Goal: Task Accomplishment & Management: Manage account settings

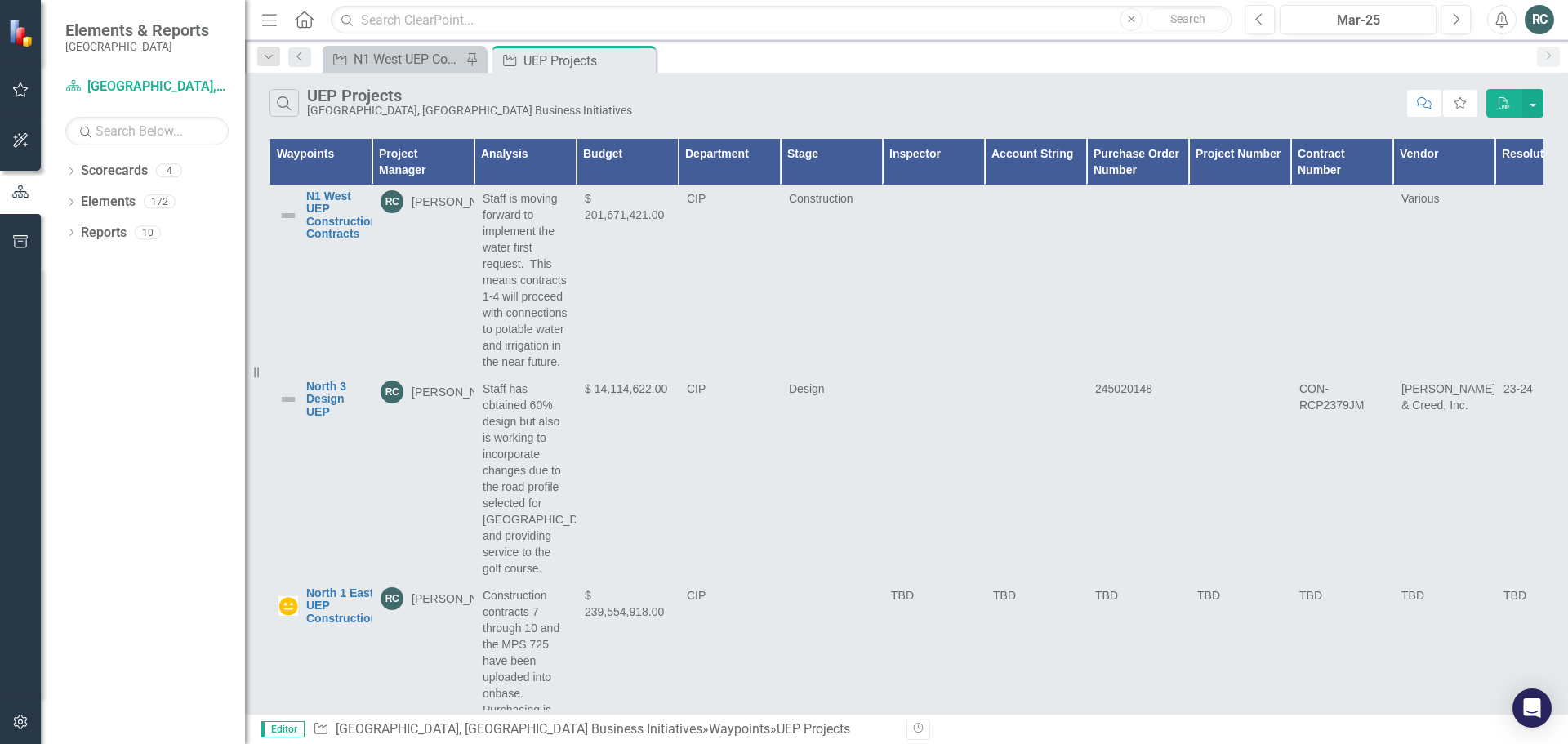
click at [26, 75] on button "button" at bounding box center [20, 90] width 37 height 34
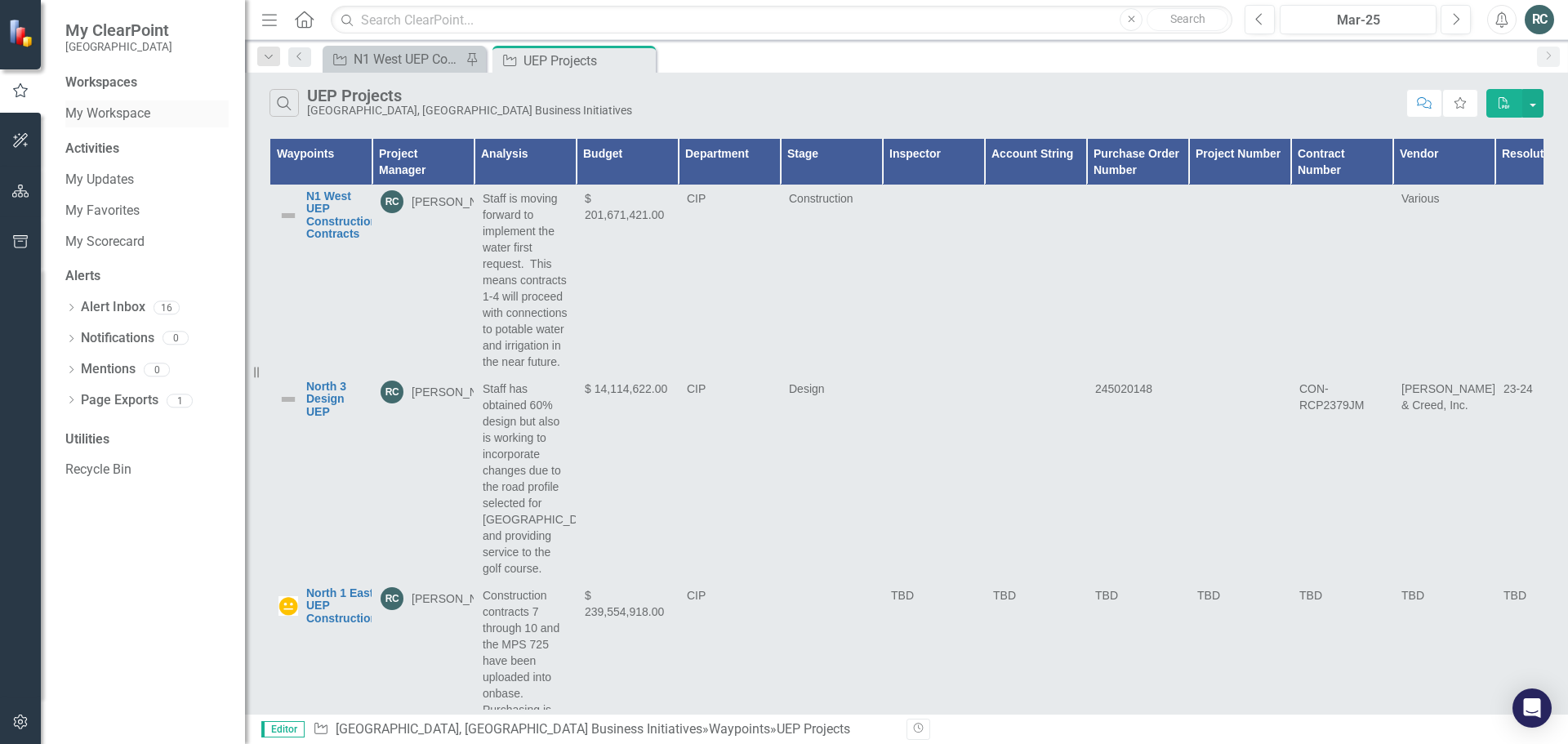
click at [105, 111] on link "My Workspace" at bounding box center [147, 114] width 163 height 19
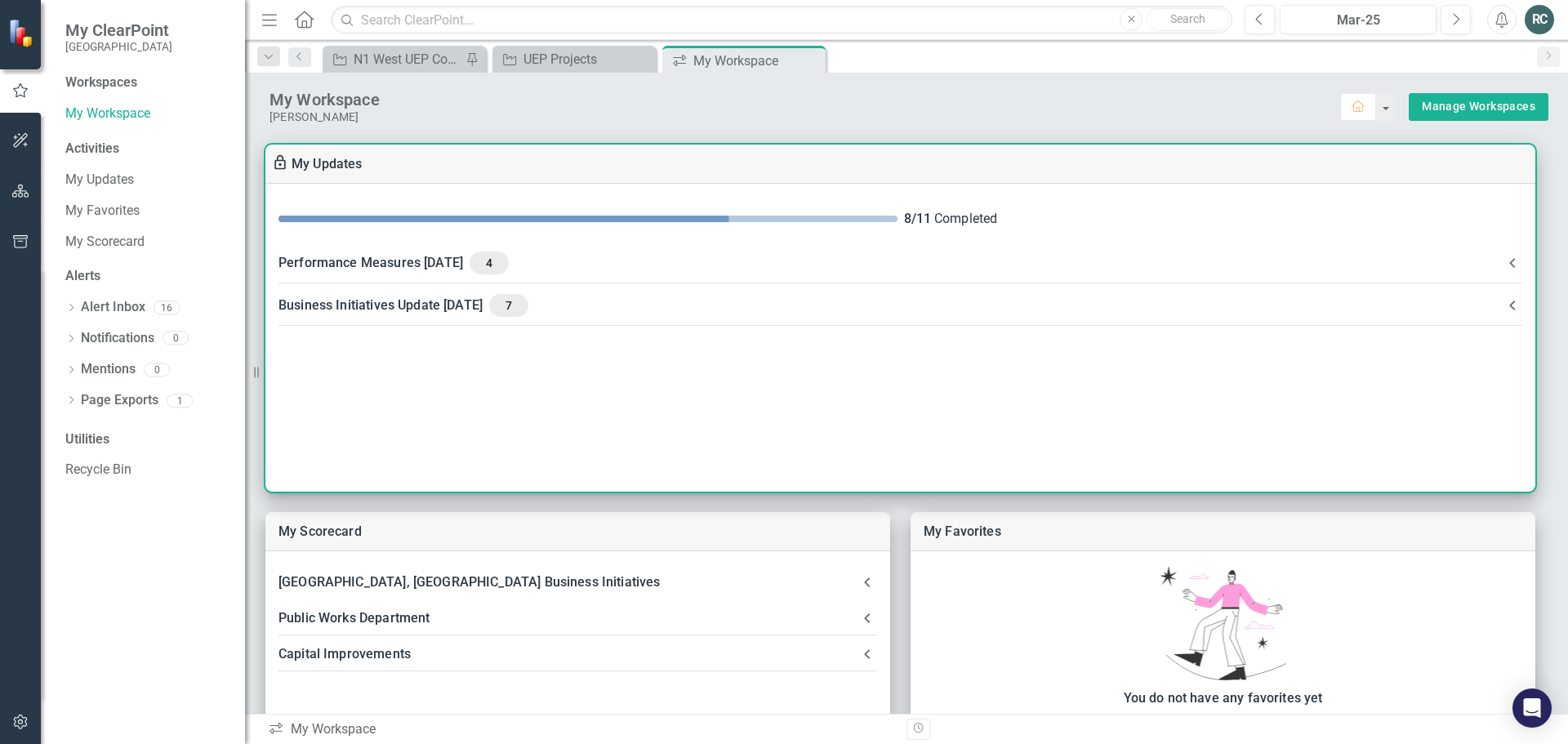
click at [507, 302] on div "Business Initiatives Update [DATE] 7" at bounding box center [889, 305] width 1224 height 23
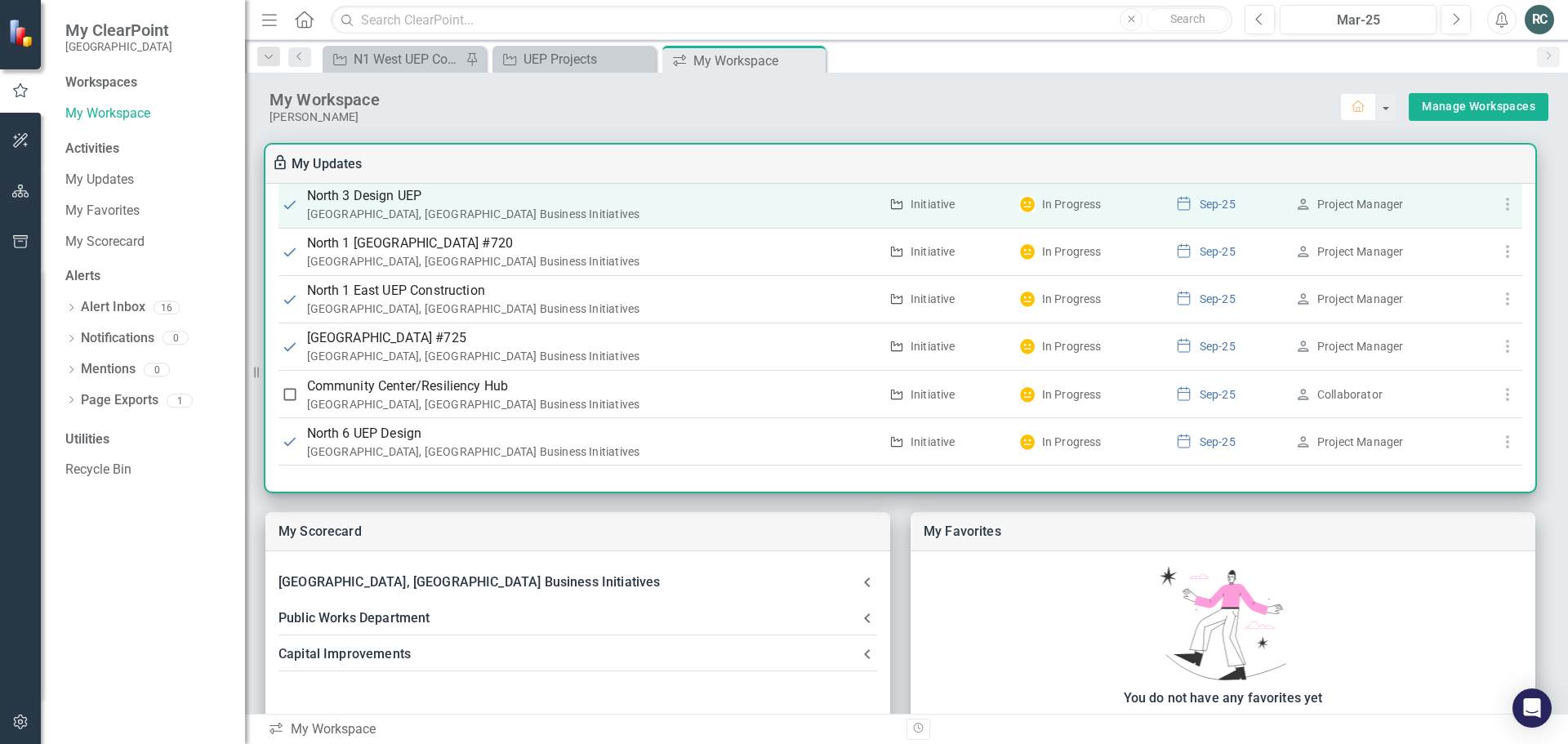
click at [1505, 199] on use "button" at bounding box center [1507, 203] width 3 height 13
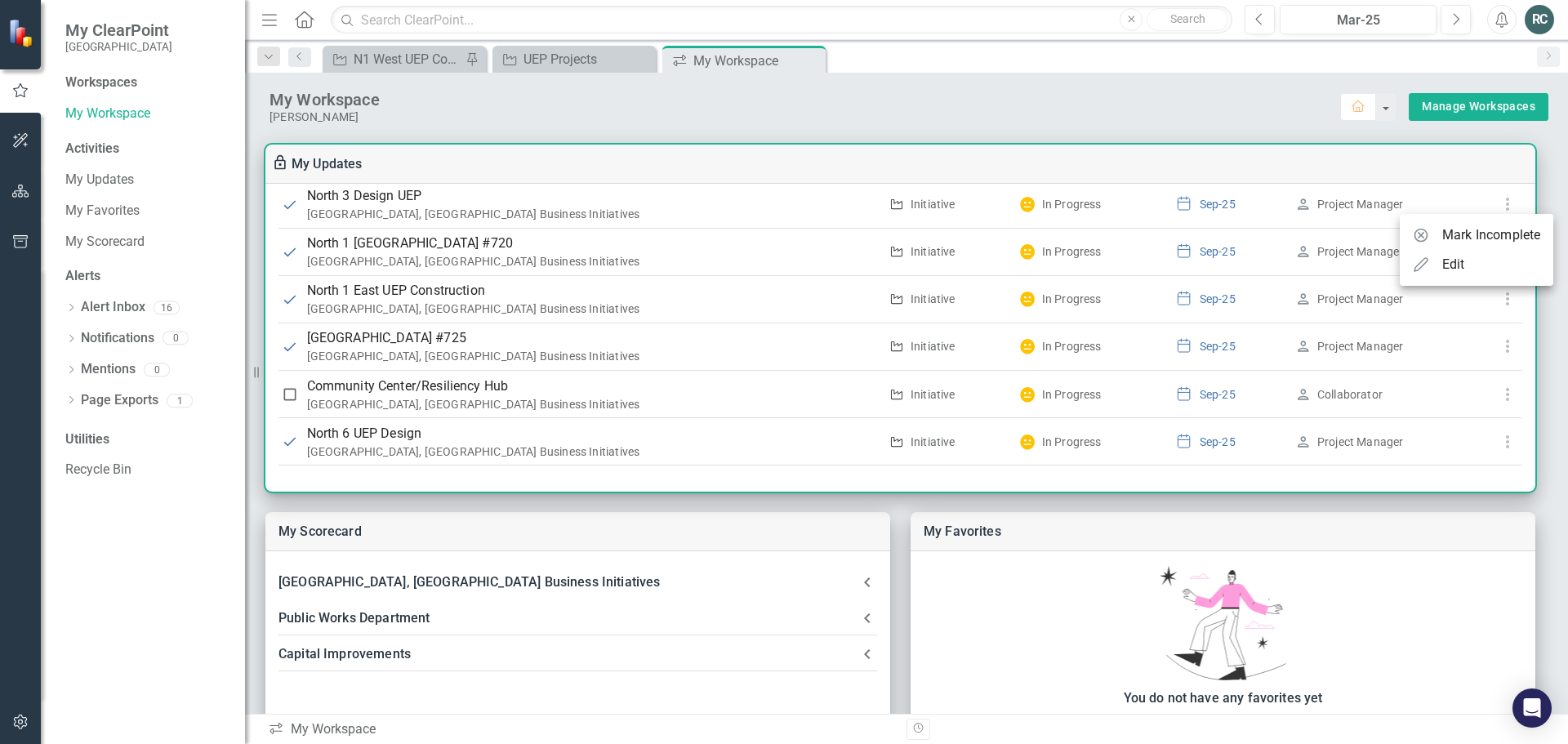
click at [1445, 266] on div "Edit" at bounding box center [1453, 264] width 23 height 20
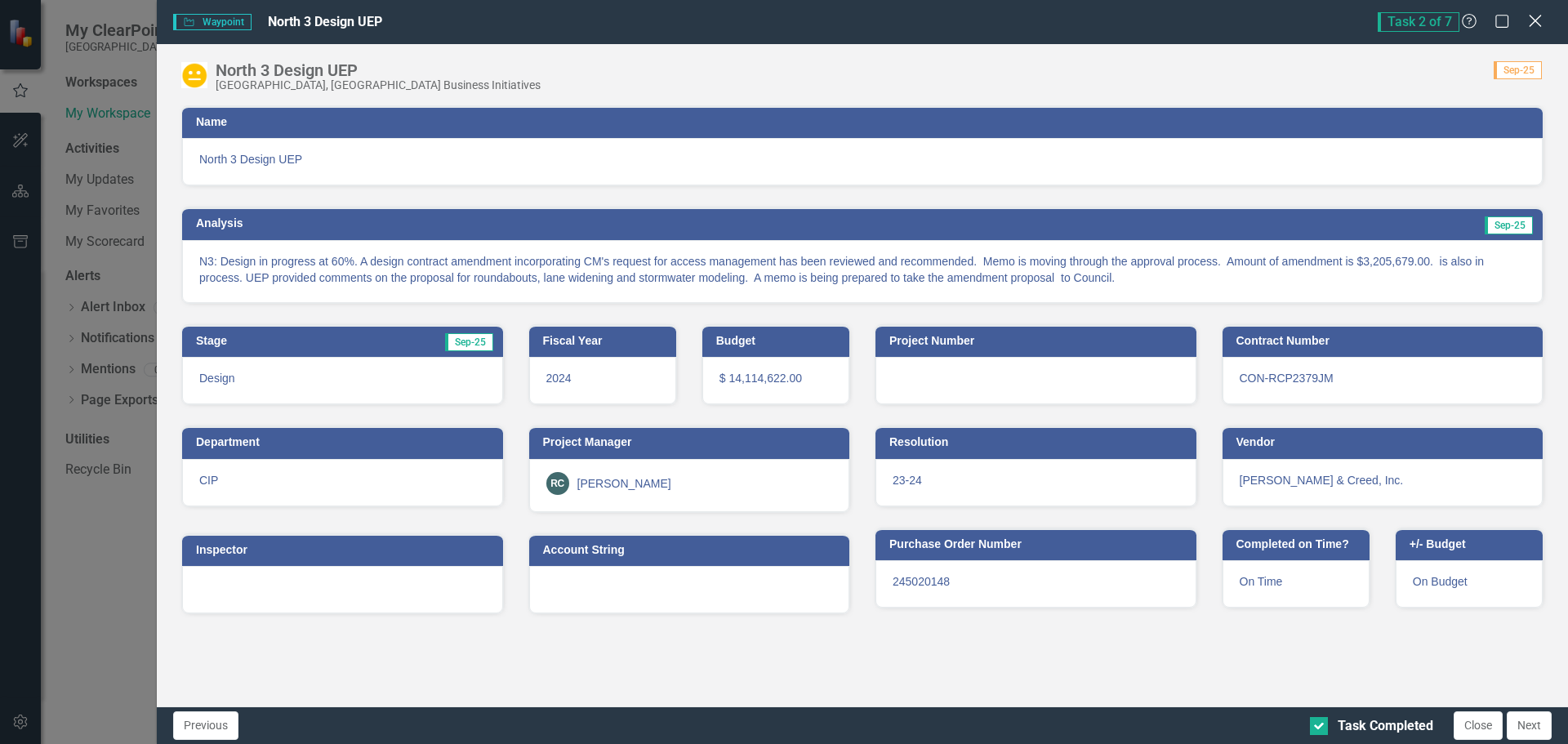
click at [1534, 26] on icon "Close" at bounding box center [1535, 20] width 20 height 15
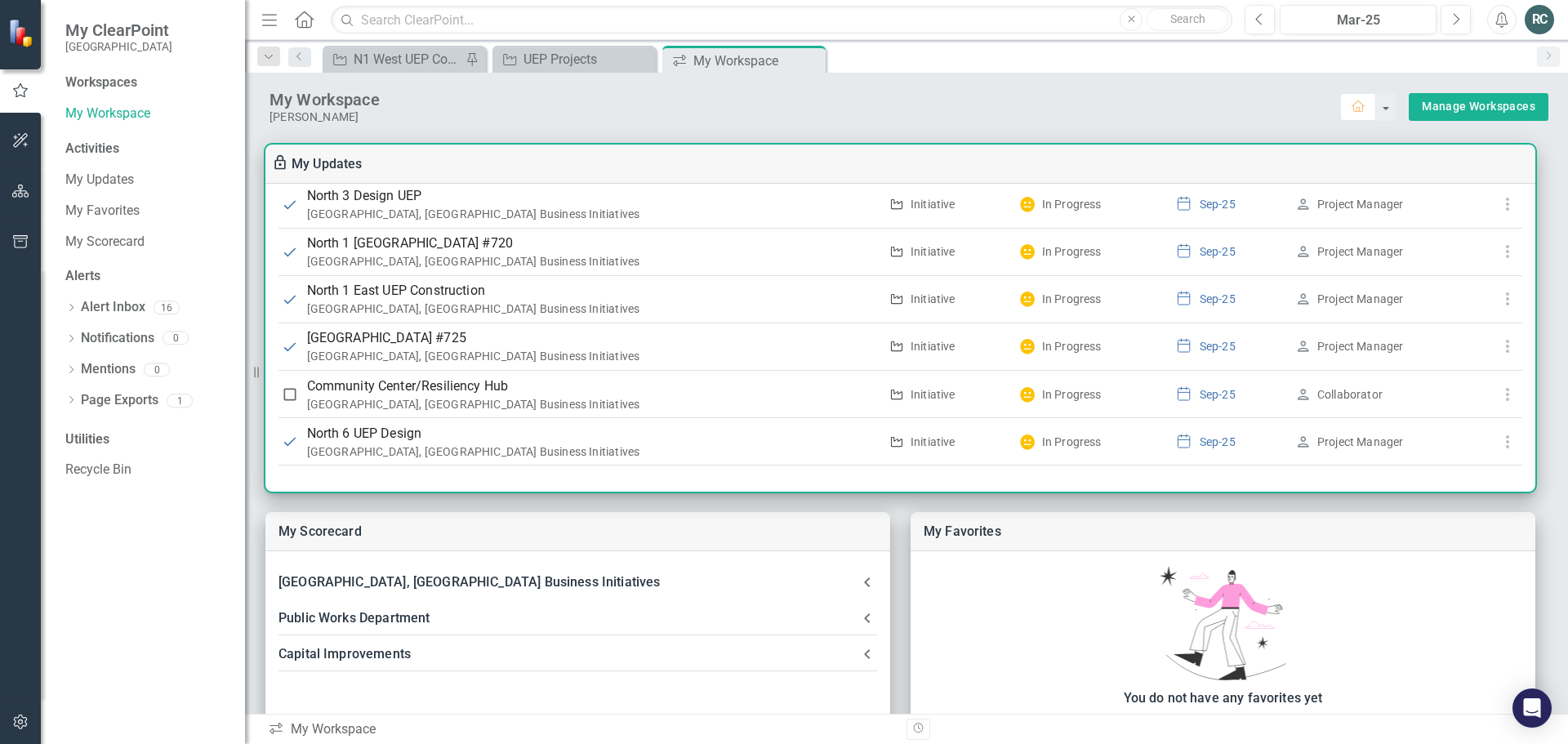
click at [1538, 26] on div "RC" at bounding box center [1539, 20] width 30 height 30
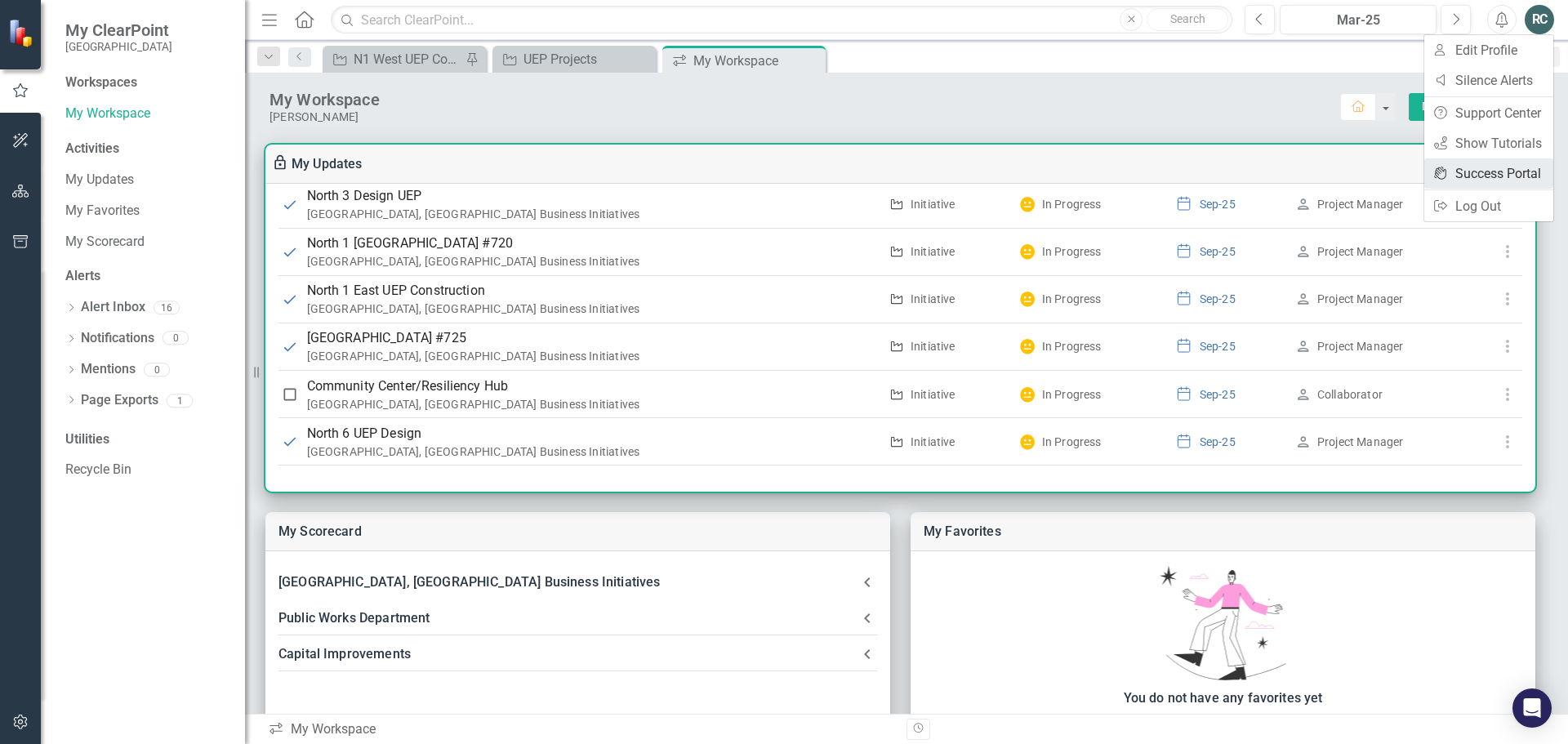
click at [1493, 171] on link "icon.portal Success Portal" at bounding box center [1489, 173] width 129 height 31
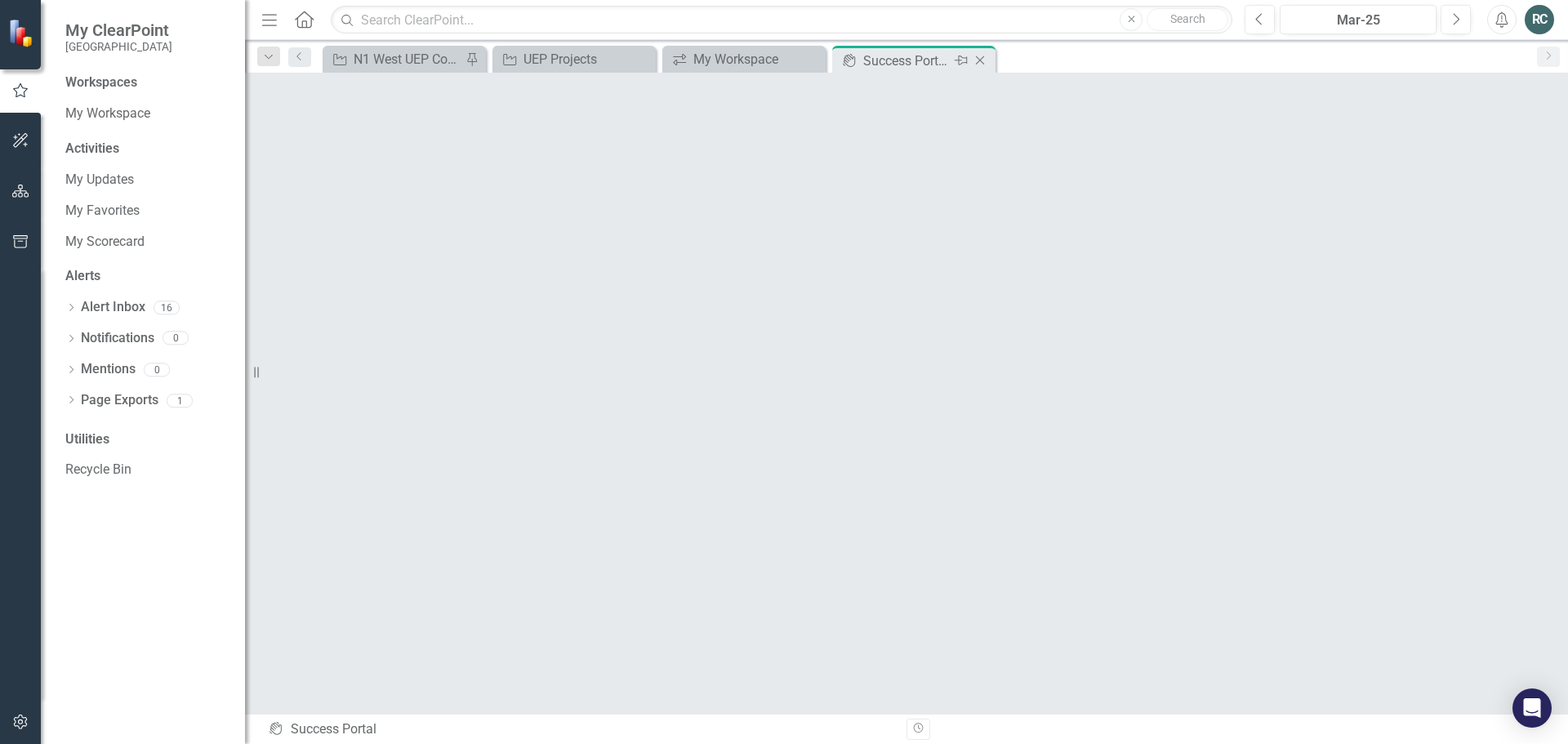
click at [983, 60] on icon "Close" at bounding box center [980, 60] width 16 height 13
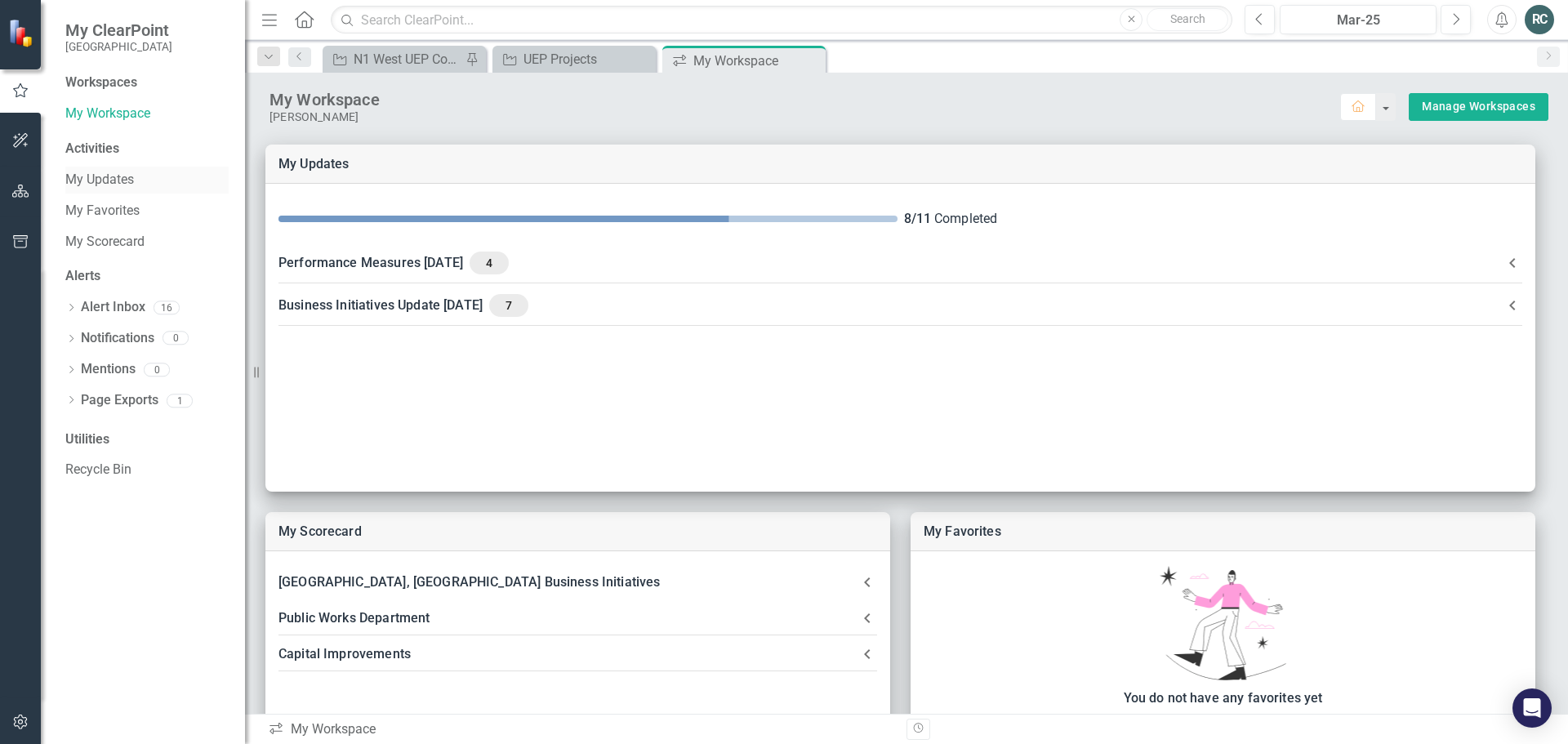
click at [104, 183] on link "My Updates" at bounding box center [147, 180] width 163 height 19
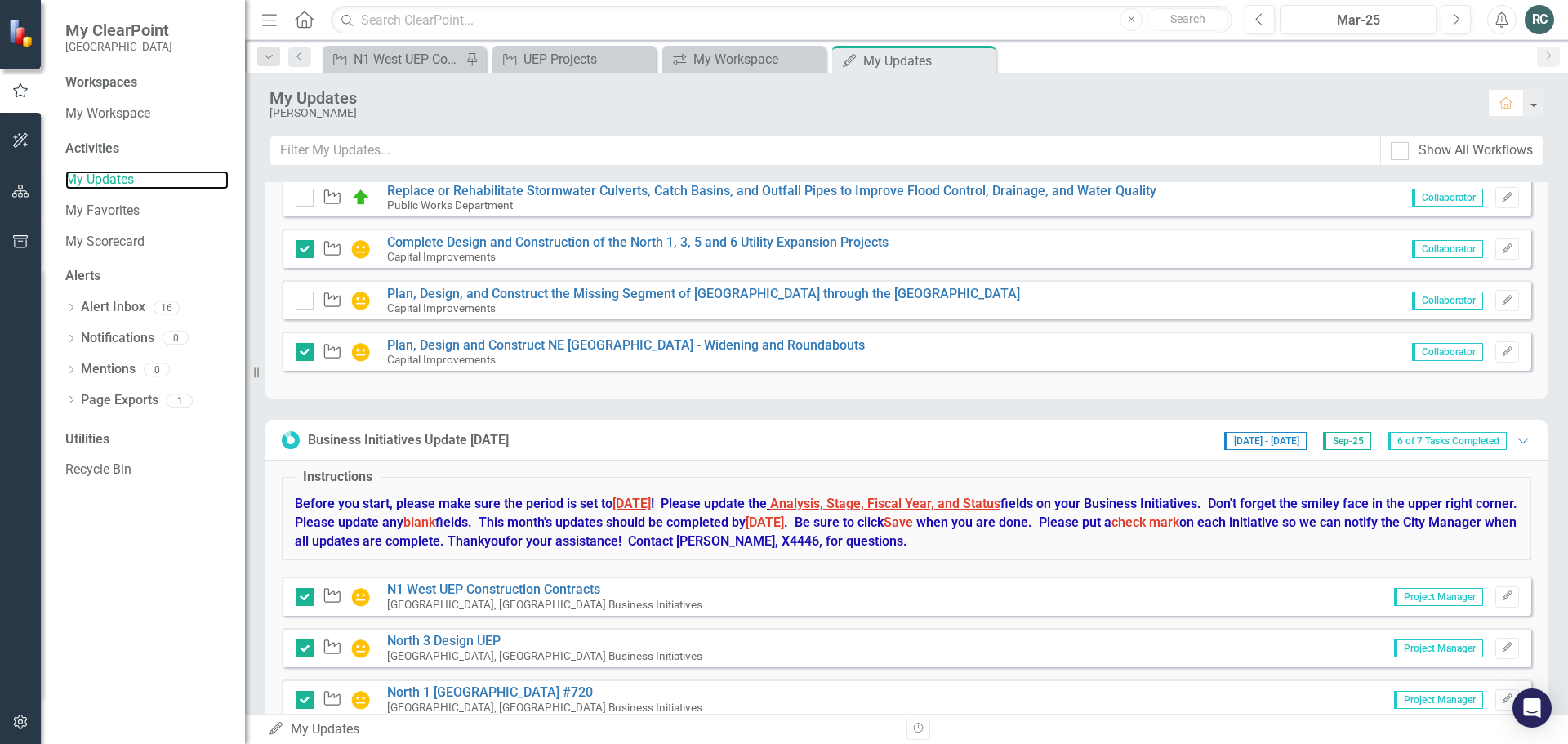
scroll to position [618, 0]
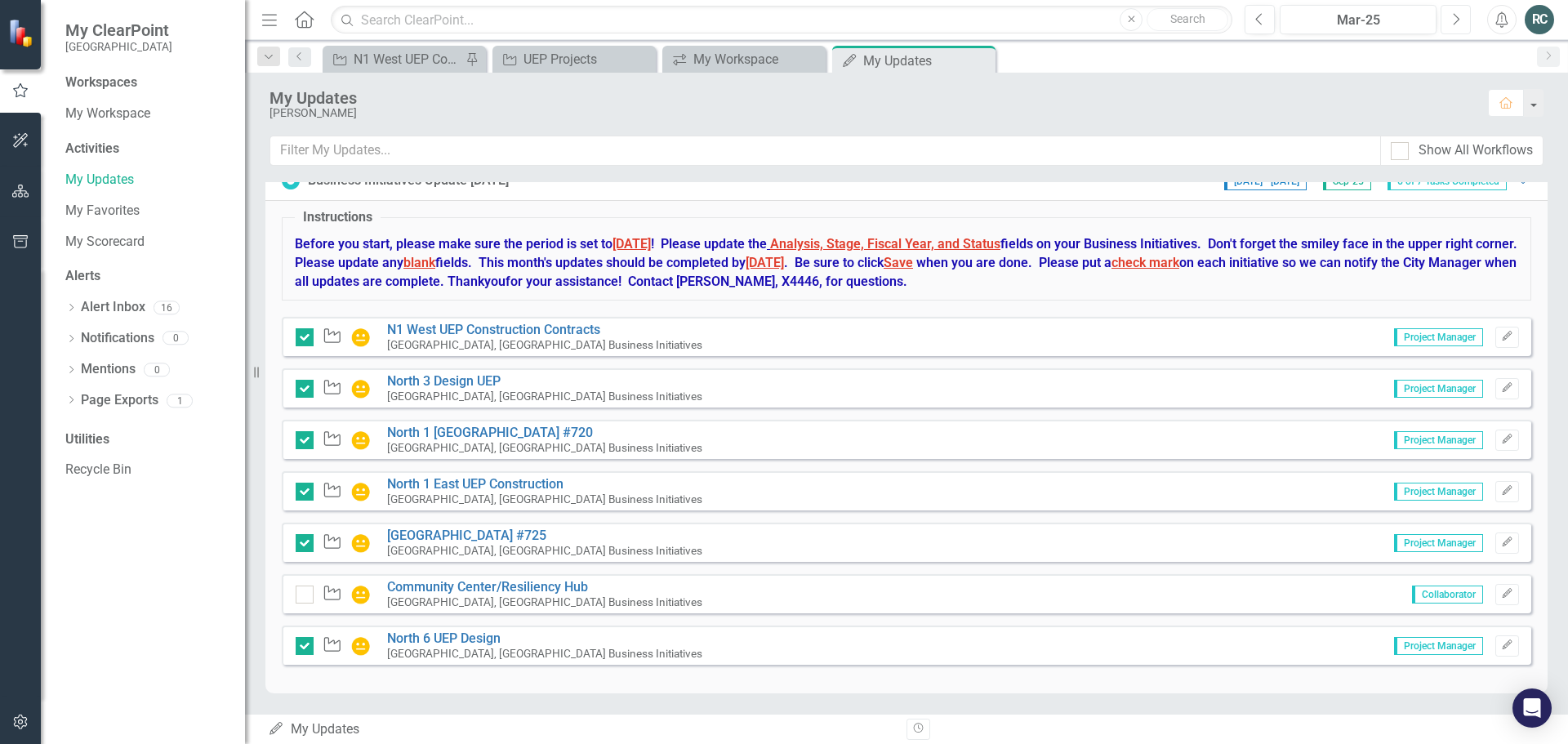
click at [1448, 16] on button "Next" at bounding box center [1456, 20] width 31 height 30
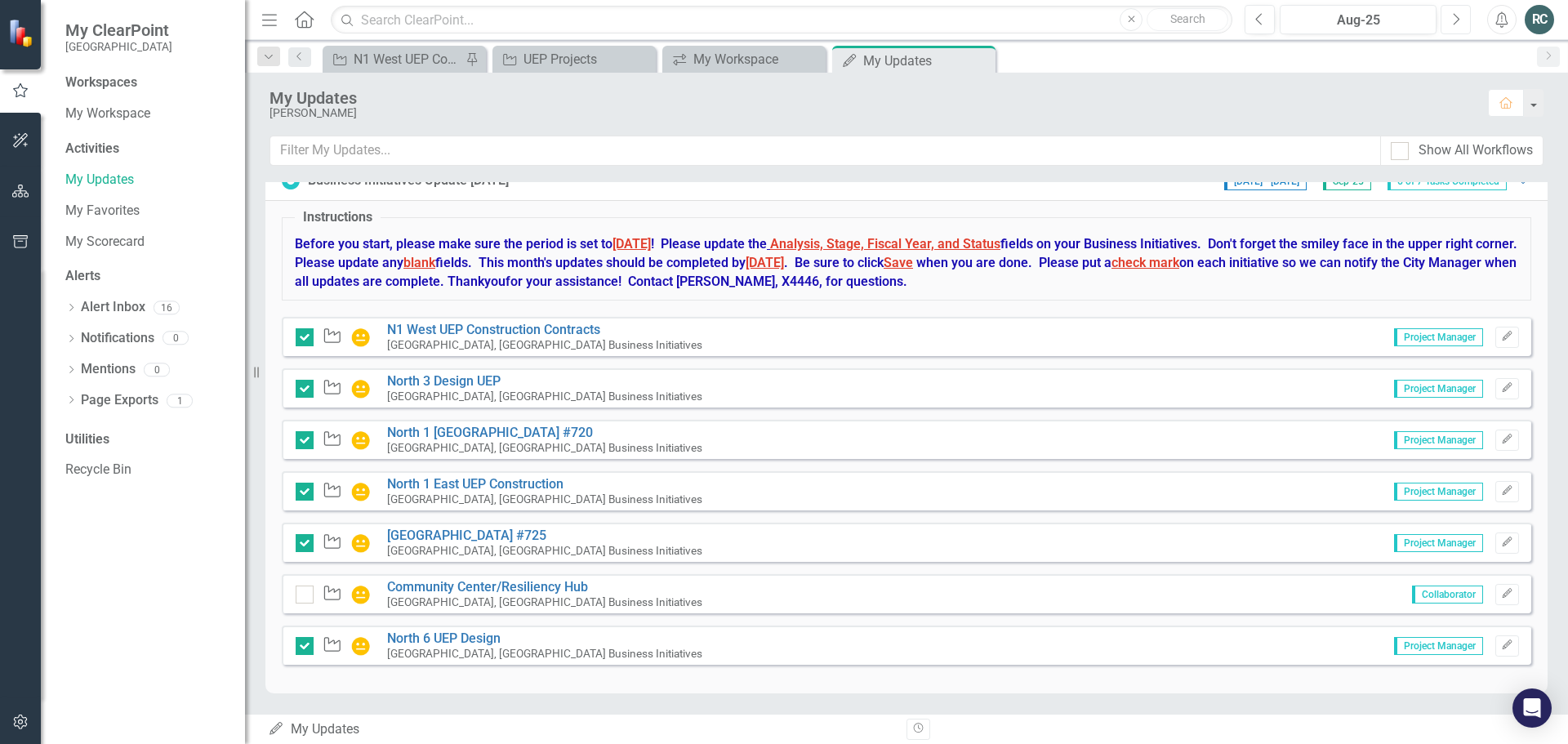
click at [1448, 16] on button "Next" at bounding box center [1456, 20] width 31 height 30
click at [1263, 16] on icon "Previous" at bounding box center [1259, 19] width 9 height 14
click at [534, 327] on link "N1 West UEP Construction Contracts" at bounding box center [493, 329] width 213 height 15
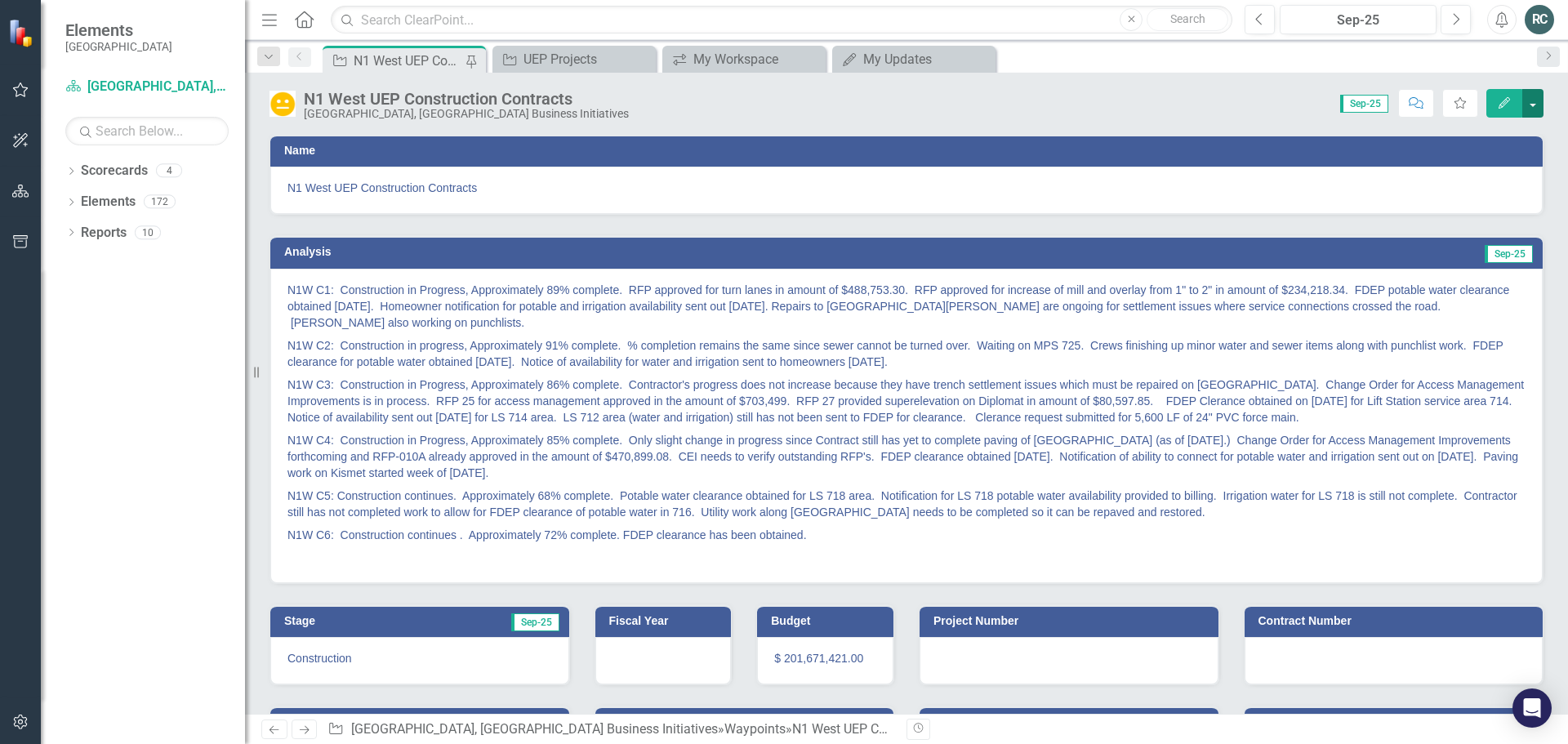
click at [1531, 105] on button "button" at bounding box center [1532, 104] width 21 height 29
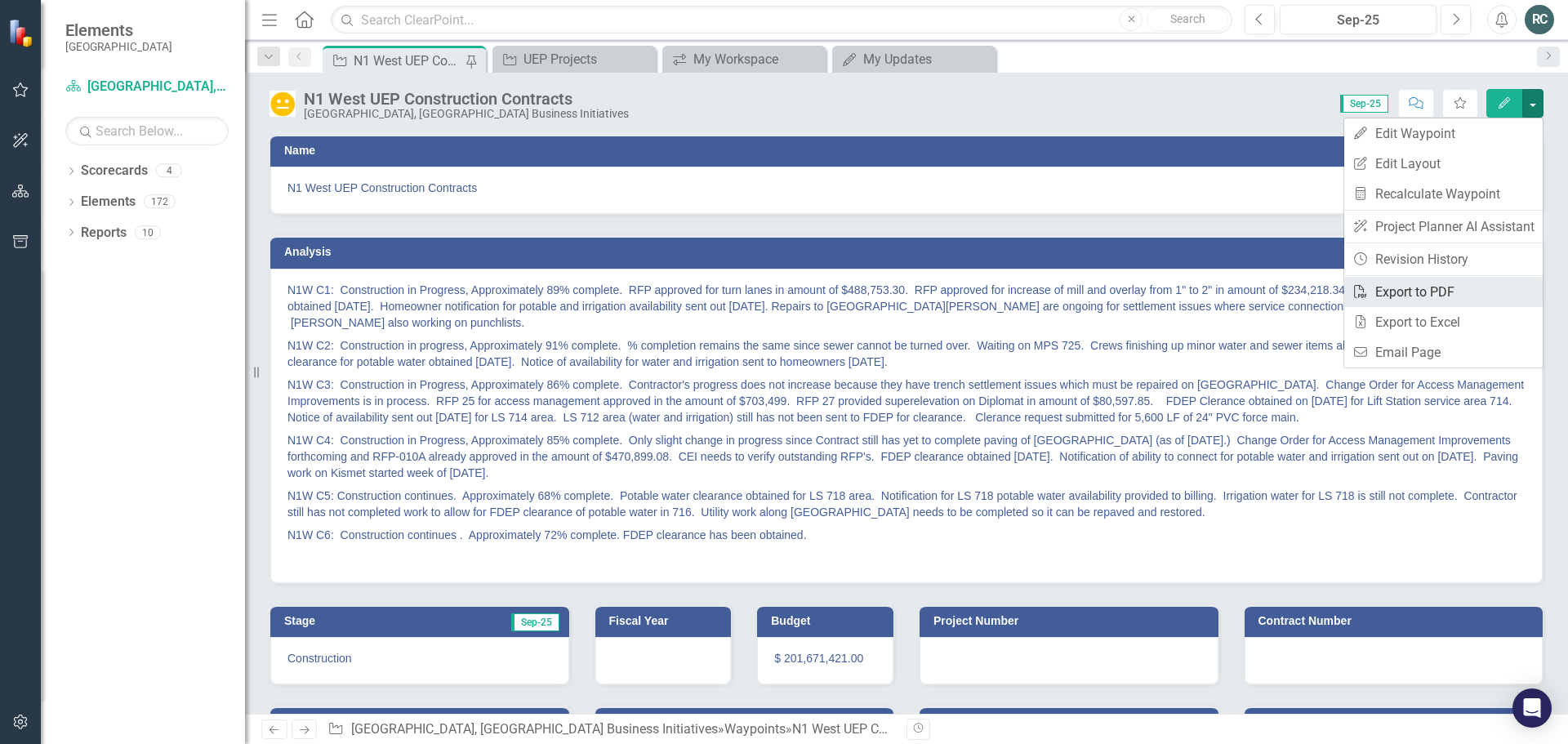
click at [1427, 288] on link "PDF Export to PDF" at bounding box center [1442, 292] width 198 height 31
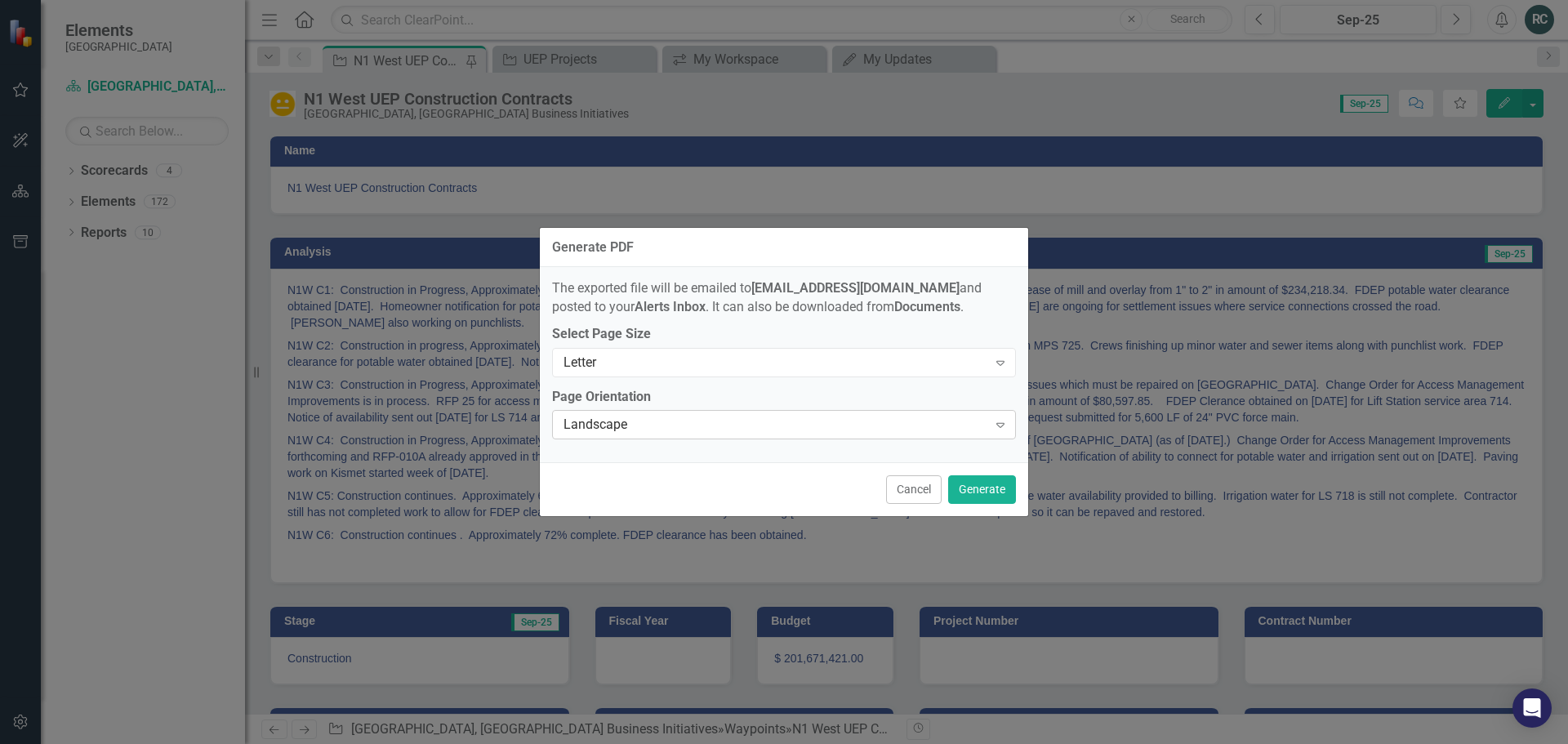
click at [1000, 425] on icon "Expand" at bounding box center [1000, 424] width 16 height 13
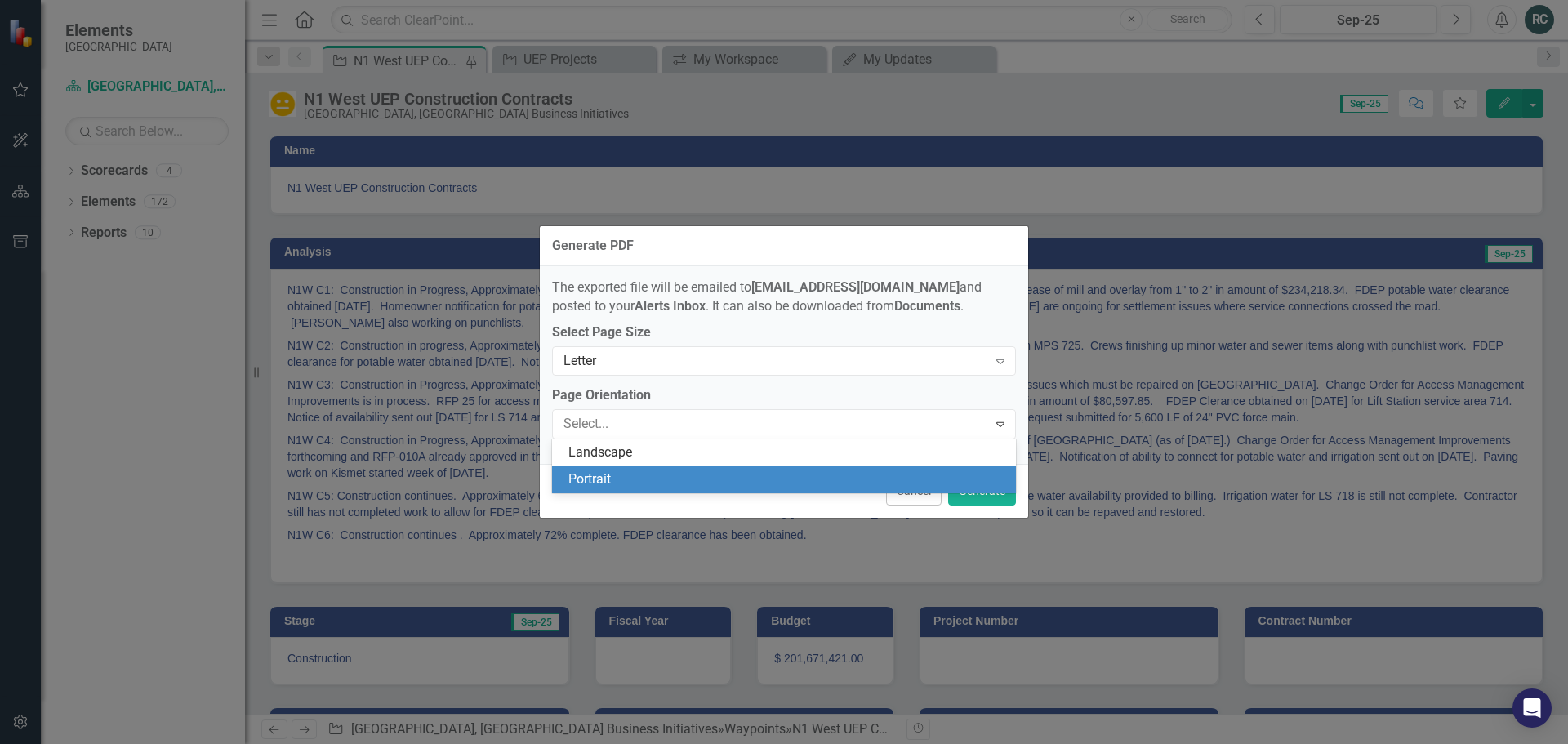
click at [636, 475] on div "Portrait" at bounding box center [787, 480] width 438 height 19
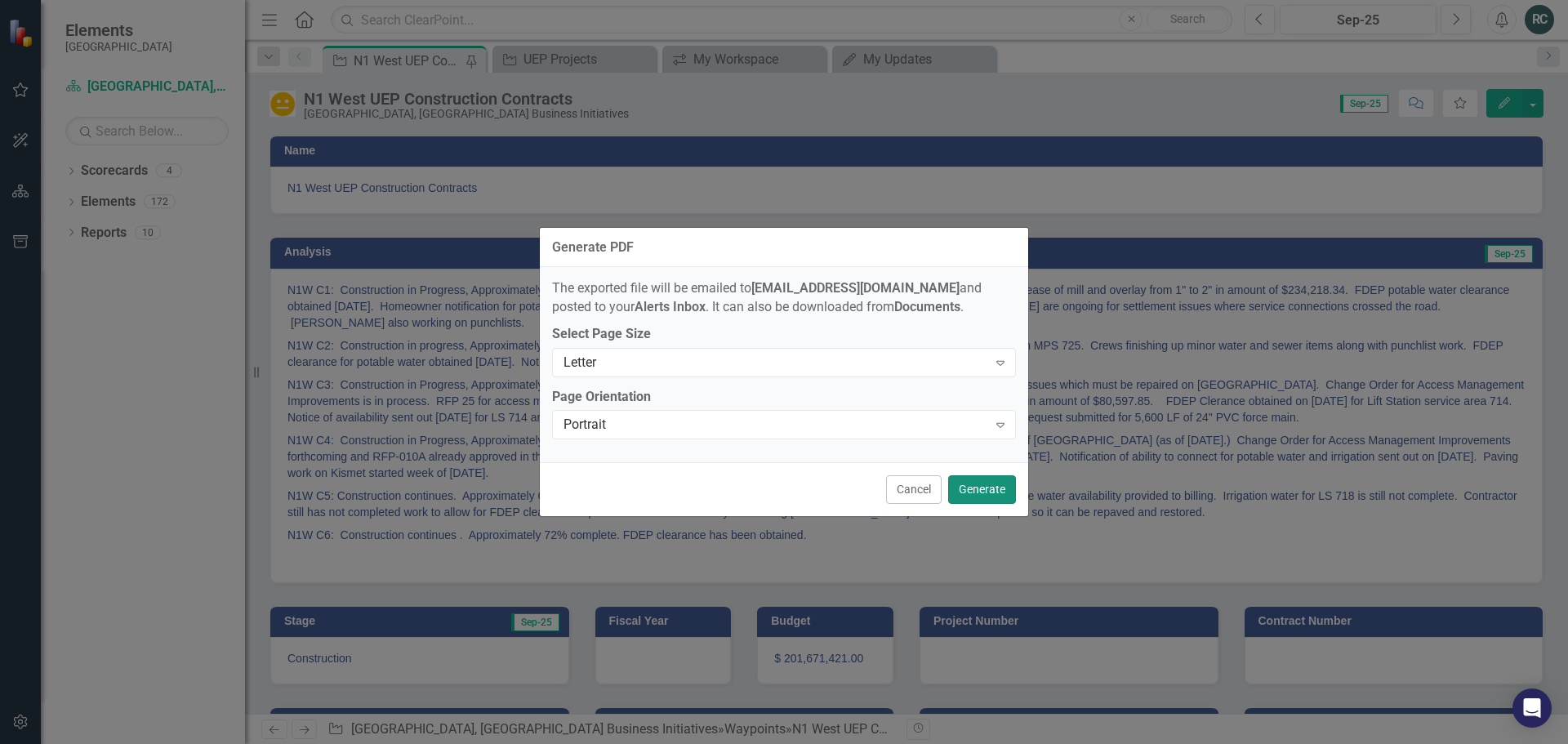
click at [992, 490] on button "Generate" at bounding box center [982, 490] width 68 height 29
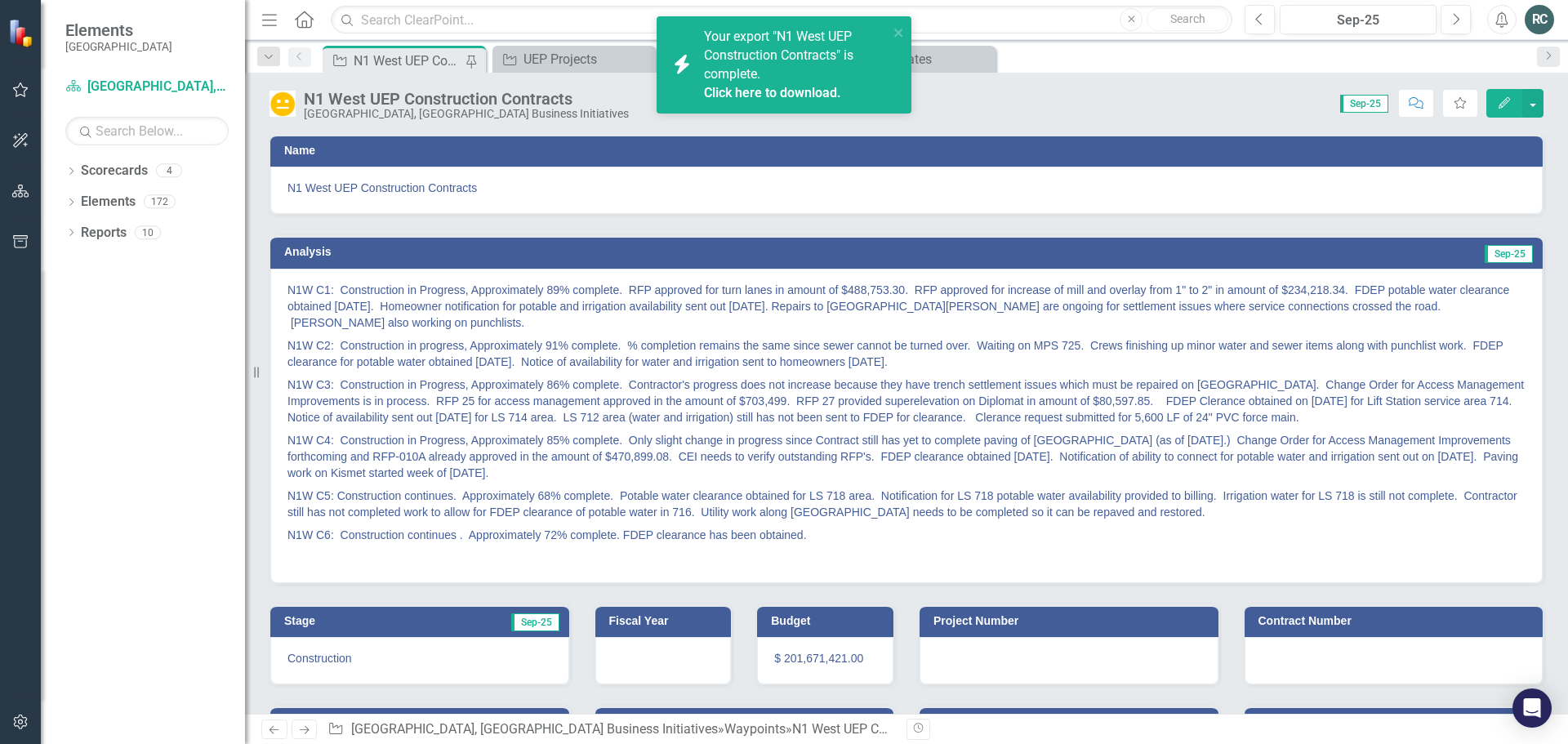
click at [786, 94] on link "Click here to download." at bounding box center [772, 93] width 137 height 15
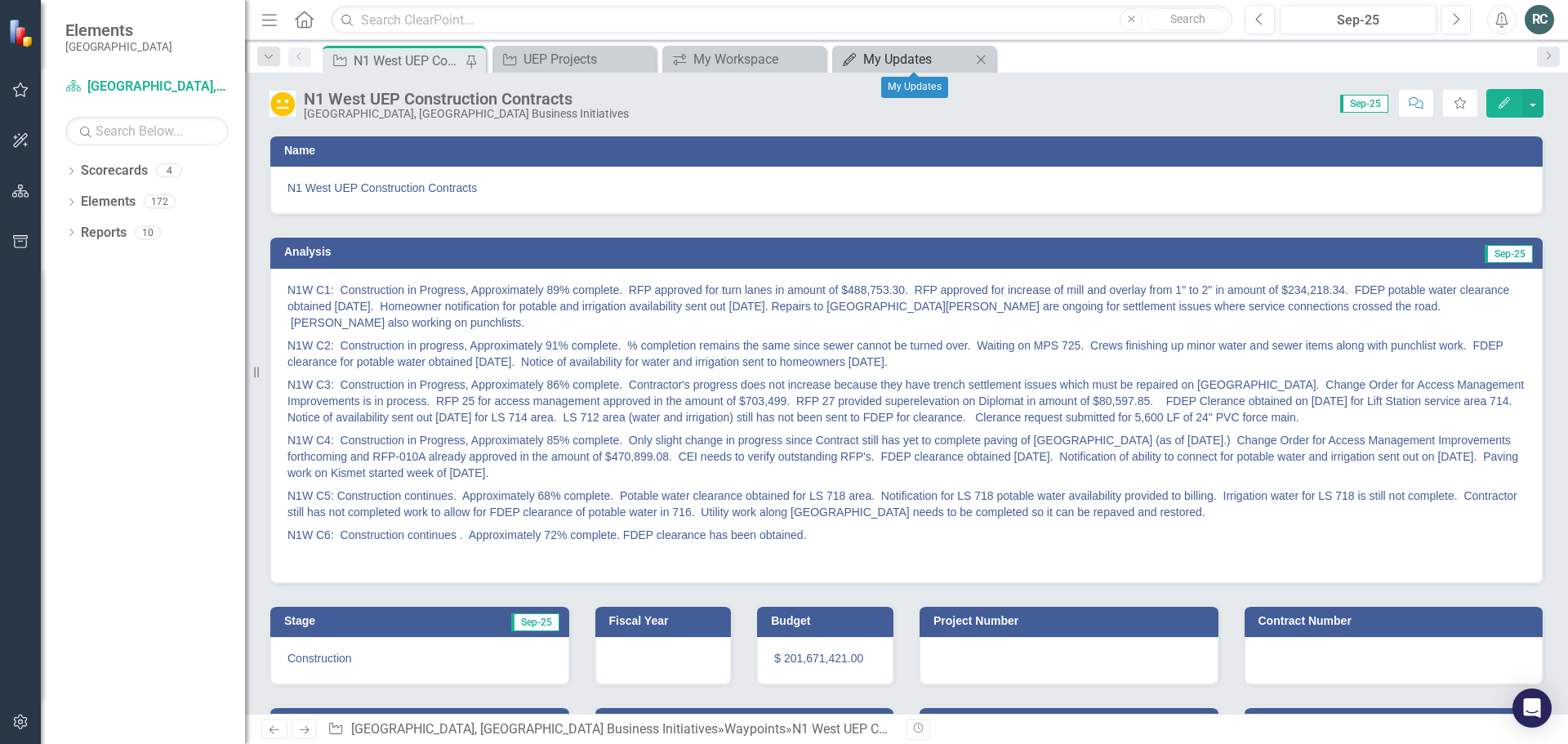
click at [895, 59] on div "My Updates" at bounding box center [917, 60] width 108 height 20
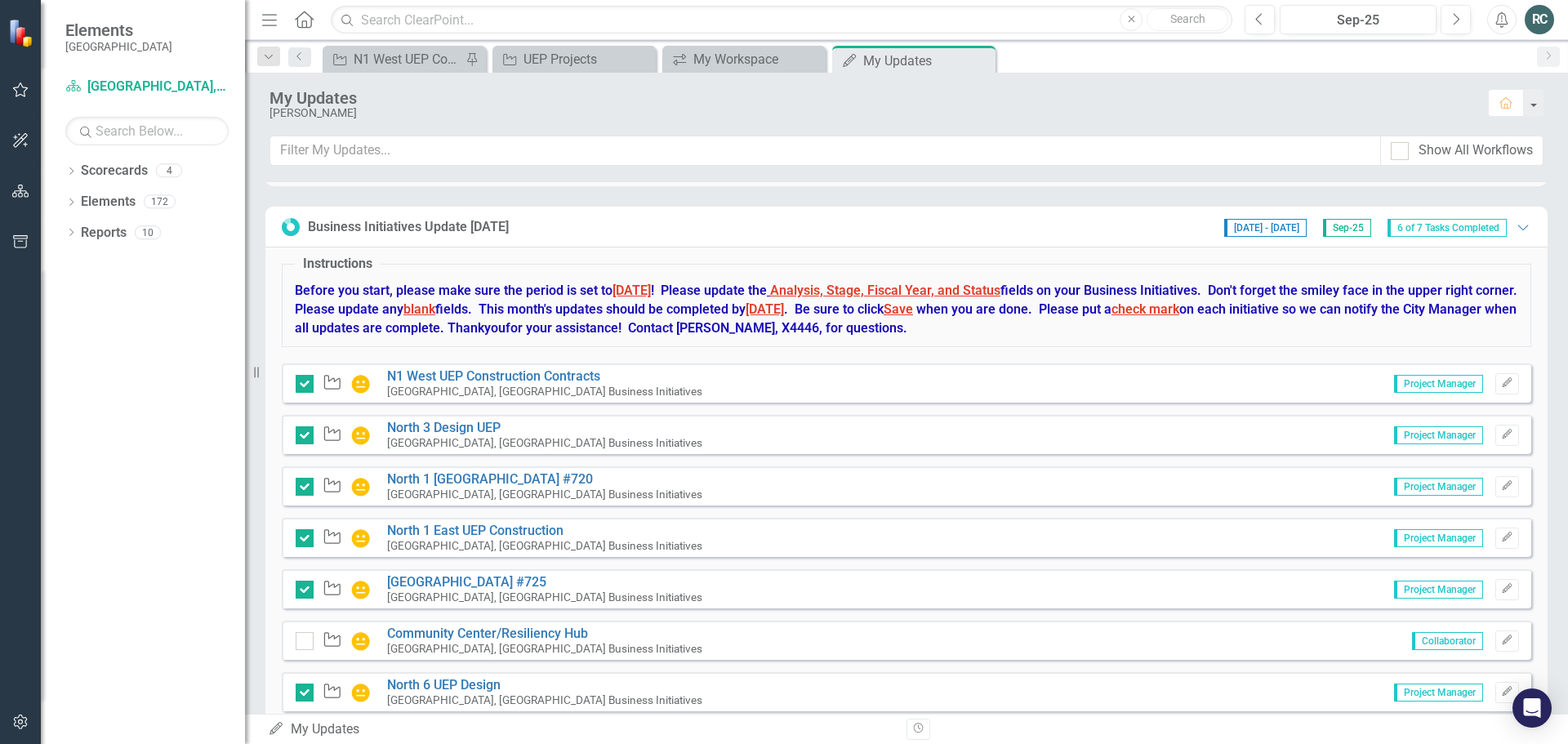
scroll to position [618, 0]
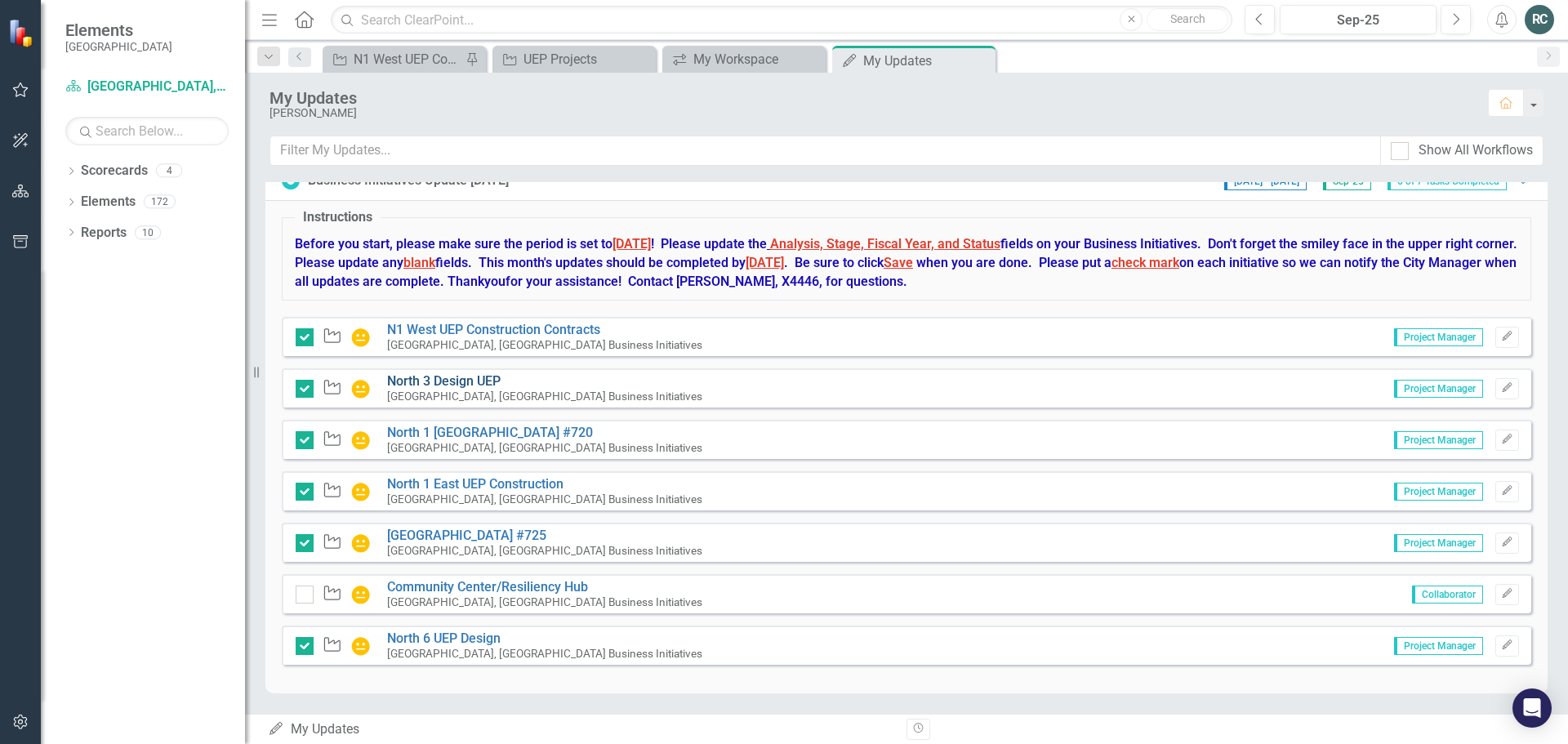
click at [457, 379] on link "North 3 Design UEP" at bounding box center [443, 381] width 113 height 15
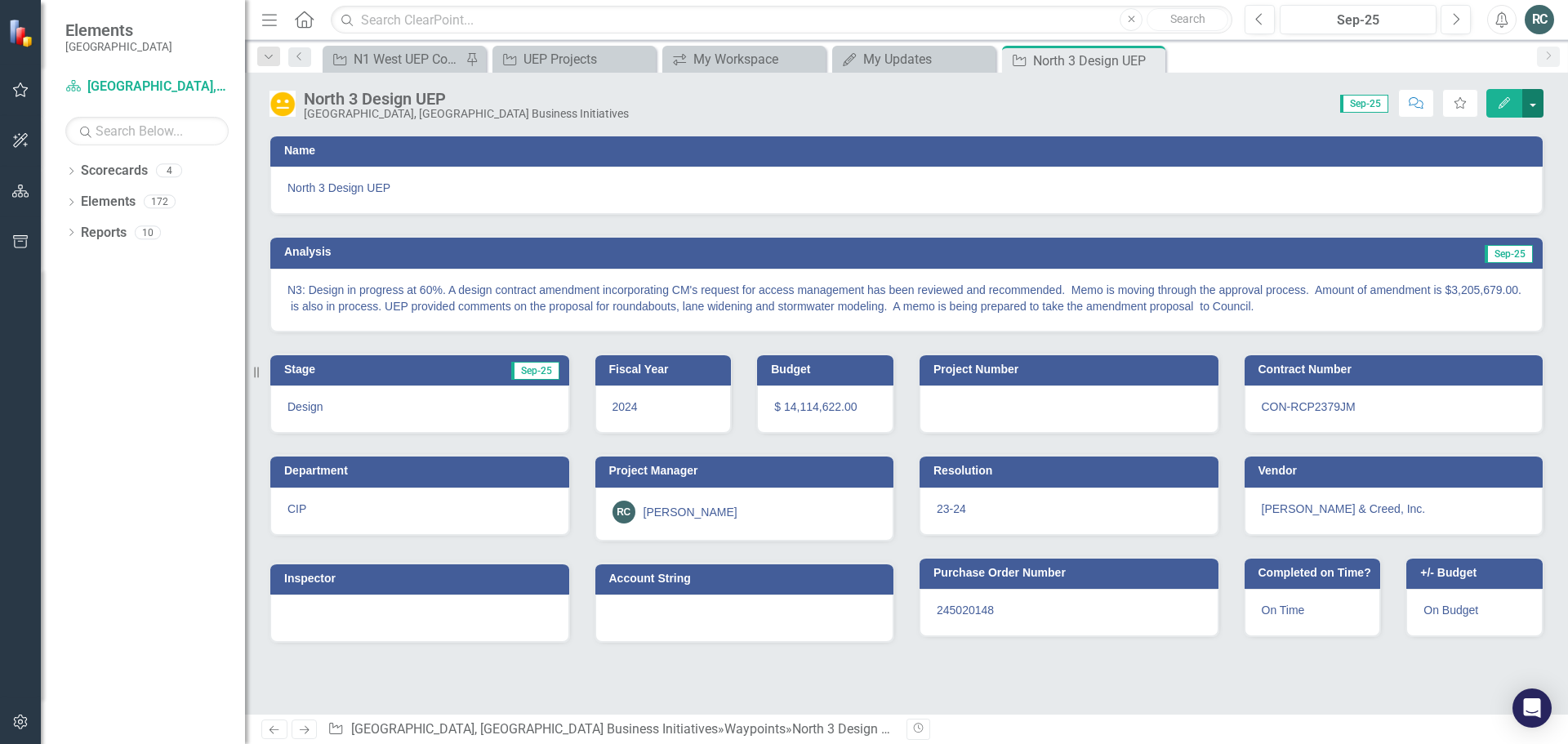
click at [1530, 107] on button "button" at bounding box center [1532, 104] width 21 height 29
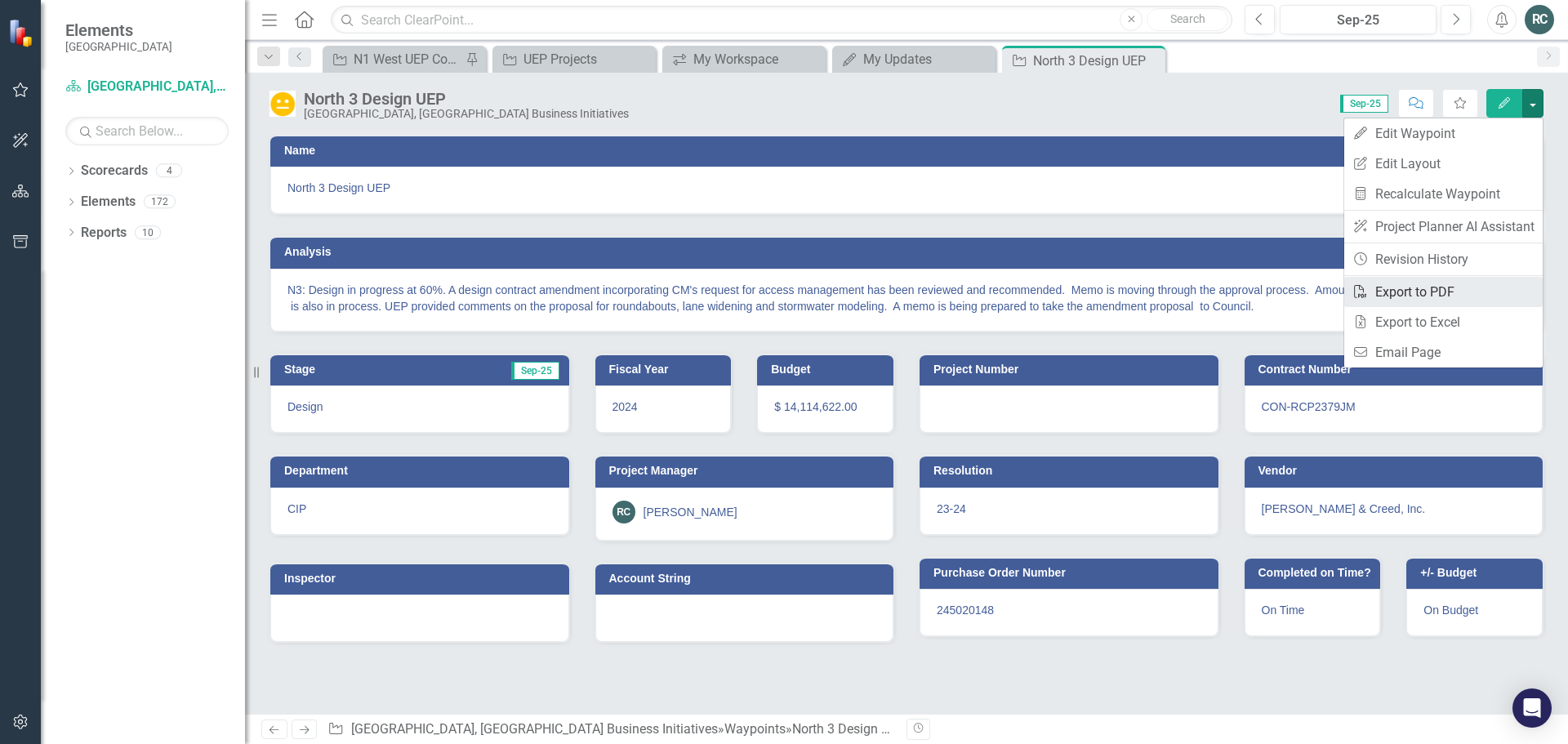
click at [1426, 289] on link "PDF Export to PDF" at bounding box center [1442, 292] width 198 height 31
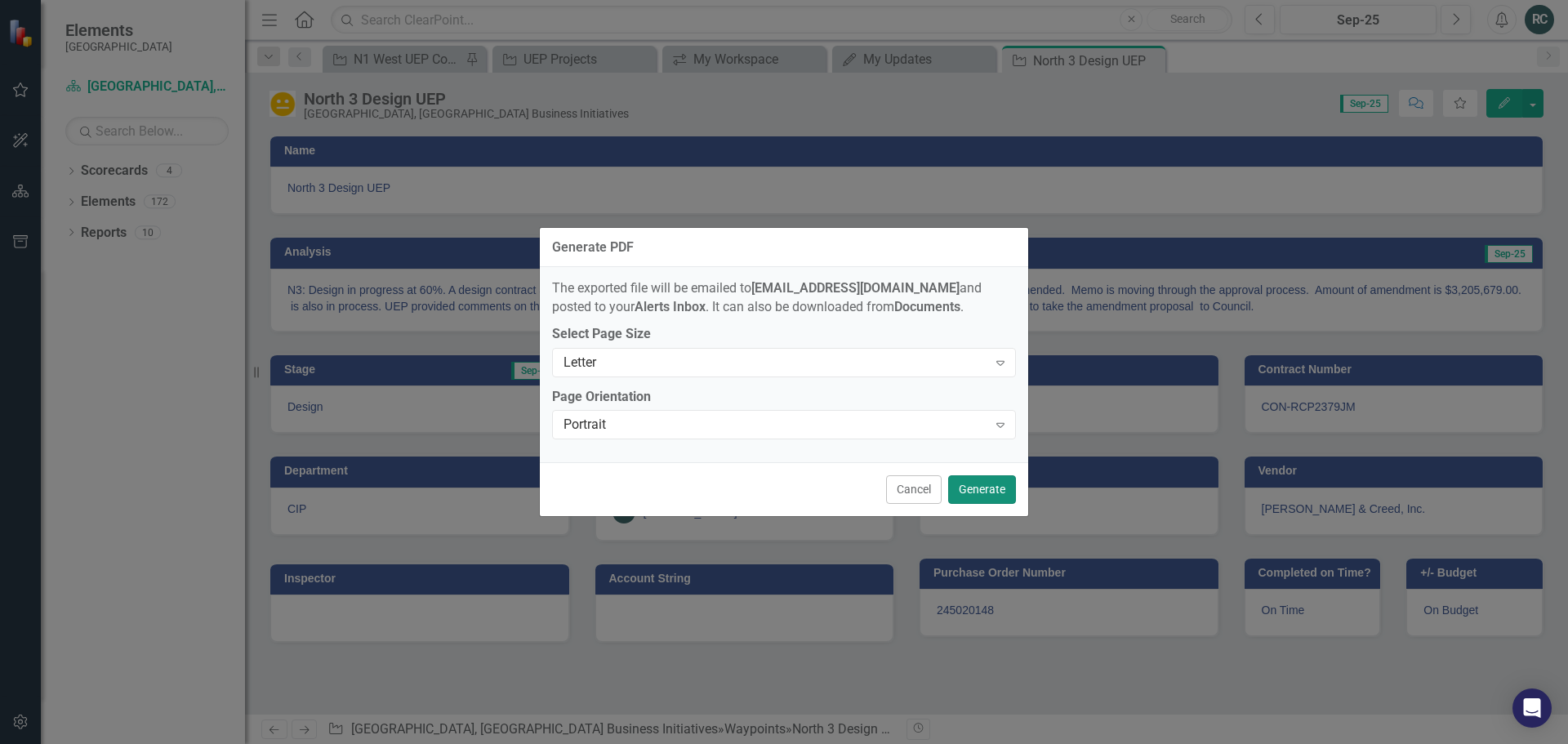
click at [974, 490] on button "Generate" at bounding box center [982, 490] width 68 height 29
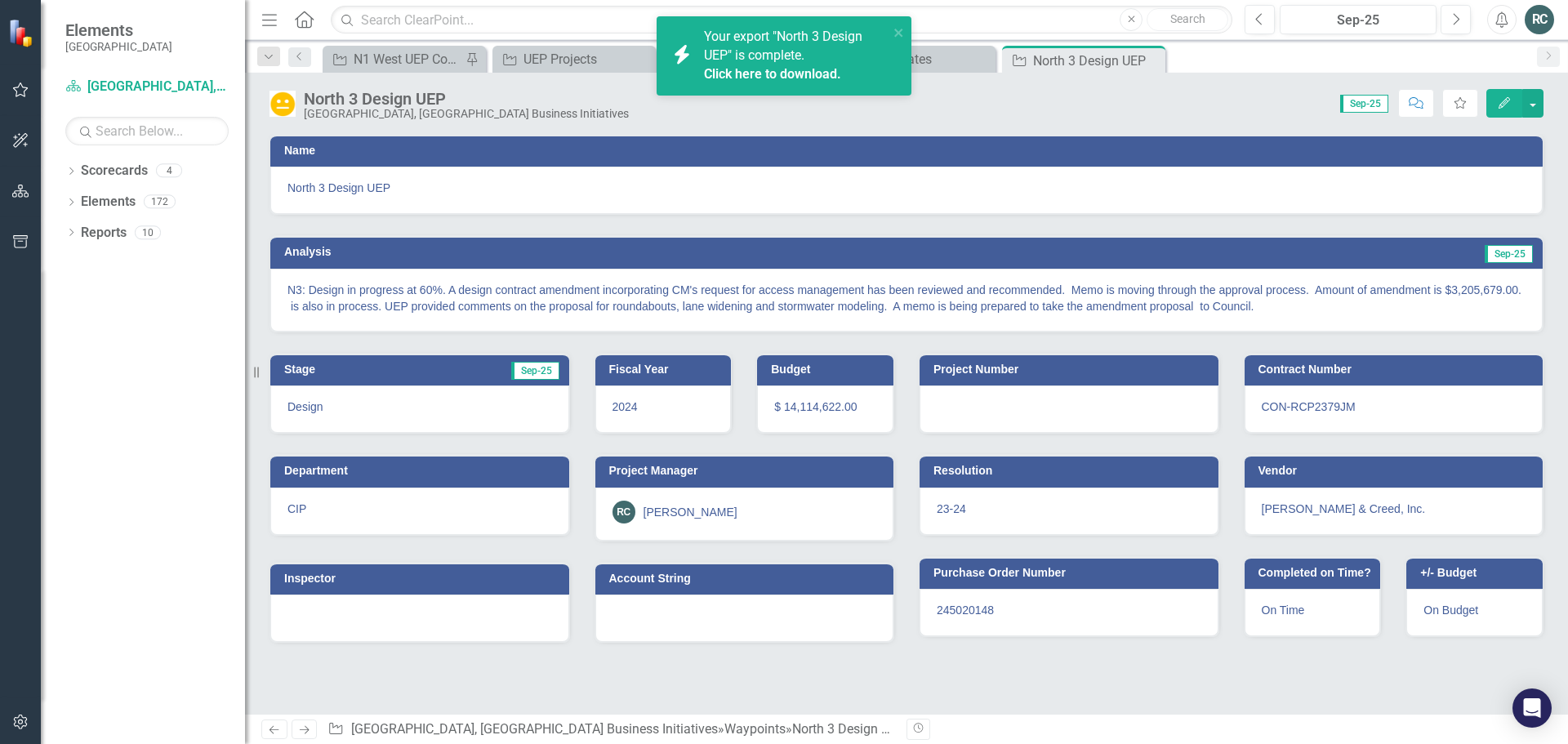
click at [774, 68] on link "Click here to download." at bounding box center [772, 74] width 137 height 15
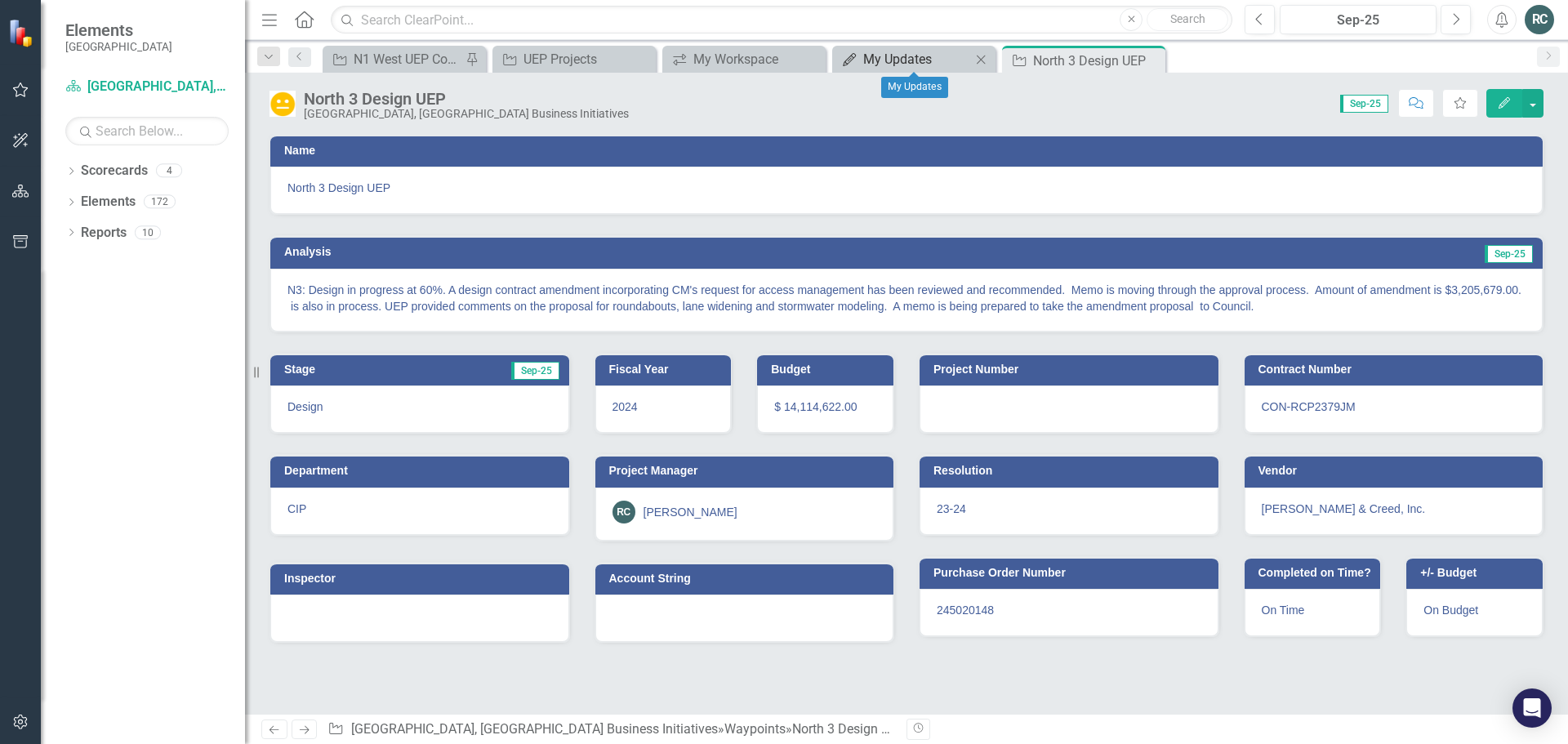
click at [925, 62] on div "My Updates" at bounding box center [917, 60] width 108 height 20
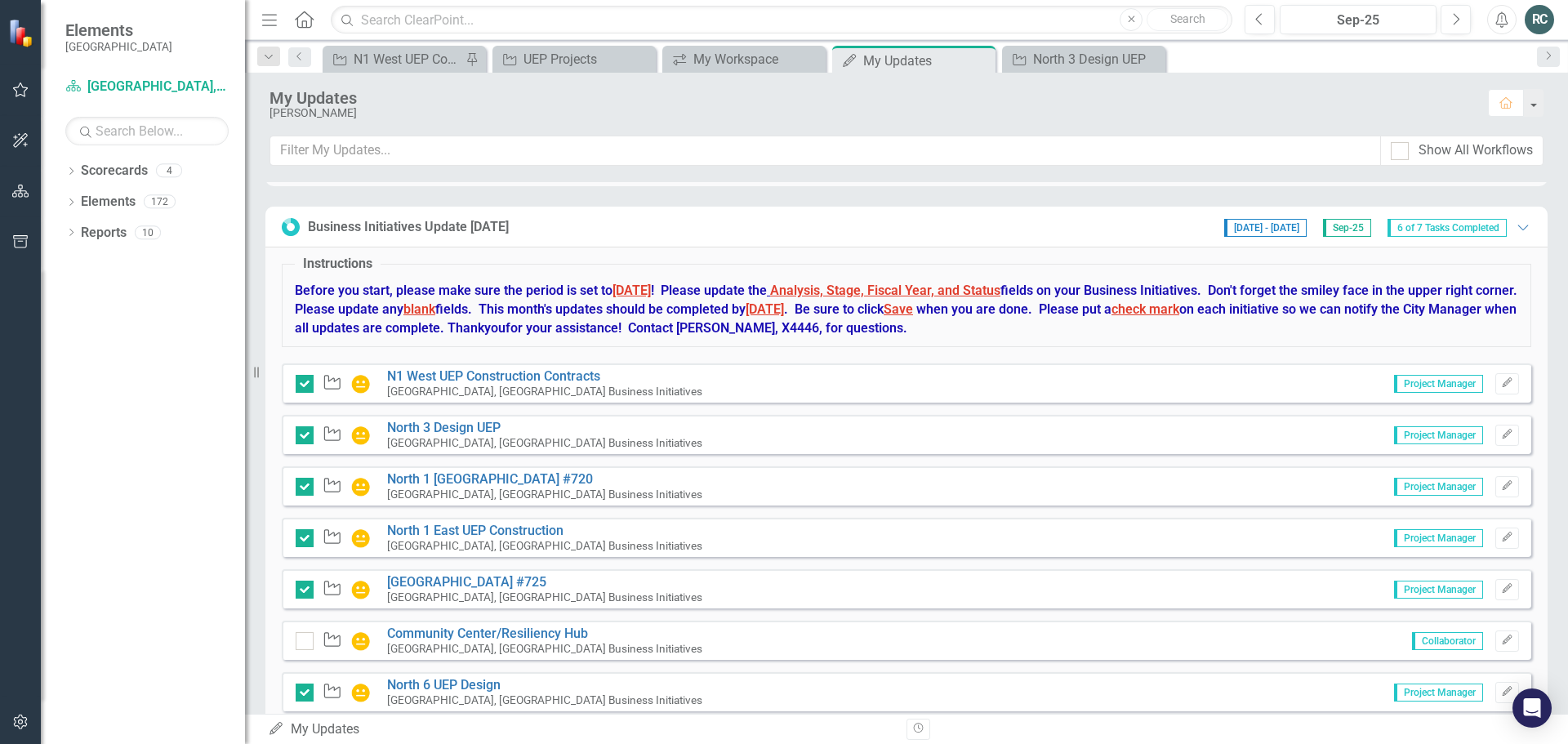
scroll to position [618, 0]
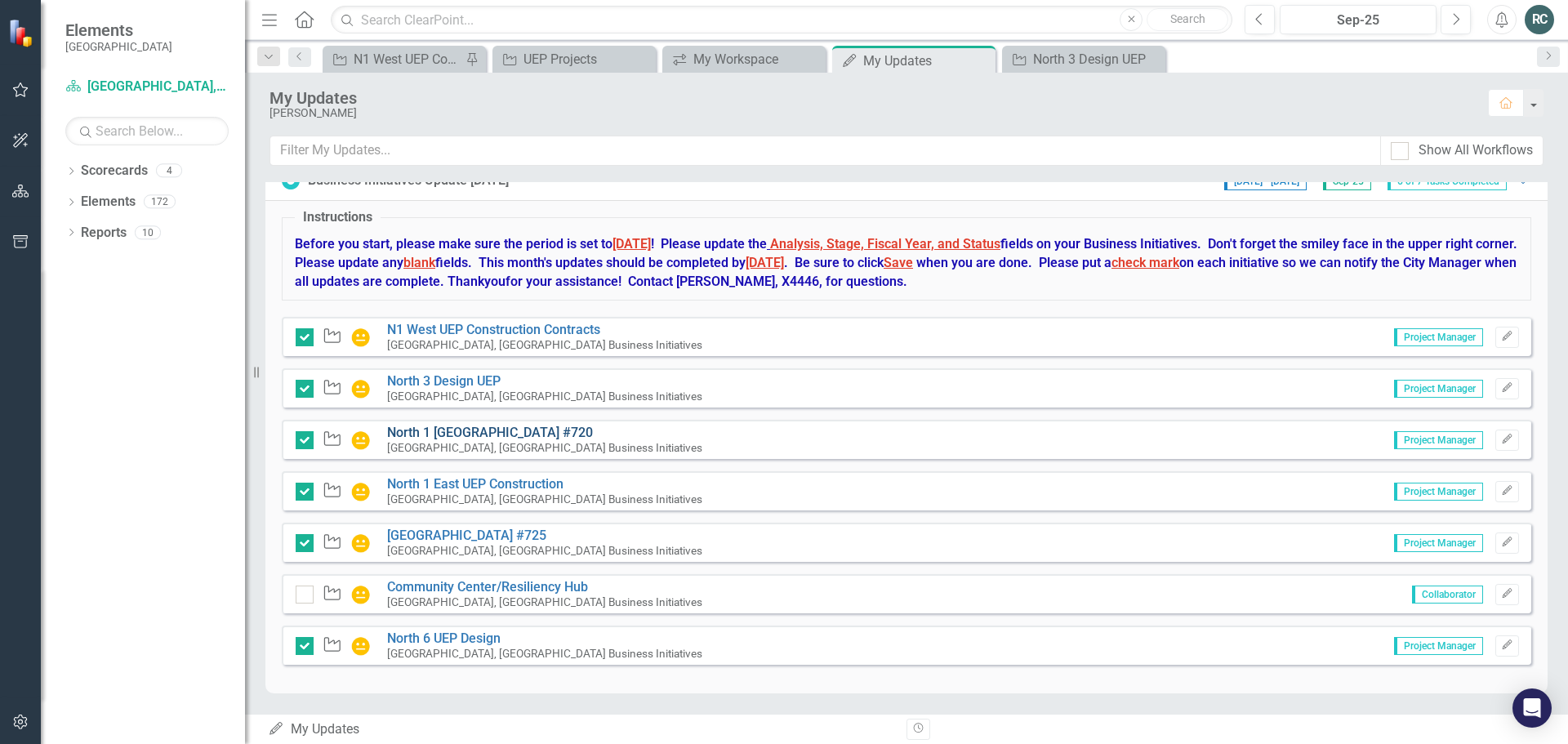
click at [547, 431] on link "North 1 [GEOGRAPHIC_DATA] #720" at bounding box center [490, 432] width 206 height 15
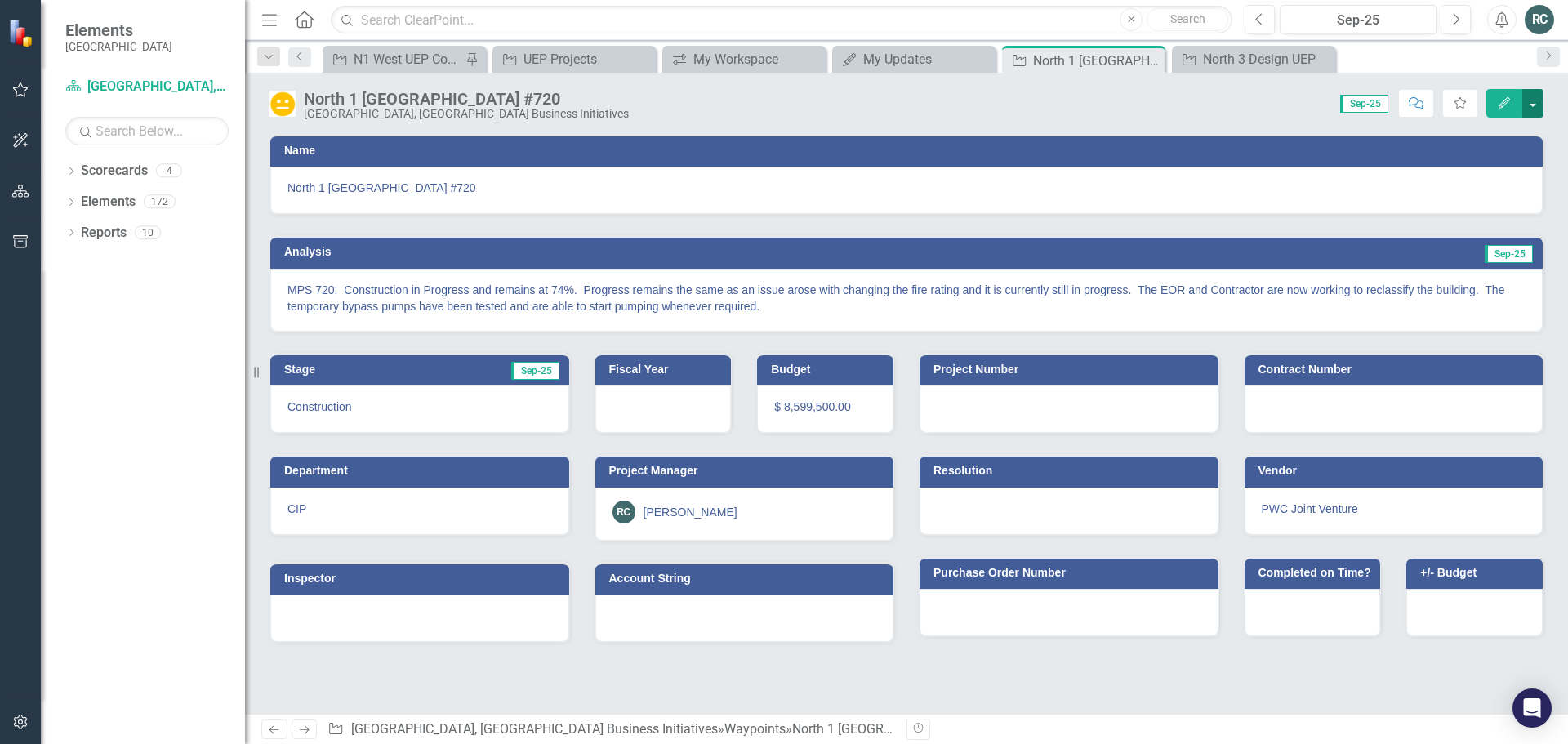
click at [1530, 104] on button "button" at bounding box center [1532, 104] width 21 height 29
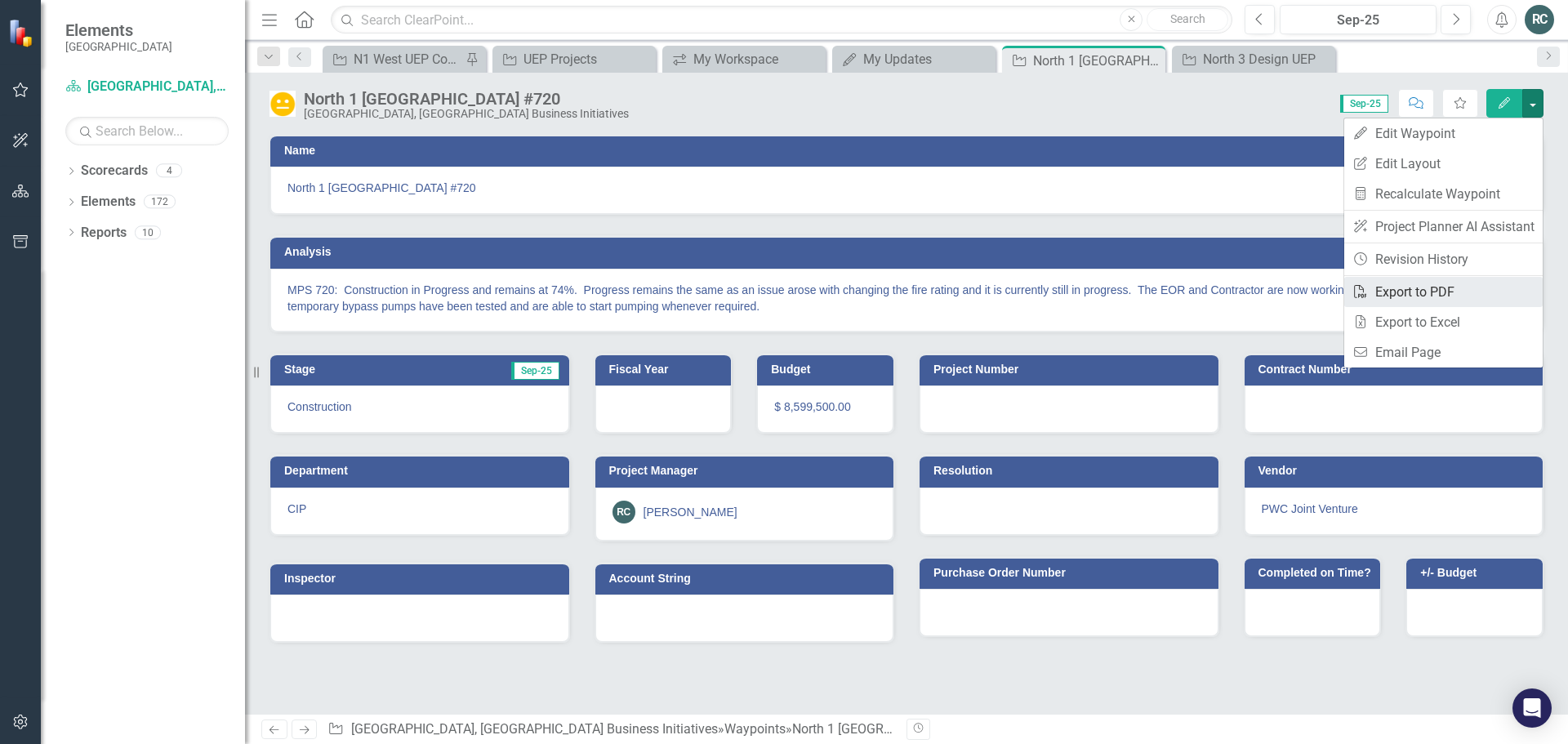
click at [1423, 290] on link "PDF Export to PDF" at bounding box center [1442, 292] width 198 height 31
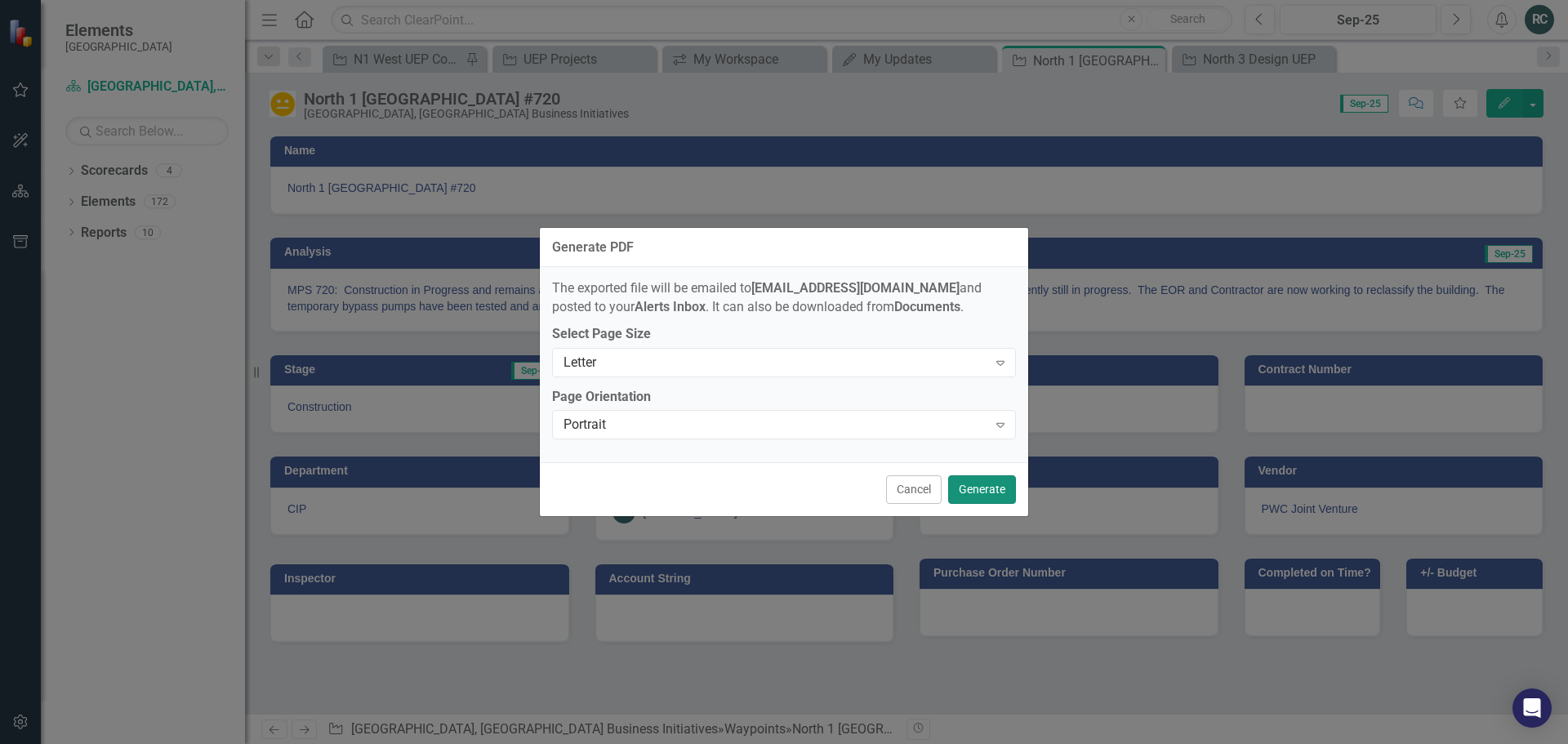
click at [979, 491] on button "Generate" at bounding box center [982, 490] width 68 height 29
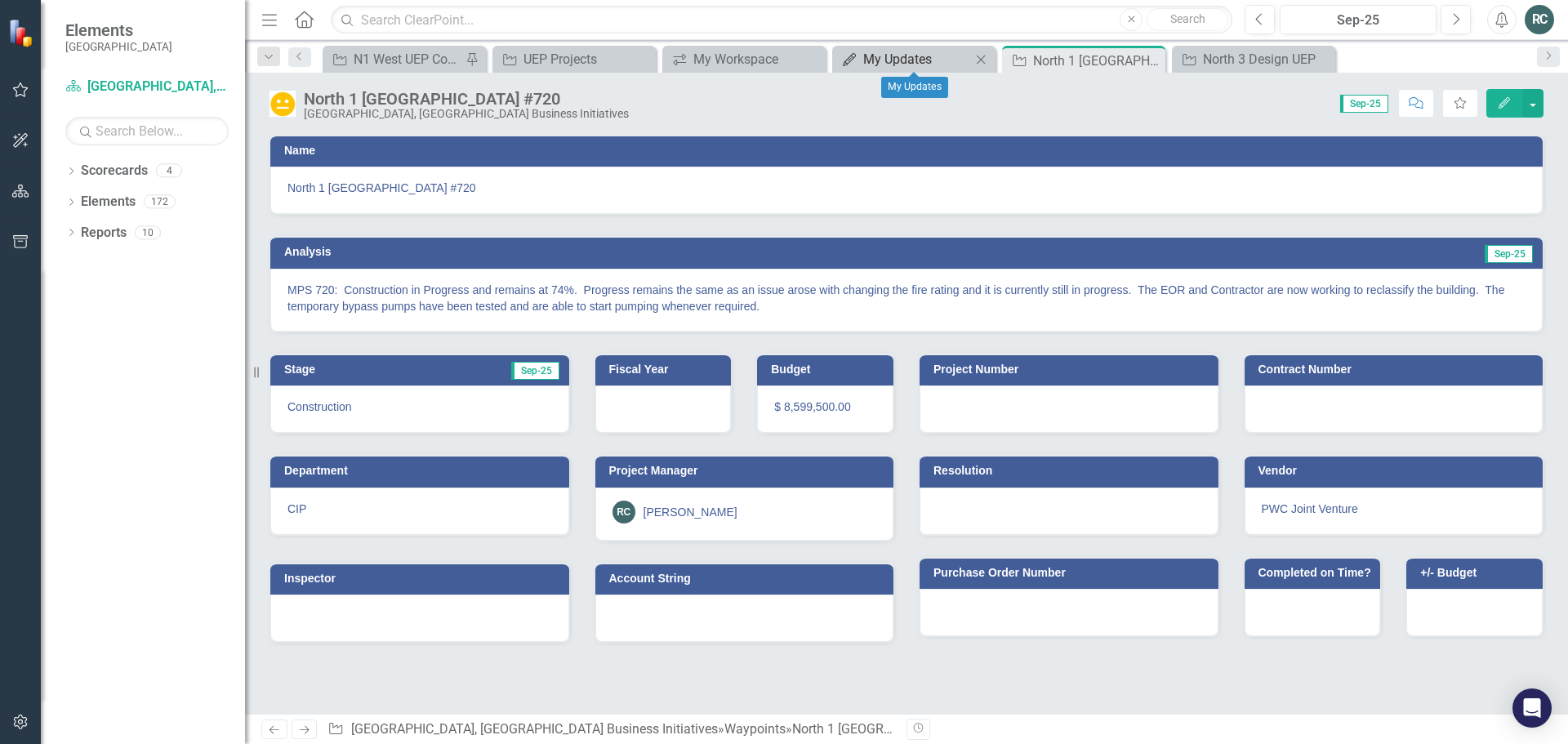
click at [929, 64] on div "My Updates" at bounding box center [917, 60] width 108 height 20
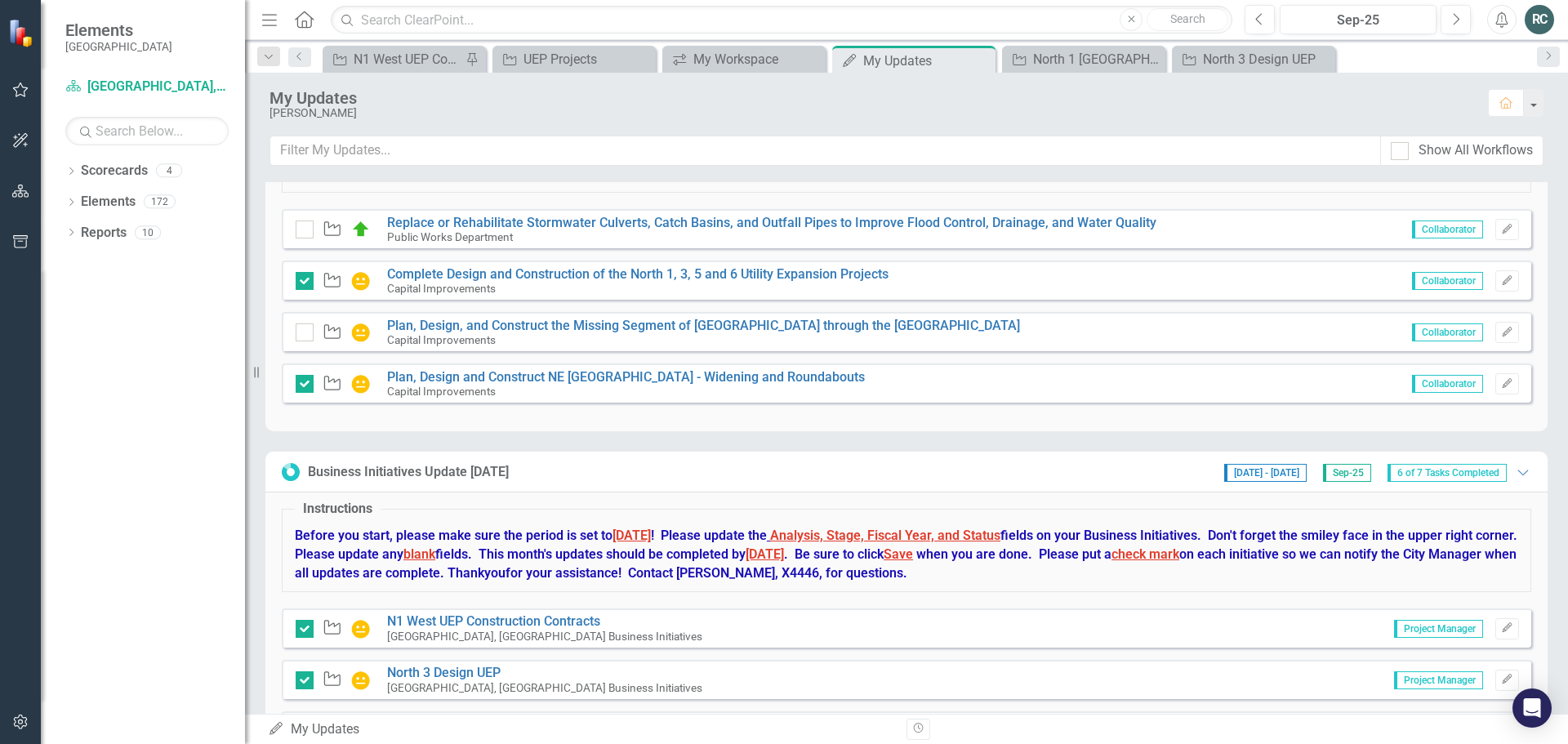
scroll to position [618, 0]
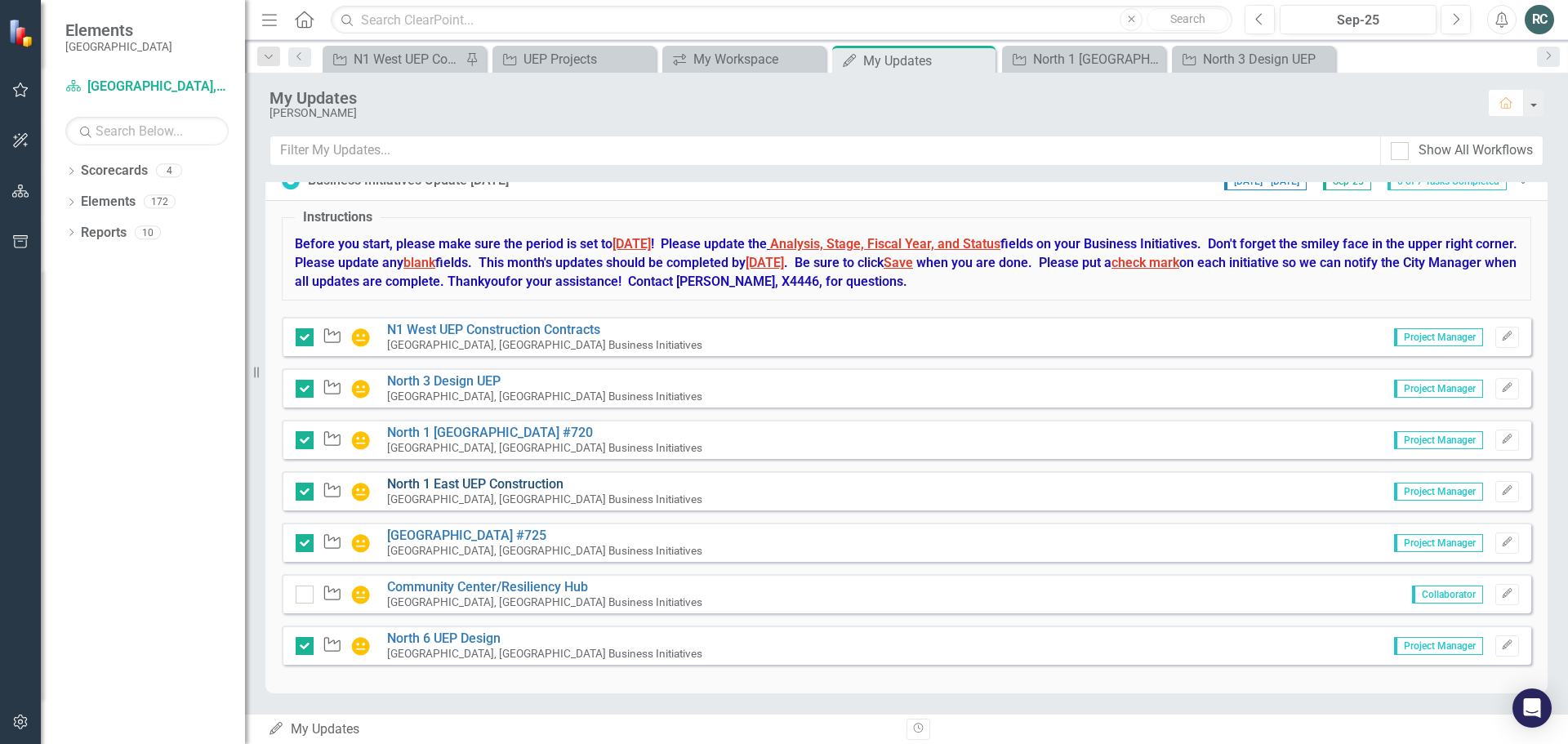
click at [540, 482] on link "North 1 East UEP Construction" at bounding box center [474, 484] width 176 height 15
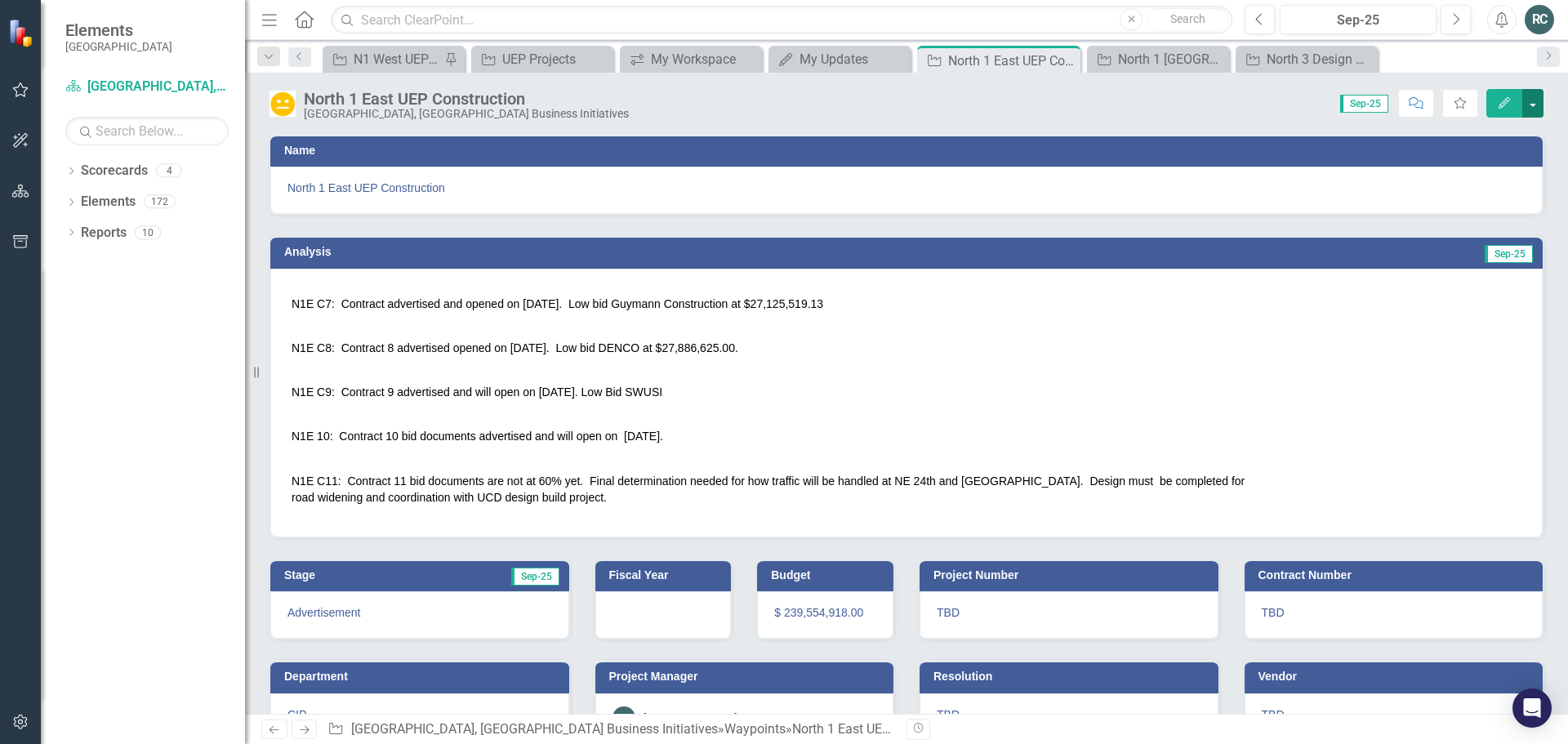
click at [1535, 106] on button "button" at bounding box center [1532, 104] width 21 height 29
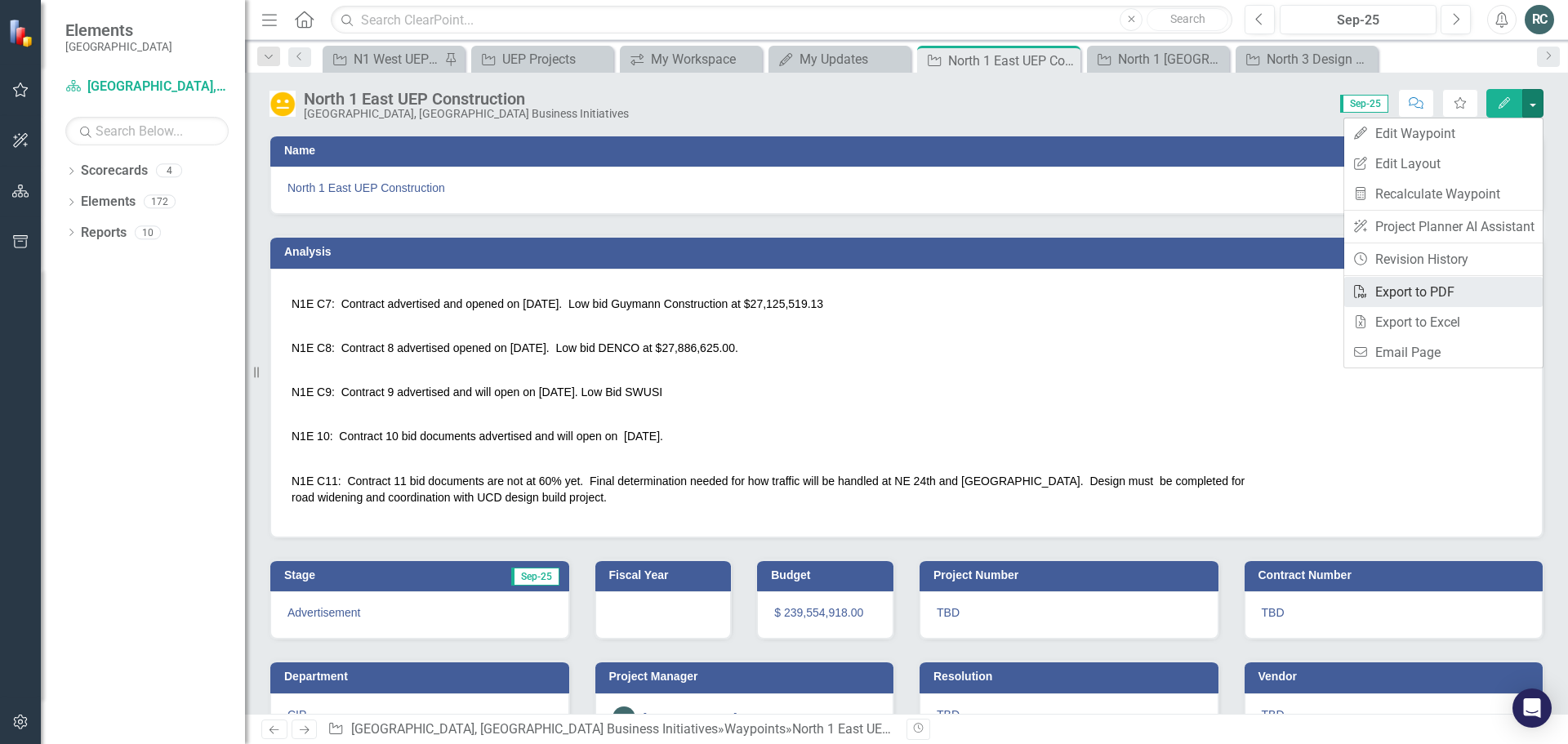
click at [1433, 291] on link "PDF Export to PDF" at bounding box center [1442, 292] width 198 height 31
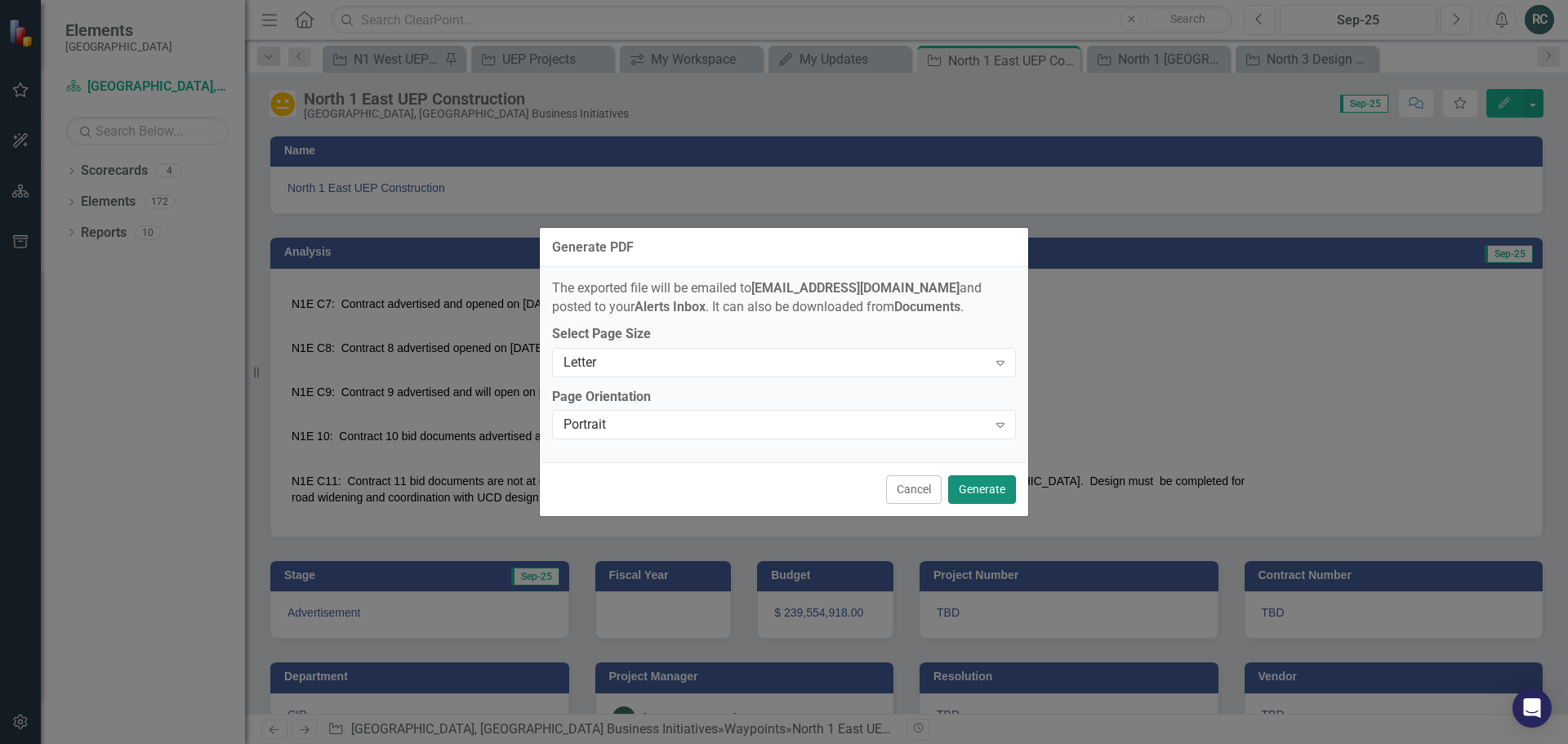
click at [991, 491] on button "Generate" at bounding box center [982, 490] width 68 height 29
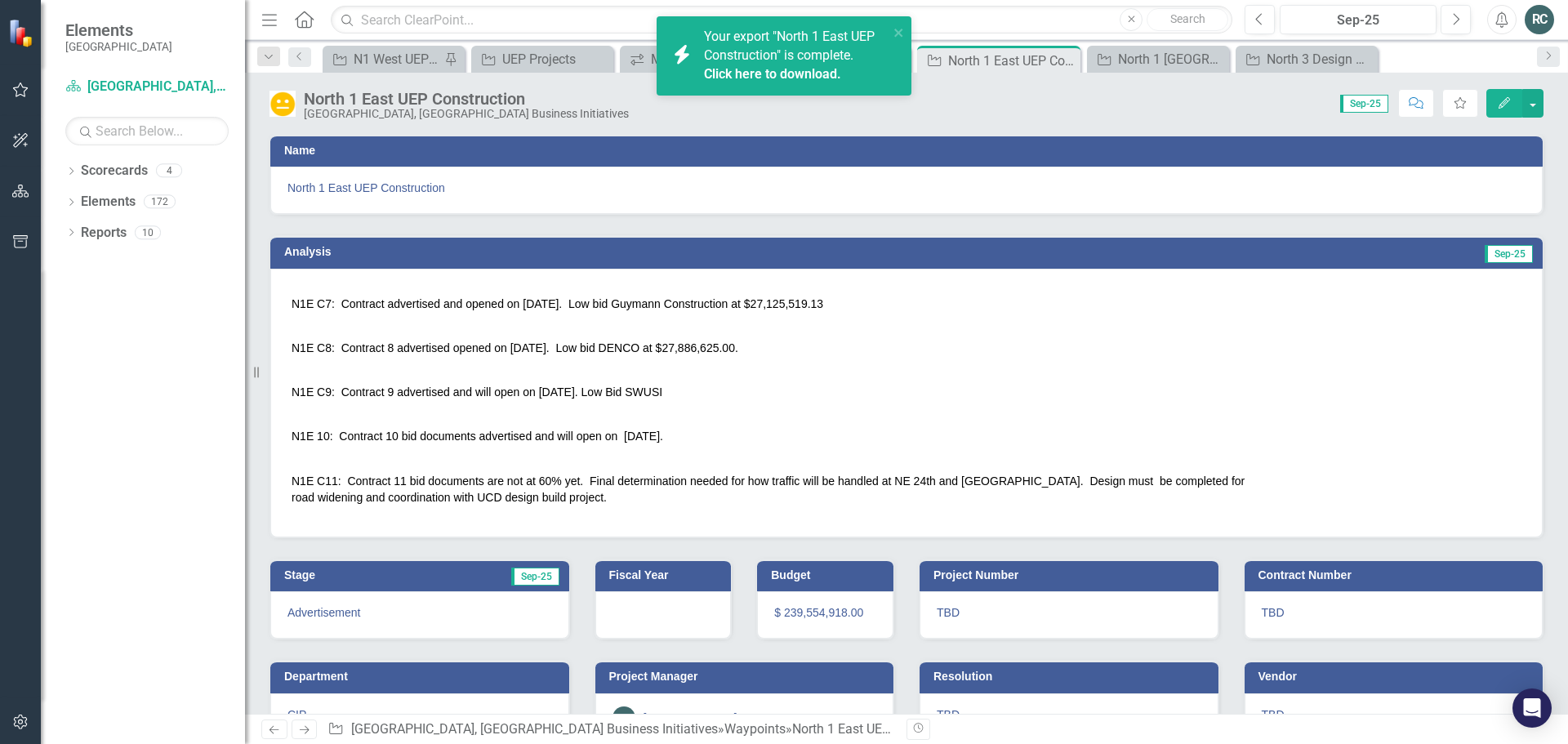
click at [764, 75] on link "Click here to download." at bounding box center [772, 74] width 137 height 15
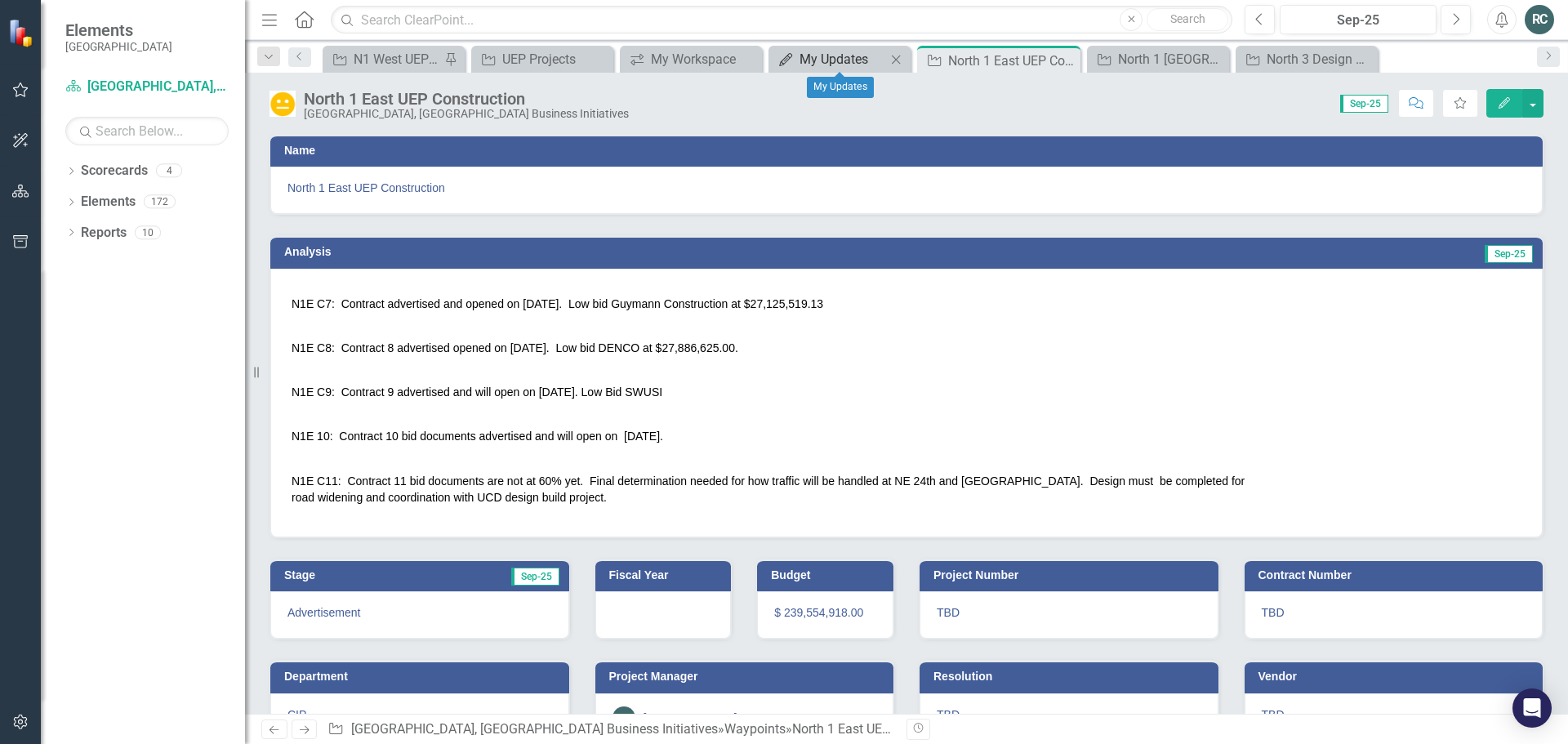
click at [829, 51] on div "My Updates" at bounding box center [843, 60] width 87 height 20
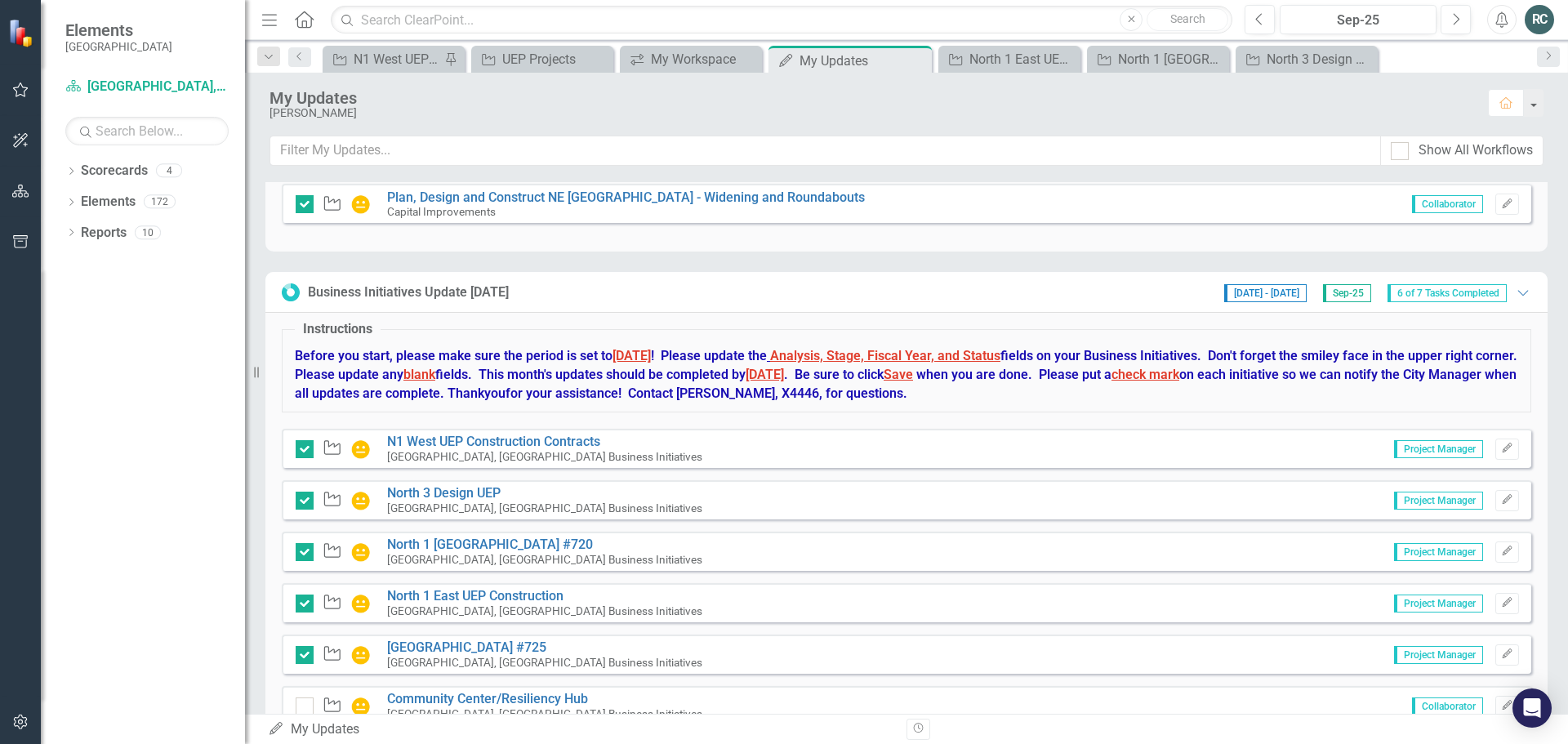
scroll to position [618, 0]
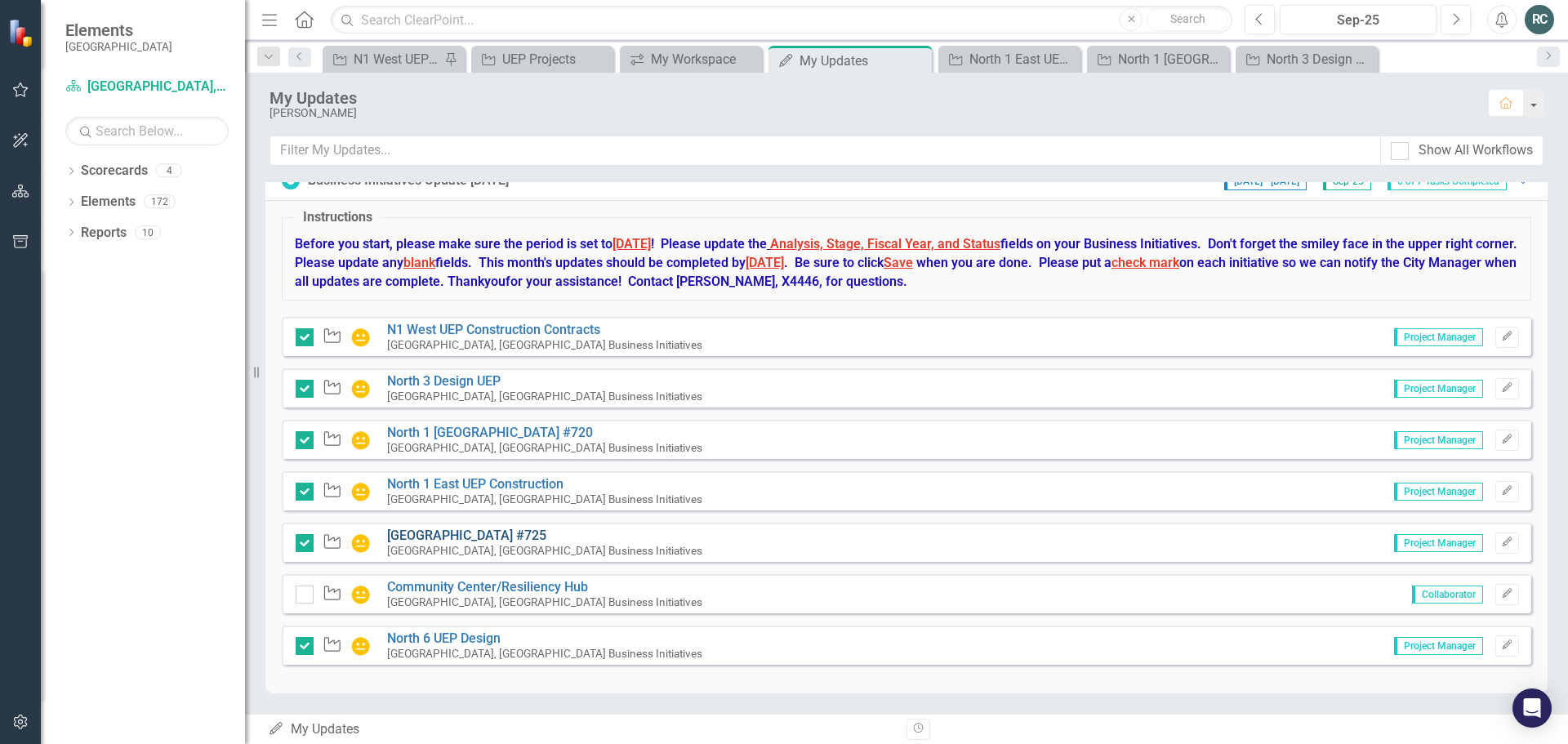
click at [537, 534] on link "[GEOGRAPHIC_DATA] #725" at bounding box center [466, 535] width 159 height 15
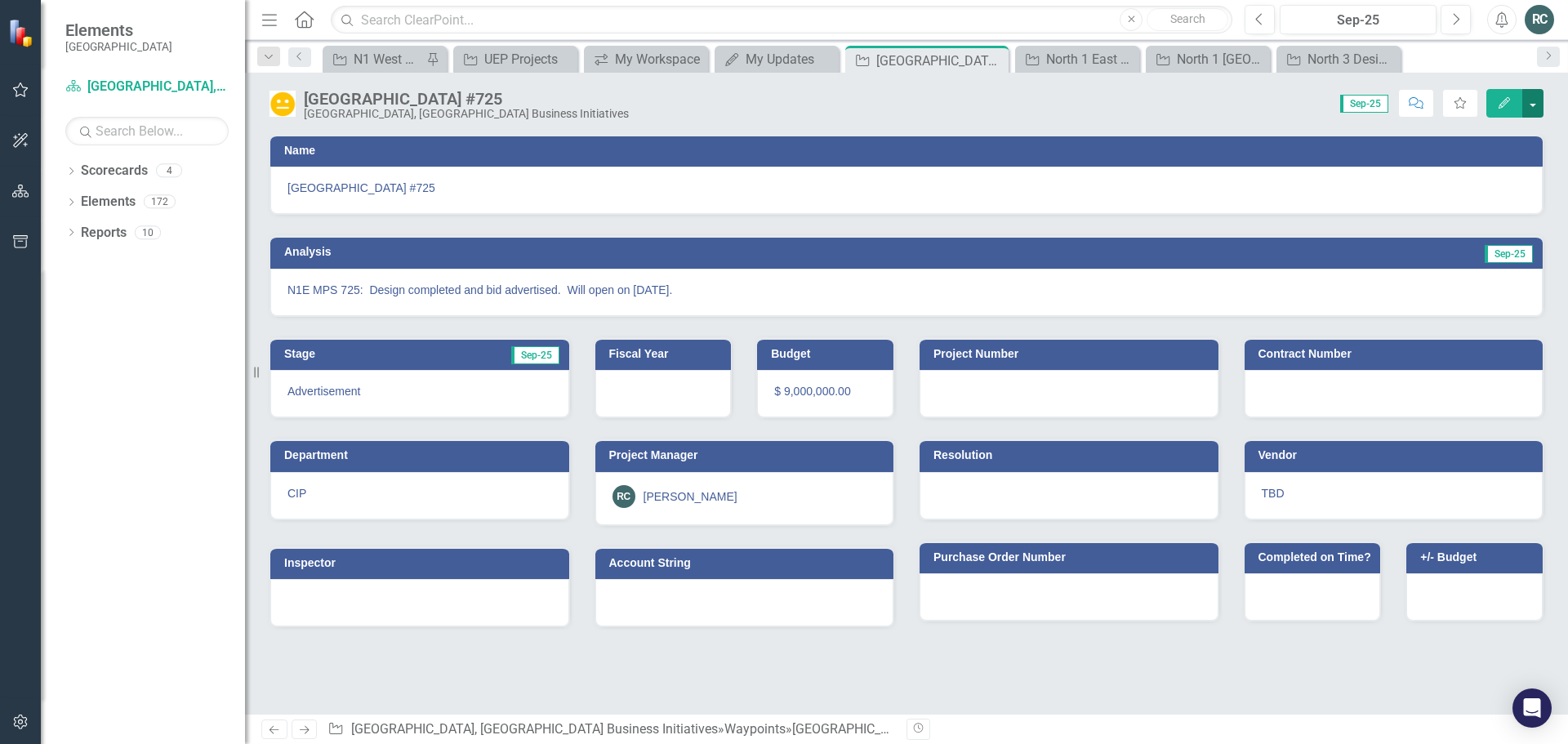
click at [1531, 110] on button "button" at bounding box center [1532, 104] width 21 height 29
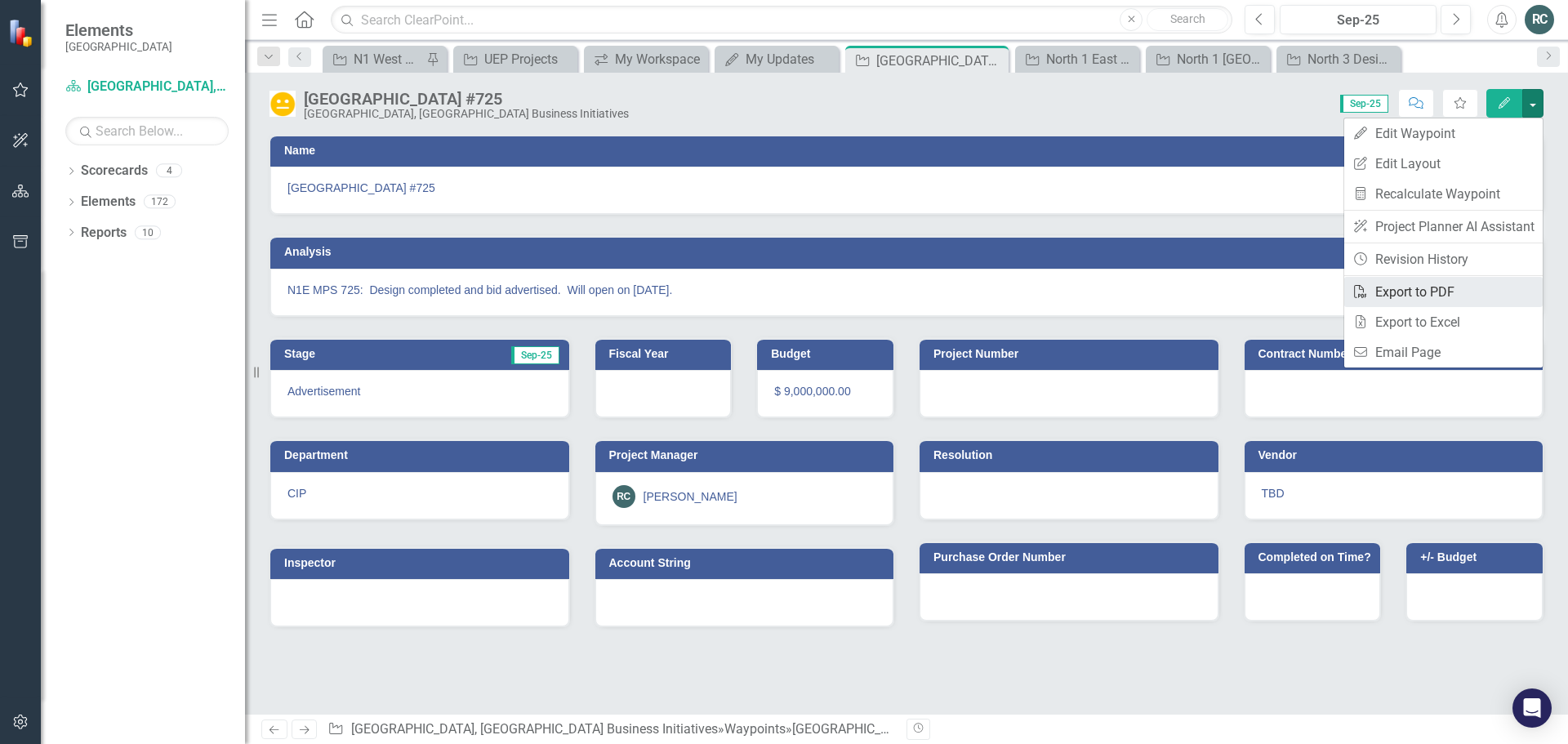
click at [1434, 290] on link "PDF Export to PDF" at bounding box center [1442, 292] width 198 height 31
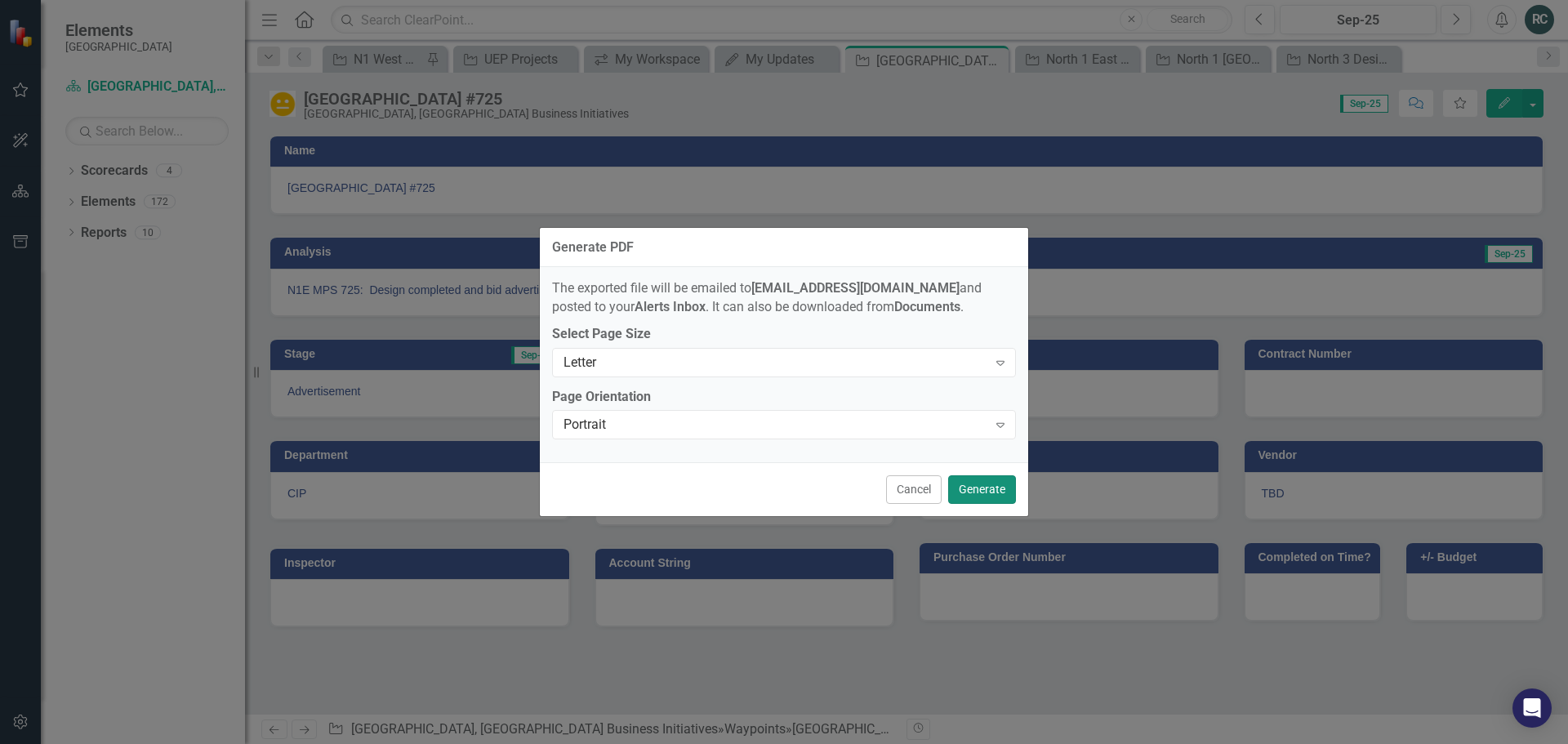
click at [982, 487] on button "Generate" at bounding box center [982, 490] width 68 height 29
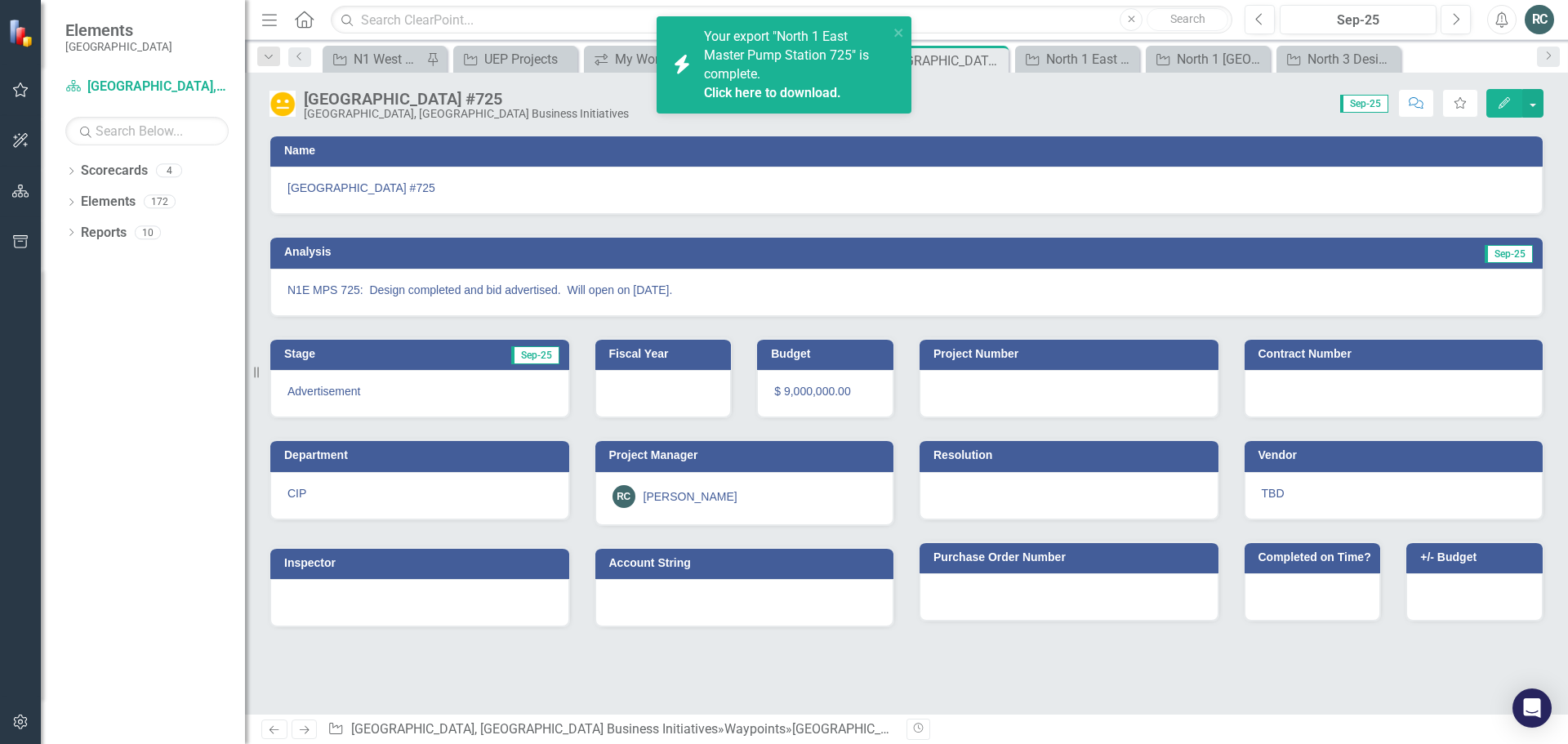
click at [780, 60] on div "Your export "North 1 East Master Pump Station 725" is complete. Click here to d…" at bounding box center [796, 65] width 185 height 74
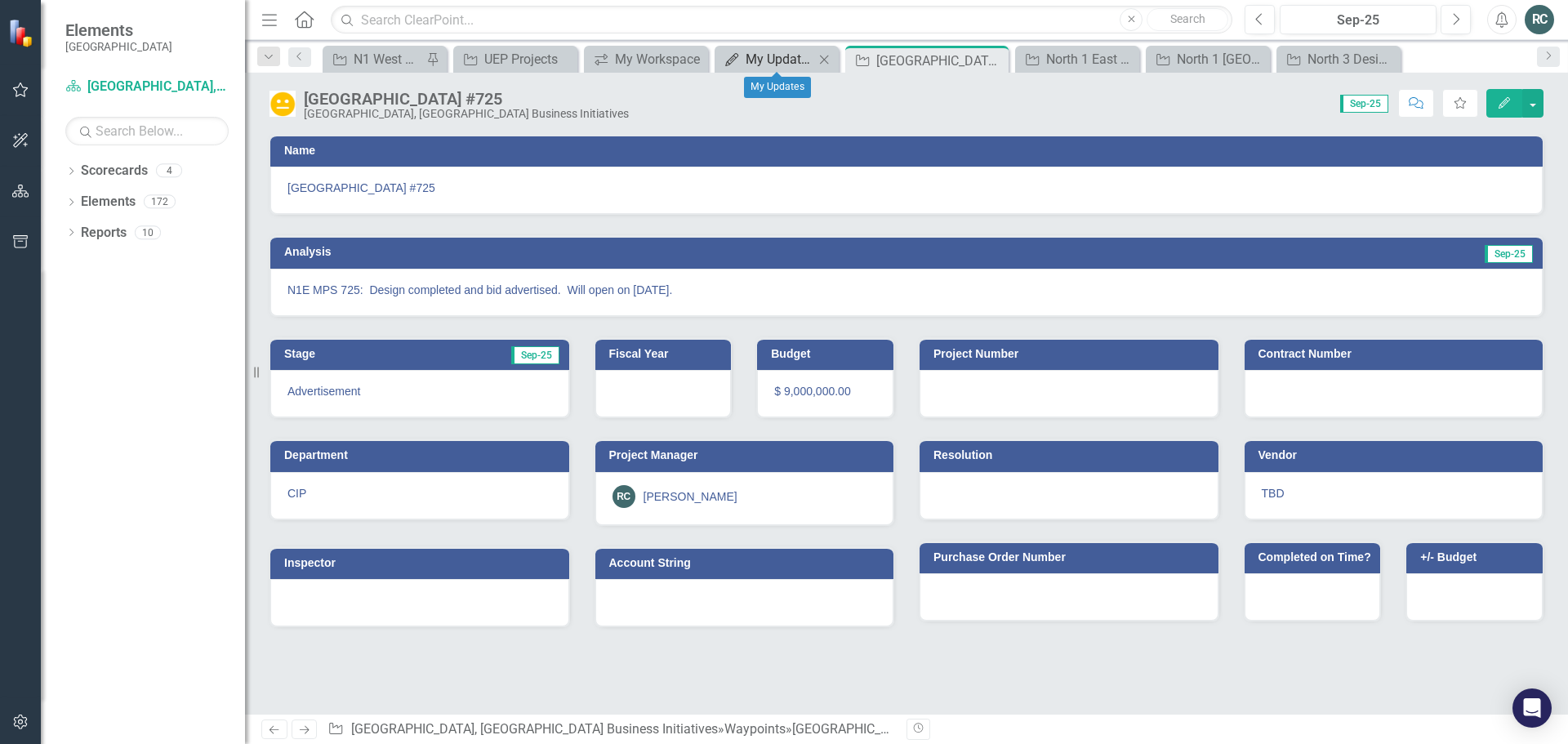
click at [784, 54] on div "My Updates" at bounding box center [780, 60] width 69 height 20
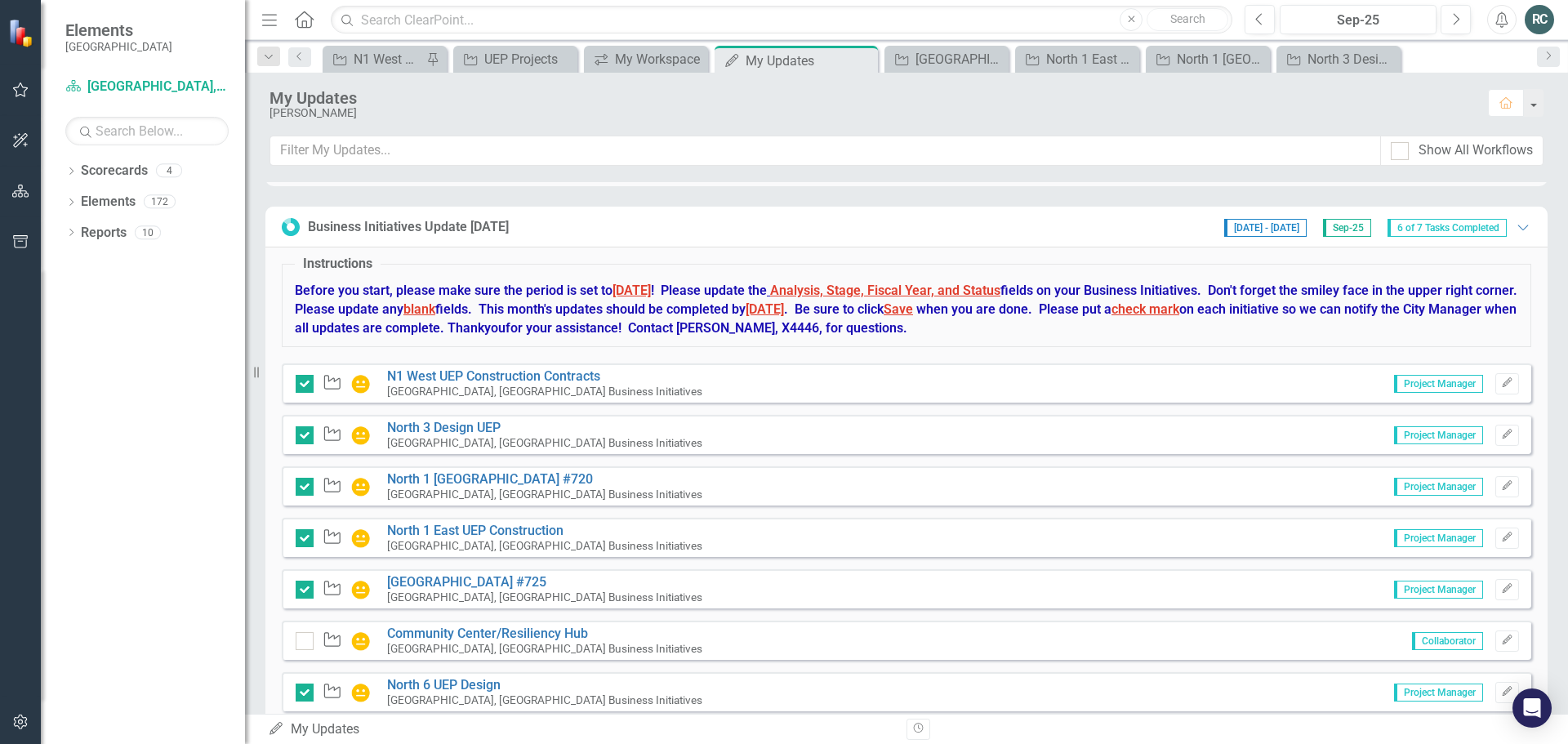
scroll to position [618, 0]
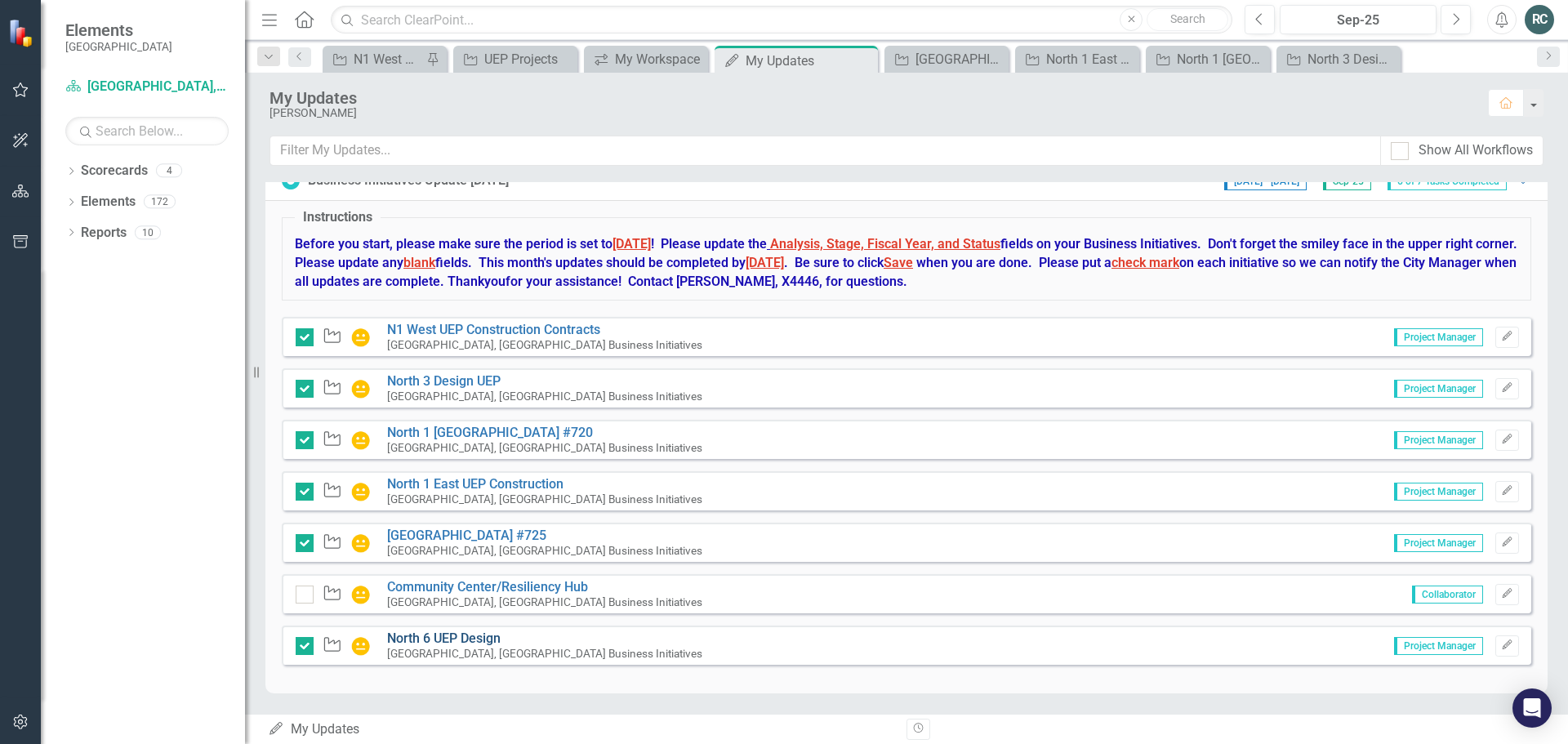
click at [483, 639] on link "North 6 UEP Design" at bounding box center [443, 638] width 113 height 15
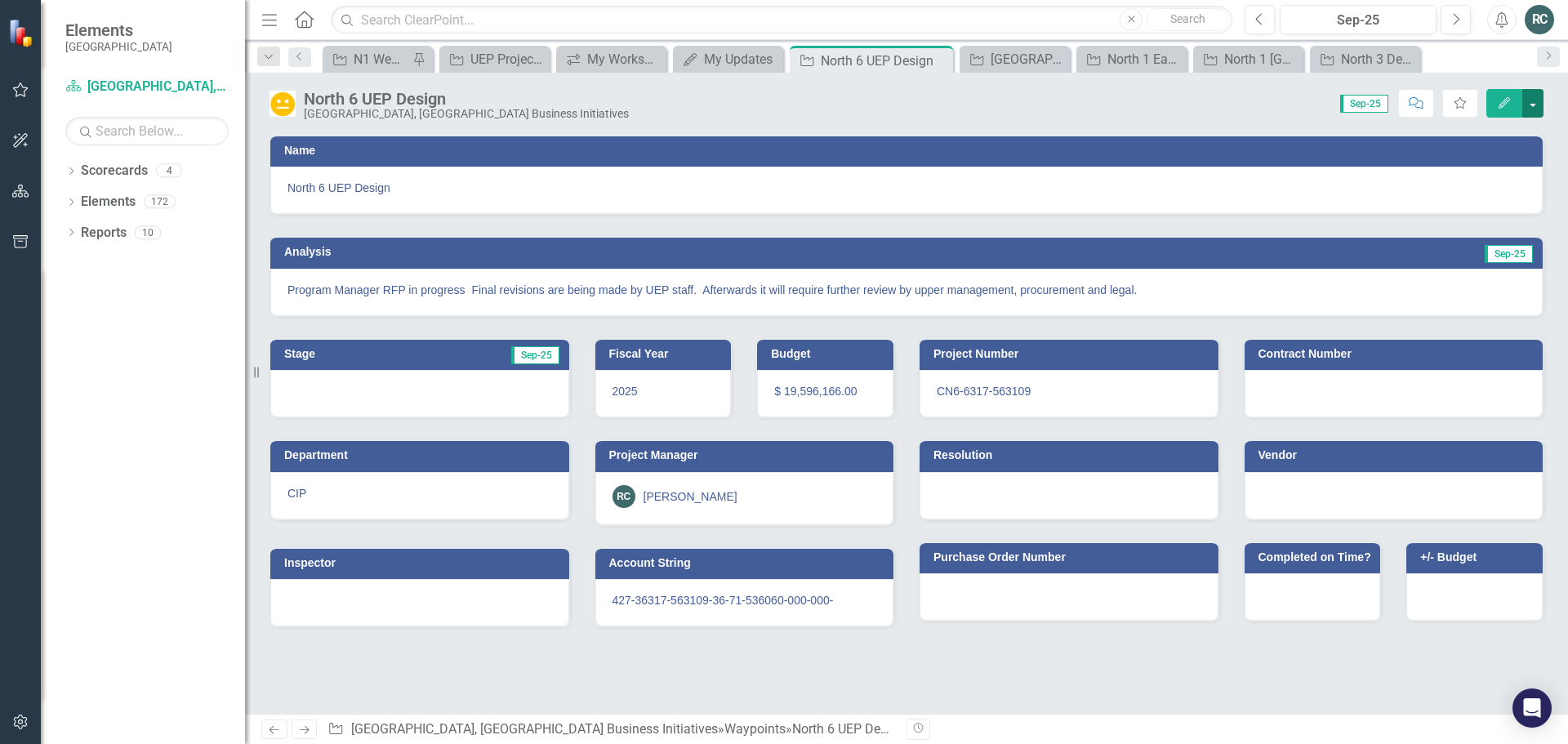
click at [1533, 106] on button "button" at bounding box center [1532, 104] width 21 height 29
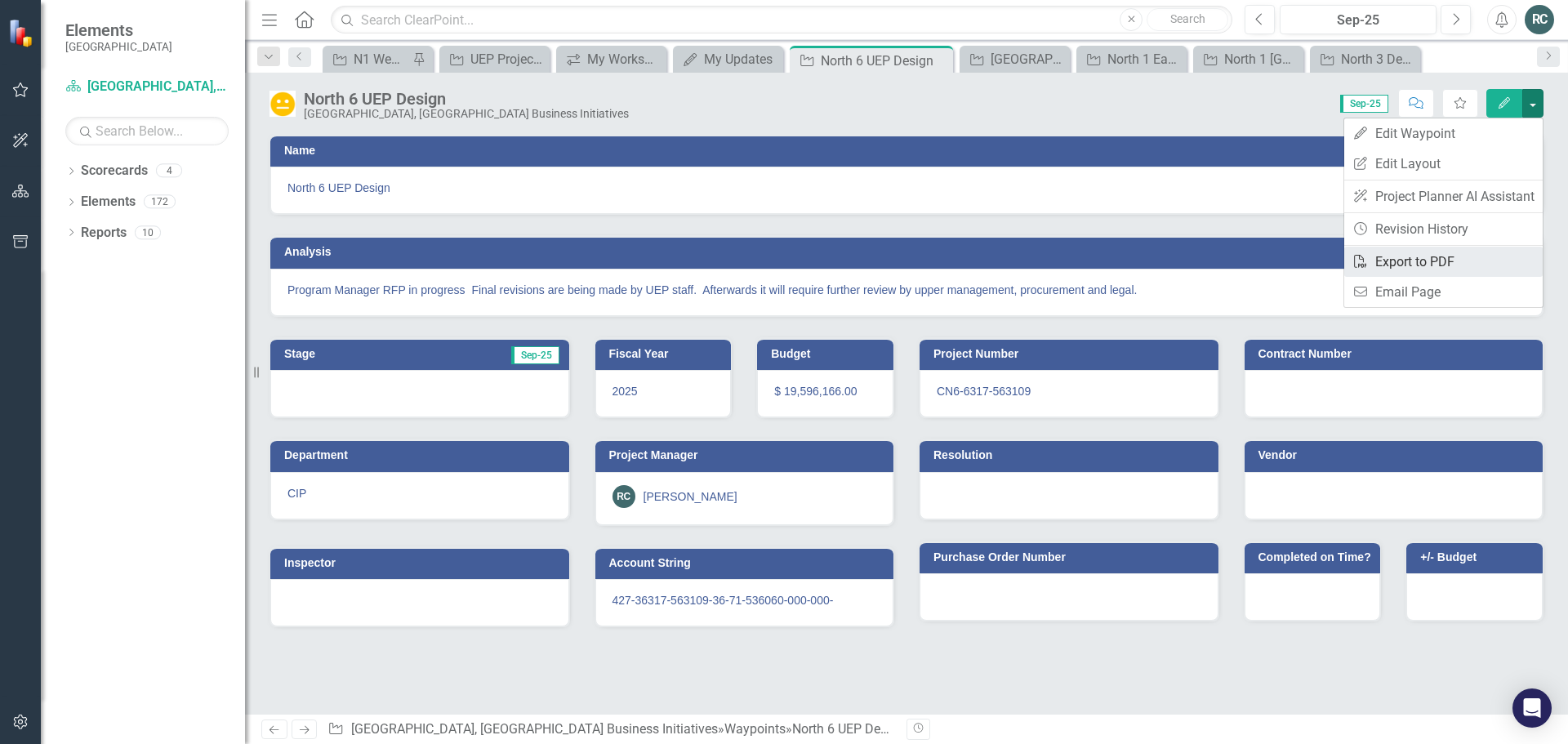
click at [1410, 261] on link "PDF Export to PDF" at bounding box center [1442, 262] width 198 height 31
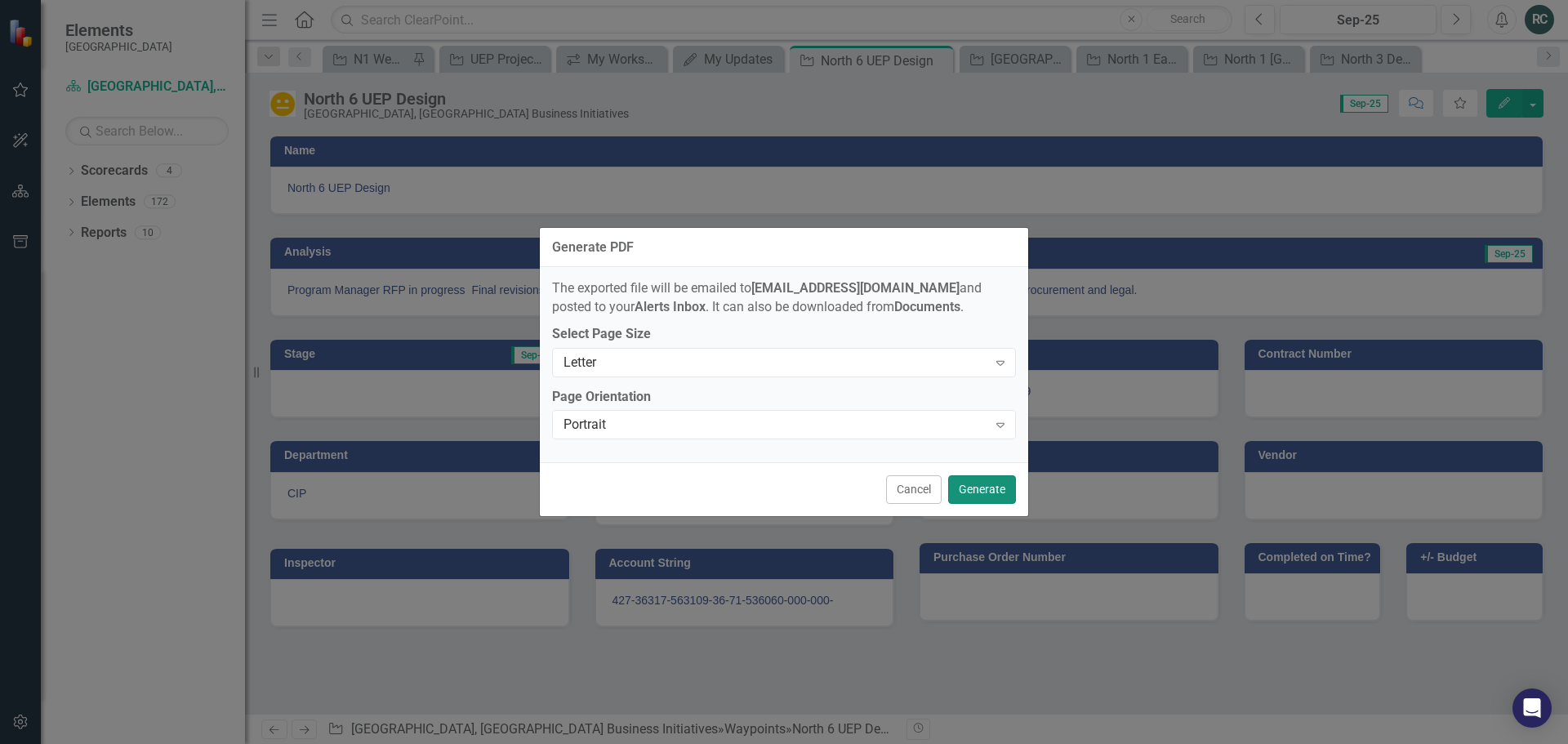
click at [978, 497] on button "Generate" at bounding box center [982, 490] width 68 height 29
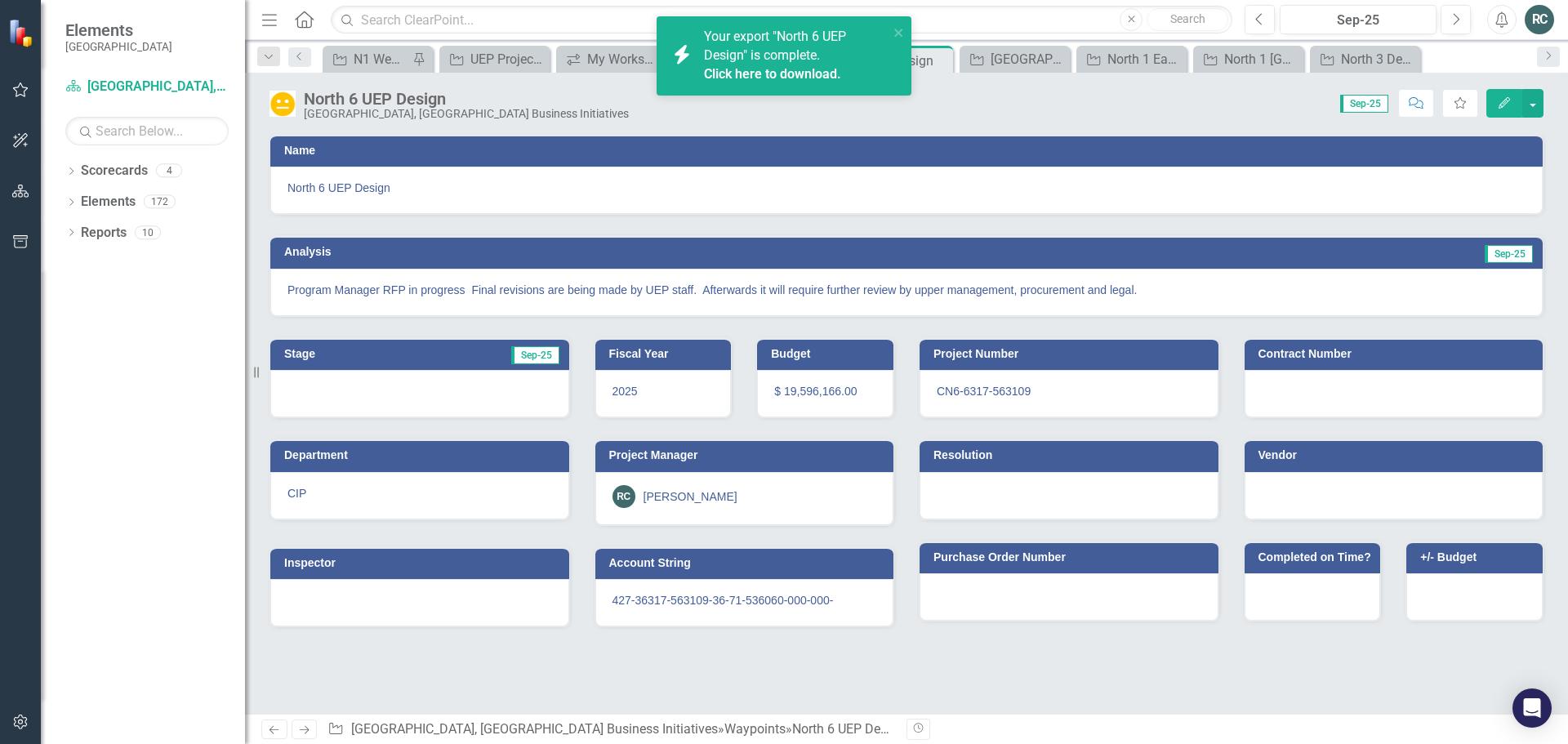
click at [767, 70] on link "Click here to download." at bounding box center [772, 74] width 137 height 15
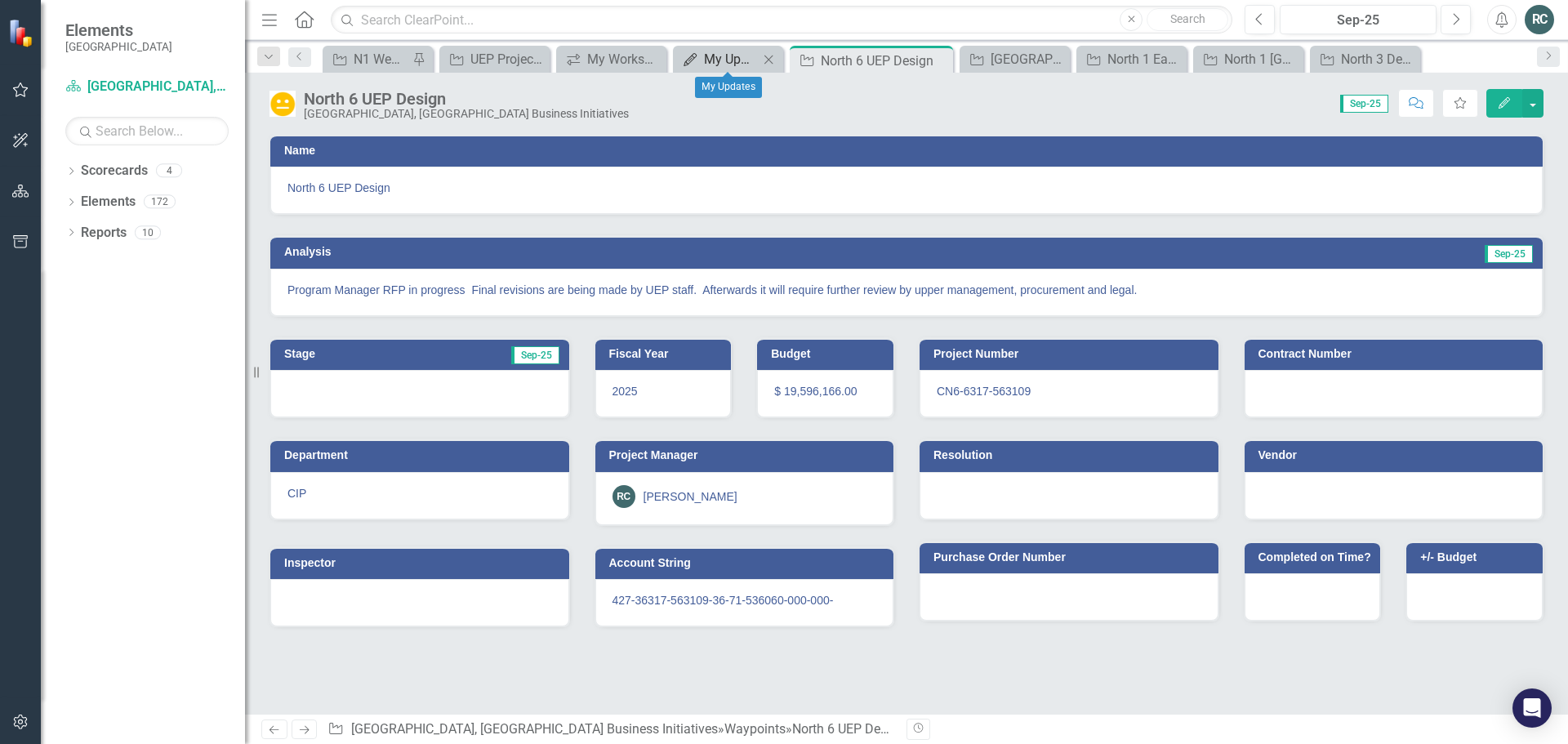
click at [730, 60] on div "My Updates" at bounding box center [731, 60] width 54 height 20
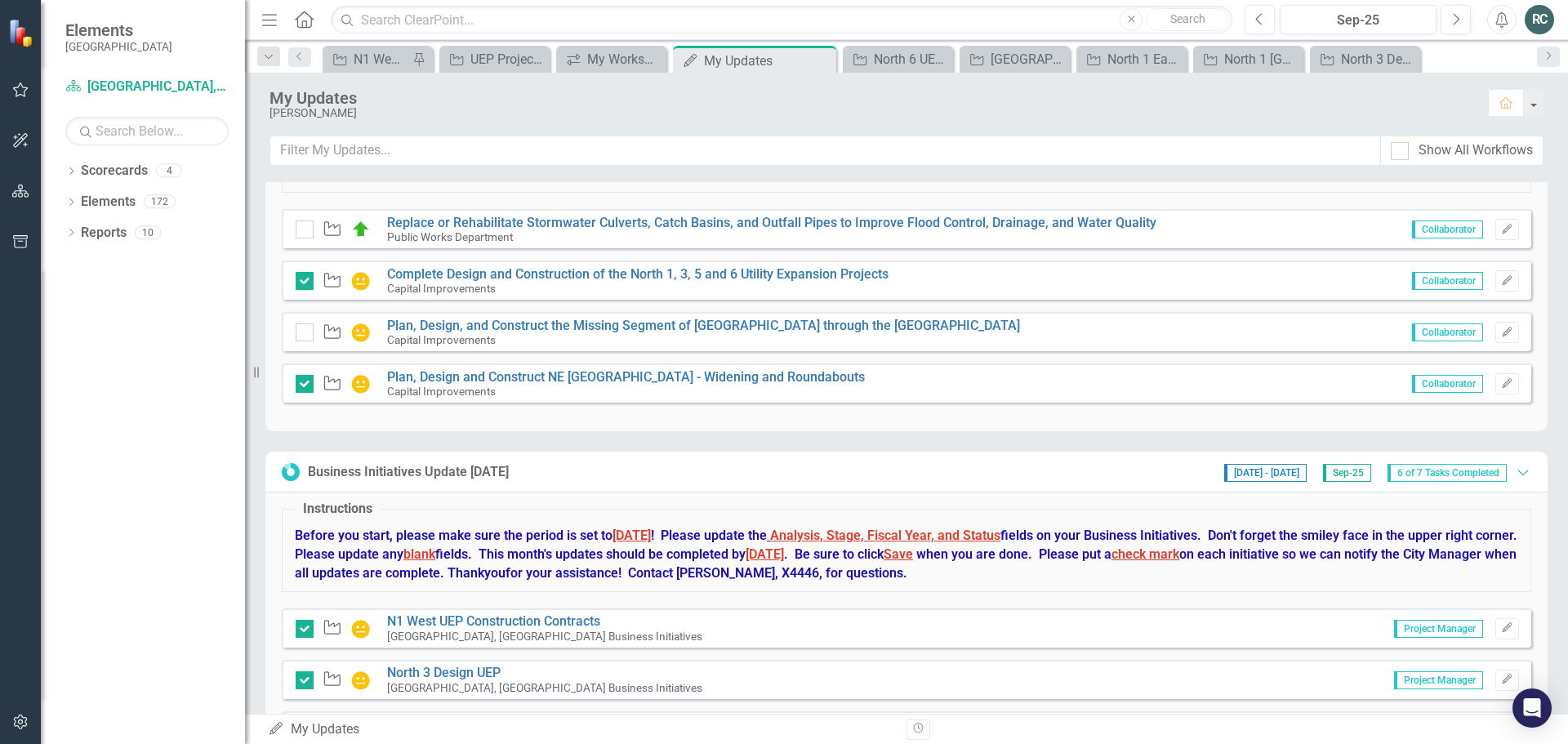
scroll to position [618, 0]
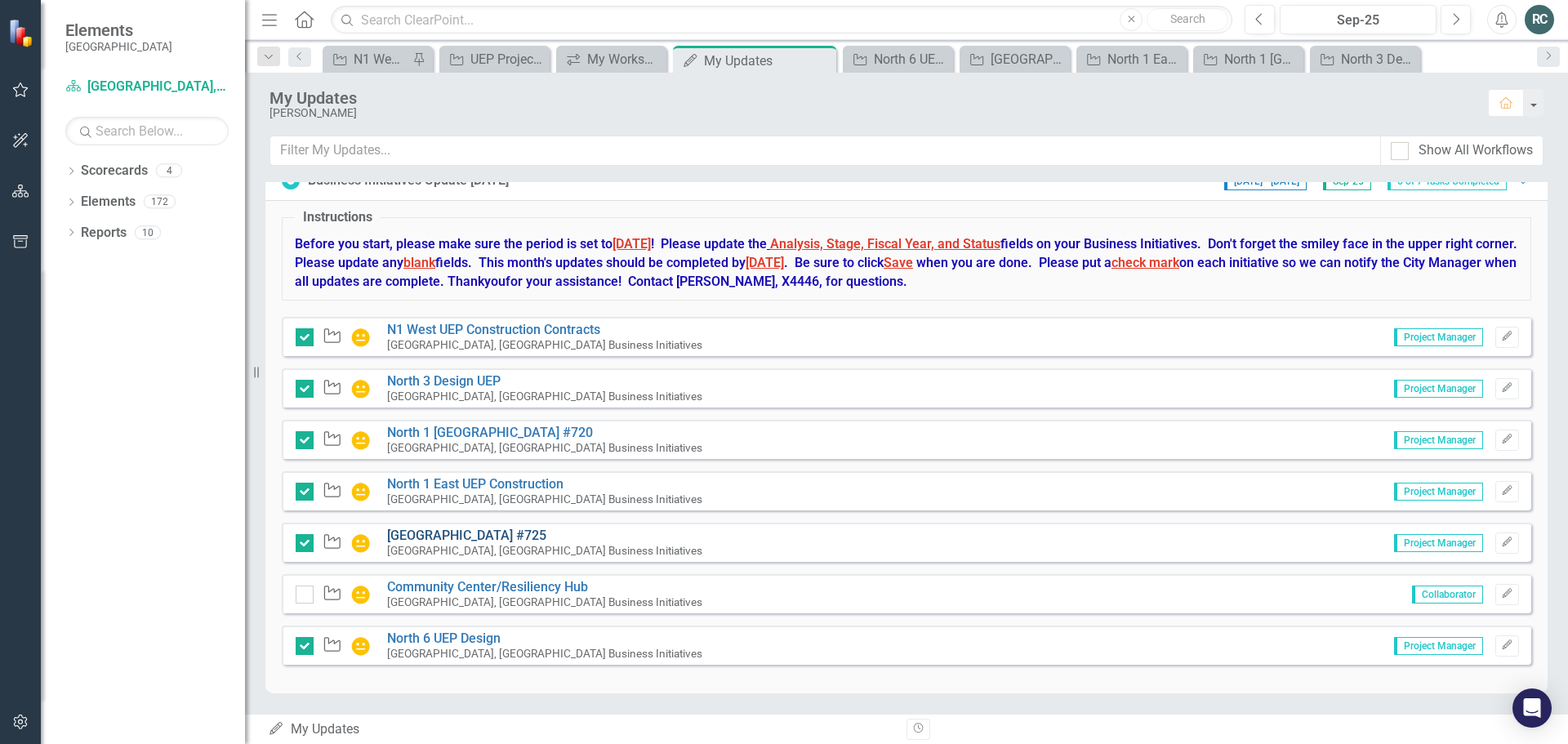
click at [503, 532] on link "[GEOGRAPHIC_DATA] #725" at bounding box center [466, 535] width 159 height 15
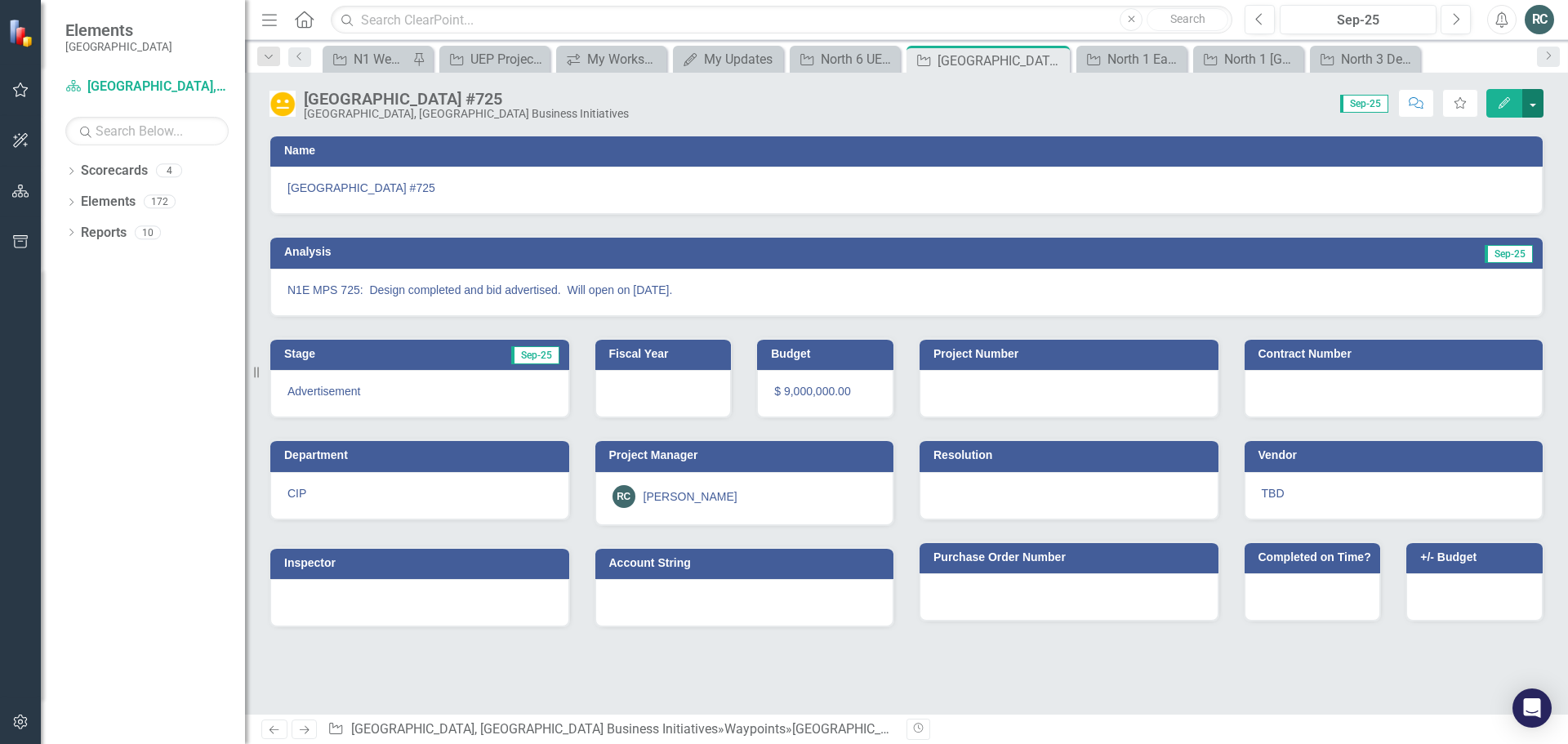
click at [1528, 102] on button "button" at bounding box center [1532, 104] width 21 height 29
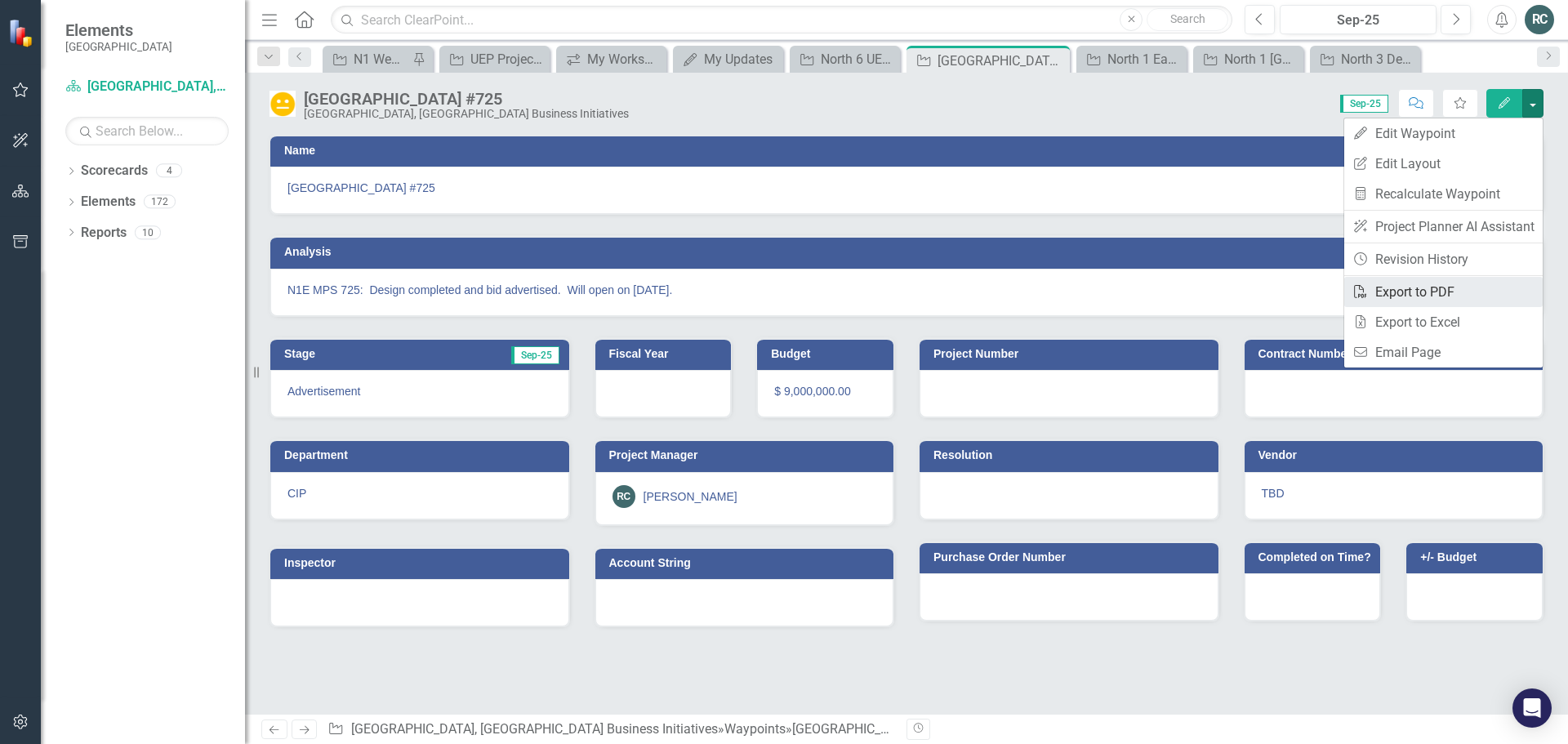
click at [1449, 283] on link "PDF Export to PDF" at bounding box center [1442, 292] width 198 height 31
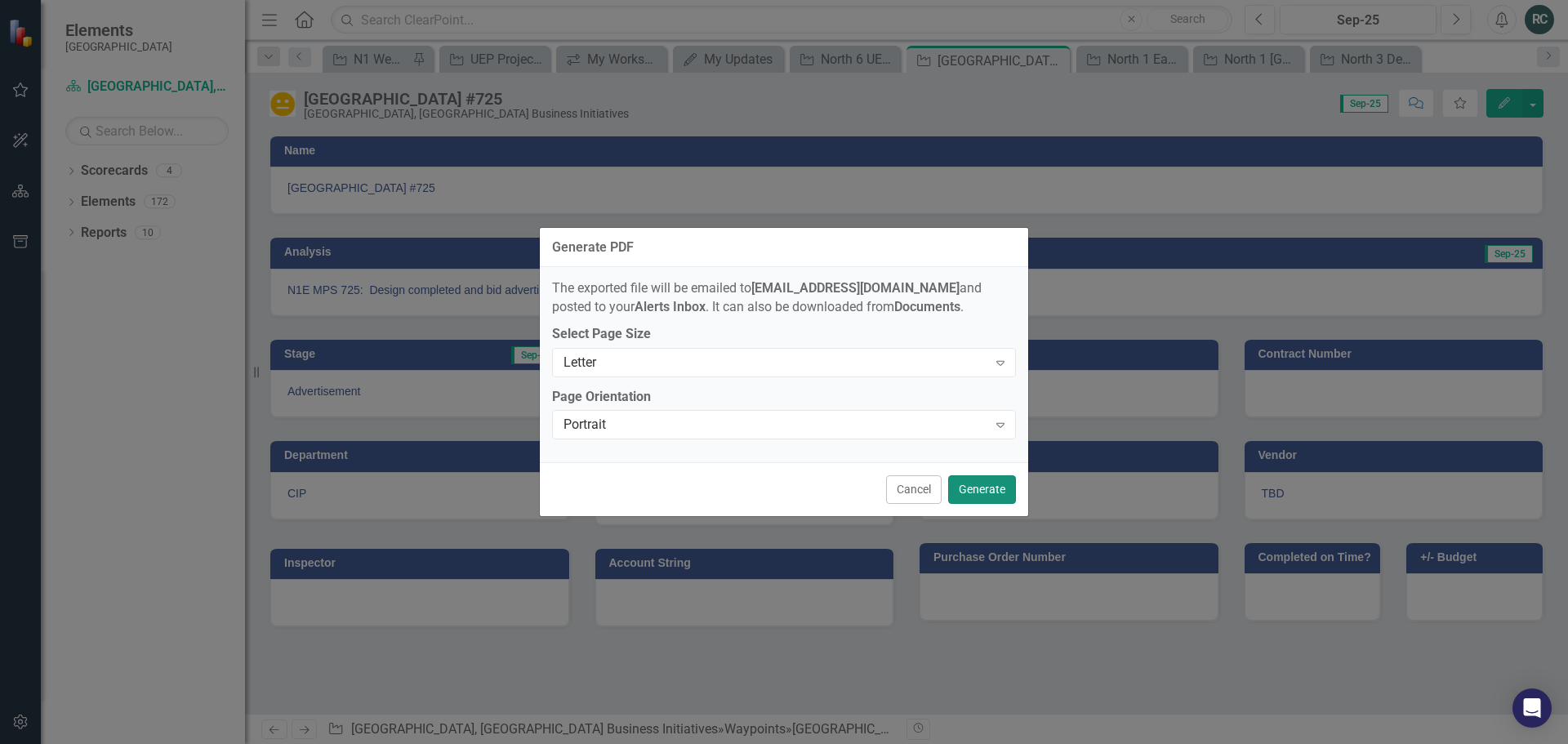
click at [975, 490] on button "Generate" at bounding box center [982, 490] width 68 height 29
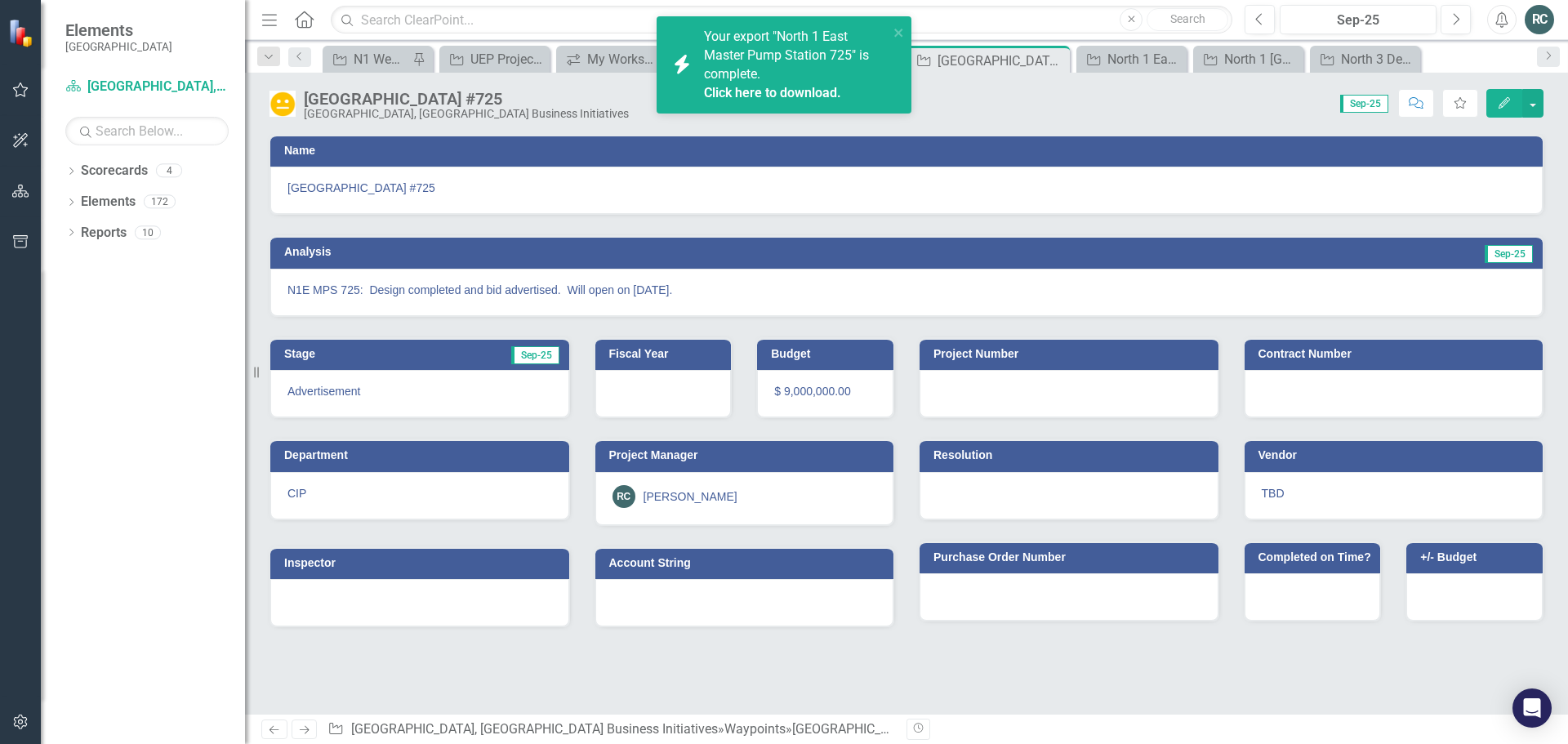
click at [787, 94] on link "Click here to download." at bounding box center [772, 93] width 137 height 15
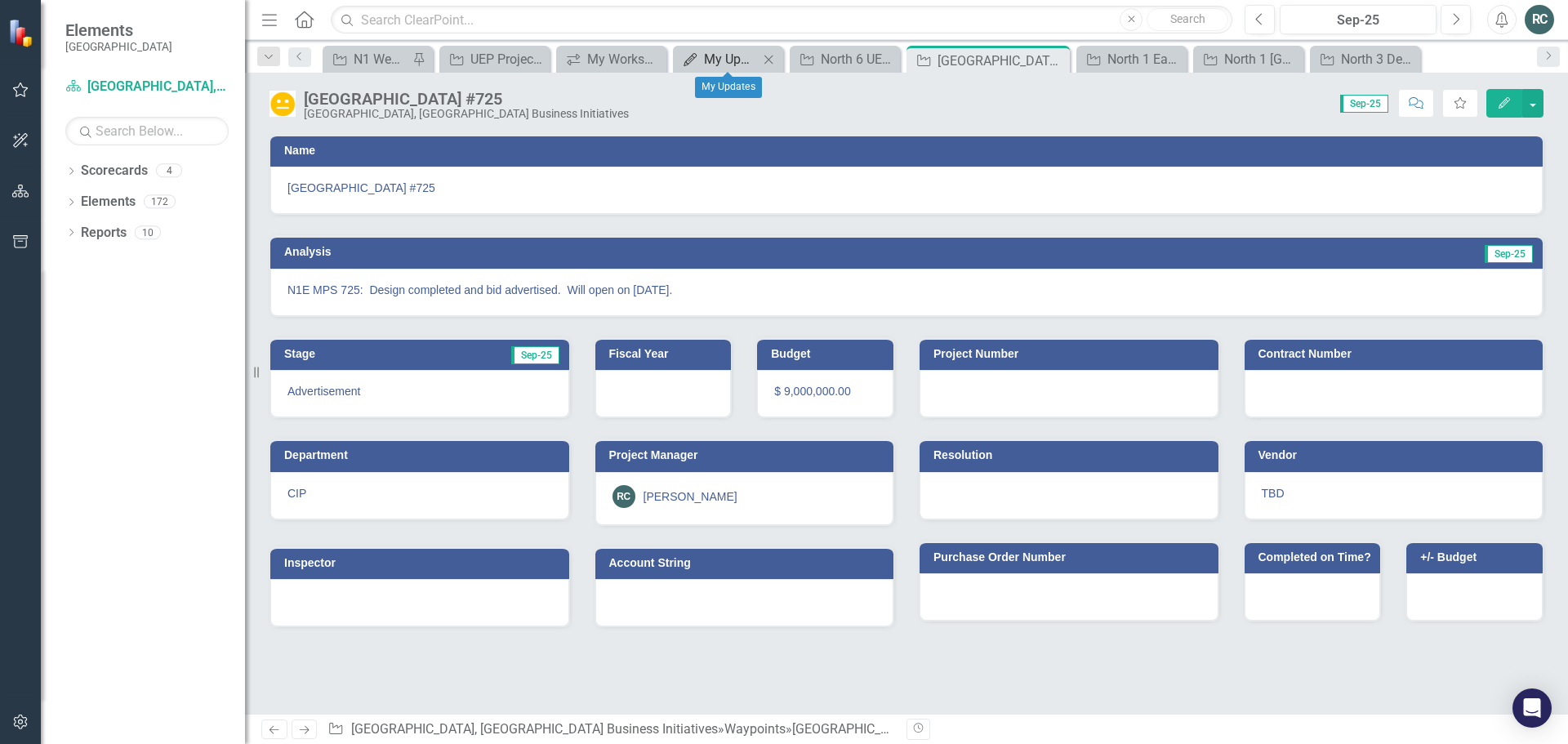
click at [719, 63] on div "My Updates" at bounding box center [731, 60] width 54 height 20
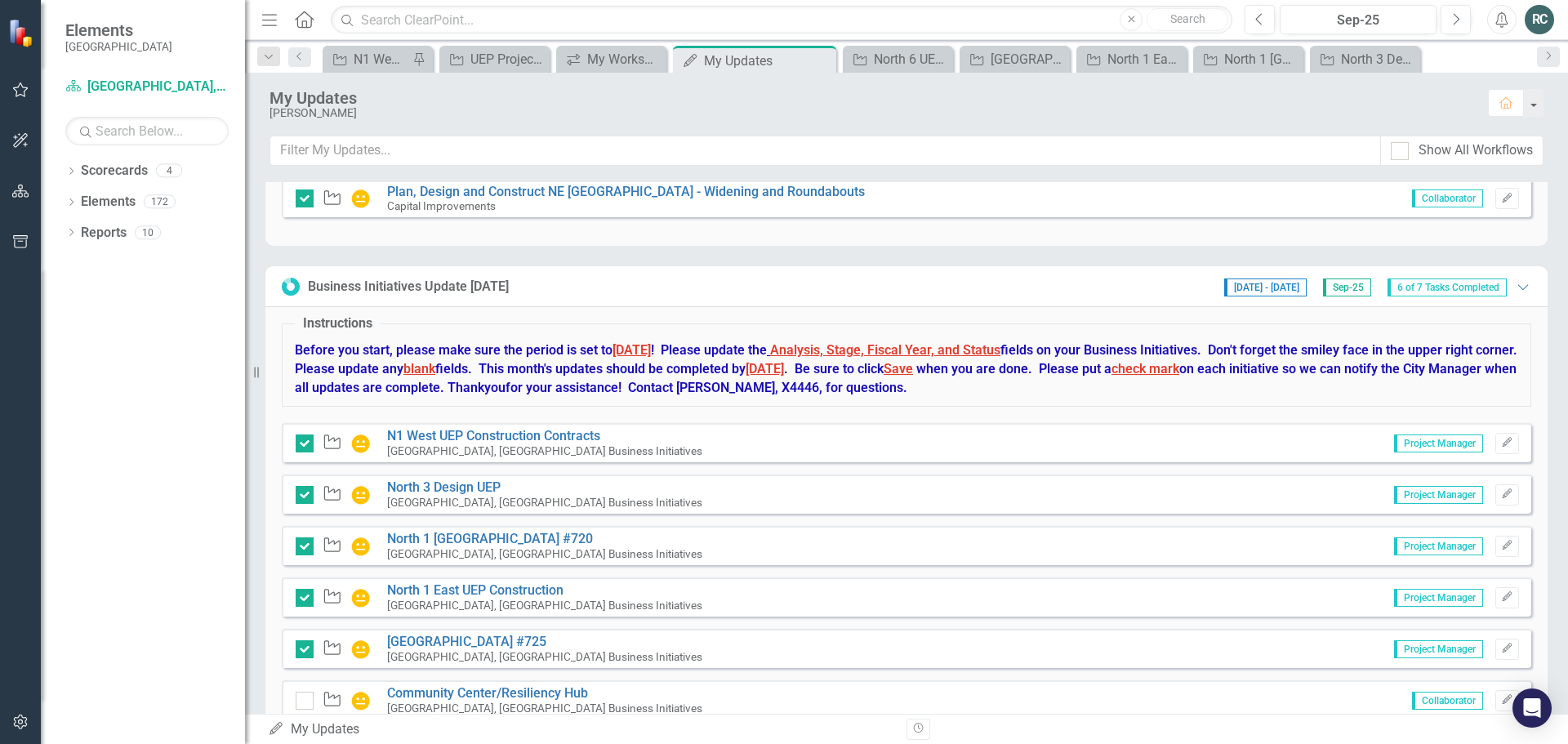
scroll to position [373, 0]
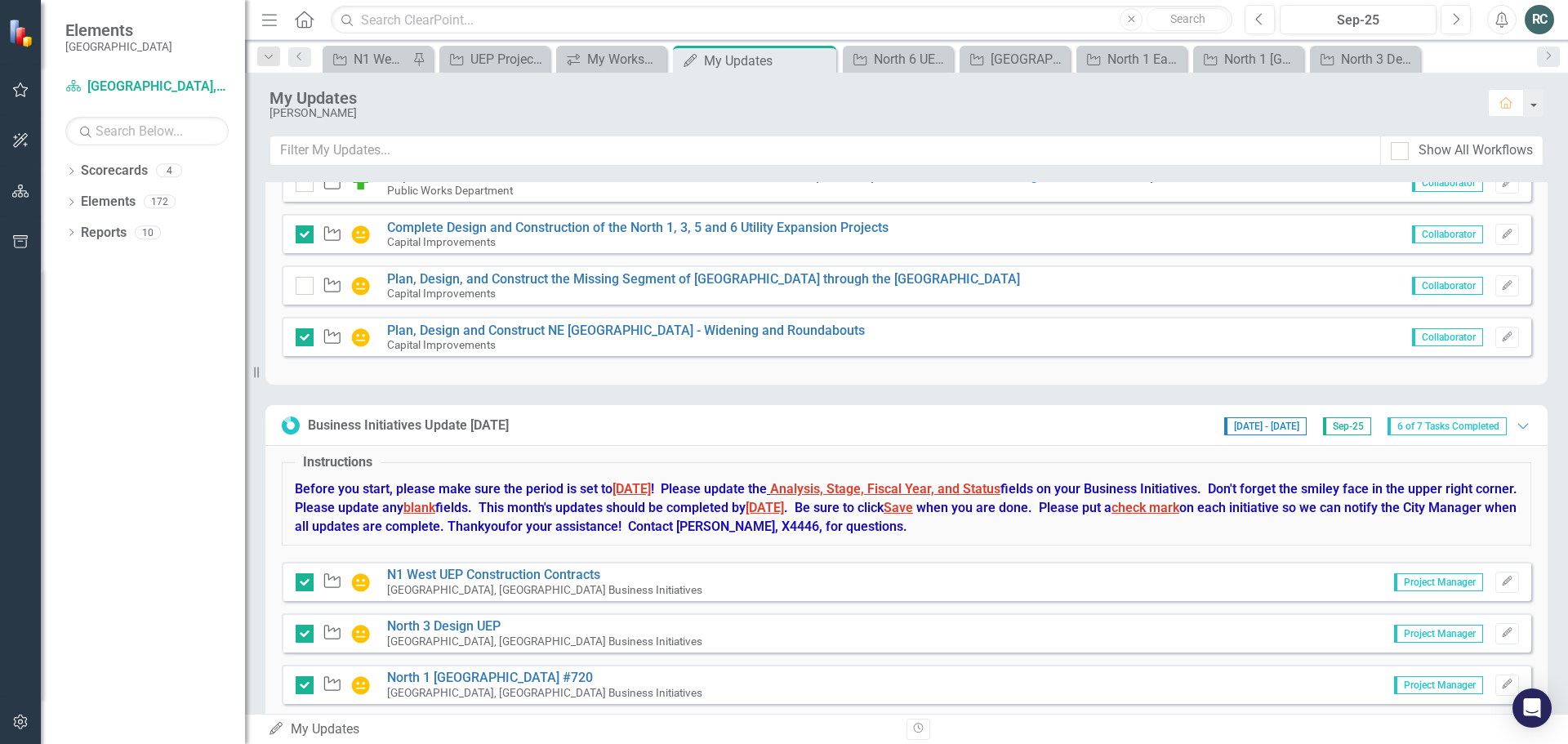
click at [1463, 429] on span "6 of 7 Tasks Completed" at bounding box center [1446, 426] width 119 height 18
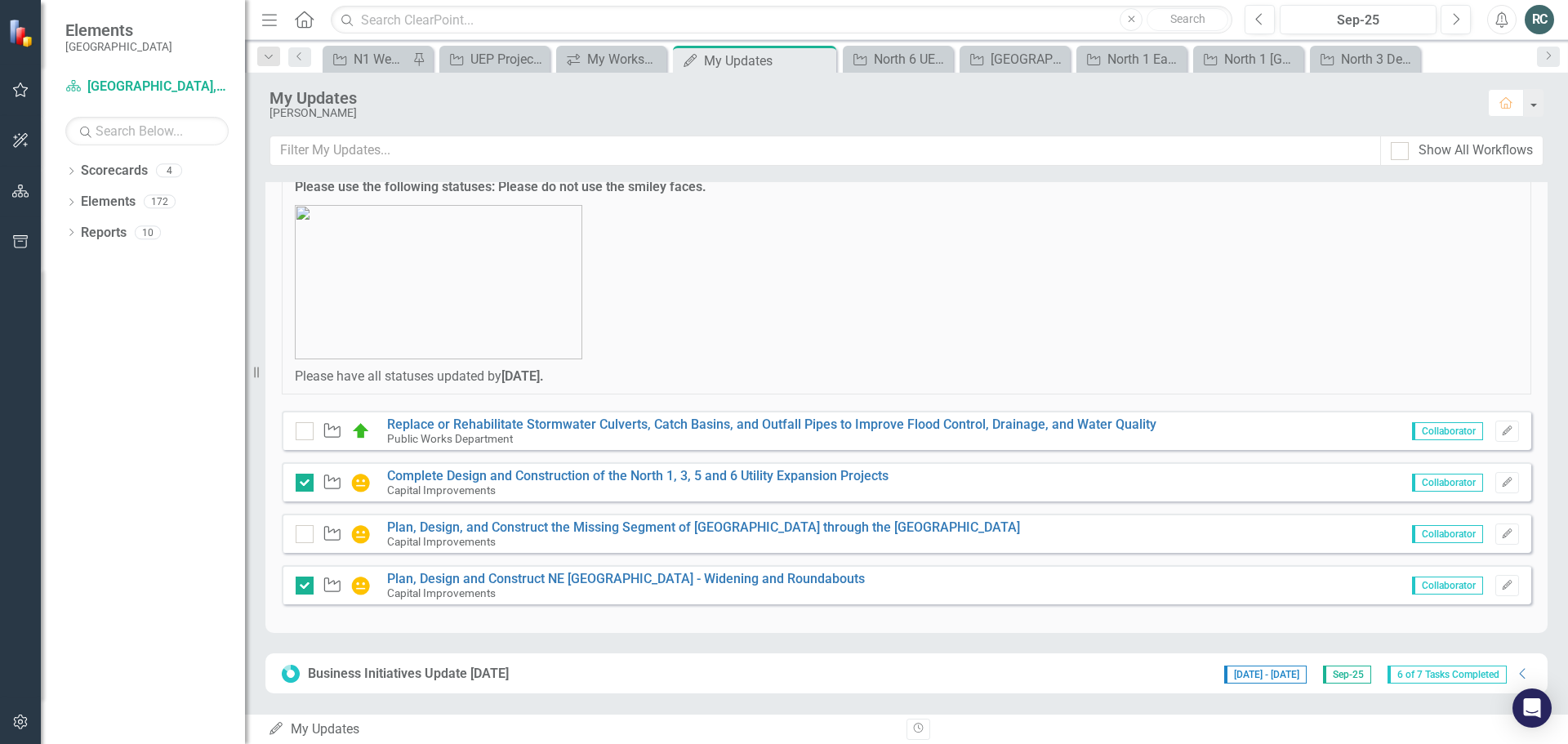
scroll to position [125, 0]
click at [1514, 673] on icon "Collapse" at bounding box center [1522, 673] width 16 height 13
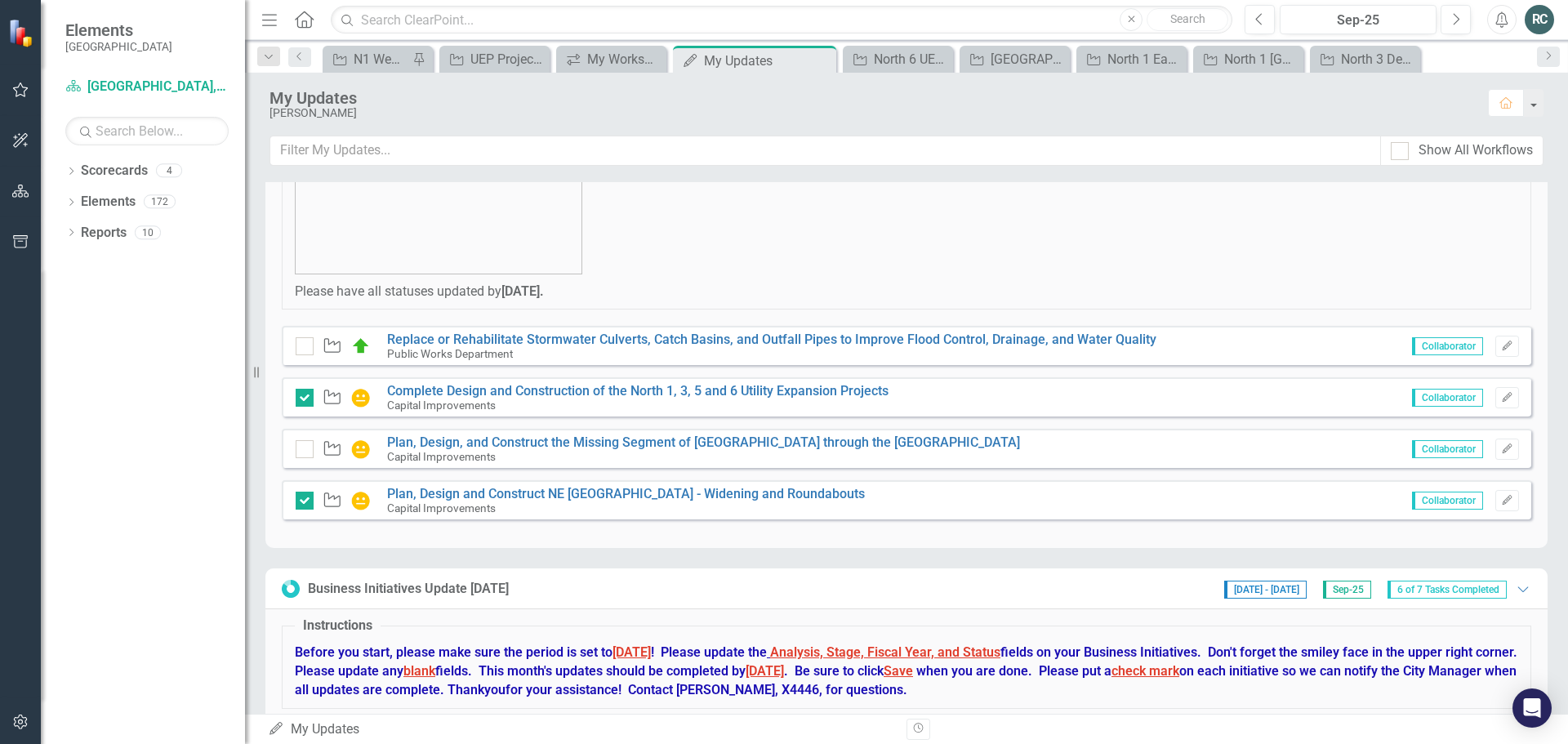
scroll to position [0, 0]
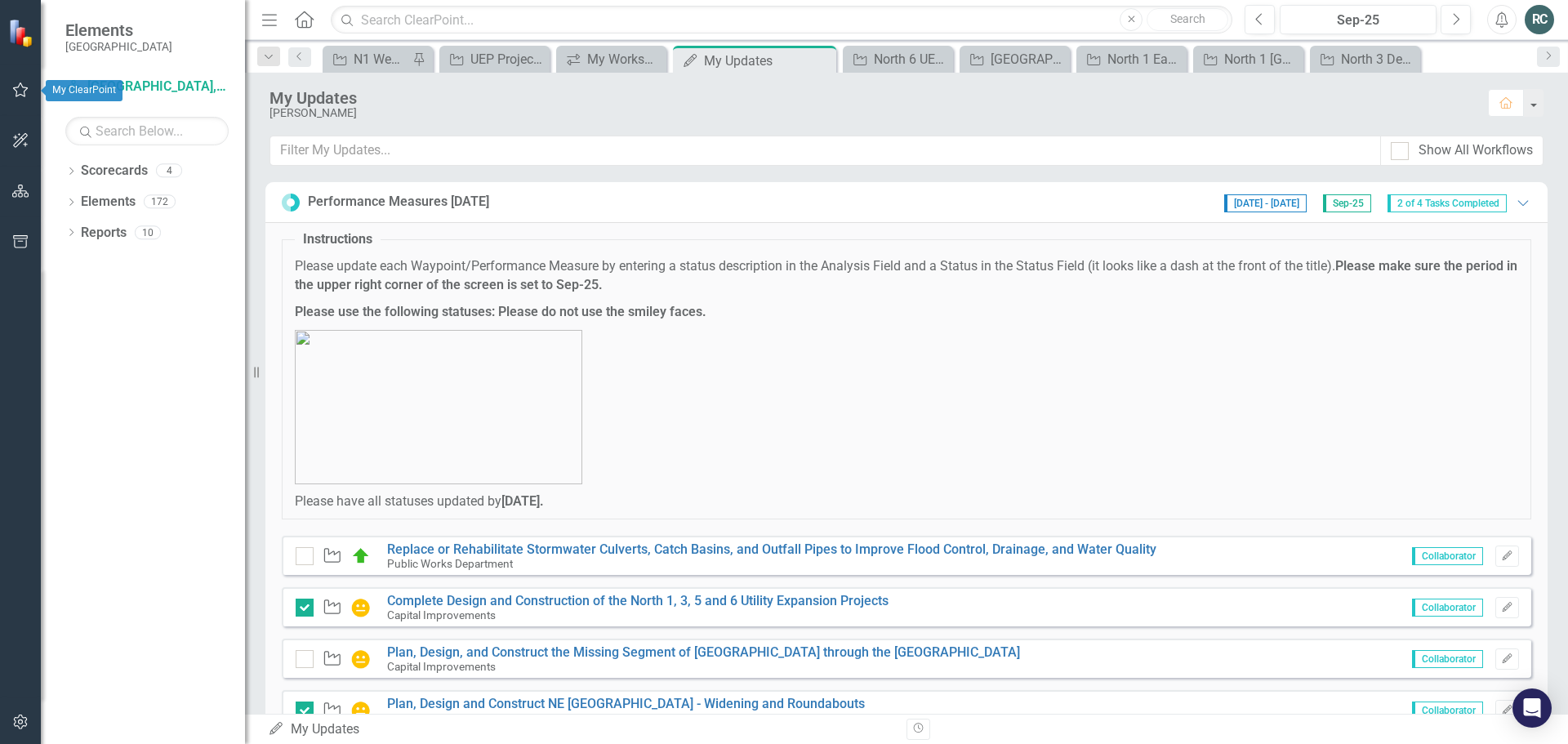
click at [18, 90] on icon "button" at bounding box center [20, 89] width 17 height 13
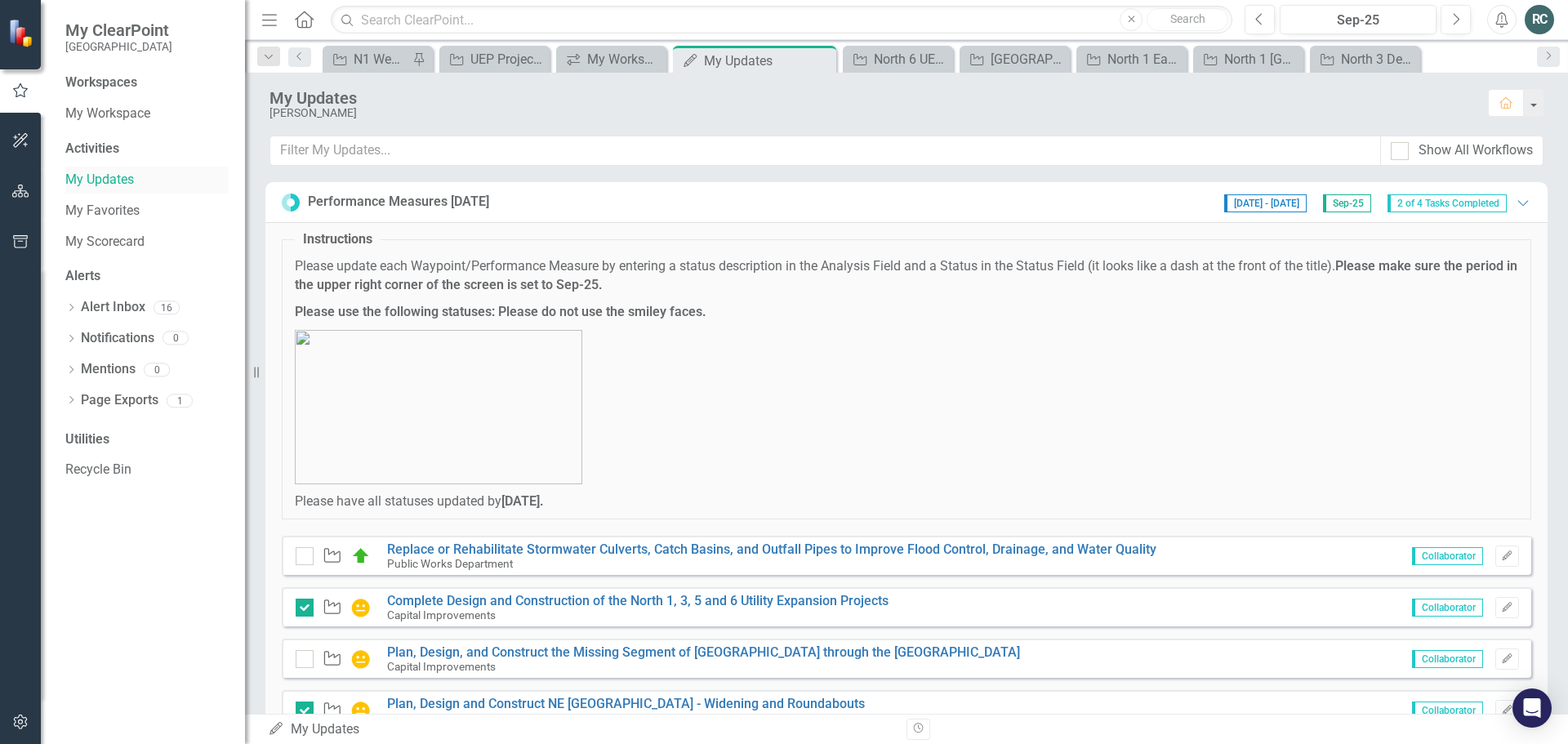
click at [102, 179] on link "My Updates" at bounding box center [147, 180] width 163 height 19
click at [418, 11] on input "text" at bounding box center [781, 20] width 901 height 29
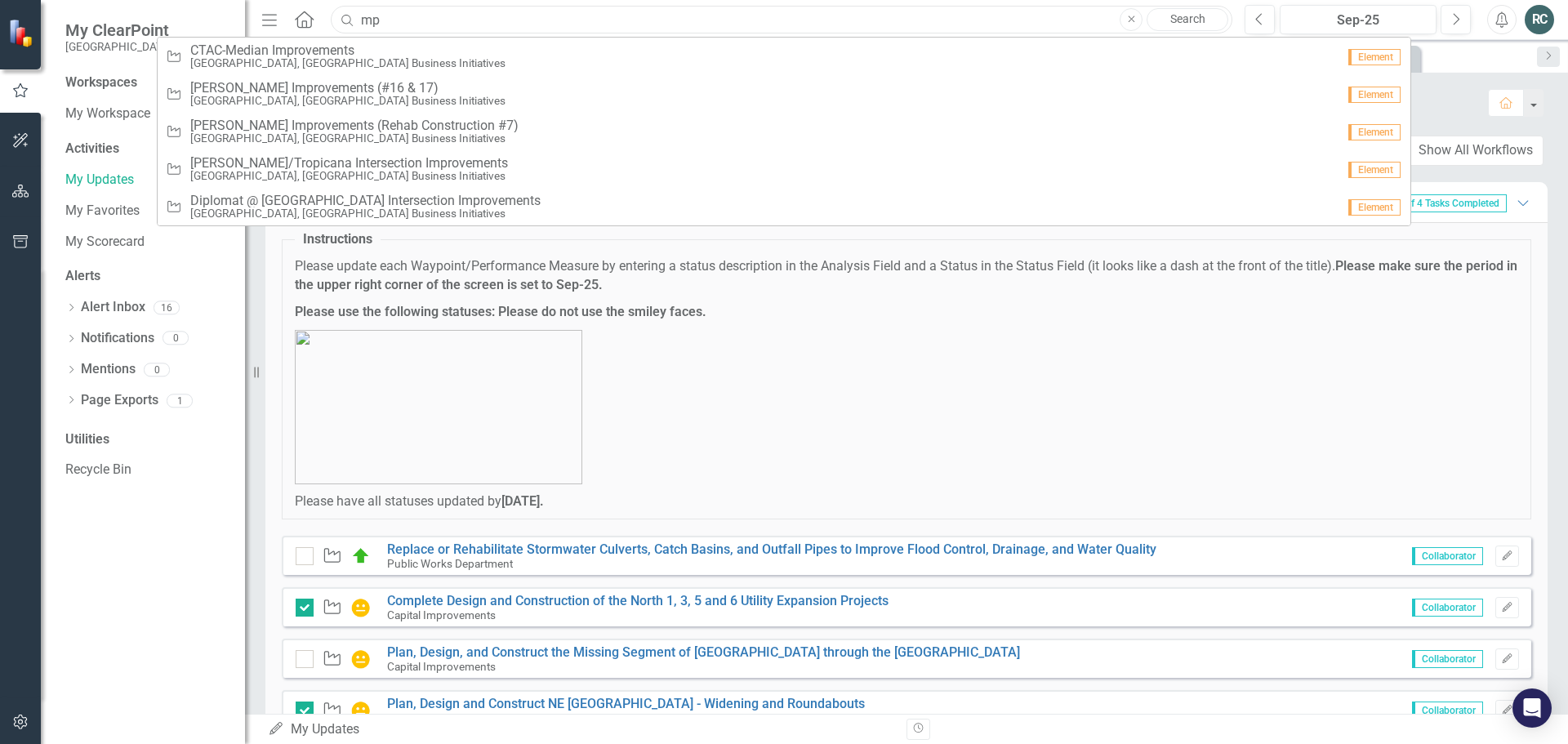
type input "m"
type input "n"
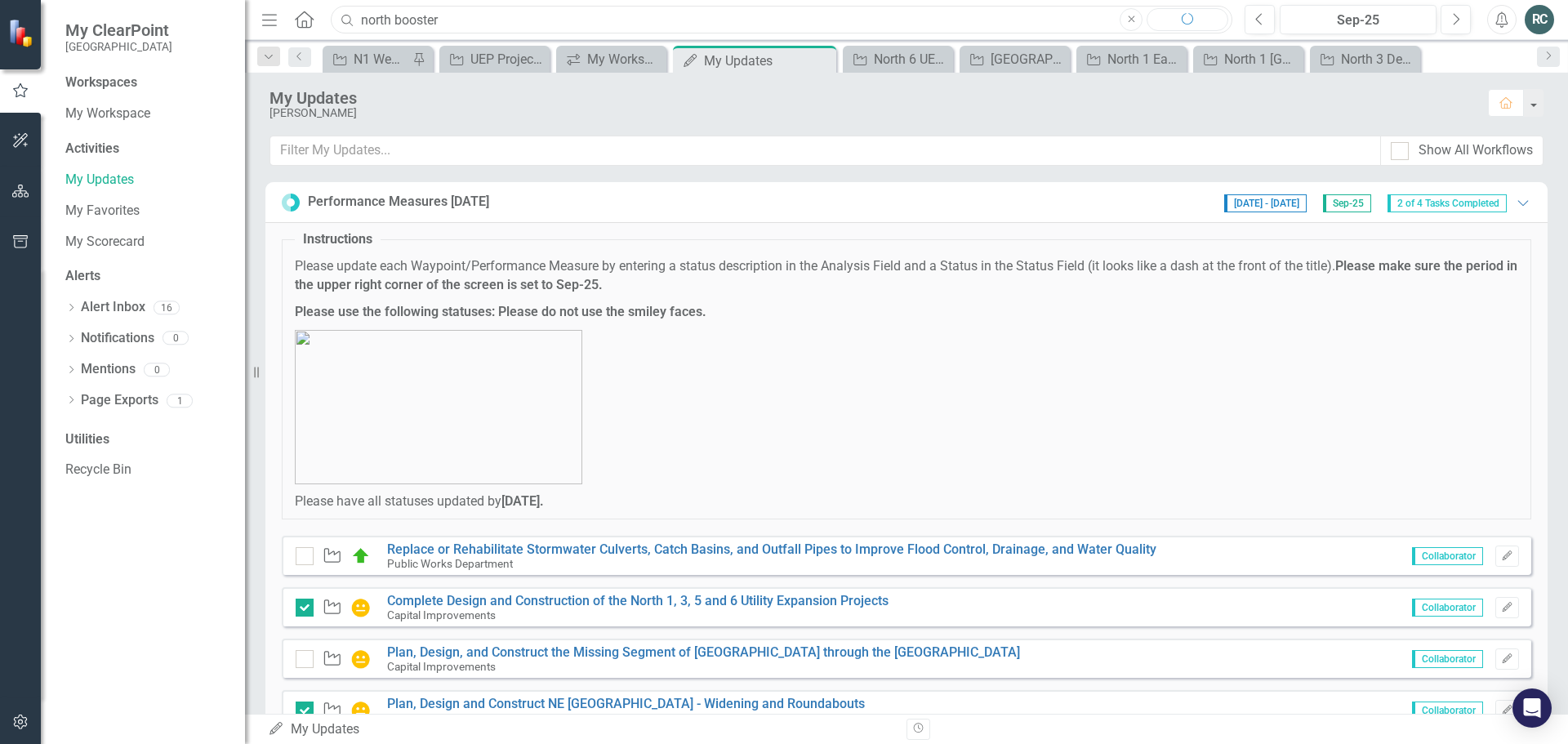
type input "north booster"
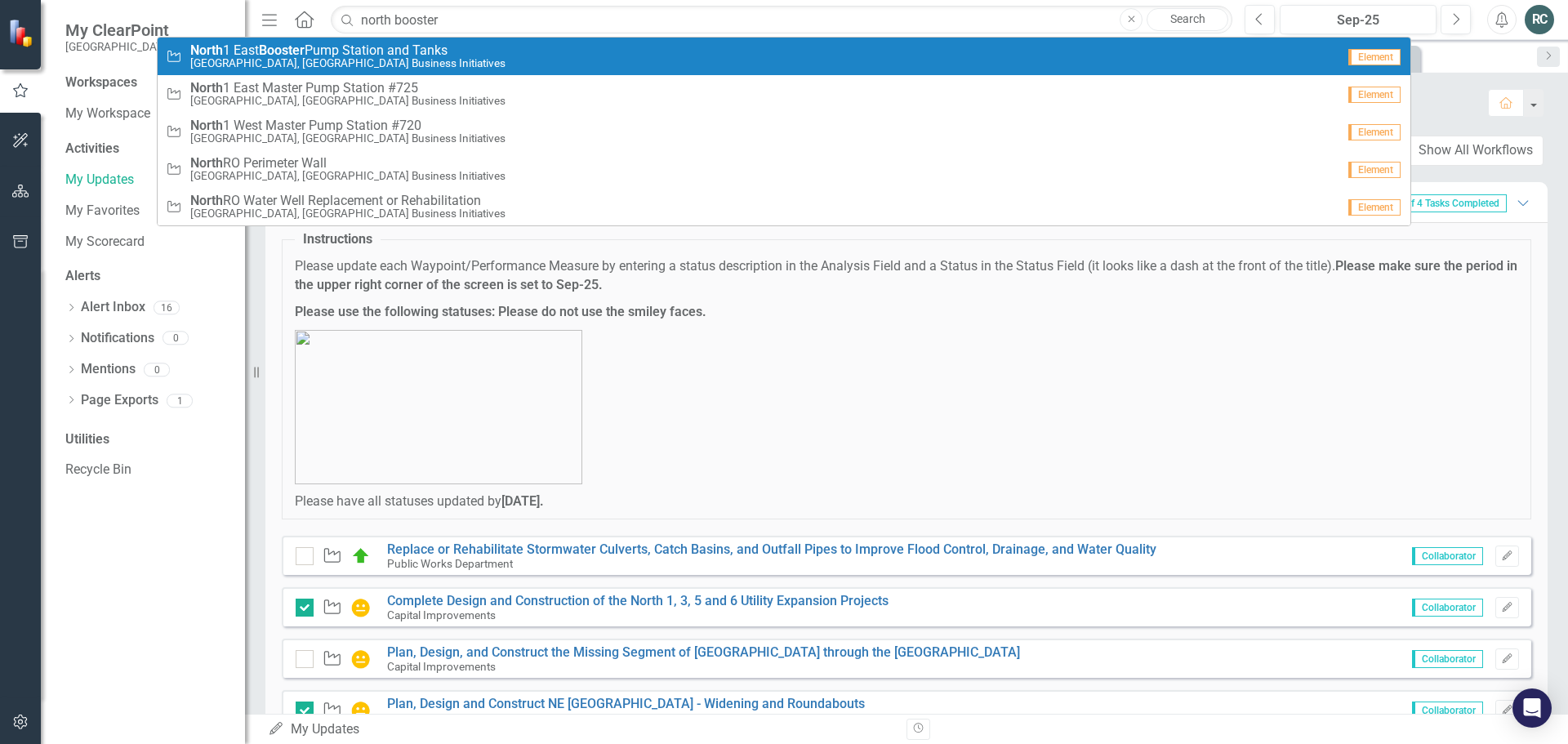
click at [302, 54] on strong "Booster" at bounding box center [281, 50] width 46 height 15
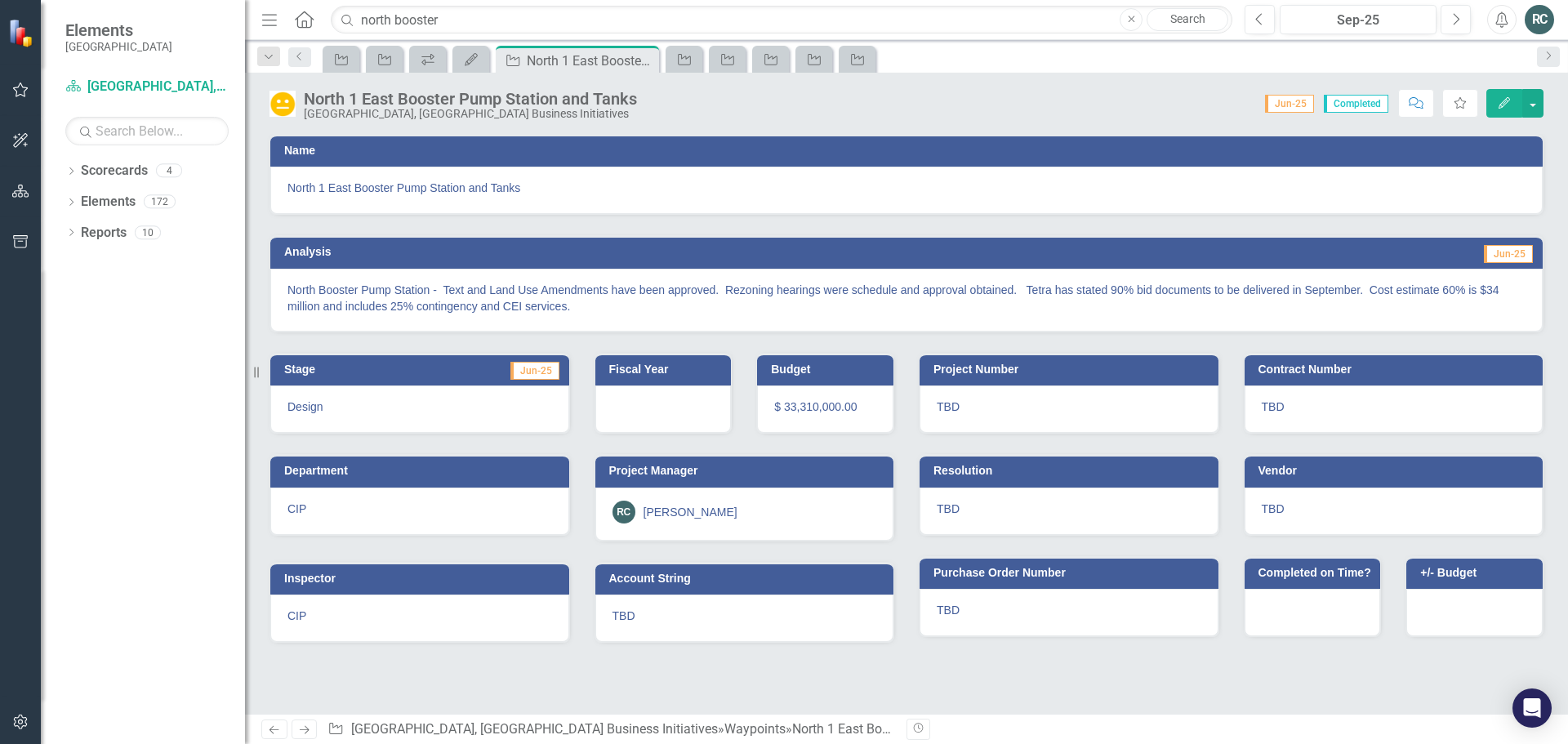
click at [1386, 292] on p "North Booster Pump Station - Text and Land Use Amendments have been approved. R…" at bounding box center [906, 298] width 1238 height 32
click at [1264, 308] on p "North Booster Pump Station - Text and Land Use Amendments have been approved. R…" at bounding box center [906, 298] width 1238 height 32
click at [1501, 104] on icon "button" at bounding box center [1503, 102] width 11 height 11
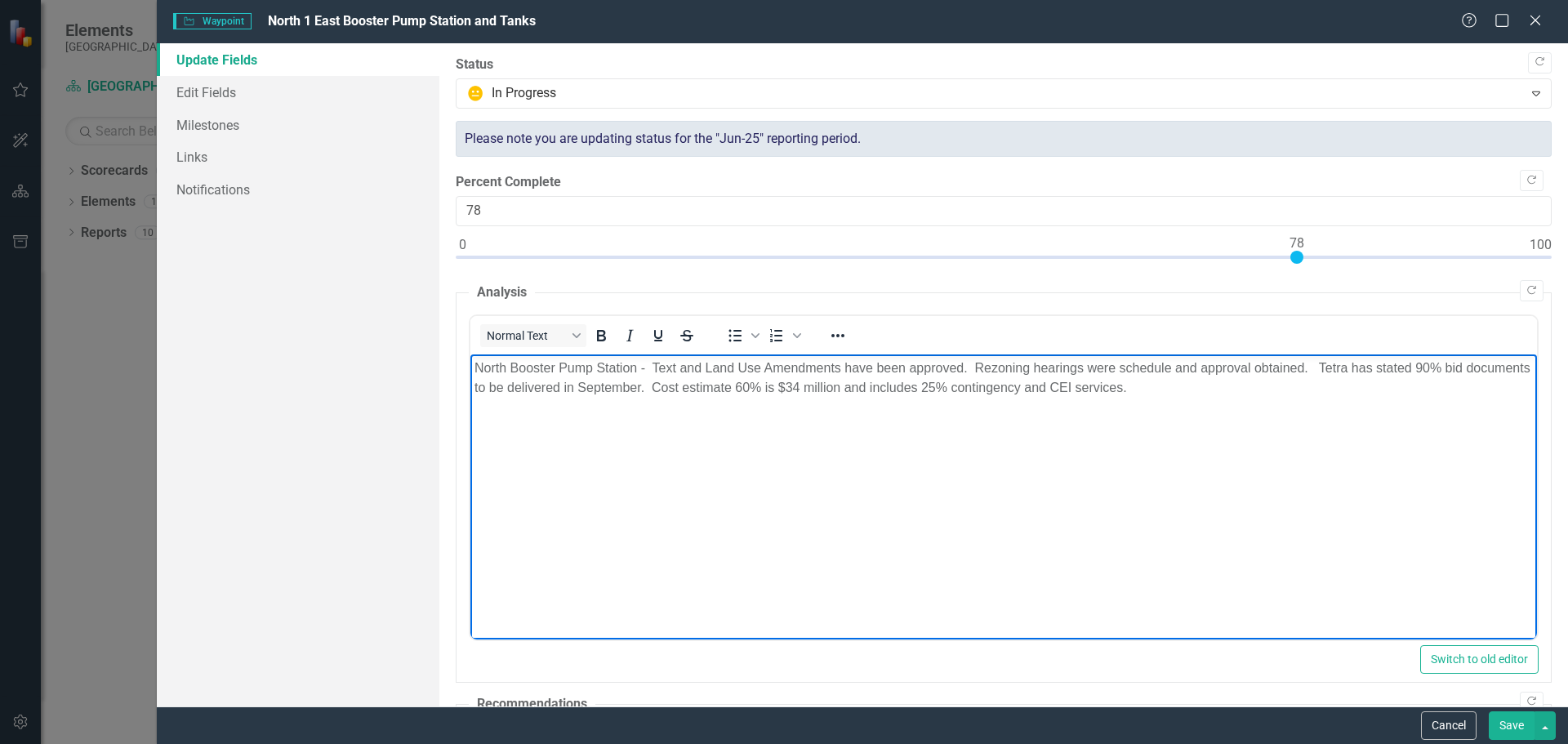
click at [719, 386] on p "North Booster Pump Station - Text and Land Use Amendments have been approved. R…" at bounding box center [1003, 378] width 1058 height 39
click at [1097, 538] on body "North Booster Pump Station - Text and Land Use Amendments have been approved. R…" at bounding box center [1003, 476] width 1066 height 245
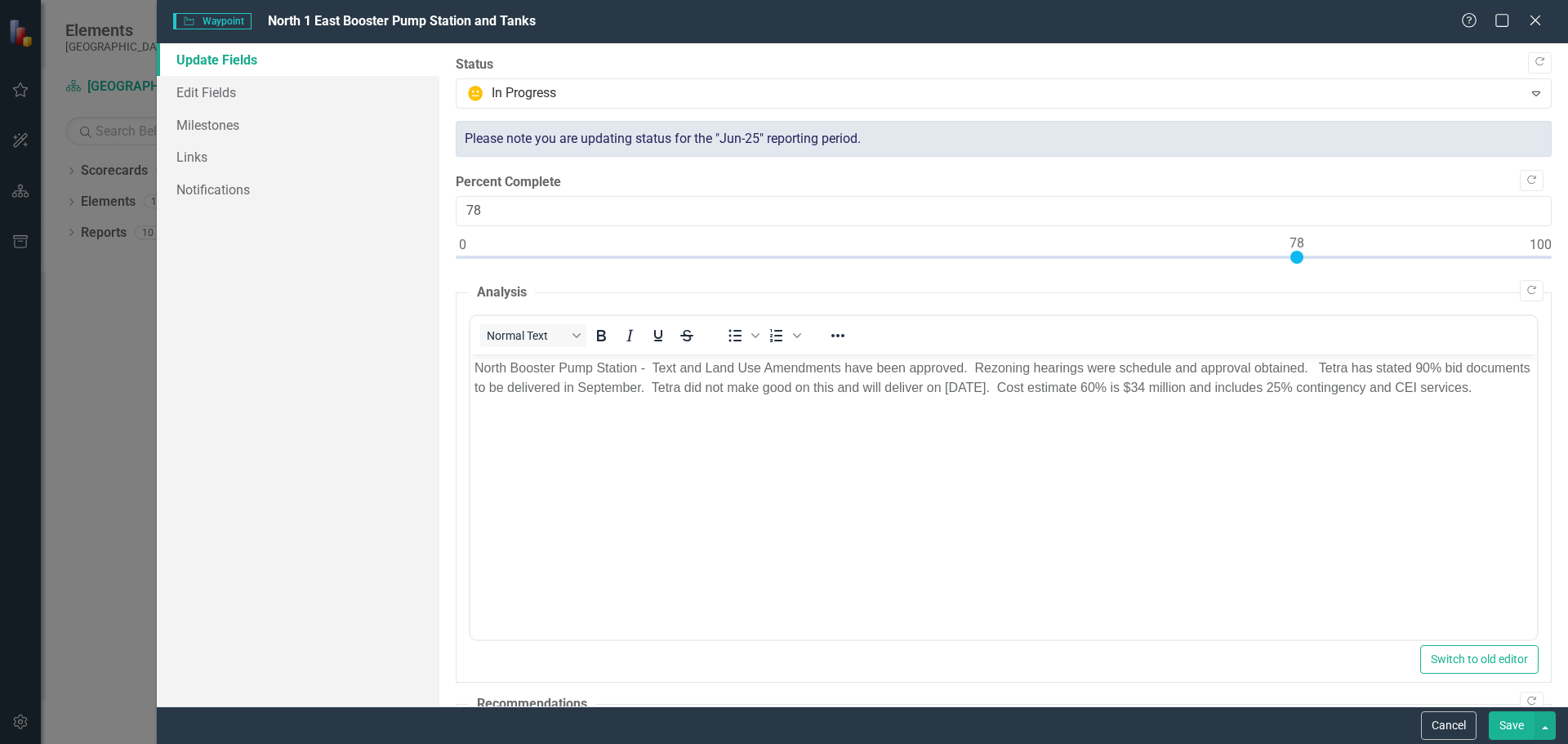
drag, startPoint x: 1514, startPoint y: 719, endPoint x: 1455, endPoint y: 715, distance: 59.1
click at [1514, 722] on button "Save" at bounding box center [1511, 725] width 46 height 29
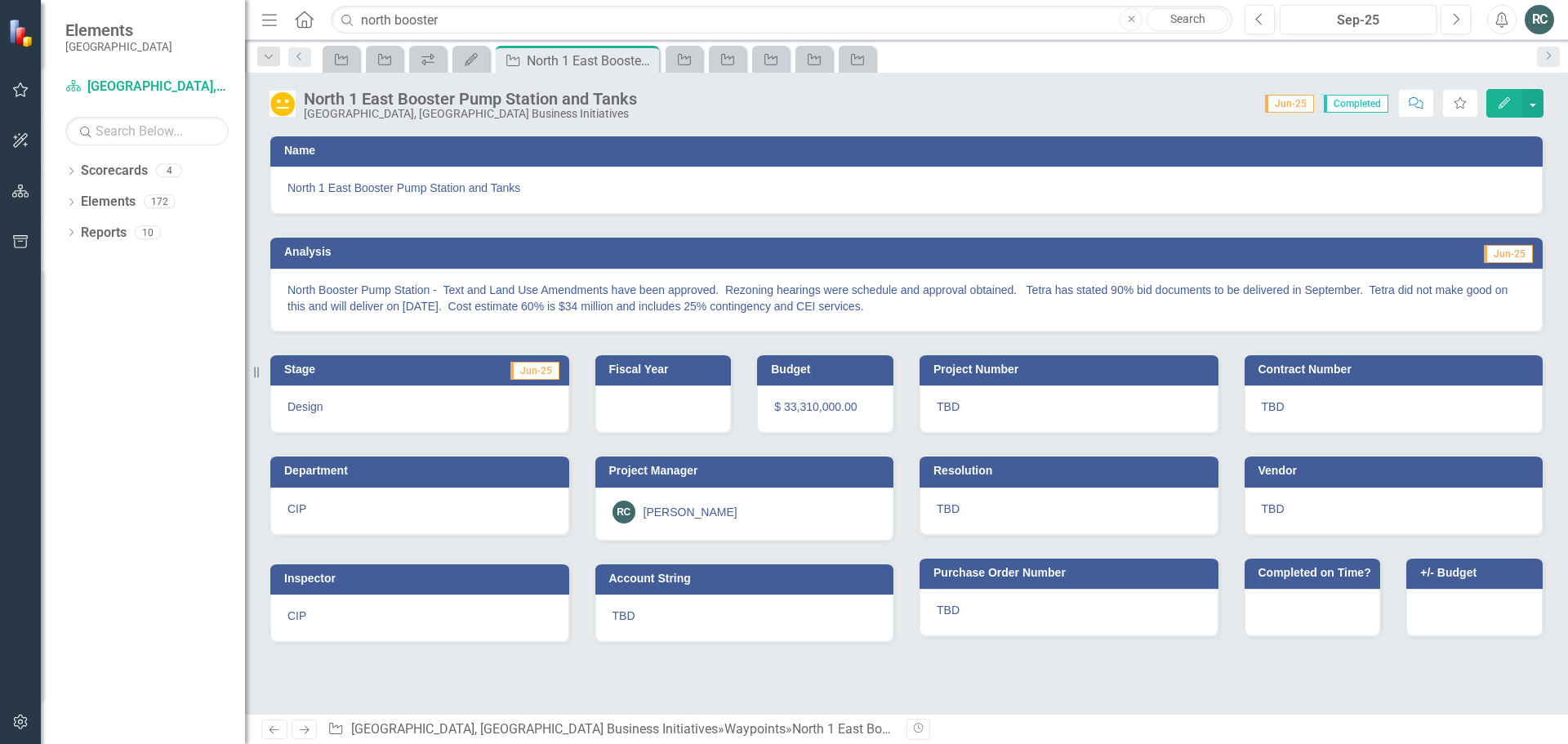
click at [1291, 109] on span "Jun-25" at bounding box center [1289, 103] width 49 height 18
click at [1259, 16] on icon "button" at bounding box center [1259, 18] width 7 height 11
click at [1457, 18] on icon "Next" at bounding box center [1455, 19] width 9 height 14
click at [1293, 102] on span "Jun-25" at bounding box center [1289, 103] width 49 height 18
click at [1460, 21] on button "Next" at bounding box center [1456, 20] width 31 height 30
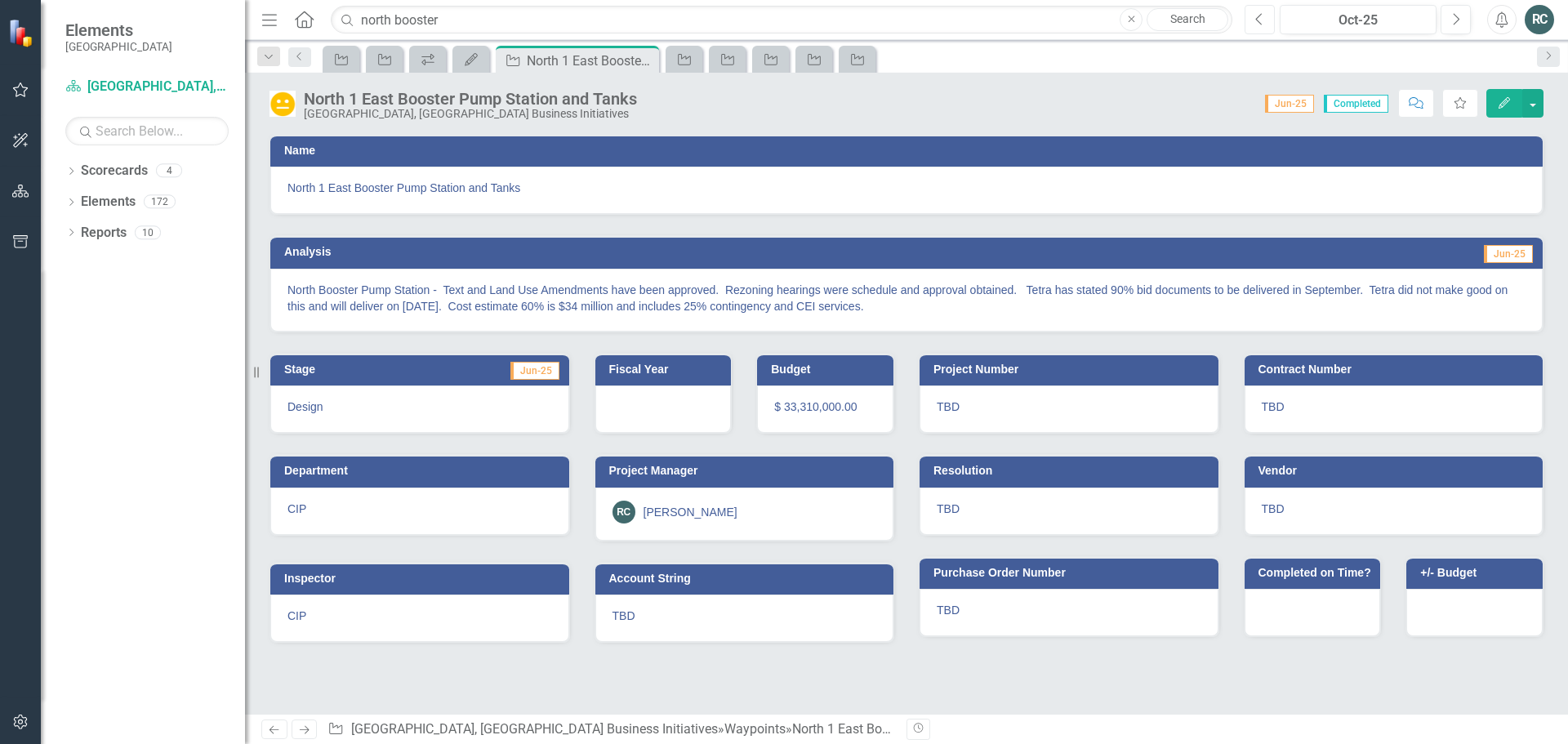
click at [1258, 24] on icon "Previous" at bounding box center [1259, 19] width 9 height 14
click at [1463, 108] on icon "button" at bounding box center [1459, 102] width 11 height 11
click at [1532, 106] on button "button" at bounding box center [1532, 104] width 21 height 29
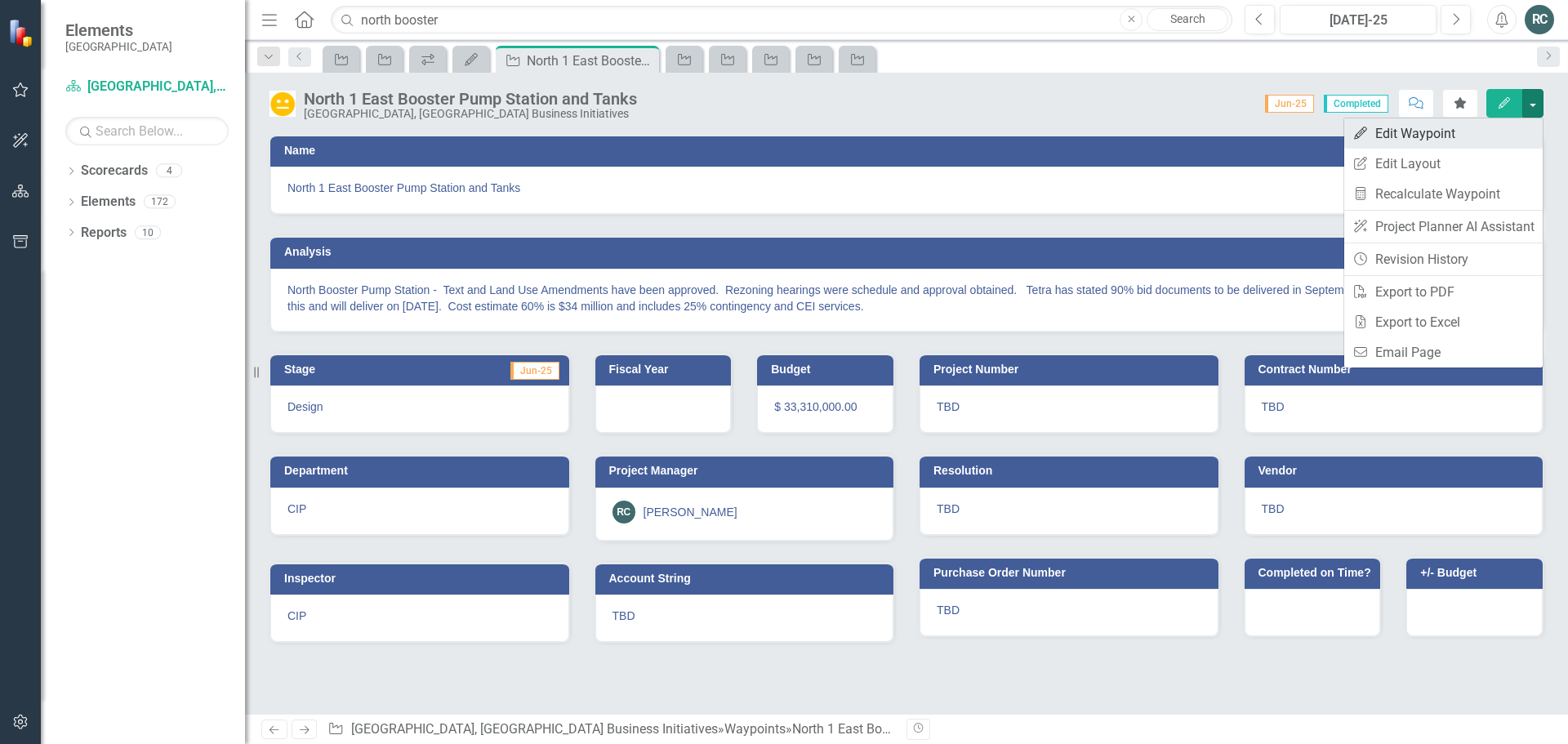
click at [1436, 131] on link "Edit Edit Waypoint" at bounding box center [1442, 133] width 198 height 31
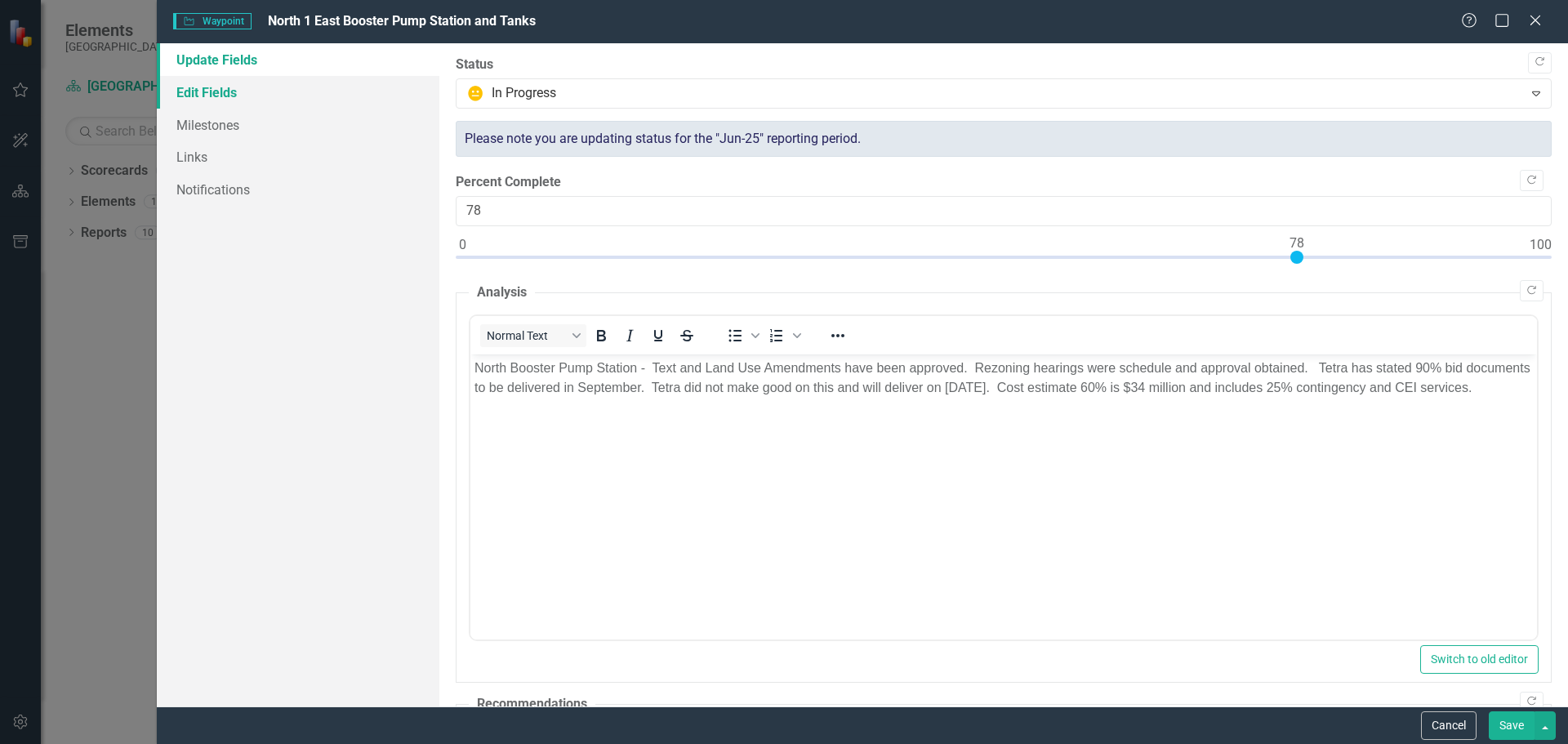
click at [237, 93] on link "Edit Fields" at bounding box center [298, 92] width 282 height 32
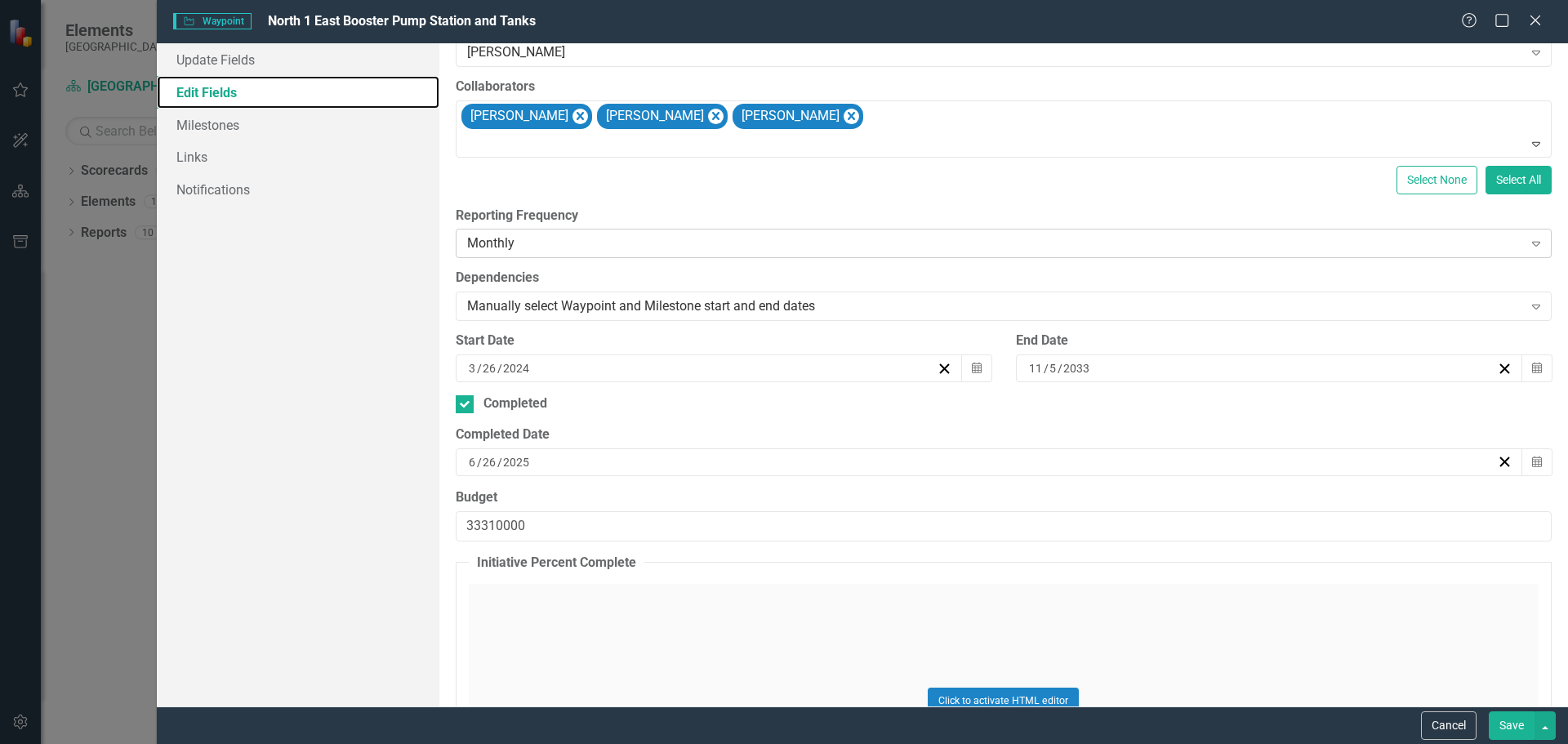
scroll to position [245, 0]
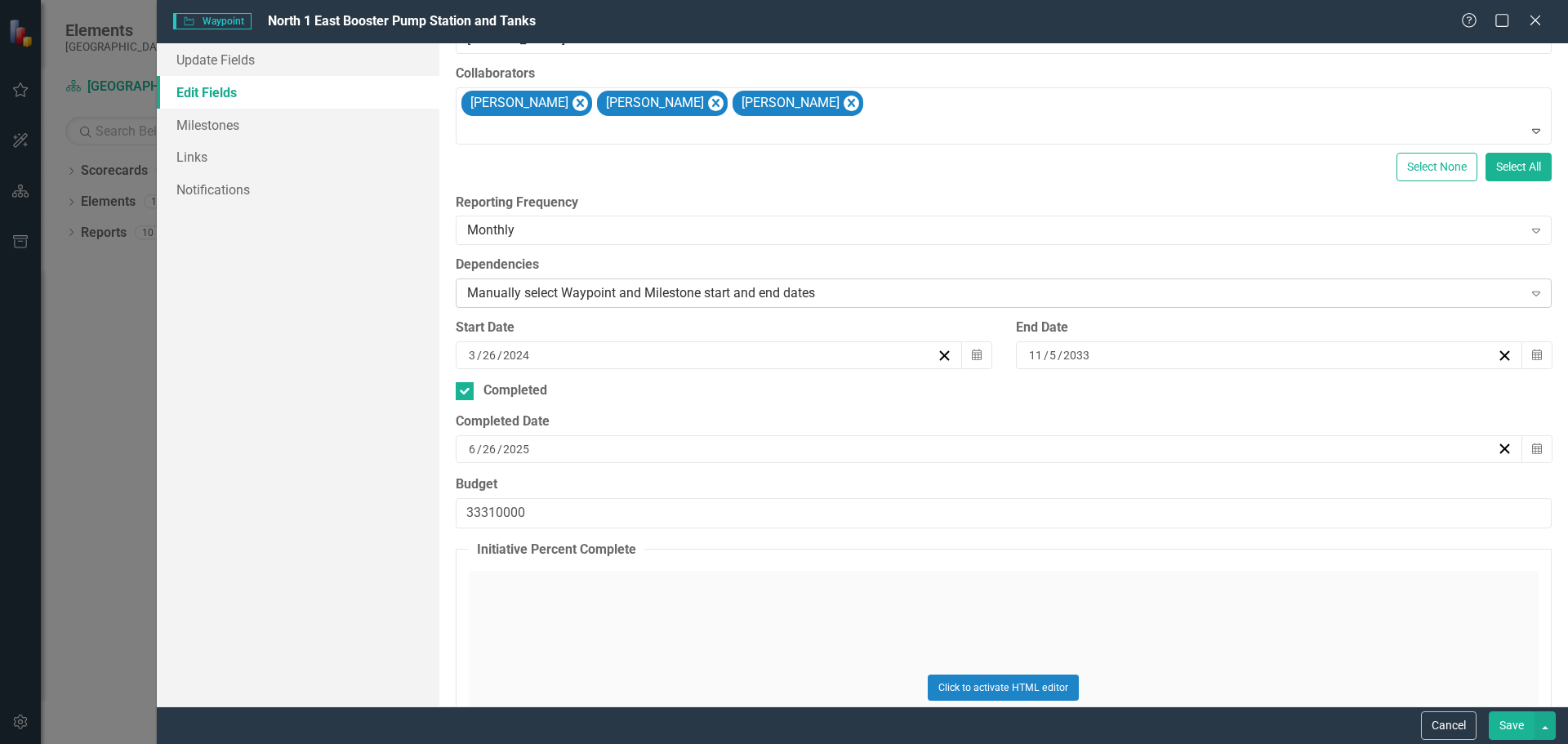
click at [1528, 293] on icon "Expand" at bounding box center [1536, 292] width 16 height 13
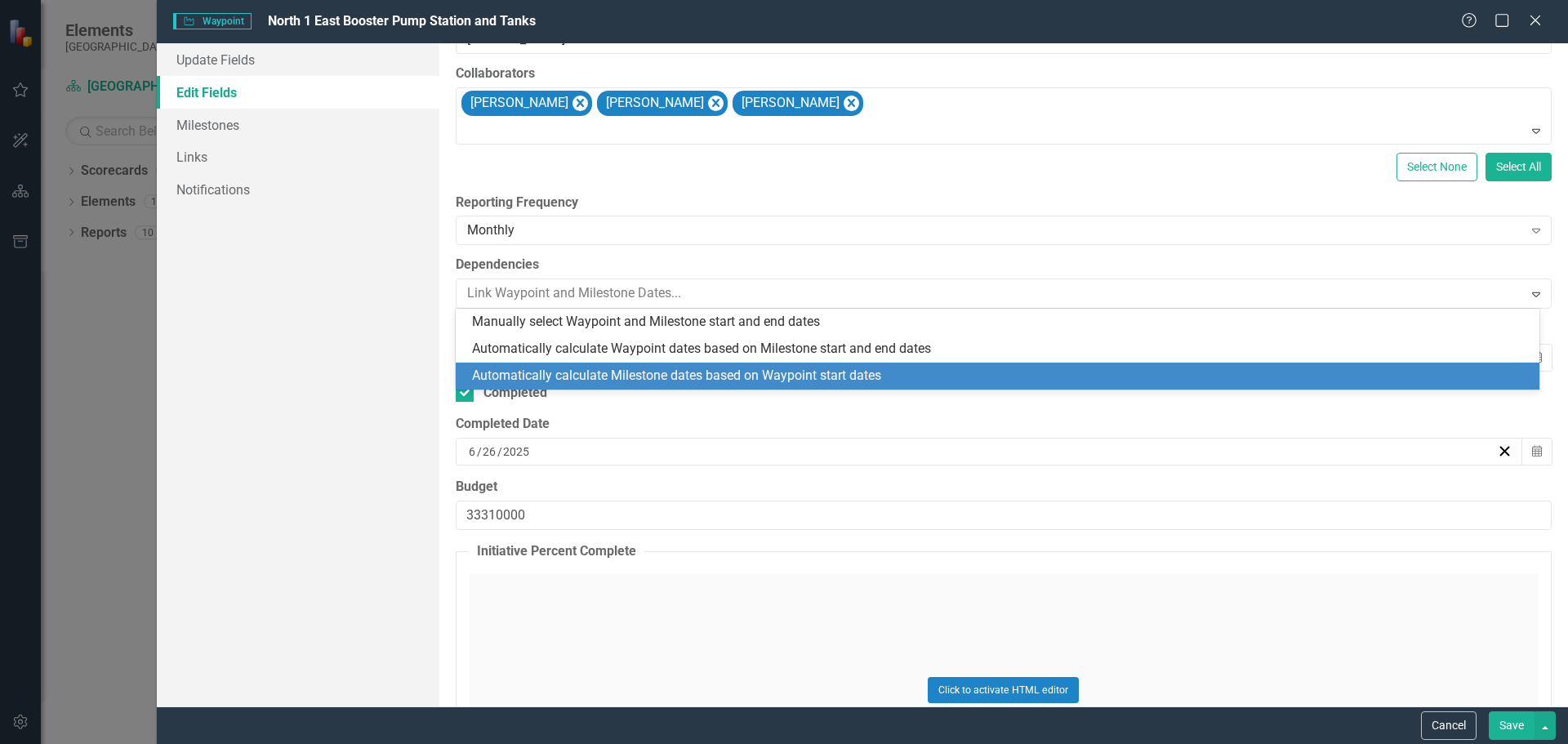
click at [266, 421] on div "Update Fields Edit Fields Milestones Links Notifications" at bounding box center [298, 375] width 282 height 663
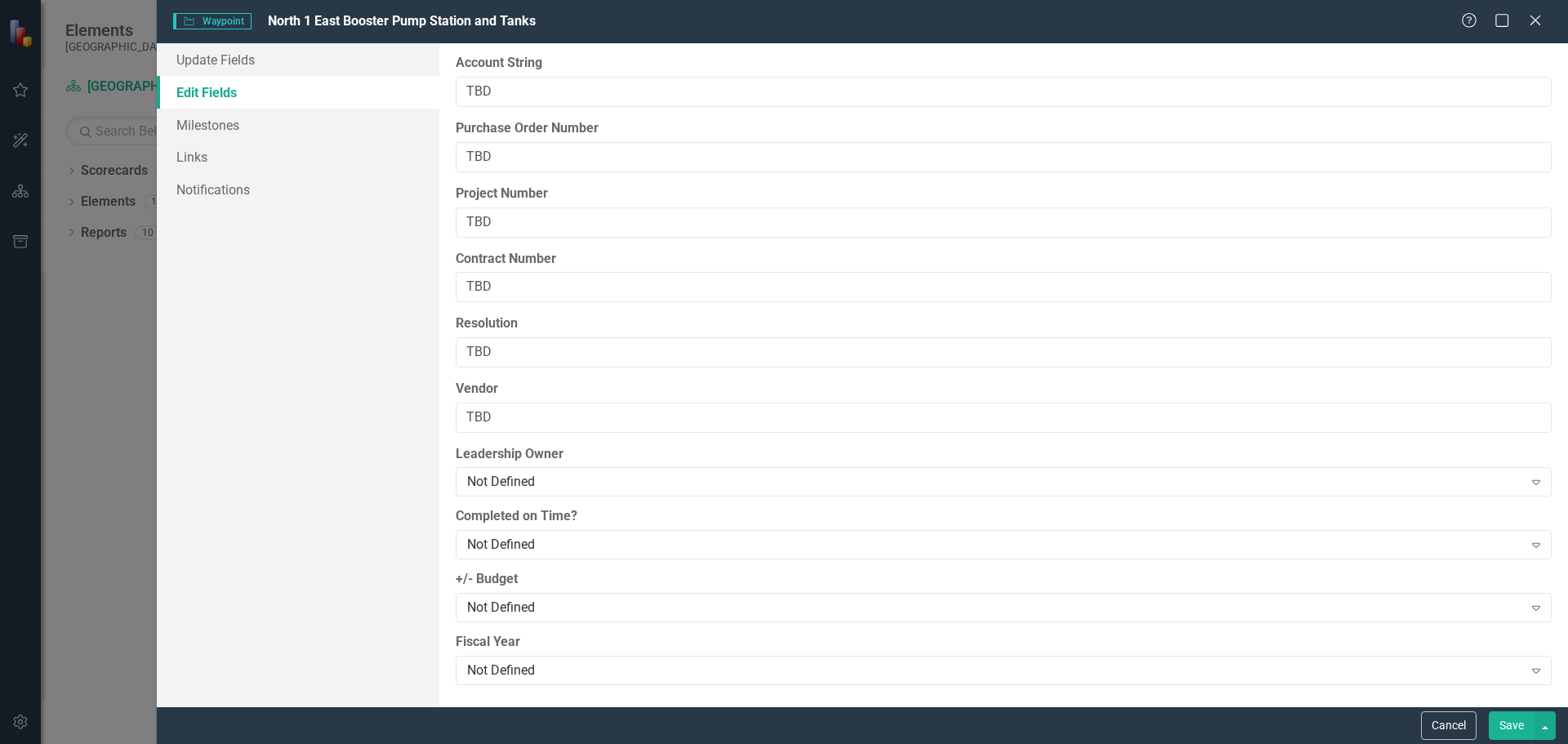
scroll to position [2118, 0]
click at [1528, 480] on icon "Expand" at bounding box center [1536, 480] width 16 height 13
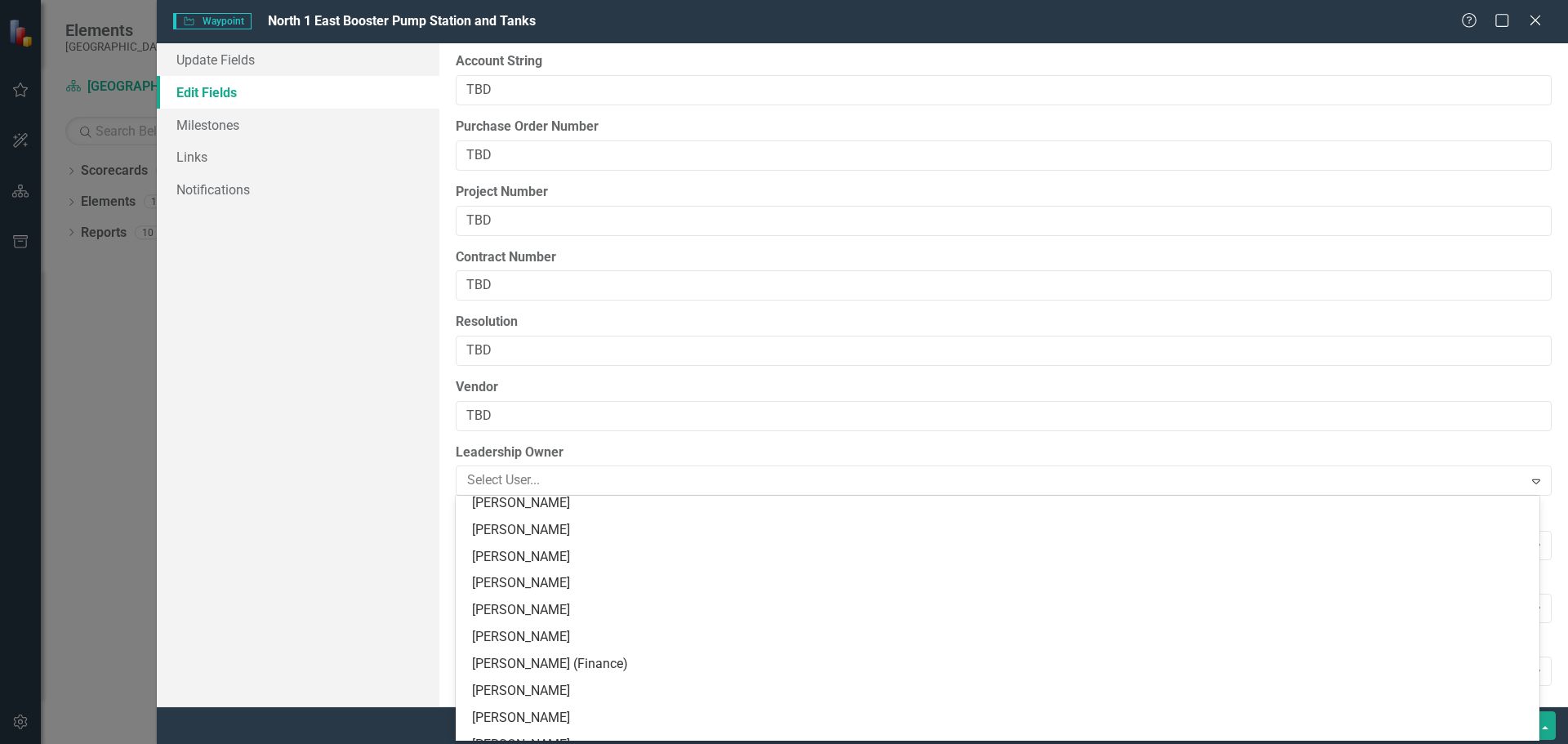
scroll to position [327, 0]
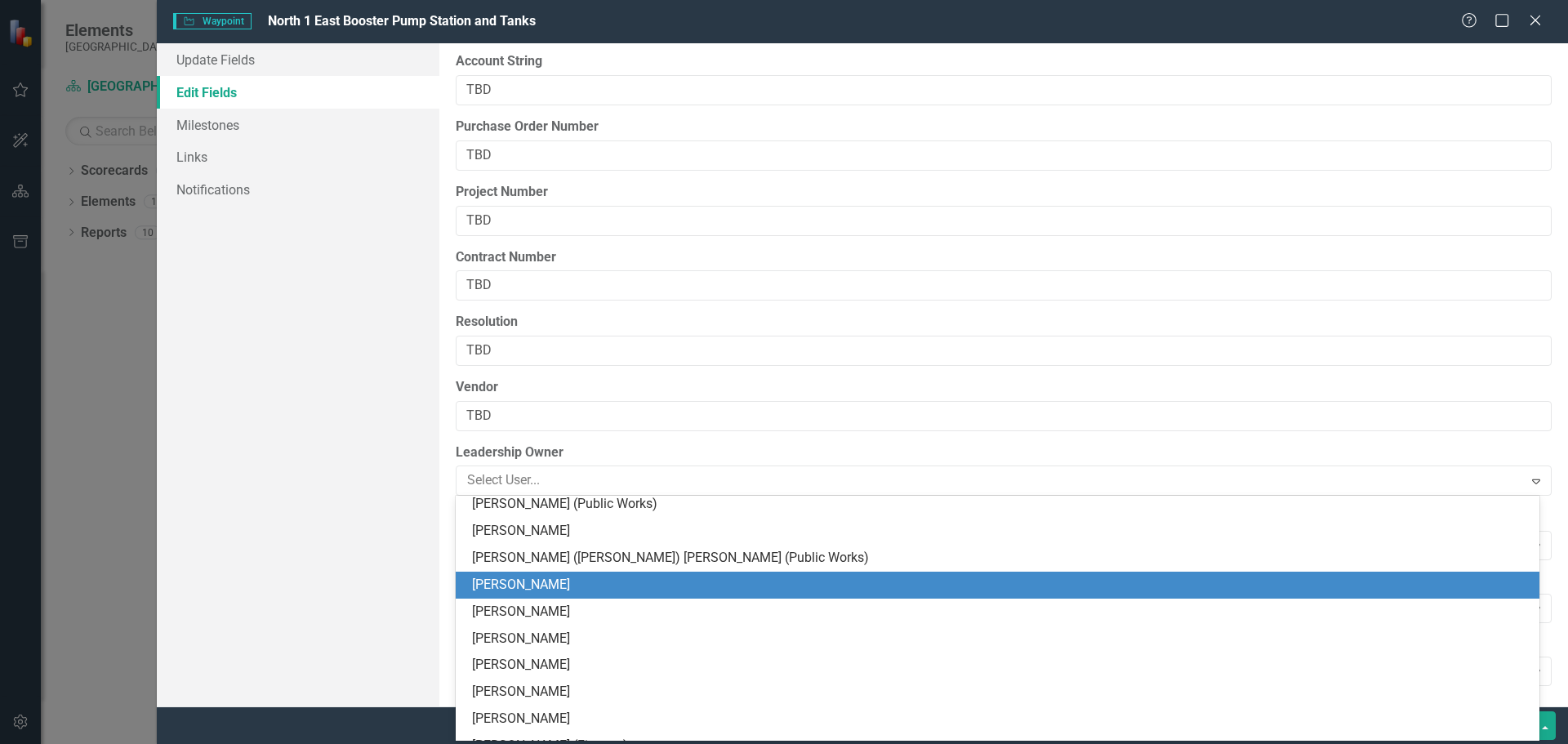
click at [280, 525] on div "Update Fields Edit Fields Milestones Links Notifications" at bounding box center [298, 375] width 282 height 663
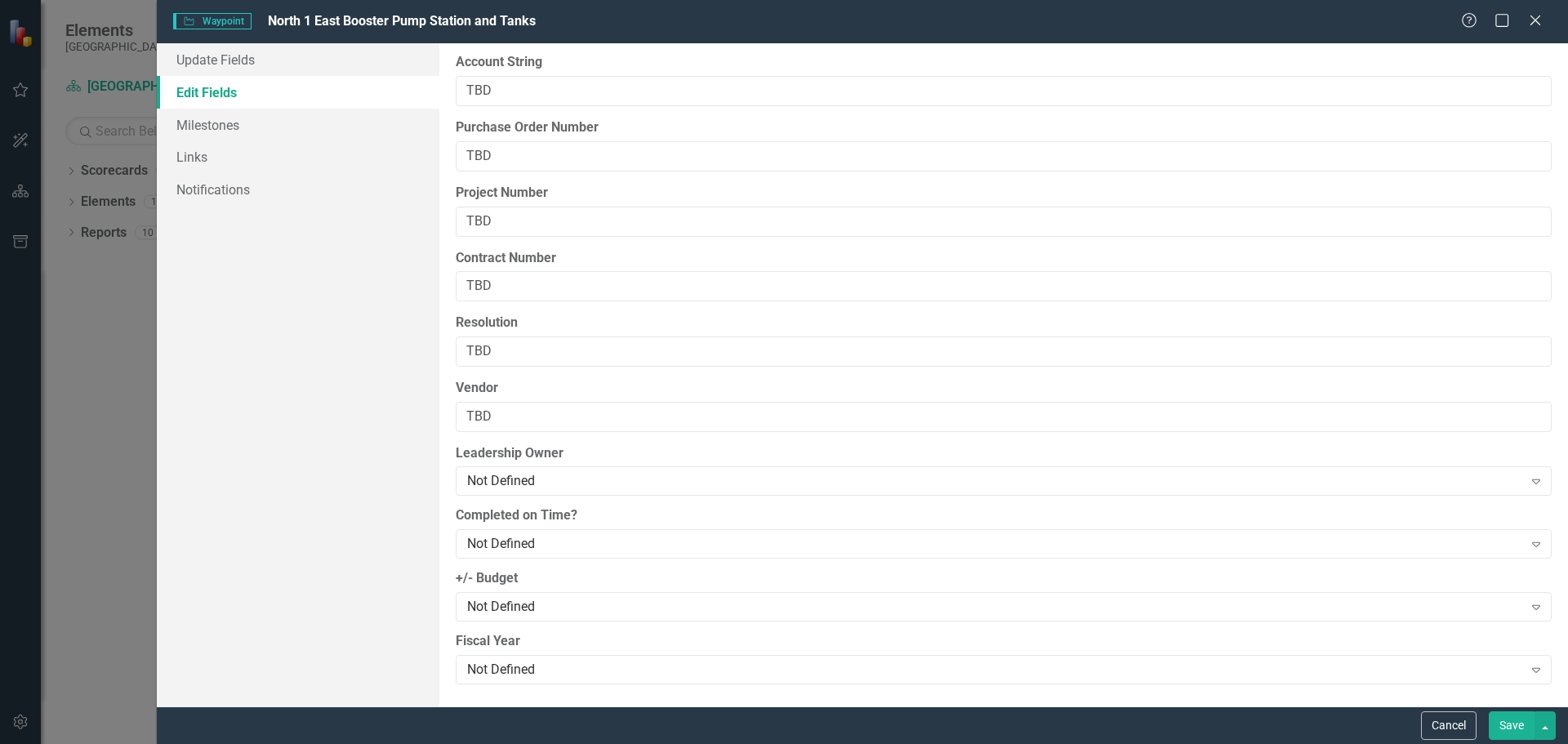
scroll to position [2118, 0]
click at [622, 604] on div "Not Defined" at bounding box center [995, 606] width 1056 height 19
click at [248, 589] on div "Update Fields Edit Fields Milestones Links Notifications" at bounding box center [298, 375] width 282 height 663
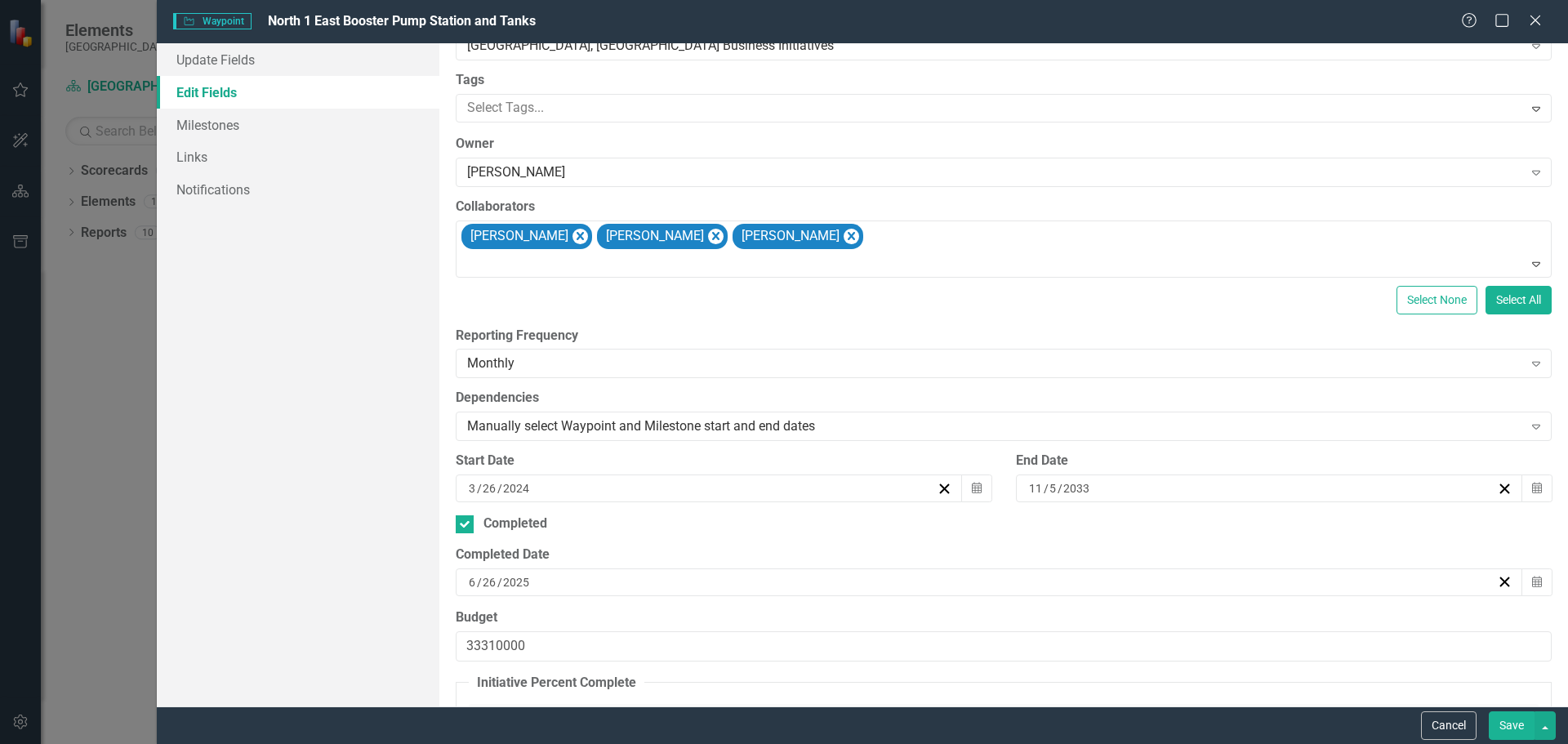
scroll to position [0, 0]
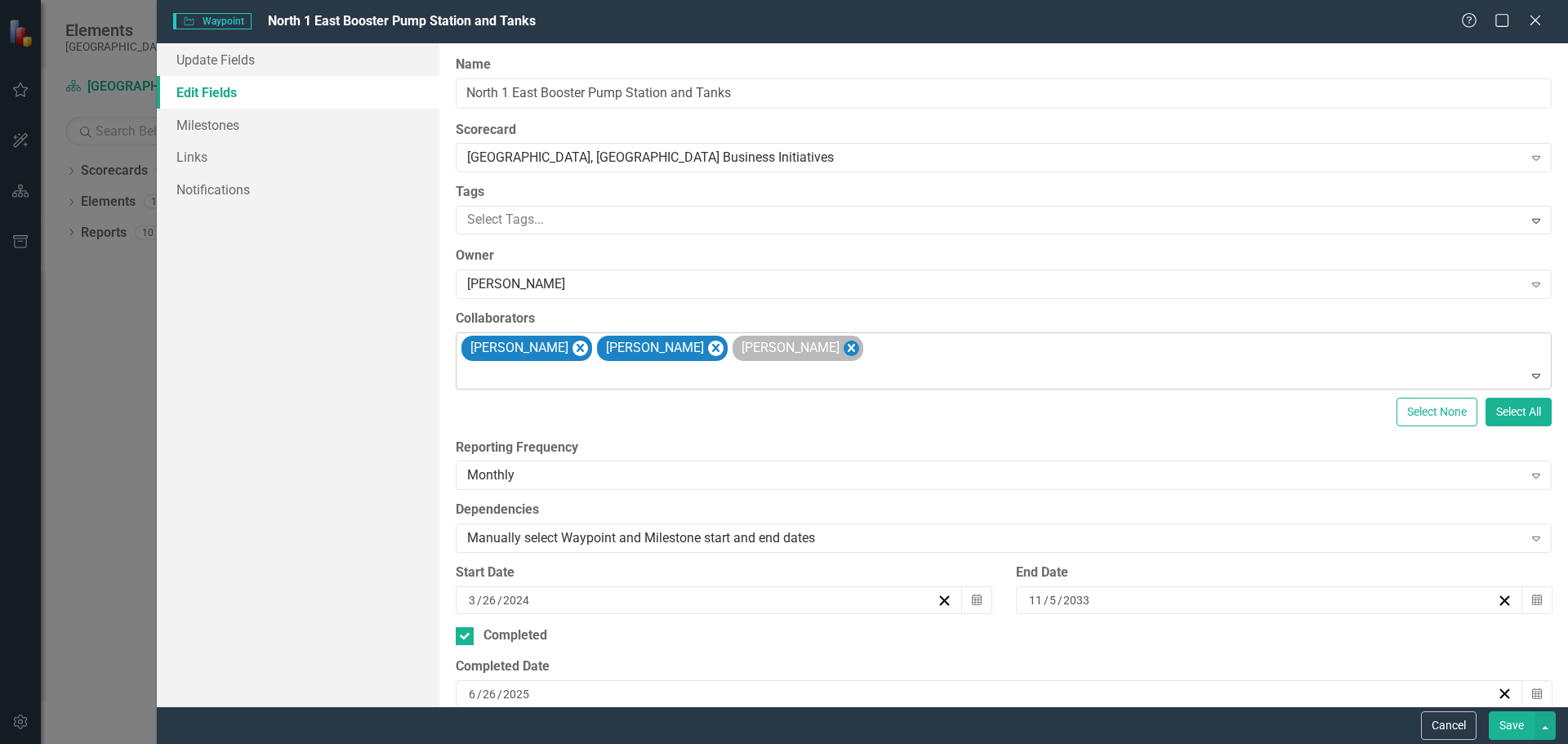
click at [848, 348] on icon "Remove Pim Tan" at bounding box center [851, 348] width 8 height 9
click at [1528, 281] on icon "Expand" at bounding box center [1536, 283] width 16 height 13
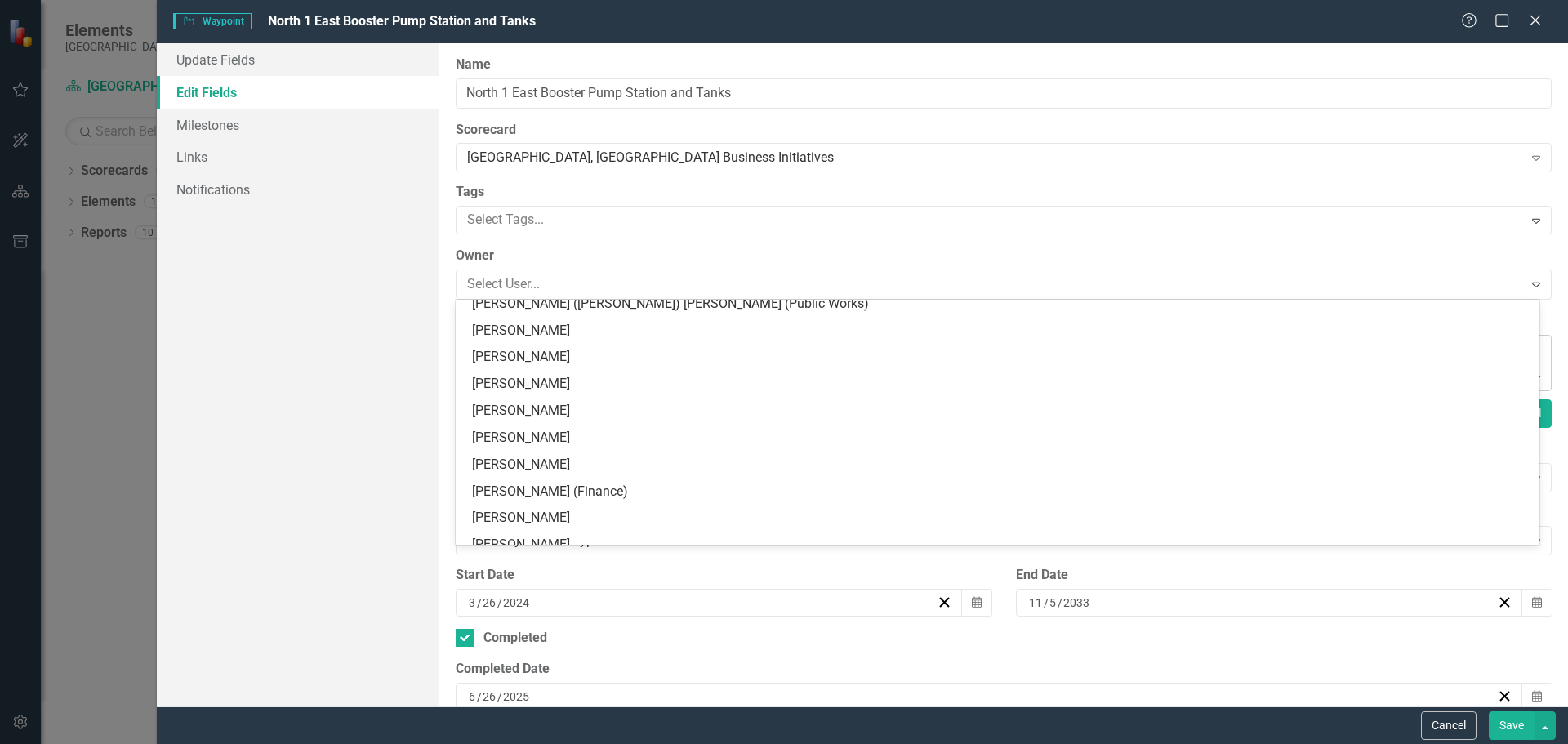
scroll to position [327, 0]
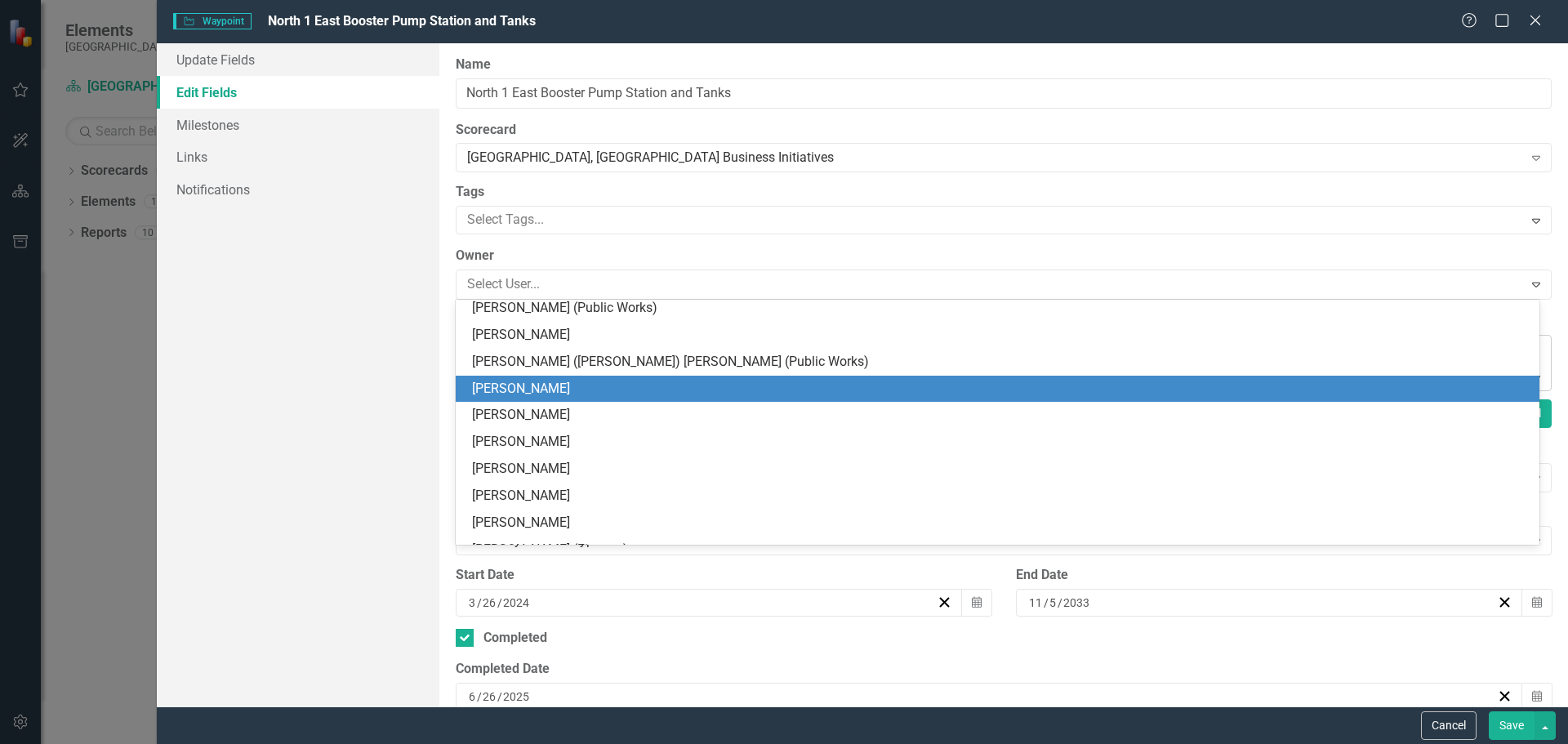
click at [589, 392] on div "[PERSON_NAME]" at bounding box center [1000, 389] width 1057 height 19
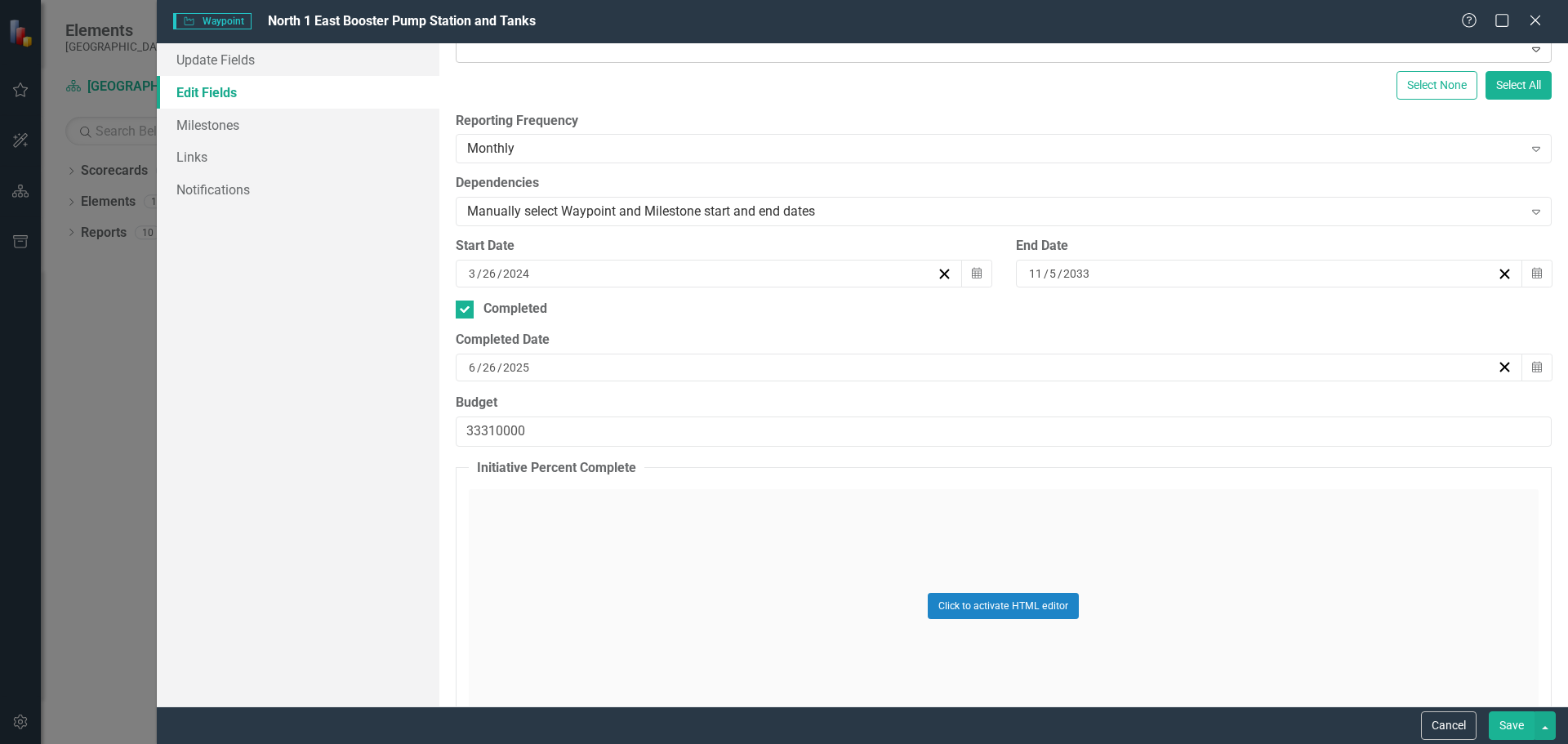
scroll to position [571, 0]
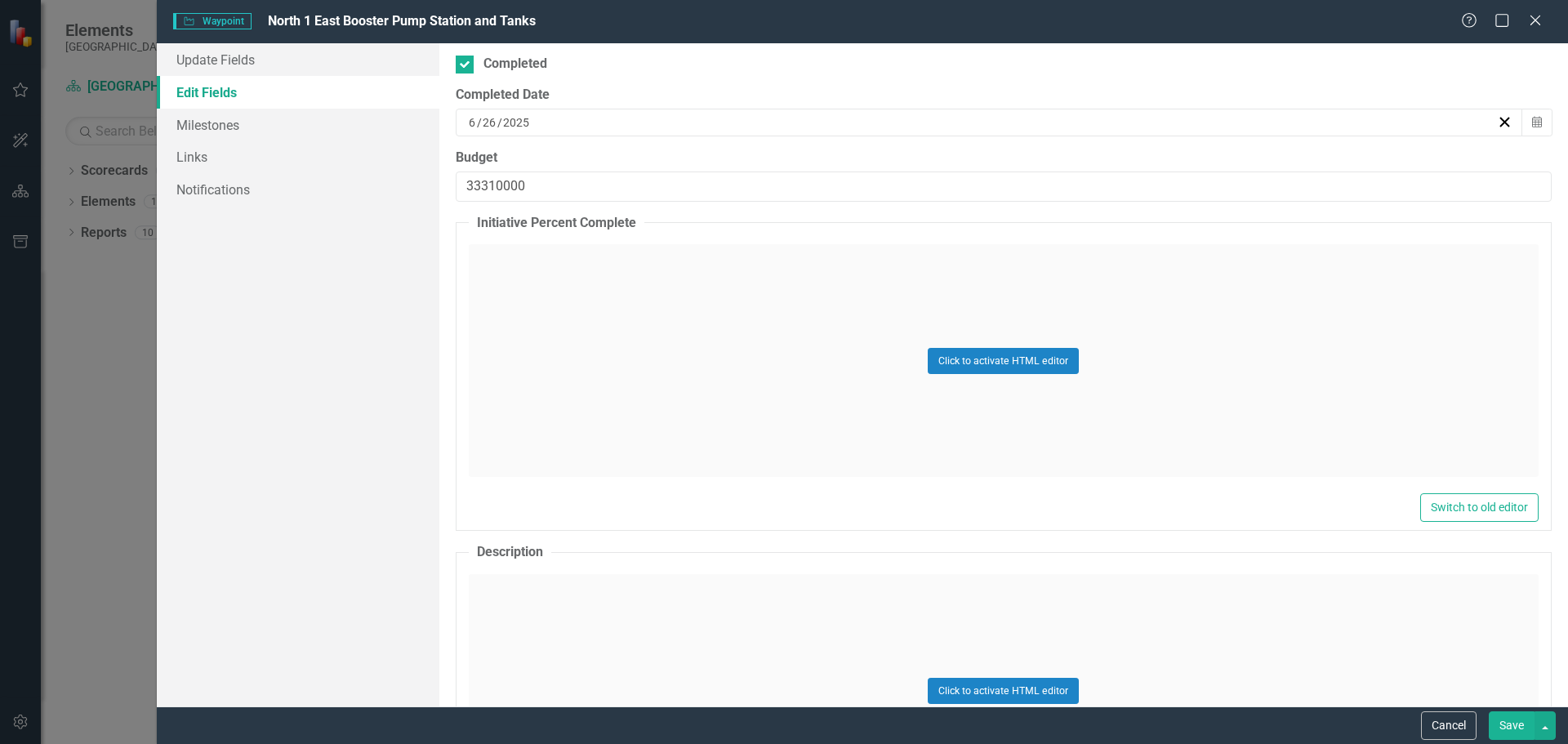
click at [1511, 718] on button "Save" at bounding box center [1511, 725] width 46 height 29
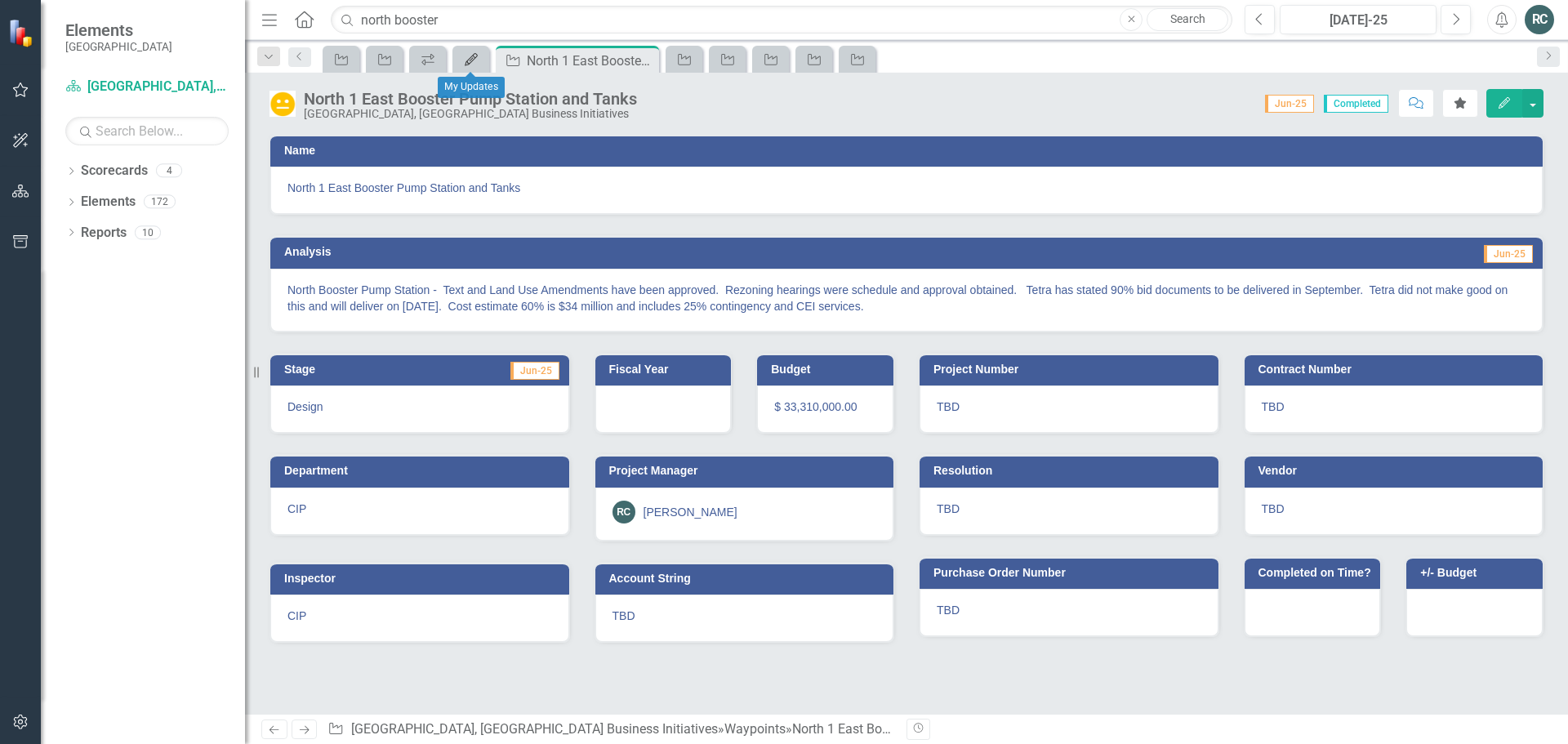
click at [469, 64] on icon at bounding box center [470, 59] width 13 height 13
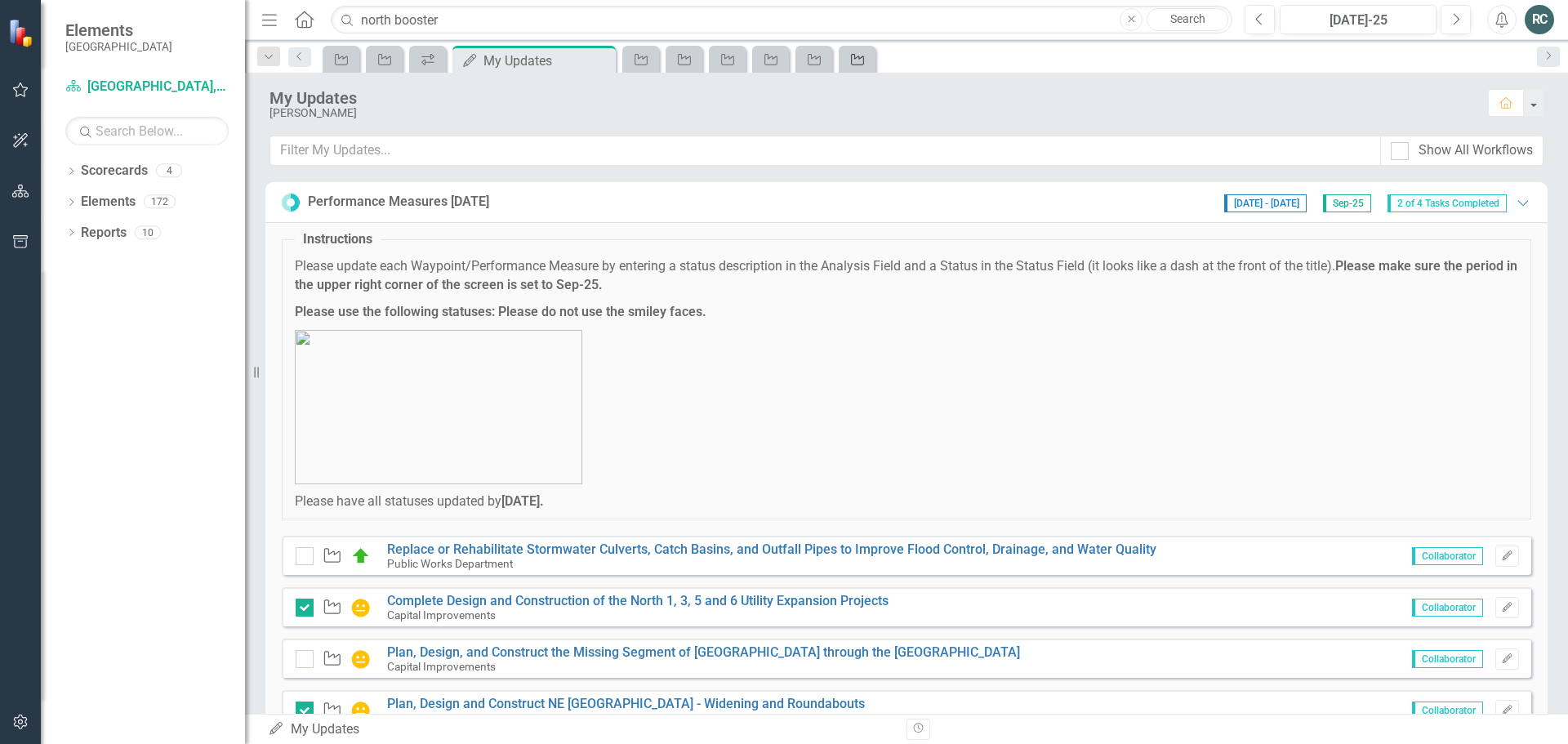
click at [866, 63] on link "Waypoint" at bounding box center [857, 60] width 29 height 20
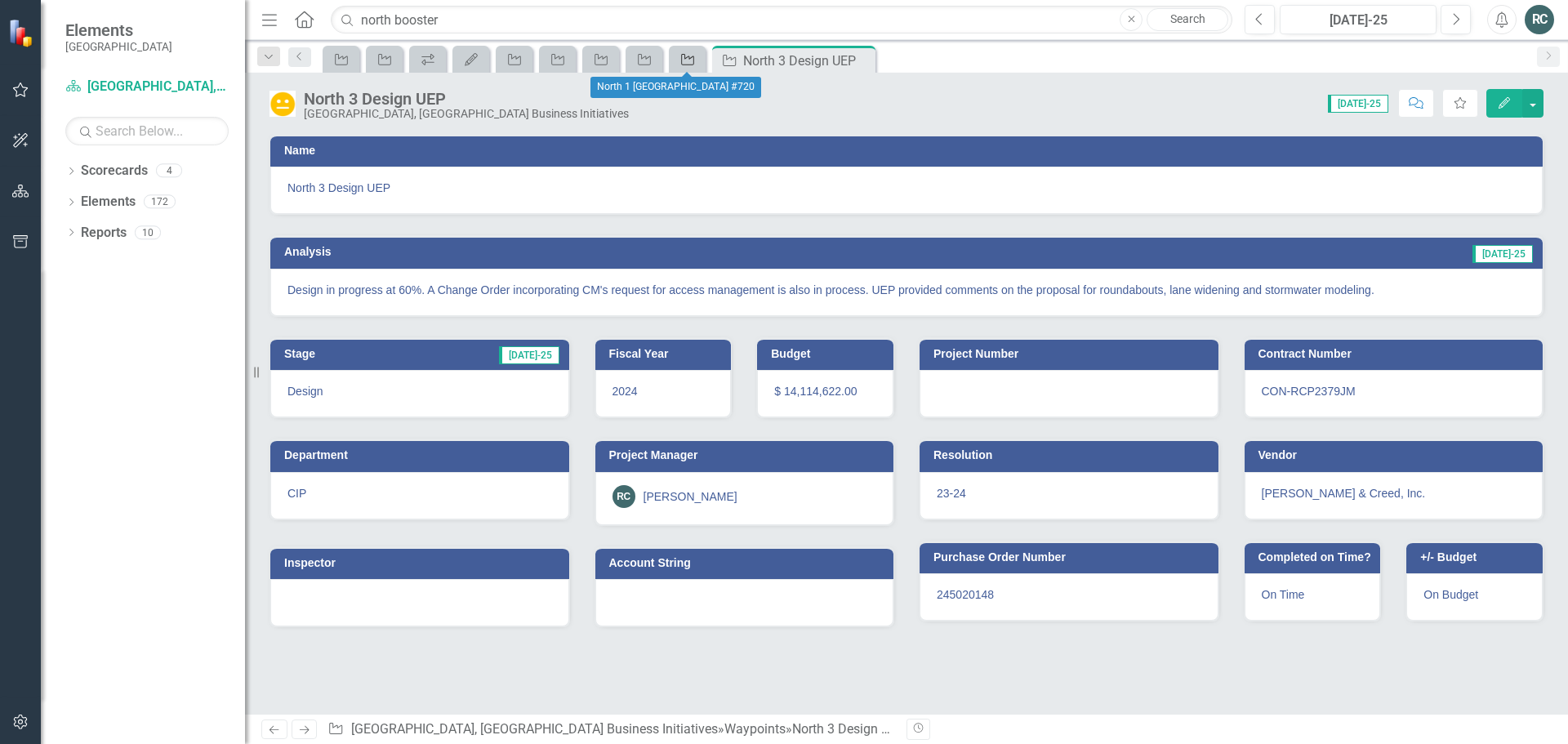
click at [684, 60] on icon "Waypoint" at bounding box center [687, 59] width 16 height 13
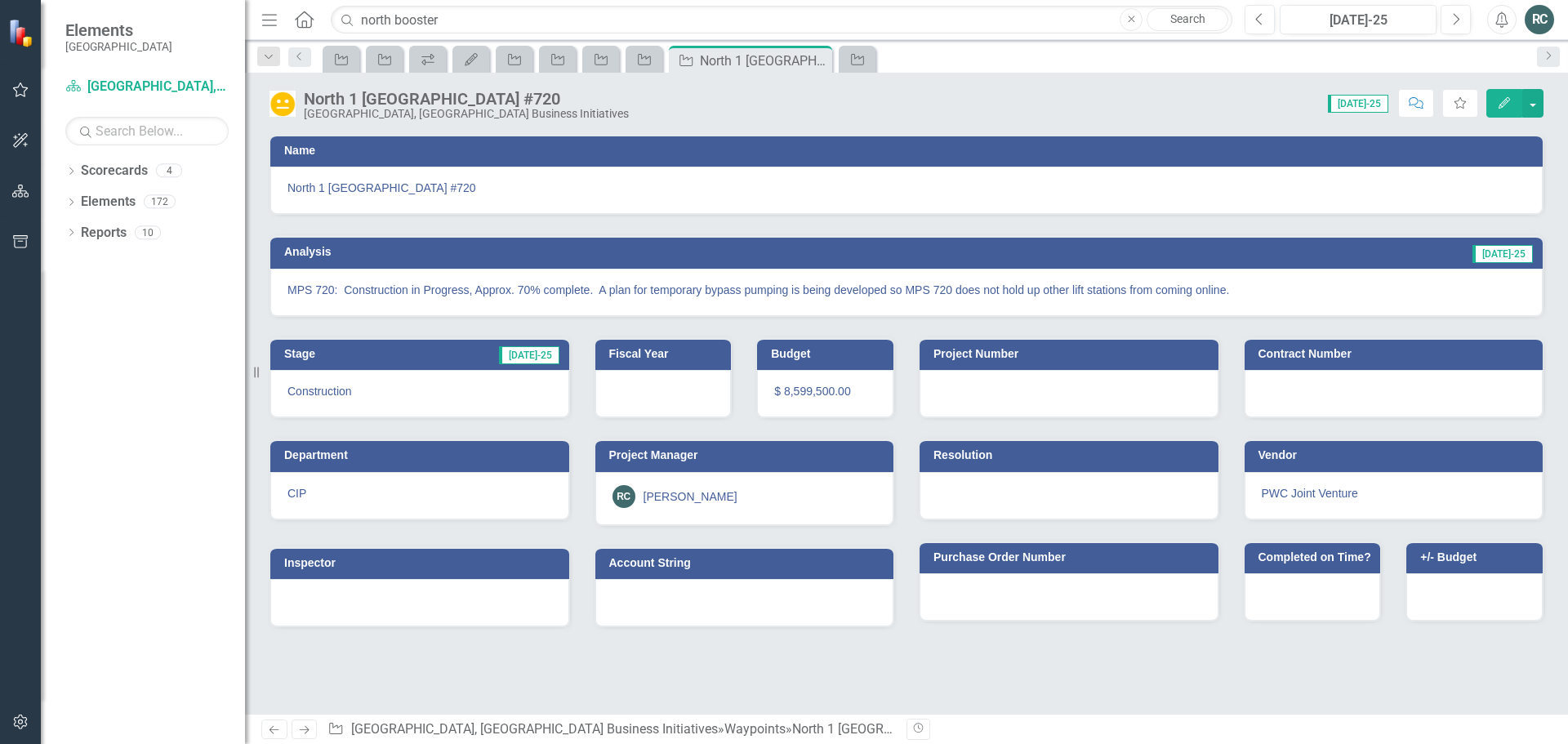
click at [1177, 18] on link "Search" at bounding box center [1187, 20] width 82 height 23
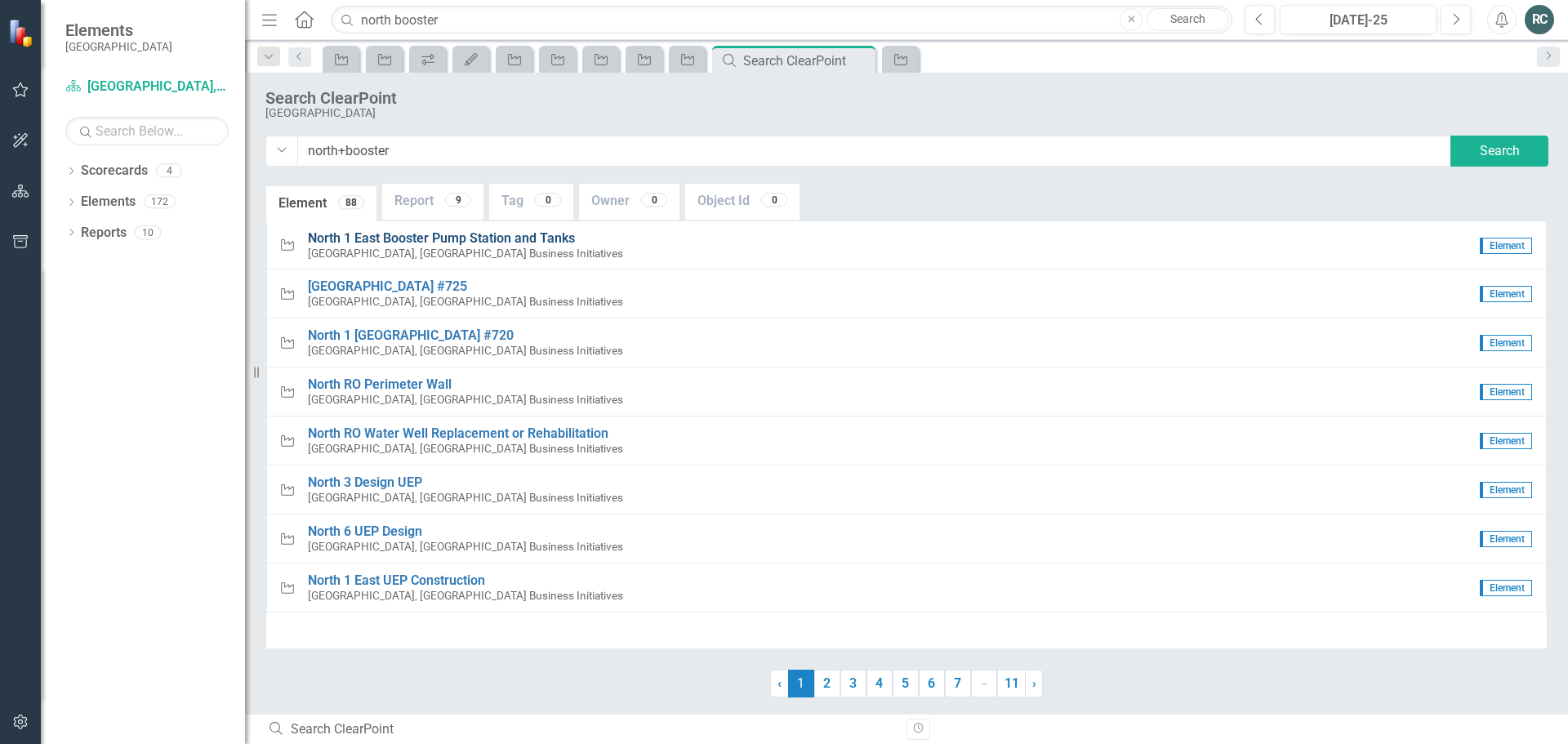
click at [436, 237] on span "North 1 East Booster Pump Station and Tanks" at bounding box center [441, 238] width 267 height 15
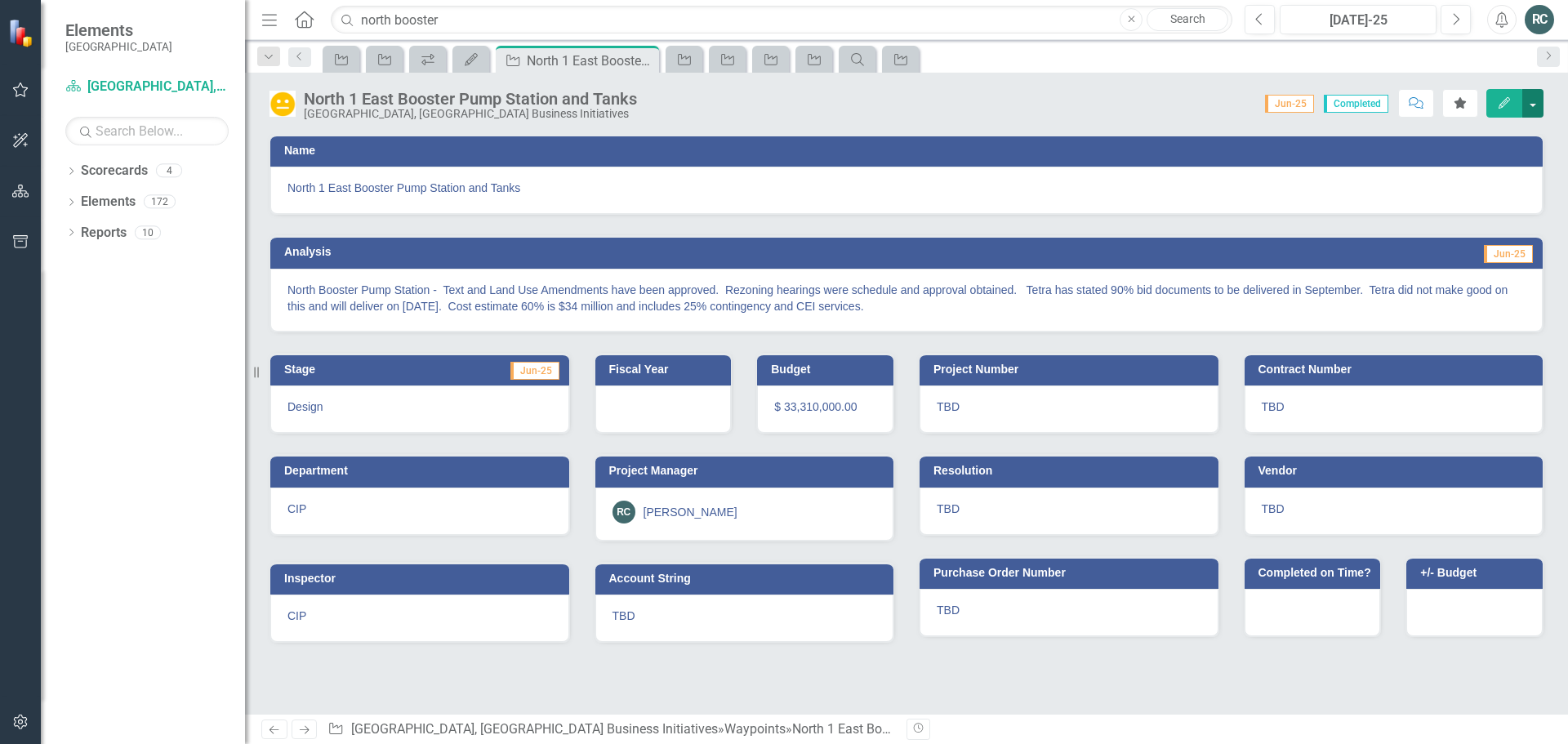
click at [1537, 99] on button "button" at bounding box center [1532, 104] width 21 height 29
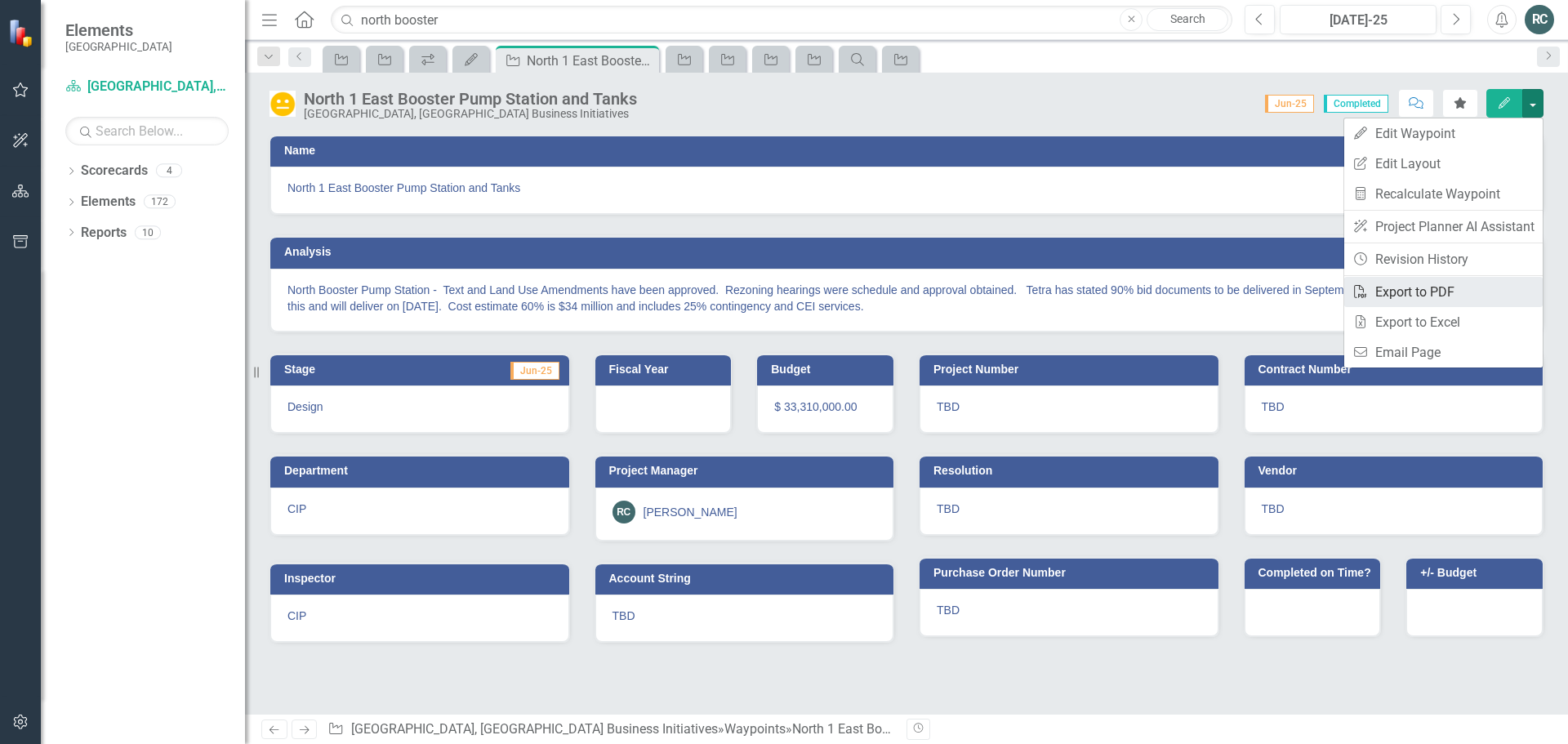
click at [1407, 297] on link "PDF Export to PDF" at bounding box center [1442, 292] width 198 height 31
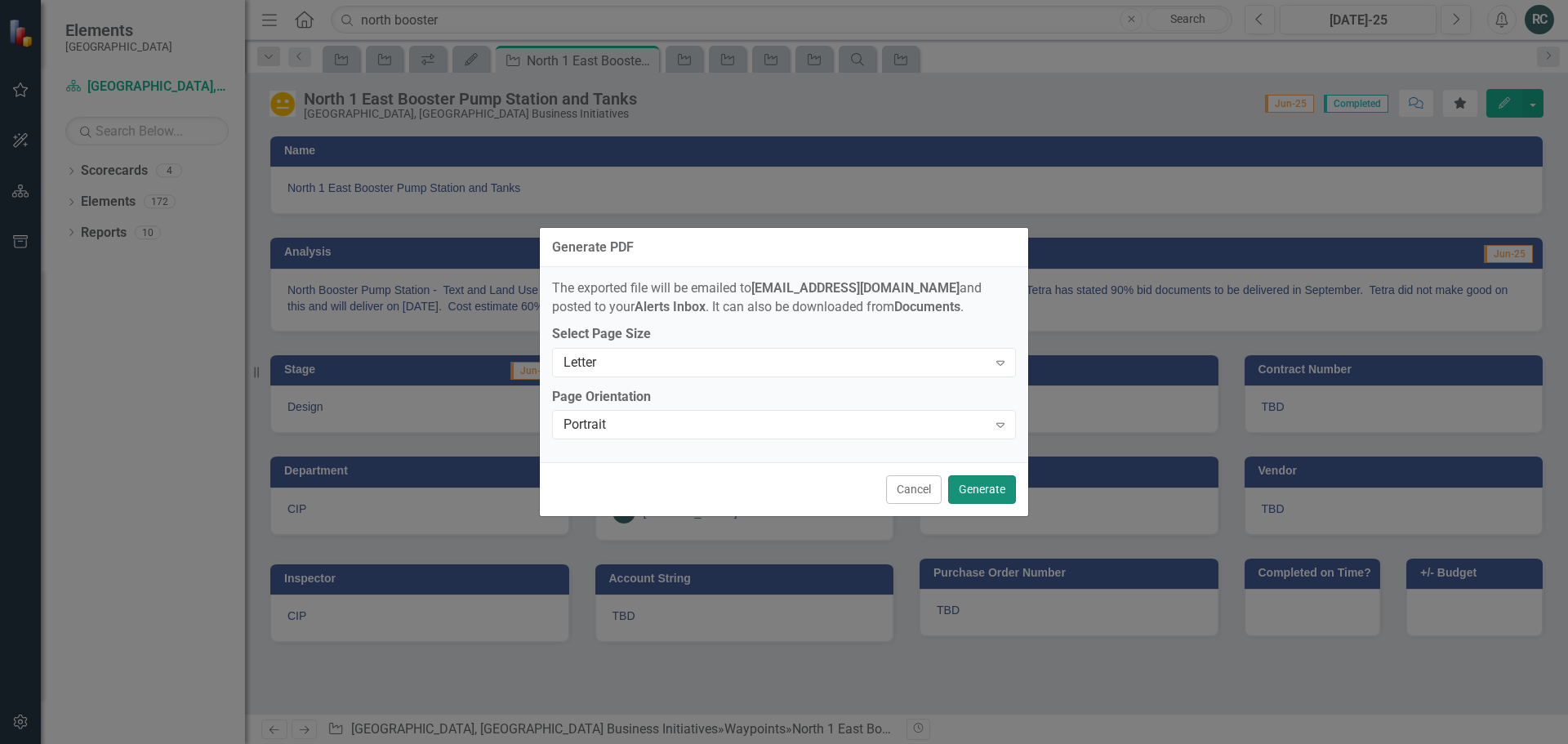
click at [999, 493] on button "Generate" at bounding box center [982, 490] width 68 height 29
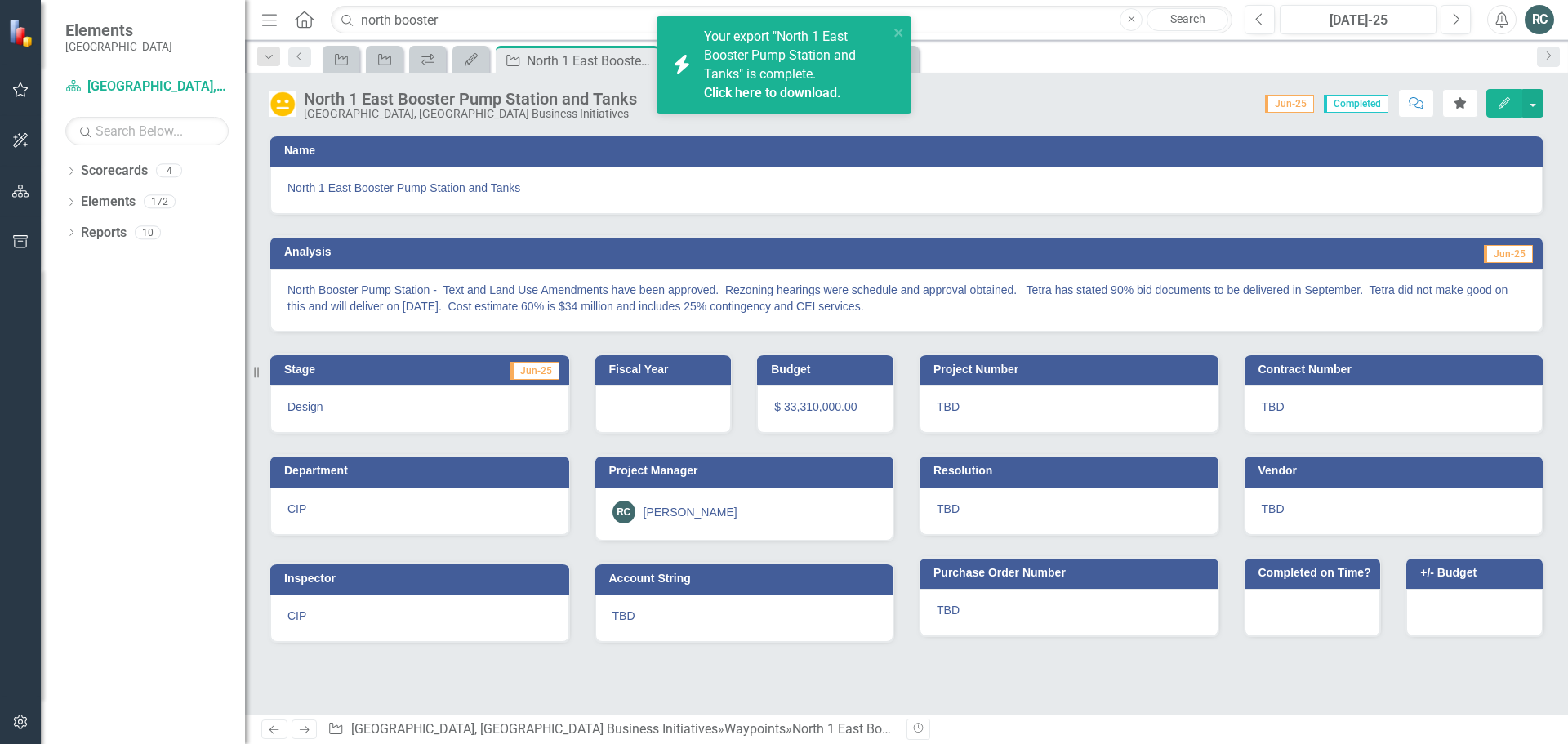
click at [775, 70] on span "Your export "North 1 East Booster Pump Station and Tanks" is complete. Click he…" at bounding box center [794, 65] width 180 height 73
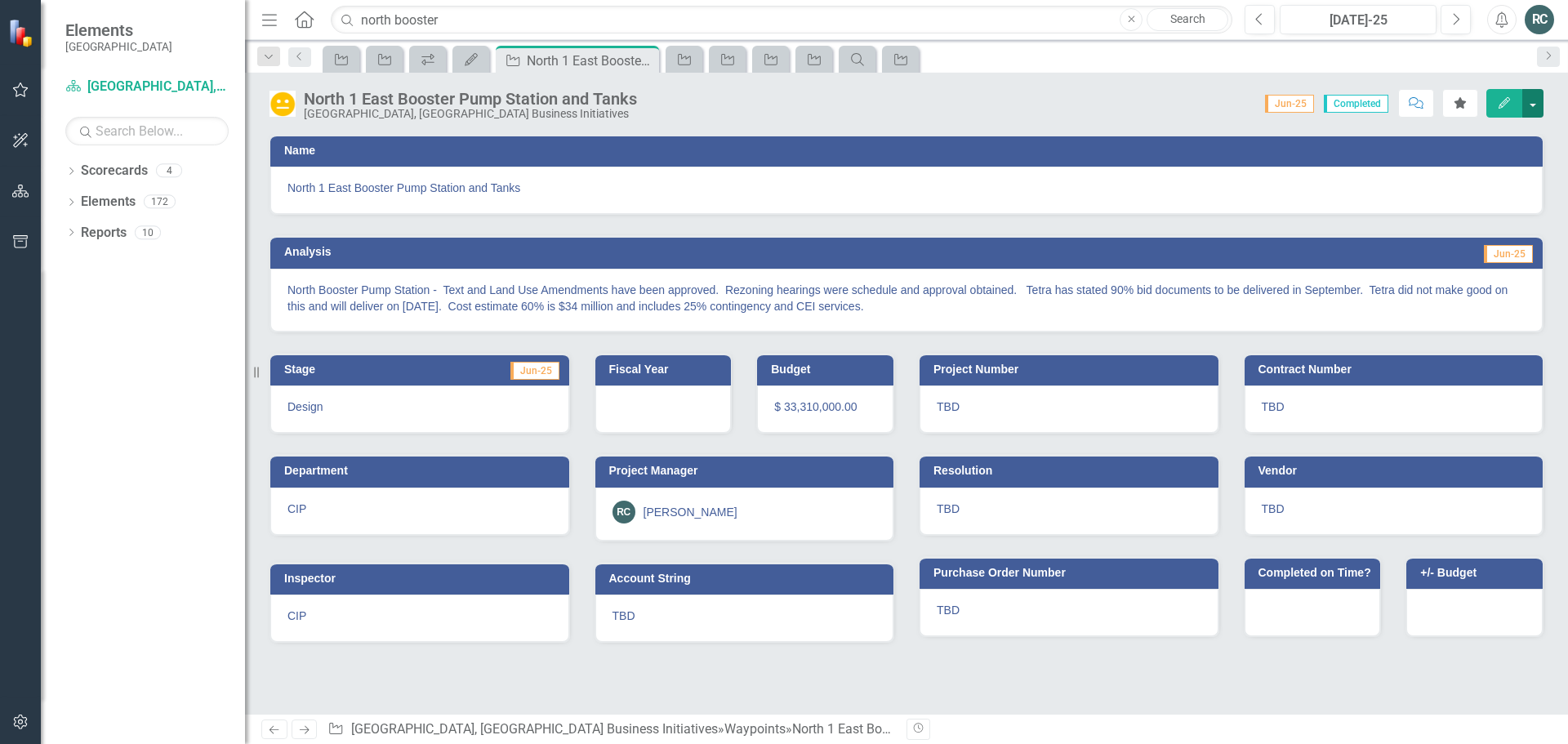
click at [1542, 102] on button "button" at bounding box center [1532, 104] width 21 height 29
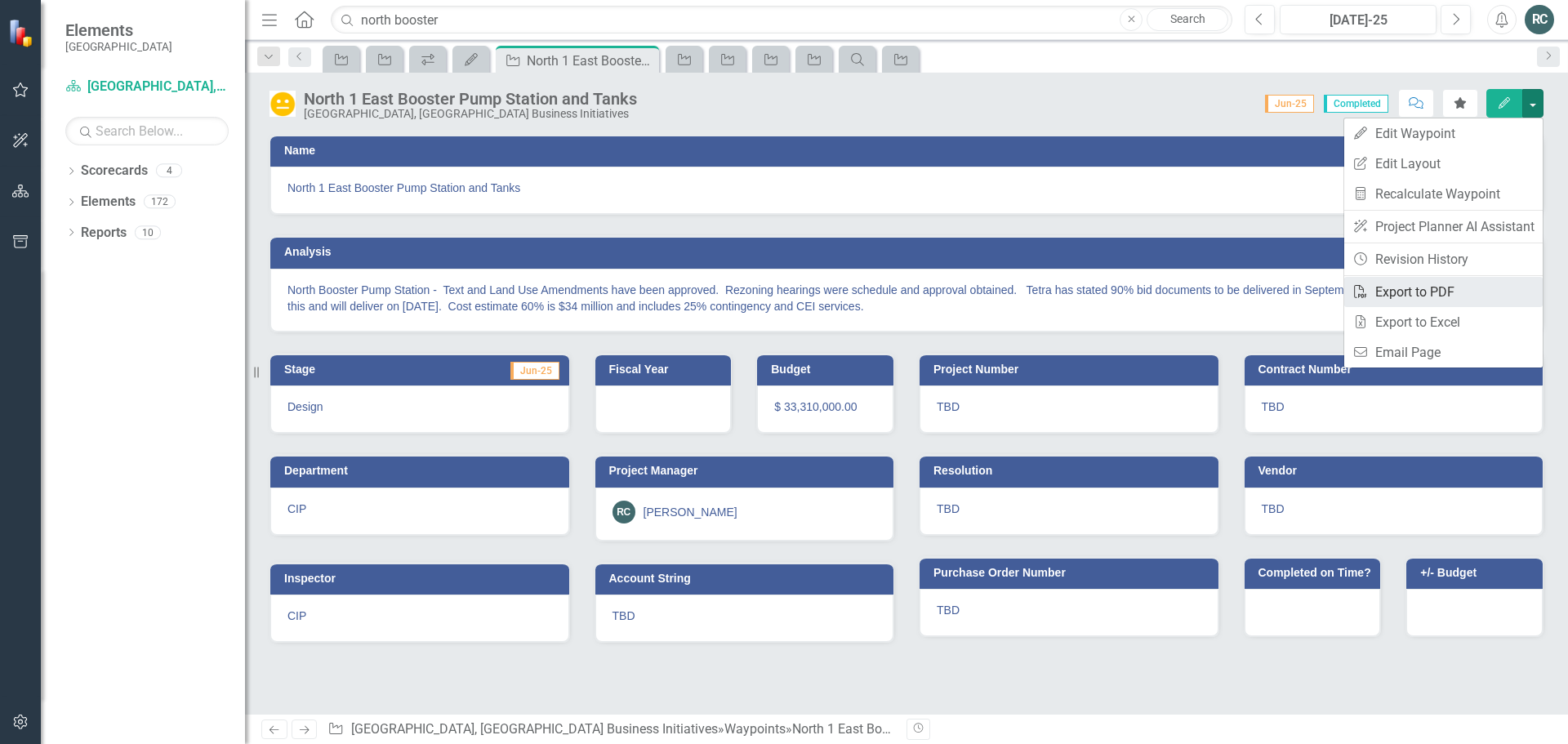
click at [1430, 287] on link "PDF Export to PDF" at bounding box center [1442, 292] width 198 height 31
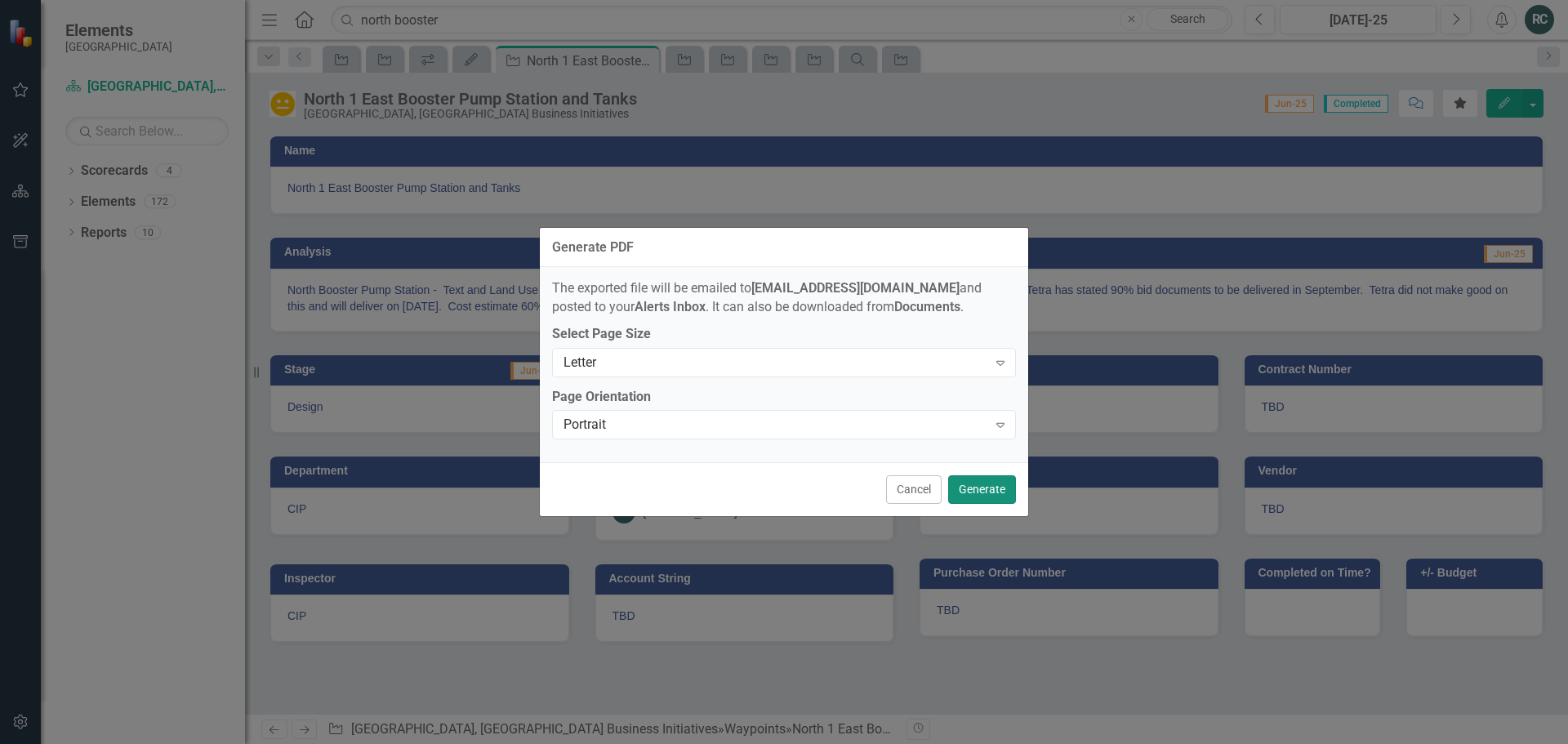
click at [983, 491] on button "Generate" at bounding box center [982, 490] width 68 height 29
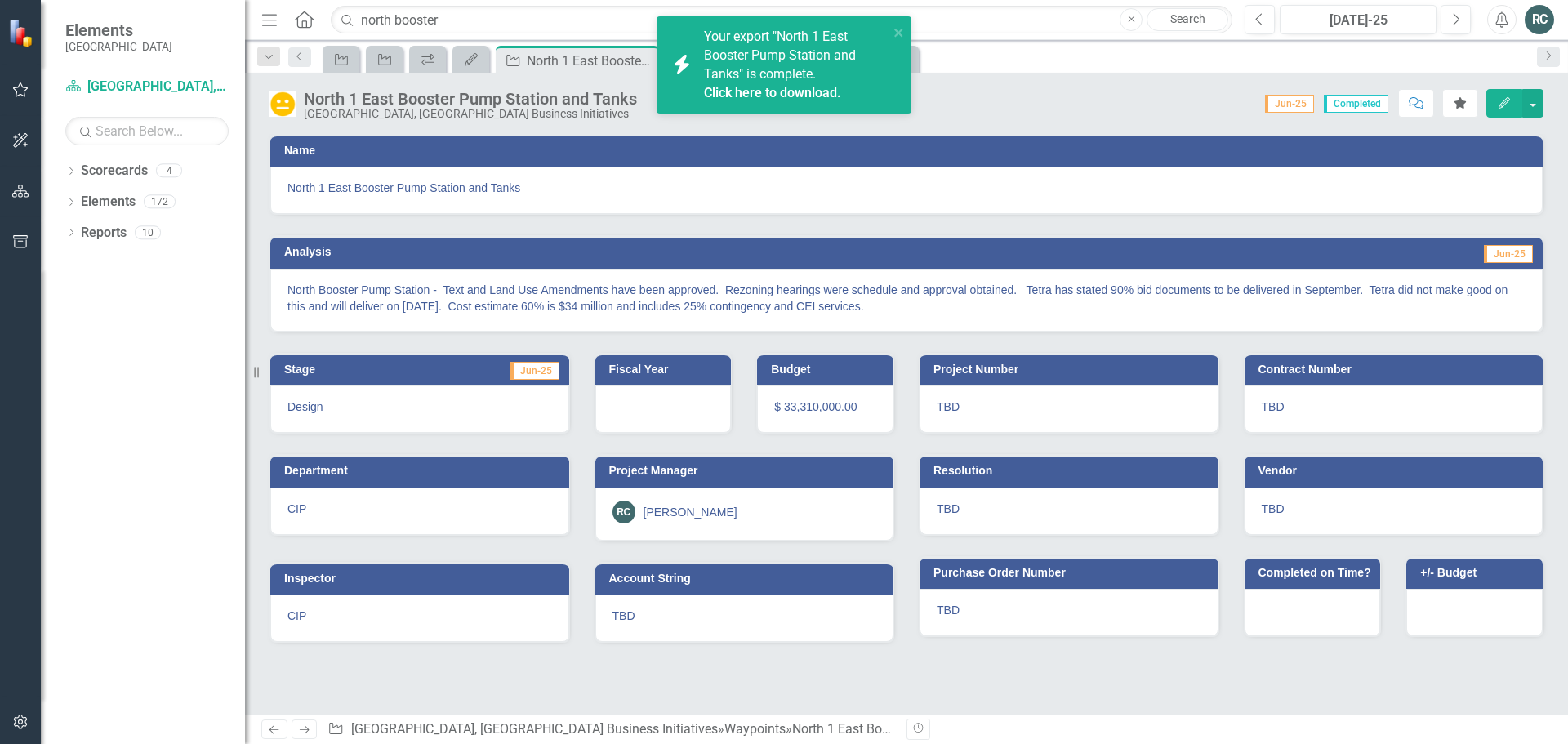
click at [760, 92] on link "Click here to download." at bounding box center [772, 93] width 137 height 15
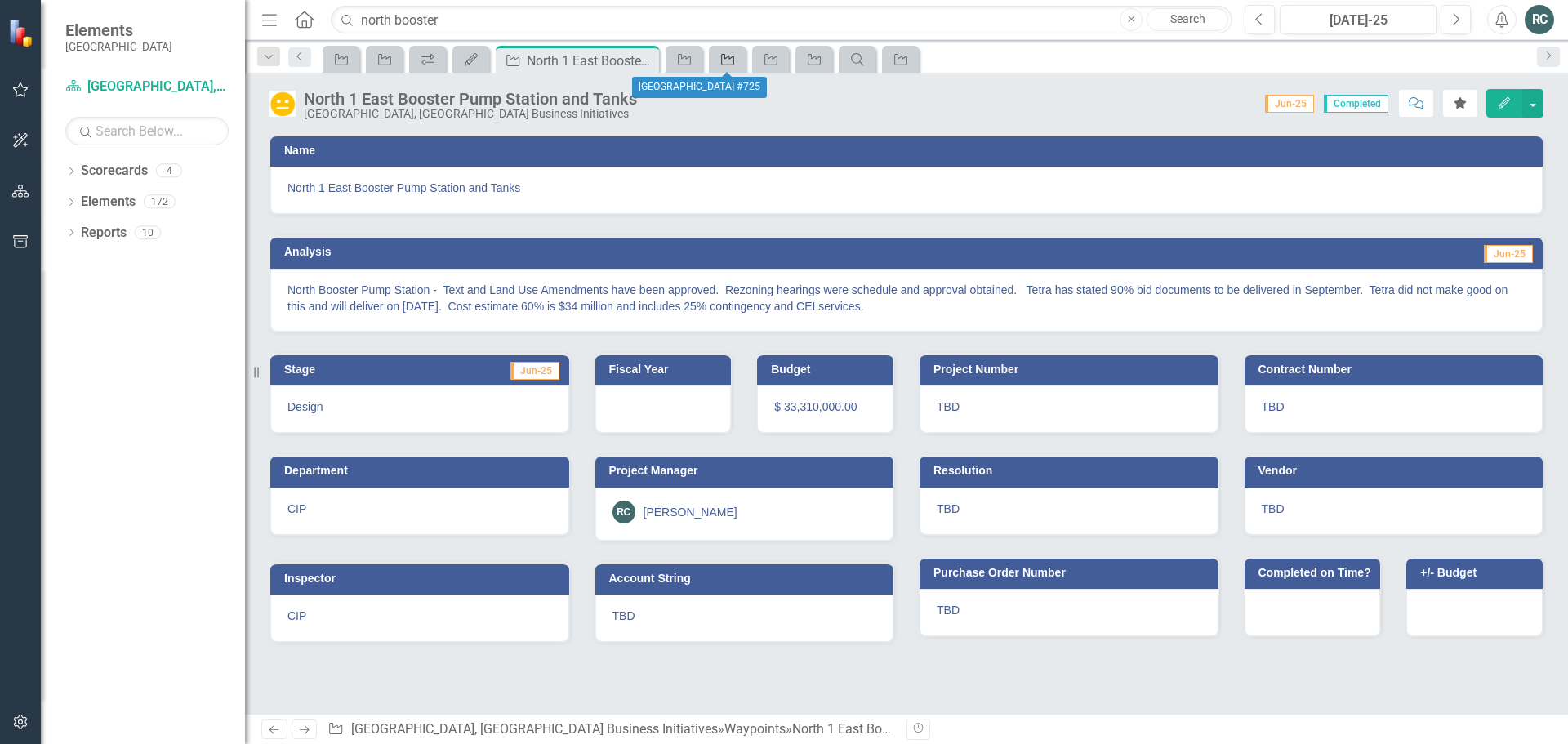
click at [725, 61] on icon "Waypoint" at bounding box center [727, 59] width 16 height 13
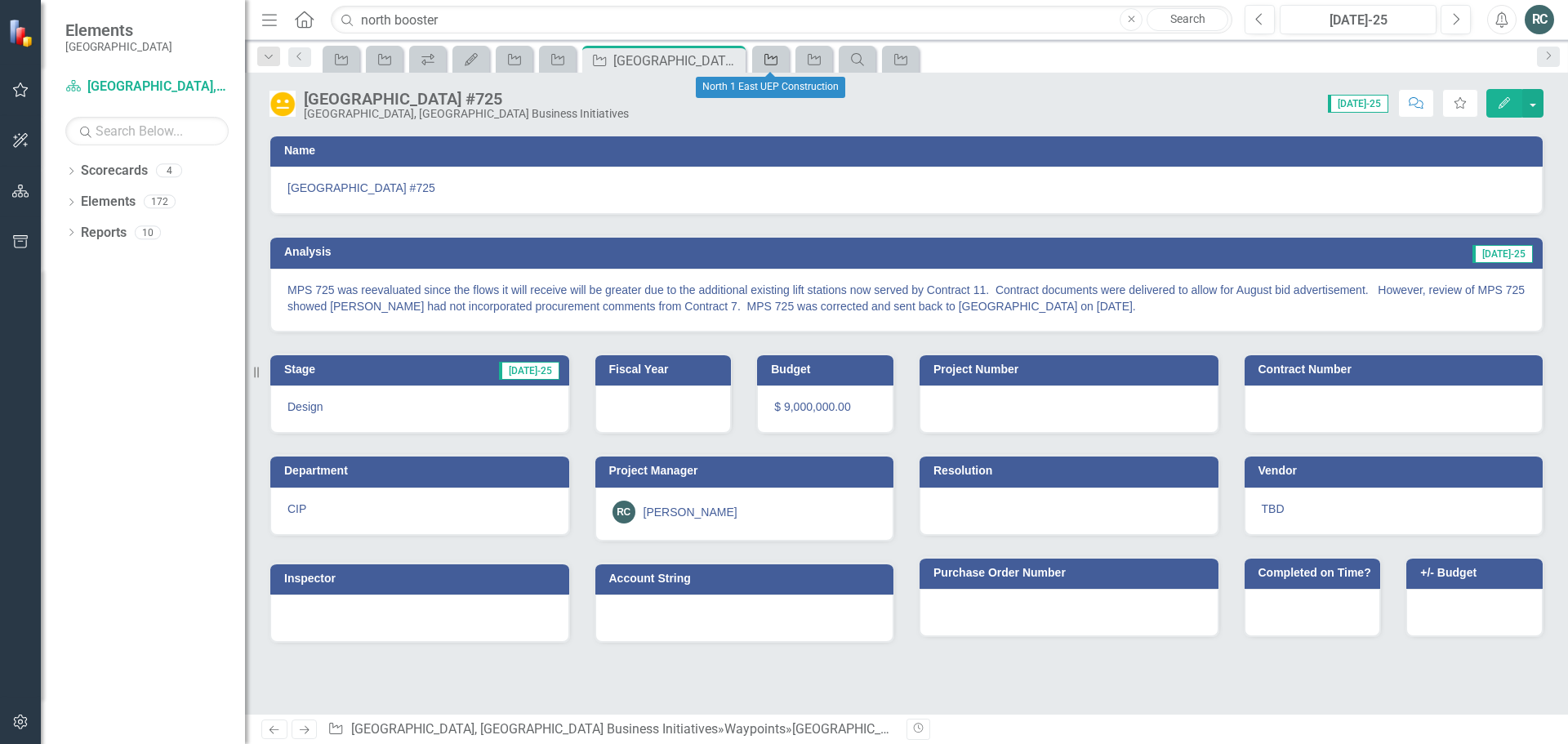
click at [775, 56] on icon at bounding box center [770, 59] width 13 height 11
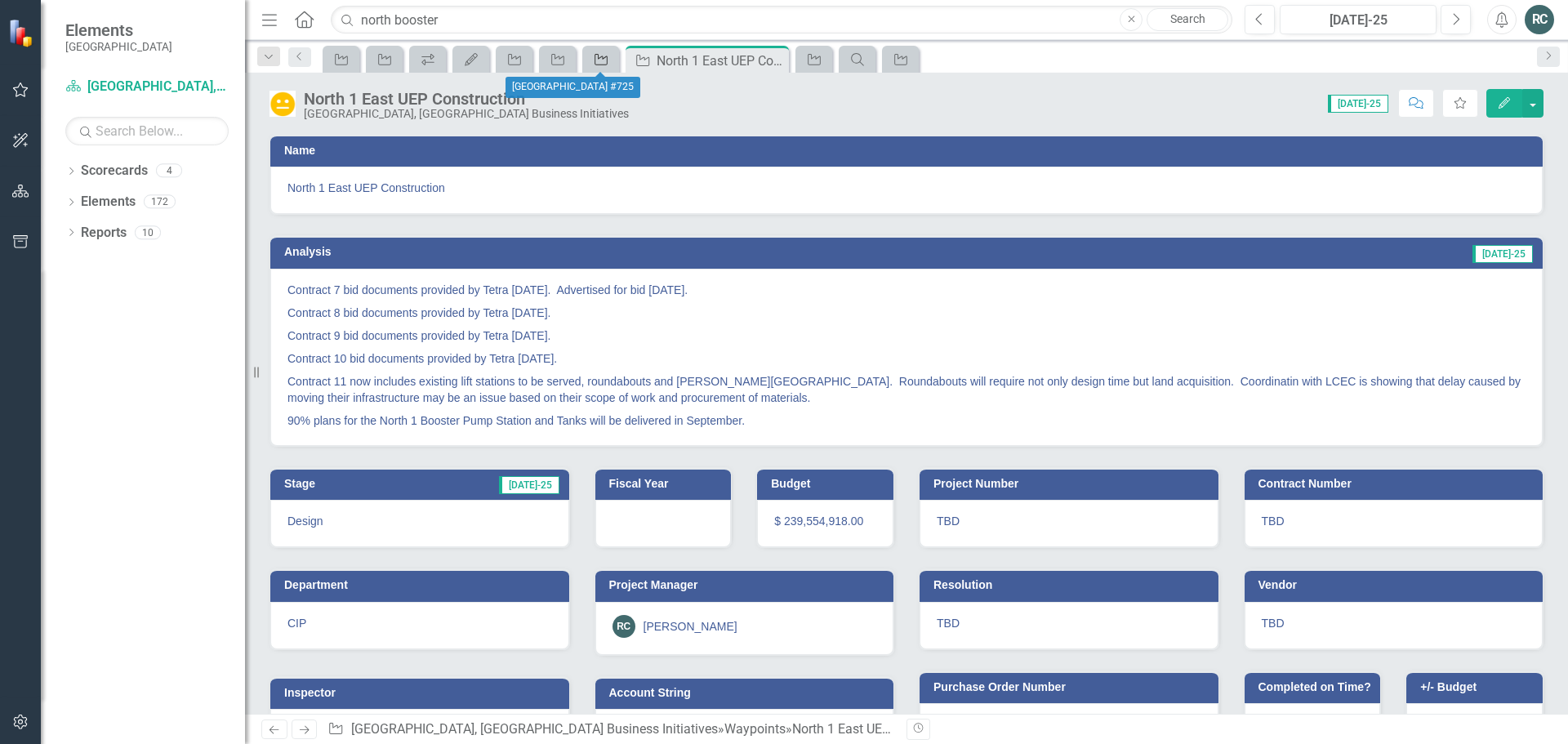
click at [603, 65] on icon "Waypoint" at bounding box center [600, 59] width 16 height 13
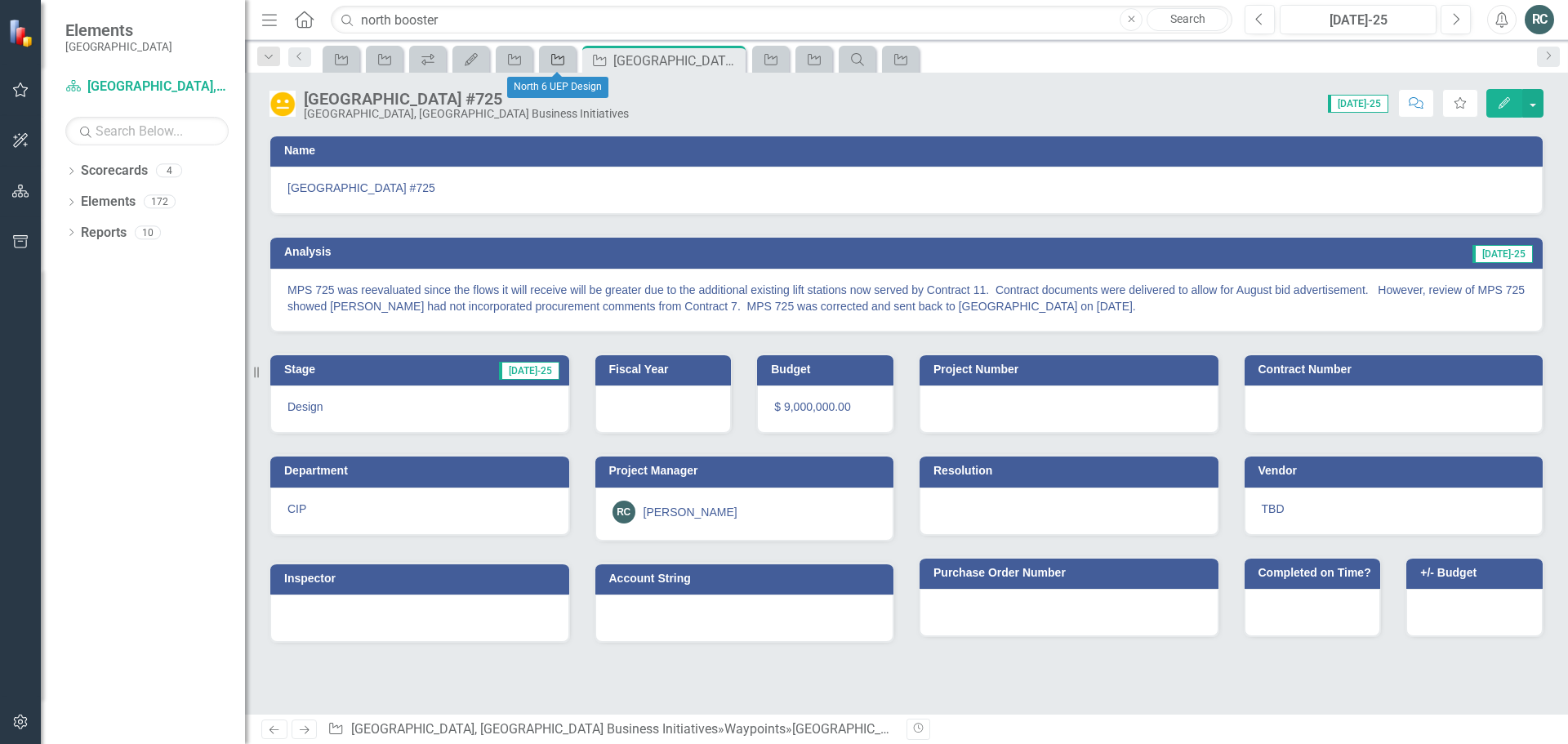
click at [559, 65] on icon "Waypoint" at bounding box center [557, 59] width 16 height 13
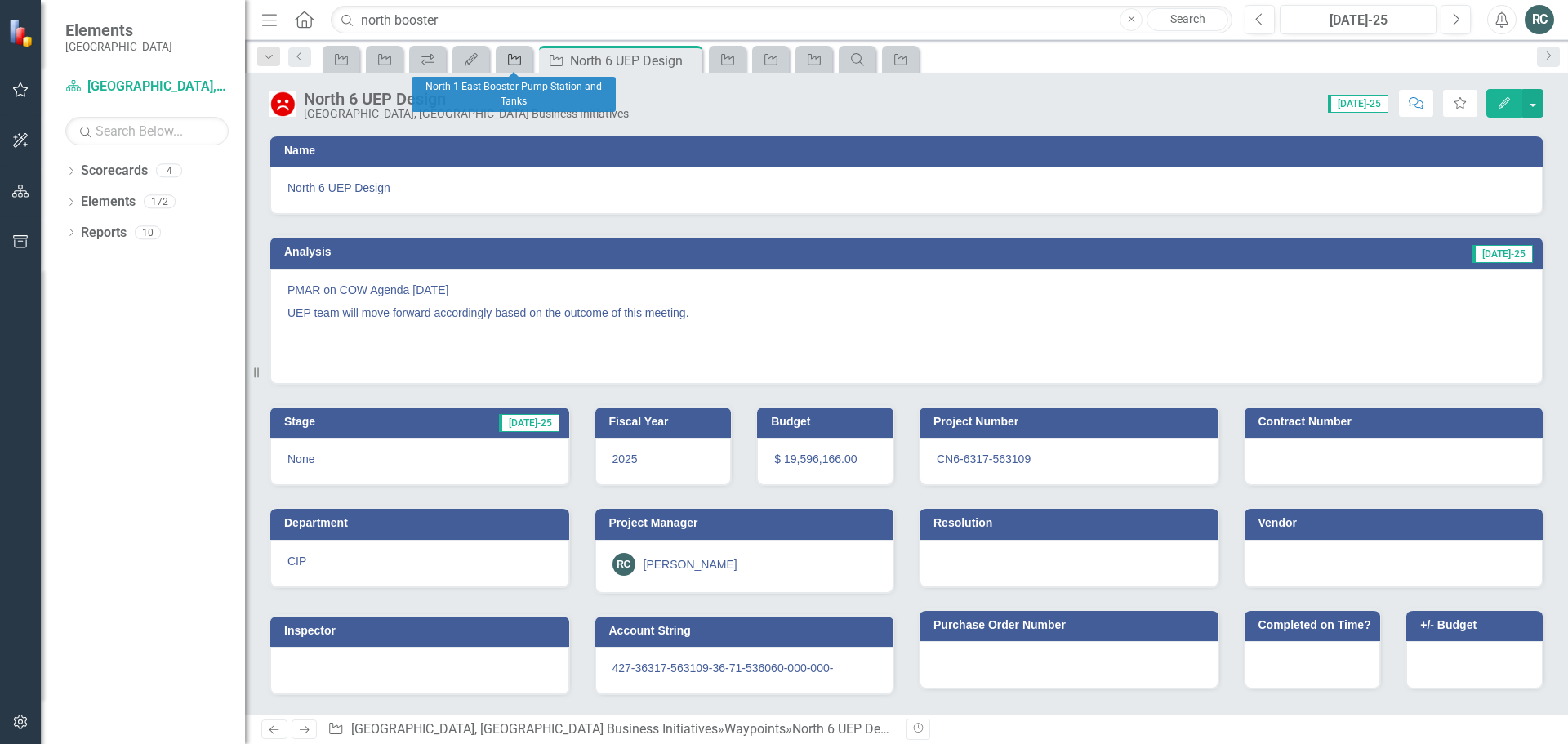
click at [519, 63] on icon "Waypoint" at bounding box center [514, 59] width 16 height 13
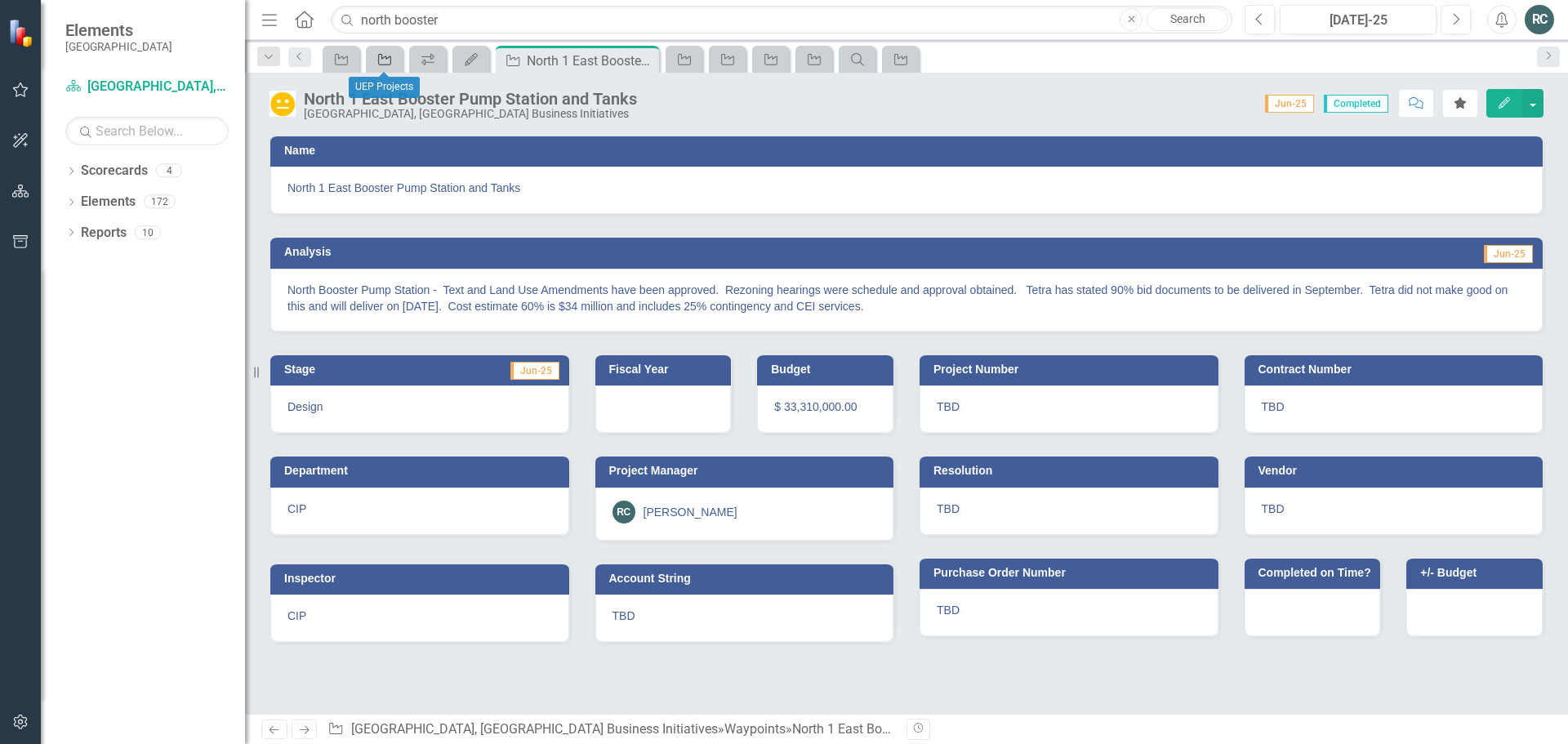
click at [379, 64] on icon "Waypoint" at bounding box center [384, 59] width 16 height 13
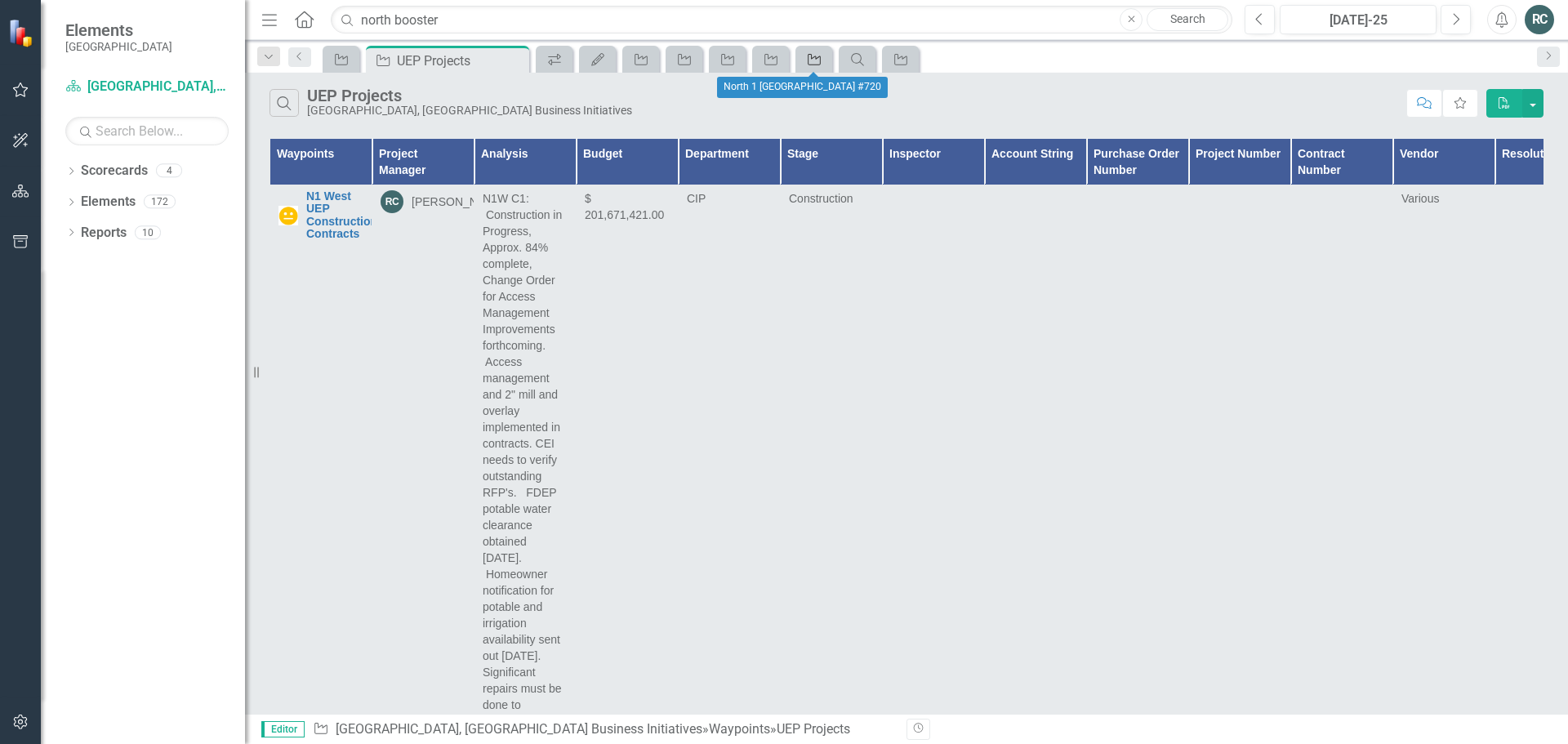
click at [811, 62] on icon "Waypoint" at bounding box center [814, 59] width 16 height 13
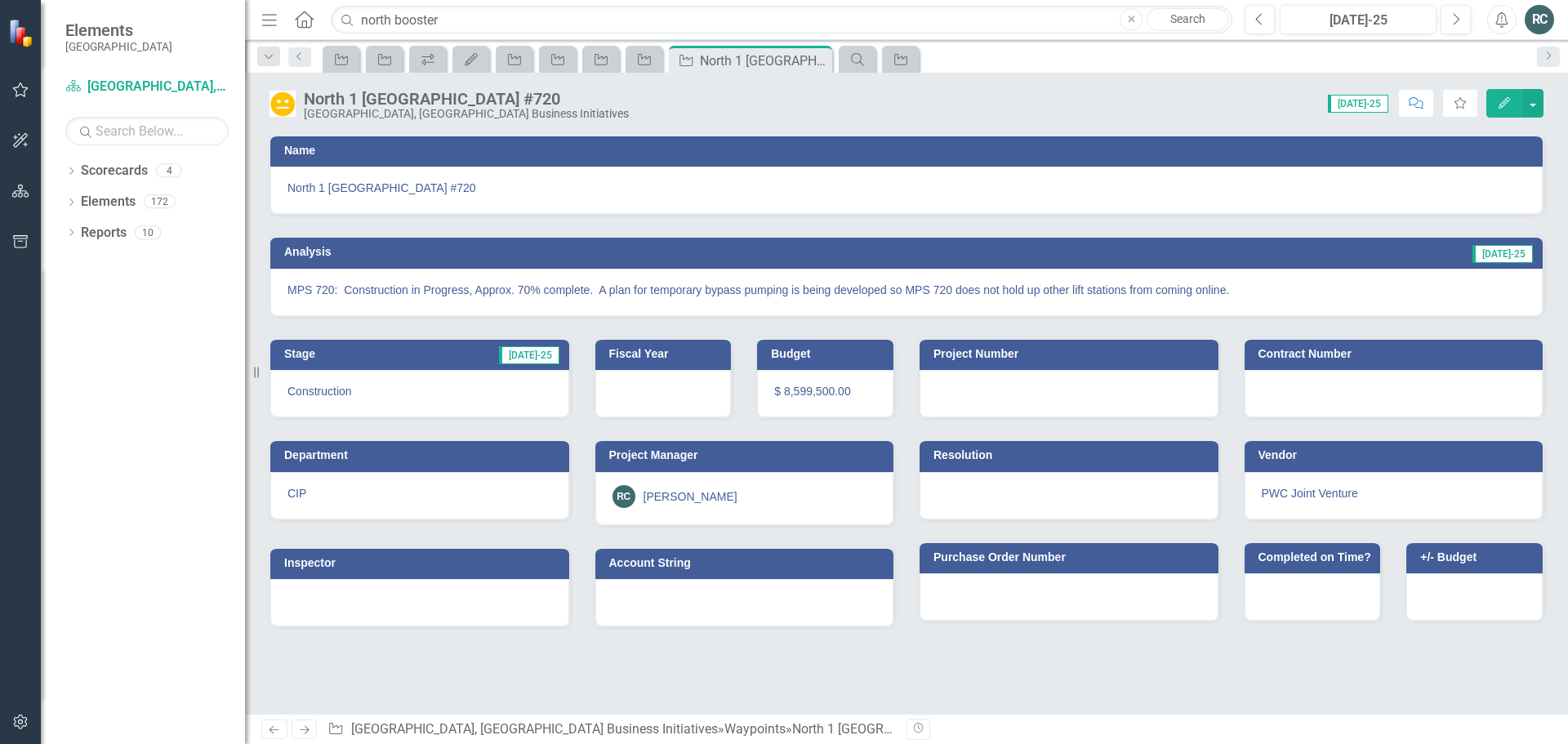
click at [20, 94] on icon "button" at bounding box center [20, 89] width 17 height 13
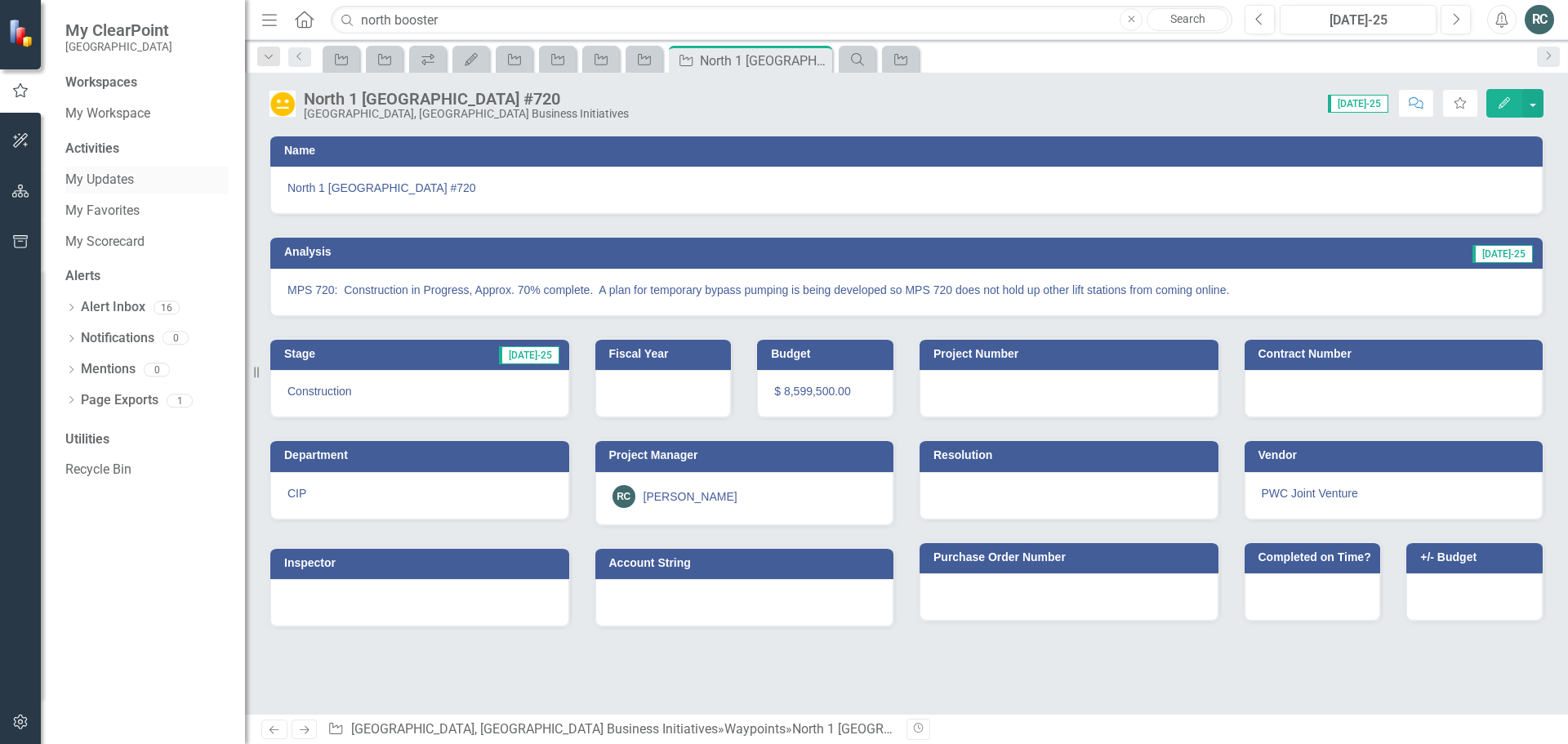
click at [105, 176] on link "My Updates" at bounding box center [147, 180] width 163 height 19
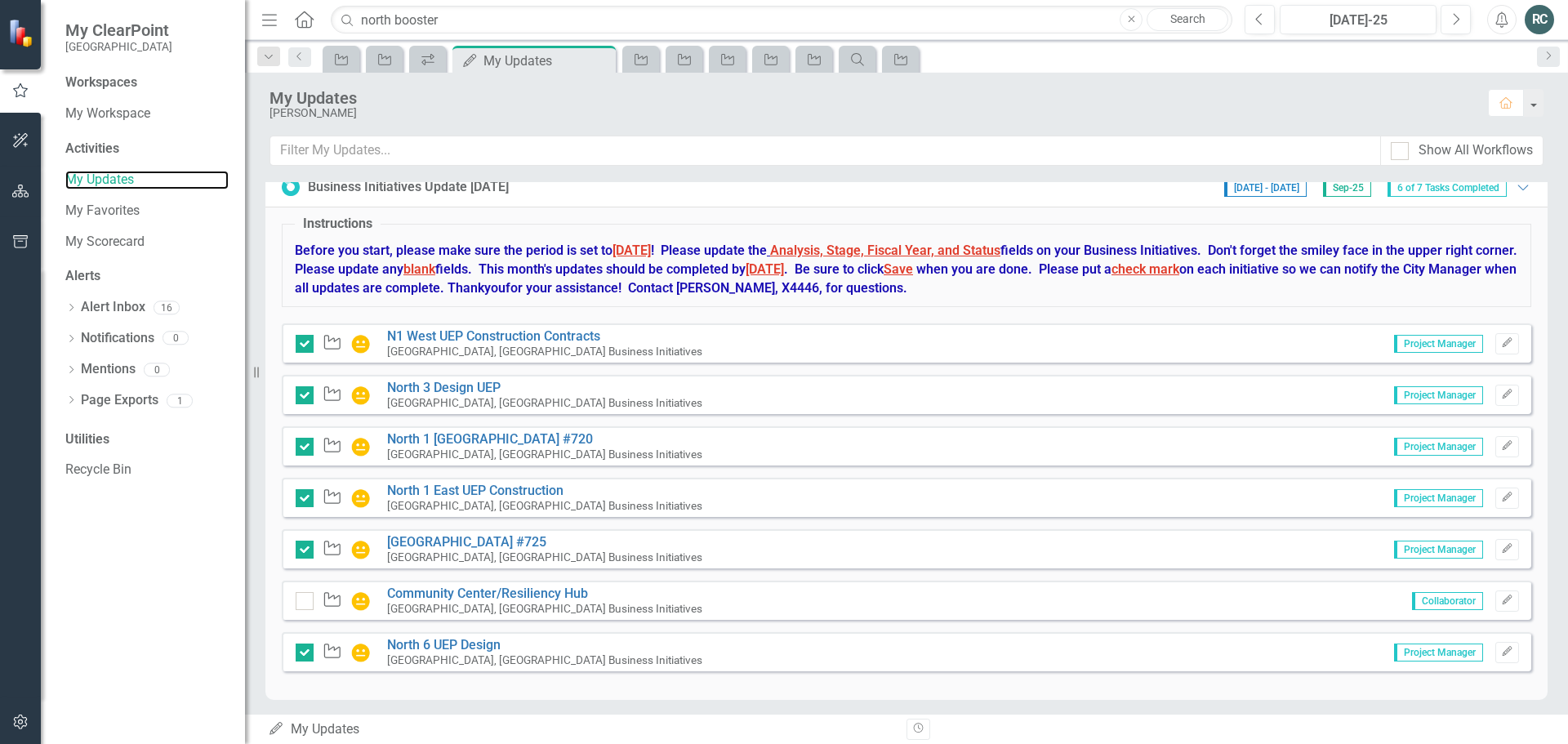
scroll to position [618, 0]
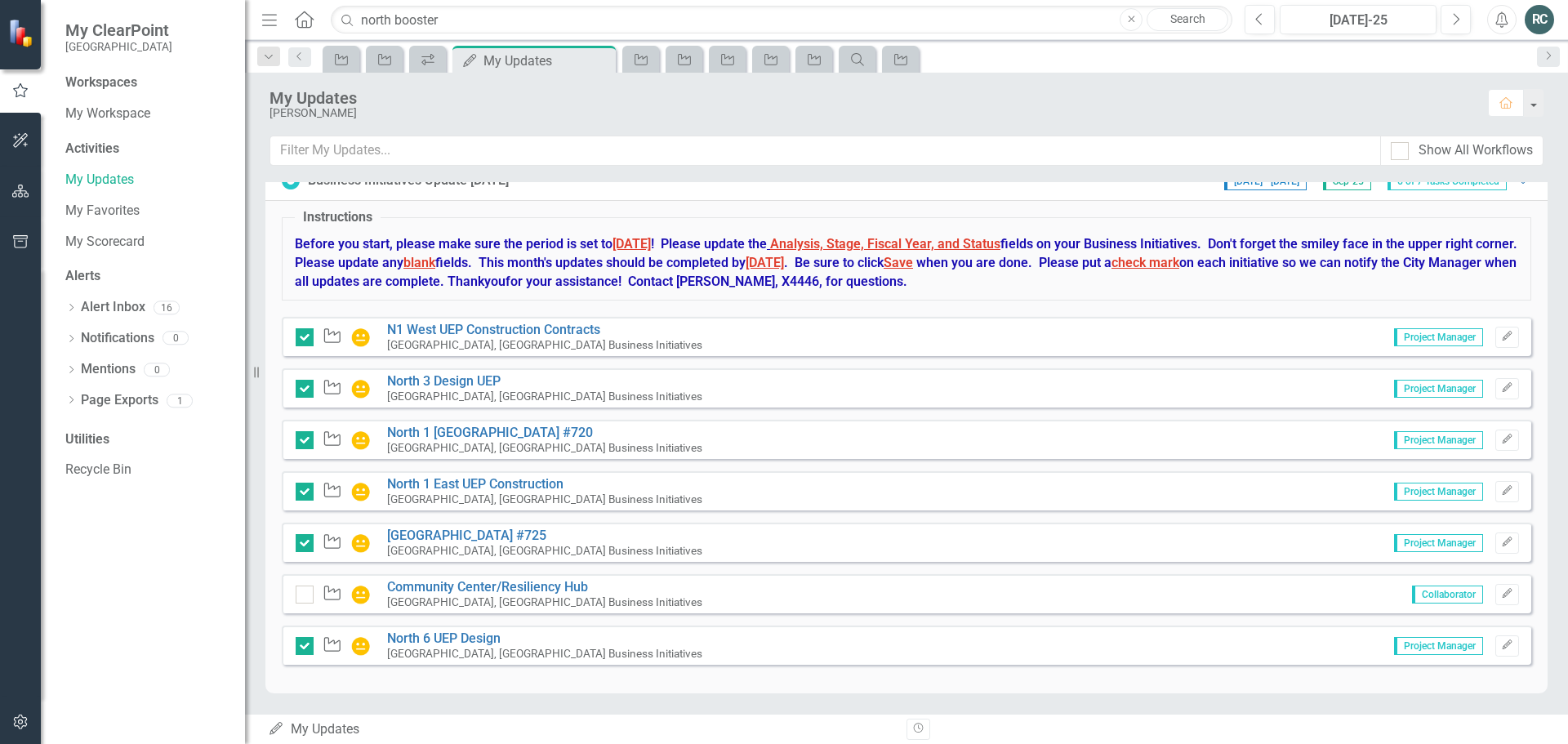
click at [556, 320] on div "Waypoint N1 West UEP Construction Contracts [GEOGRAPHIC_DATA], [GEOGRAPHIC_DATA…" at bounding box center [906, 337] width 1249 height 39
click at [556, 328] on link "N1 West UEP Construction Contracts" at bounding box center [493, 329] width 213 height 15
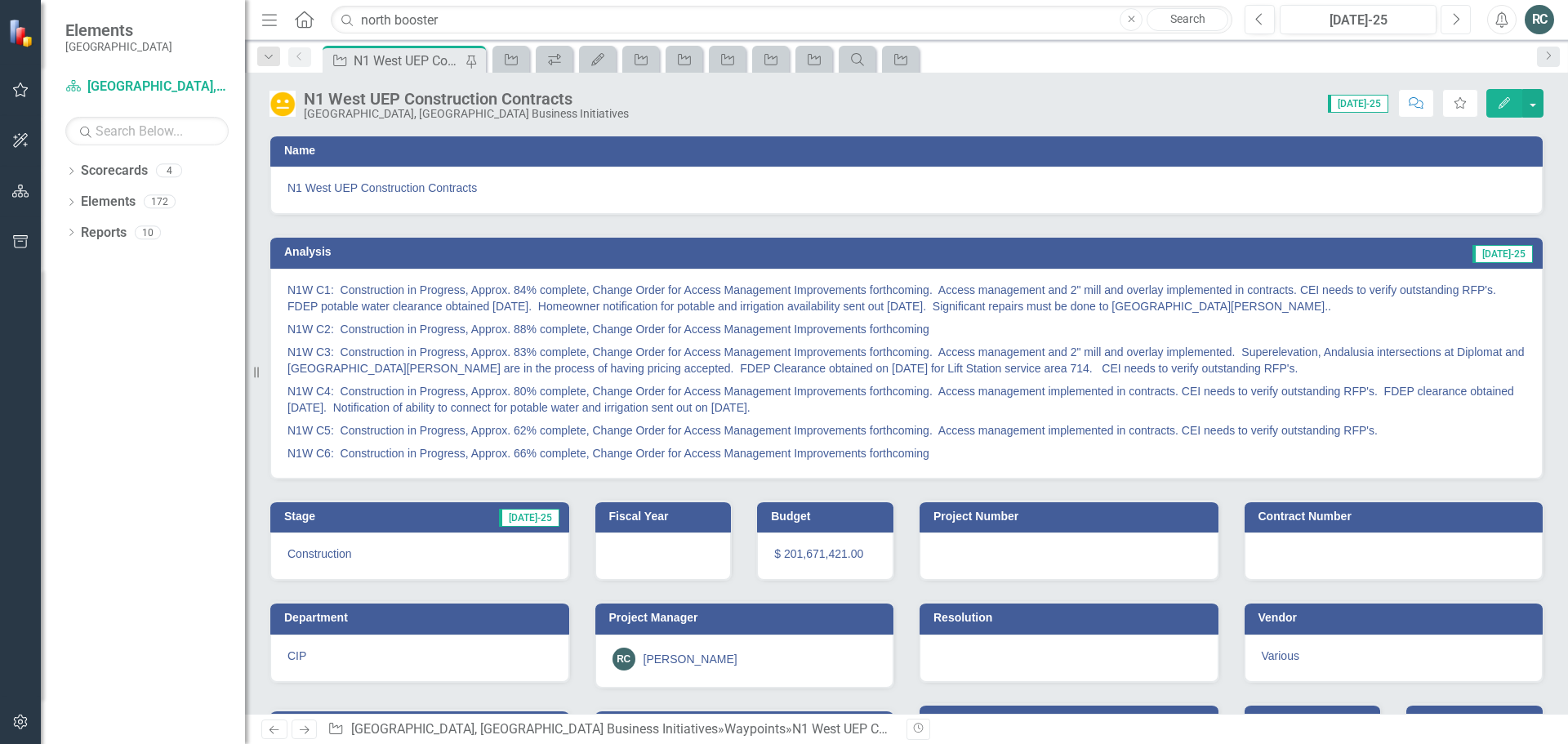
click at [1453, 22] on icon "Next" at bounding box center [1455, 19] width 9 height 14
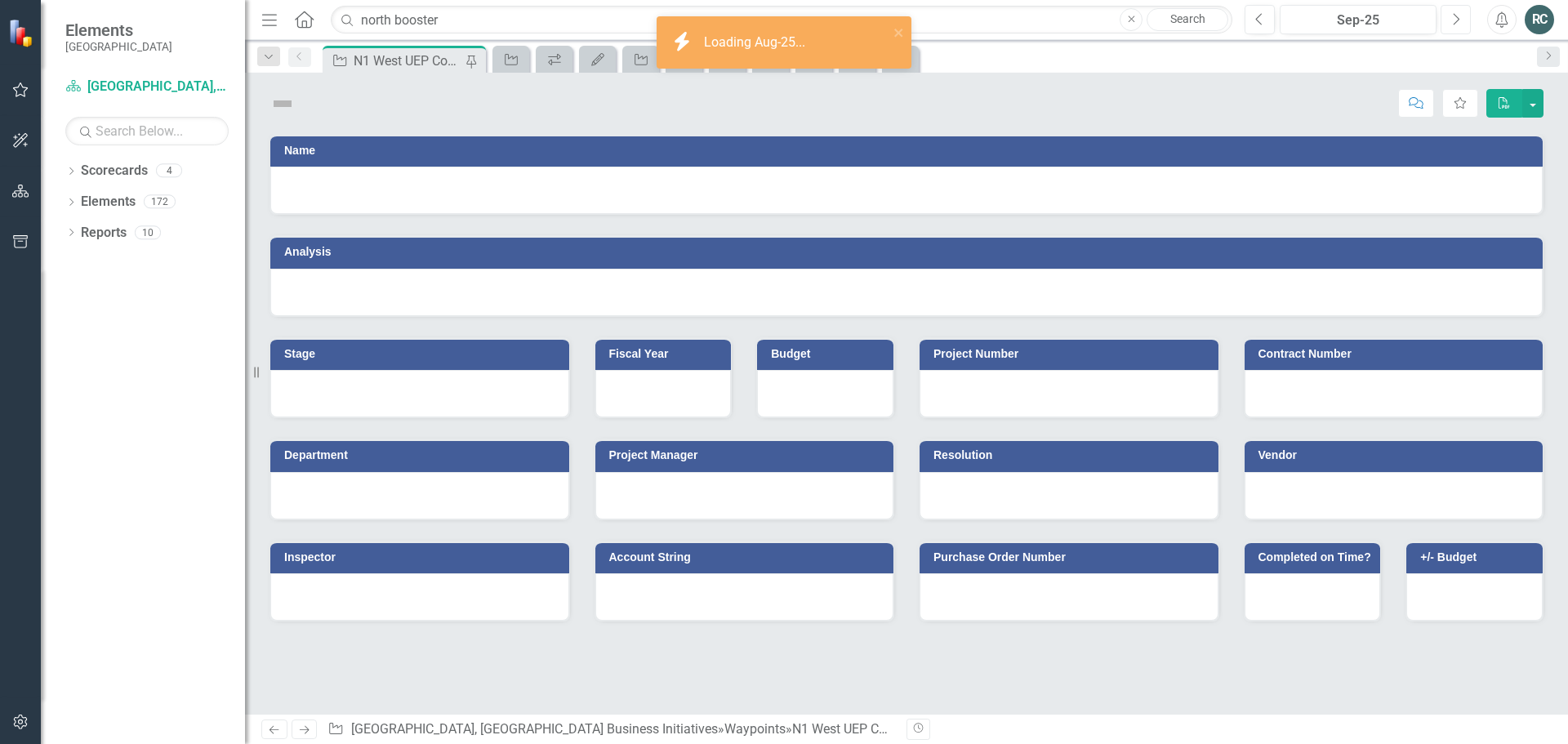
click at [1453, 22] on icon "Next" at bounding box center [1455, 19] width 9 height 14
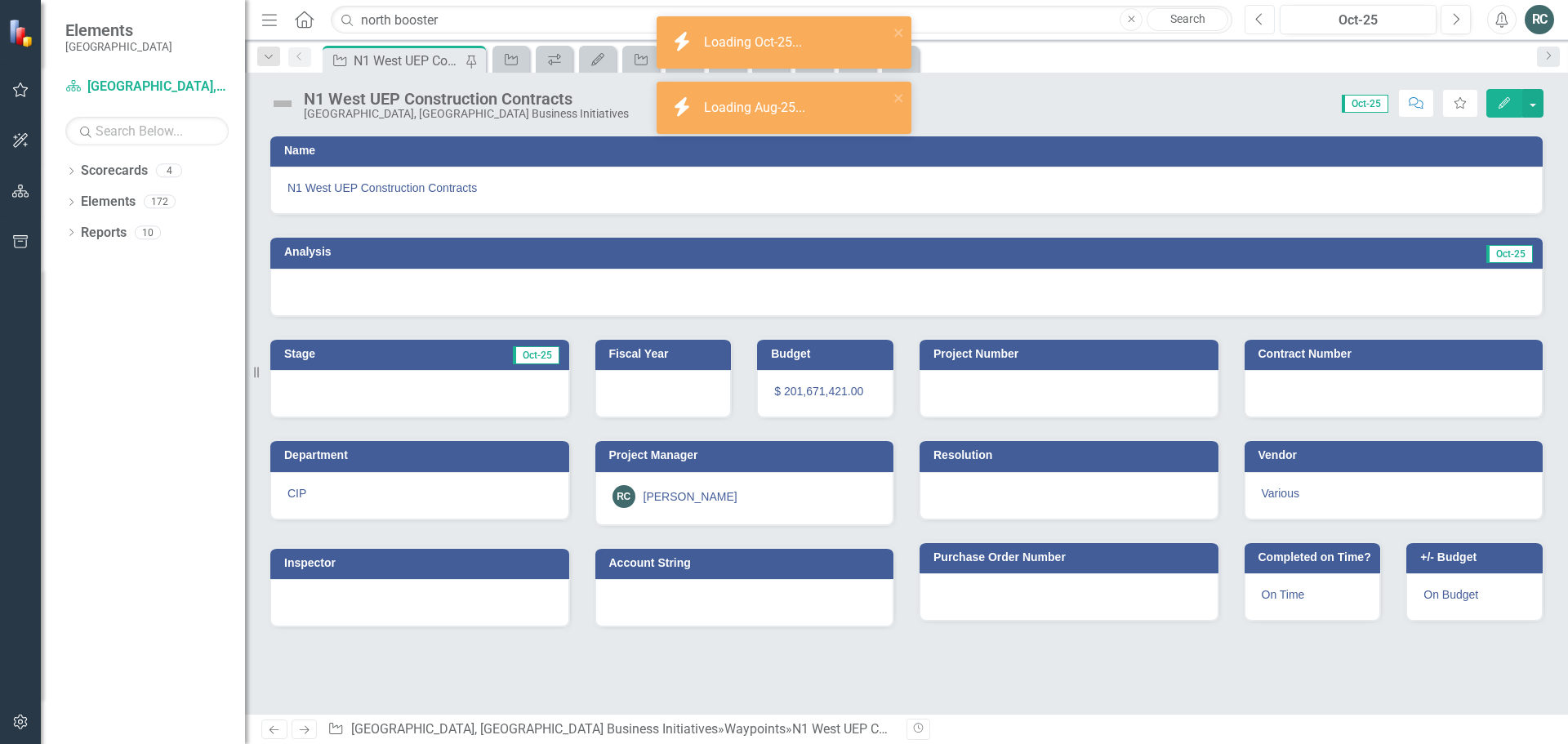
click at [1263, 21] on icon "Previous" at bounding box center [1259, 19] width 9 height 14
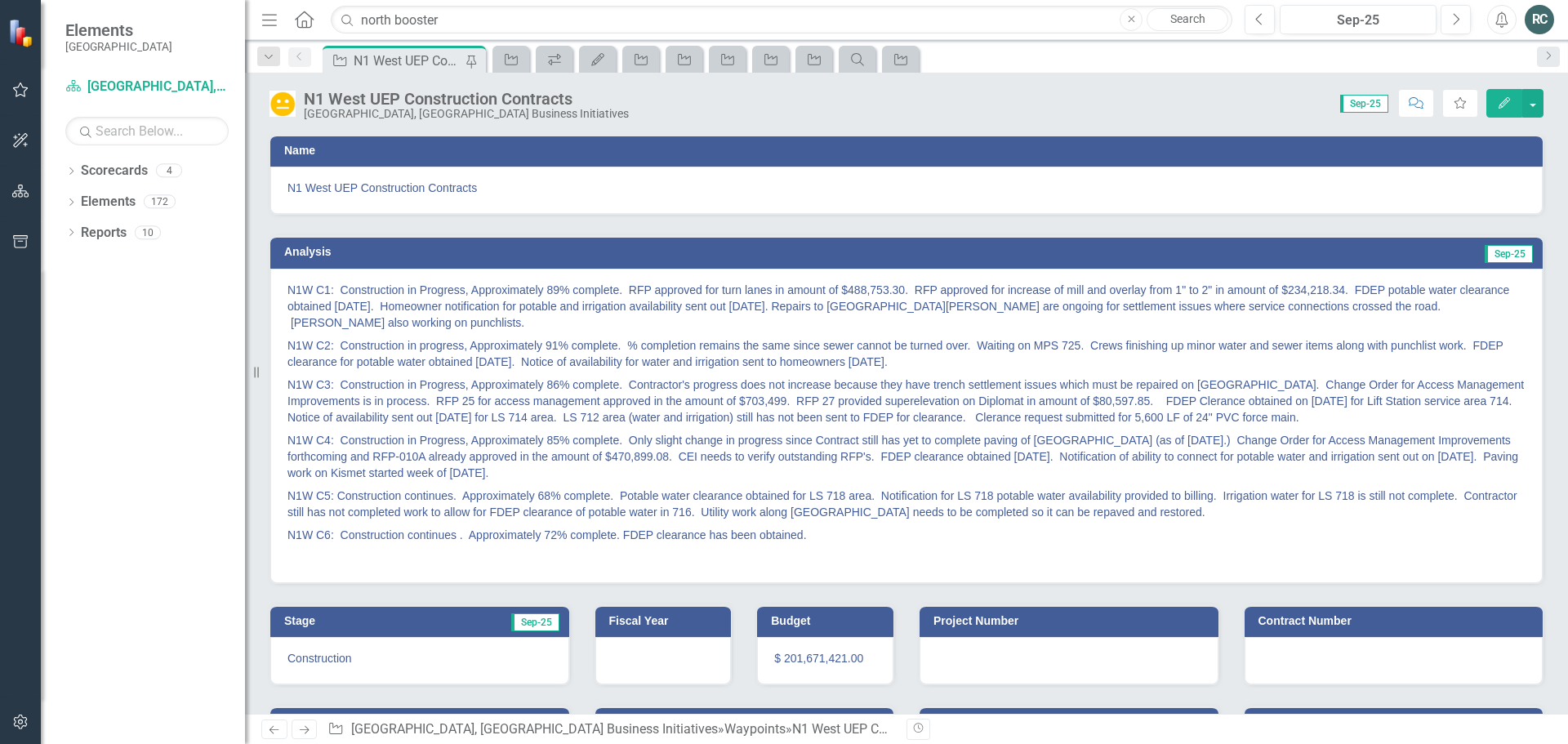
click at [840, 503] on p "N1W C5: Construction continues. Approximately 68% complete. Potable water clear…" at bounding box center [906, 503] width 1238 height 39
click at [854, 500] on p "N1W C5: Construction continues. Approximately 68% complete. Potable water clear…" at bounding box center [906, 503] width 1238 height 39
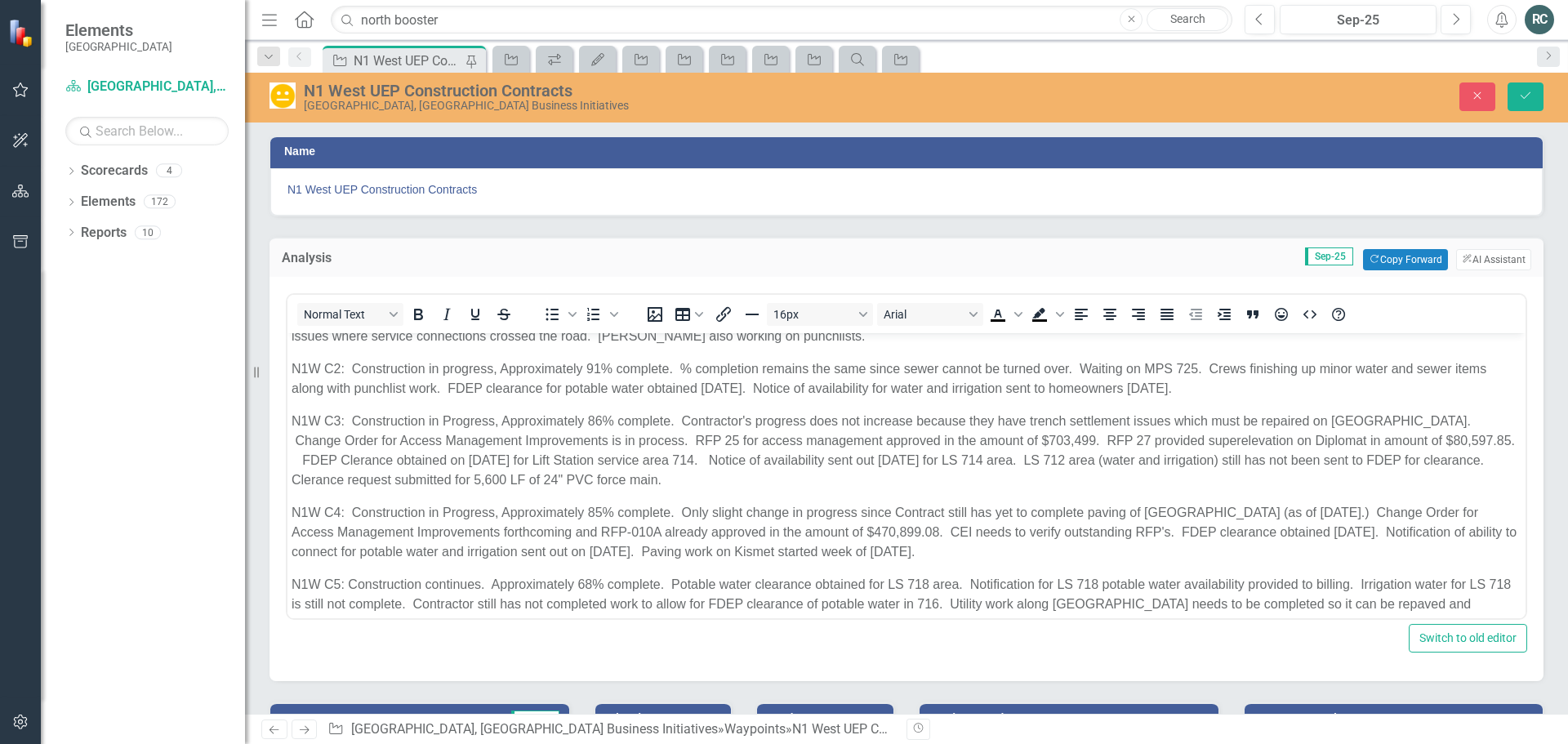
scroll to position [128, 0]
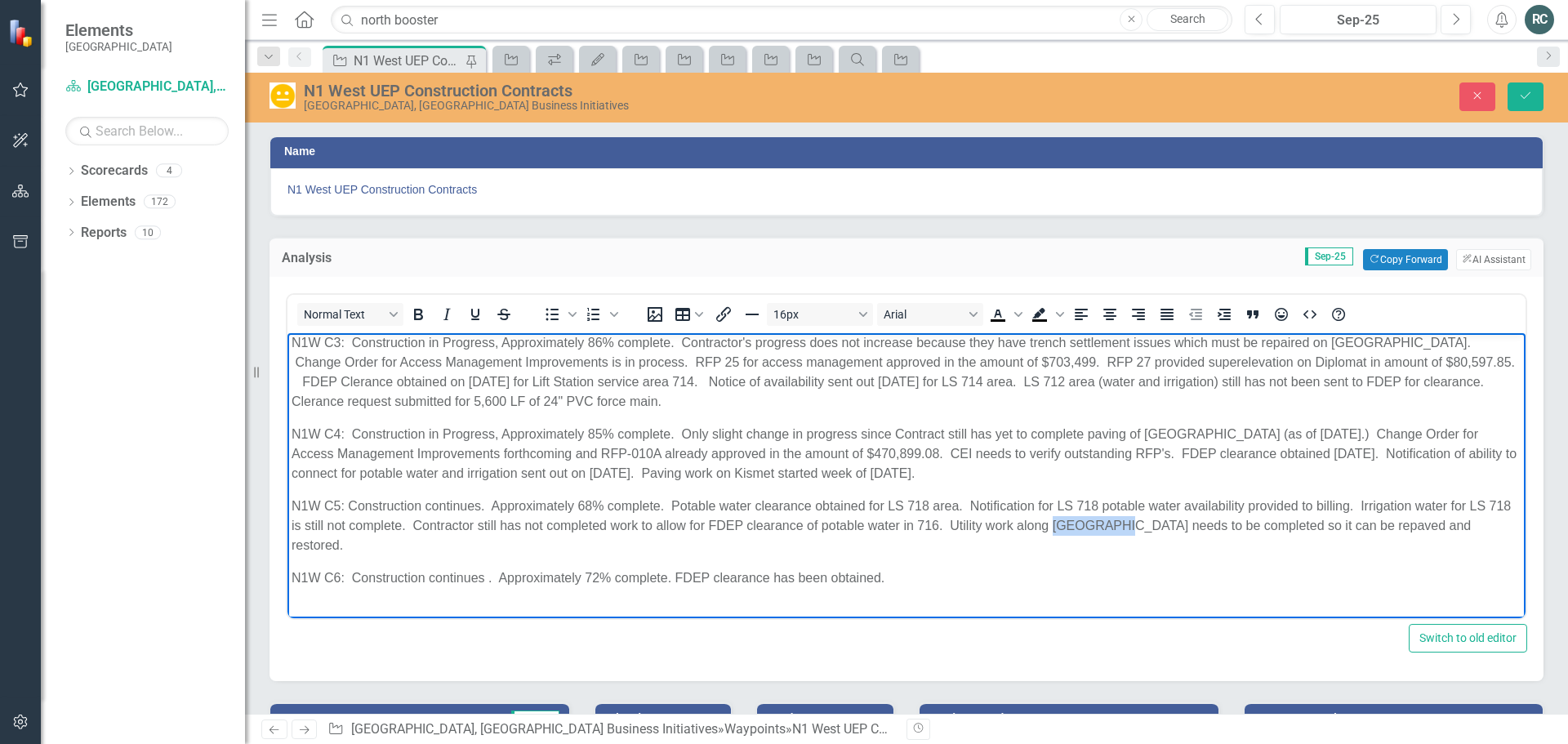
drag, startPoint x: 1077, startPoint y: 527, endPoint x: 1139, endPoint y: 527, distance: 62.0
click at [1139, 527] on p "N1W C5: Construction continues. Approximately 68% complete. Potable water clear…" at bounding box center [906, 525] width 1230 height 59
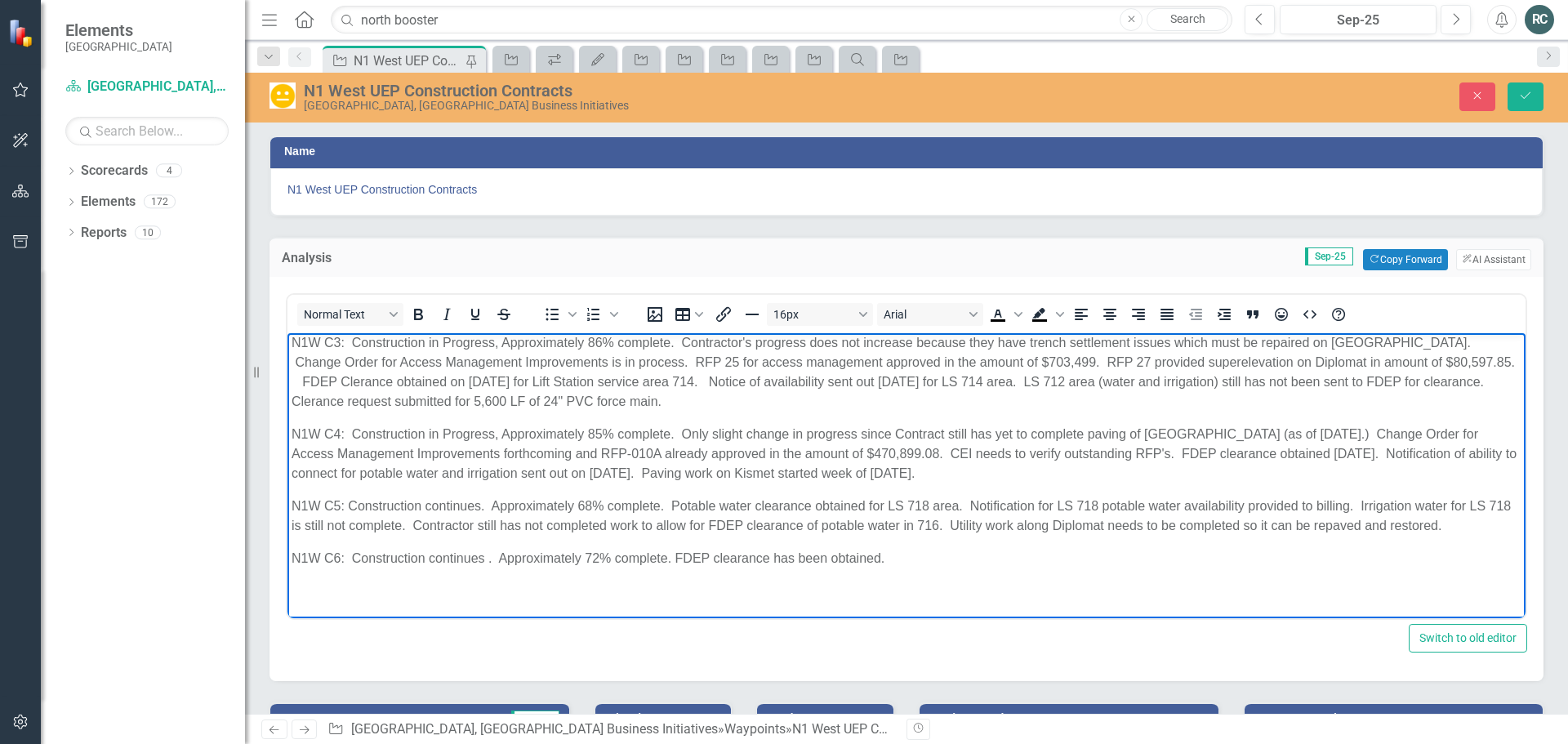
click at [1163, 588] on p "Rich Text Area. Press ALT-0 for help." at bounding box center [906, 590] width 1230 height 20
click at [1157, 639] on div "Switch to old editor" at bounding box center [906, 639] width 1241 height 29
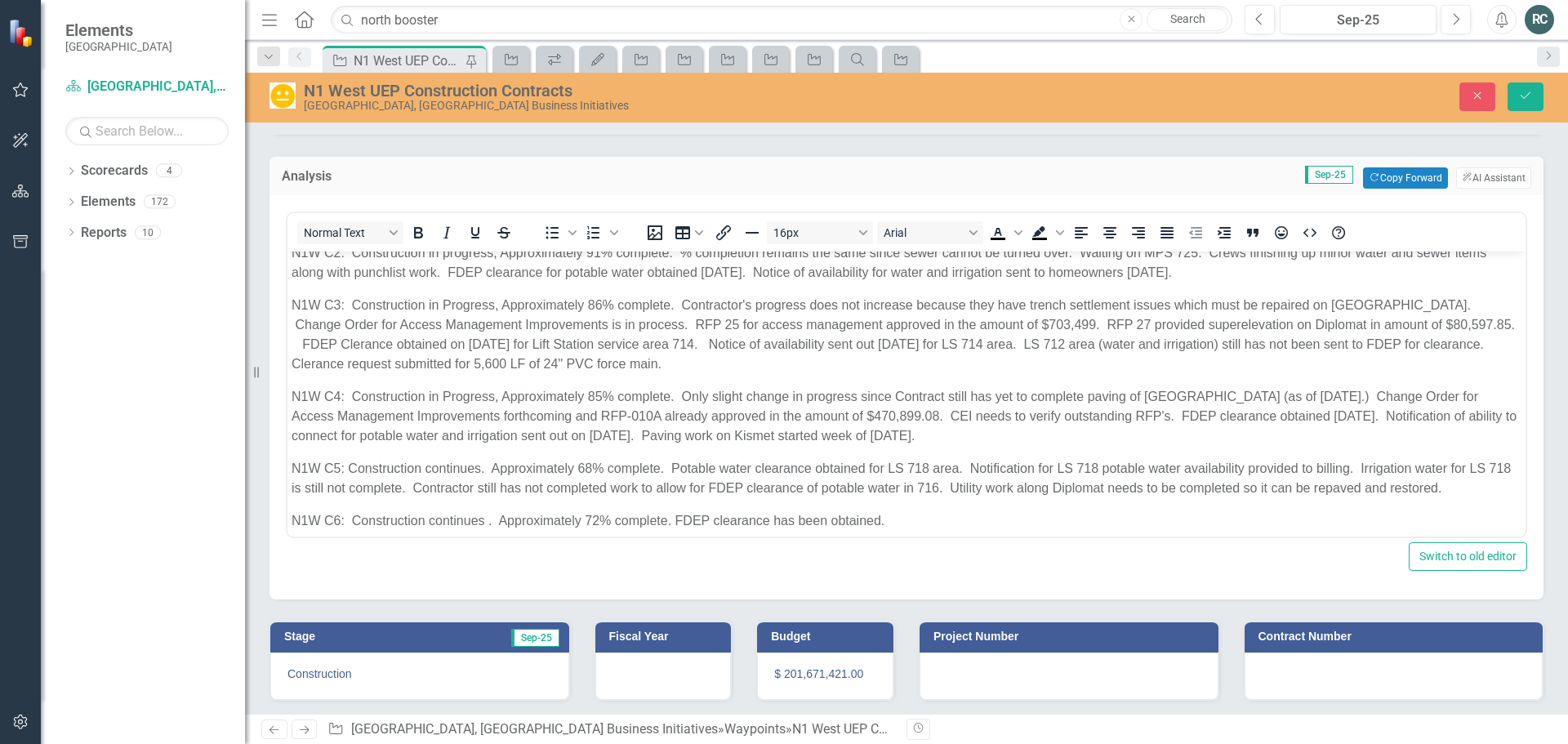
scroll to position [47, 0]
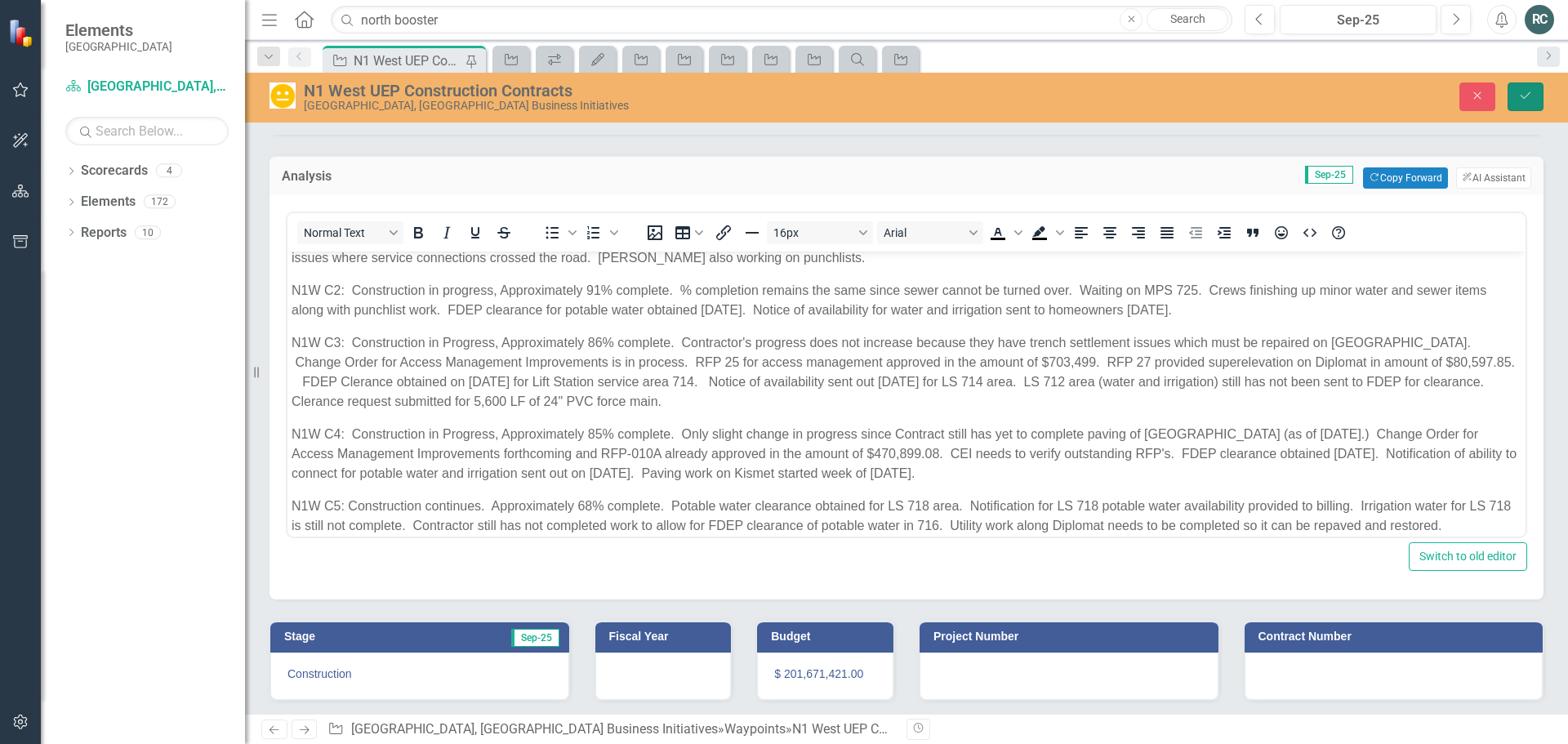
click at [1525, 98] on icon "Save" at bounding box center [1525, 95] width 14 height 11
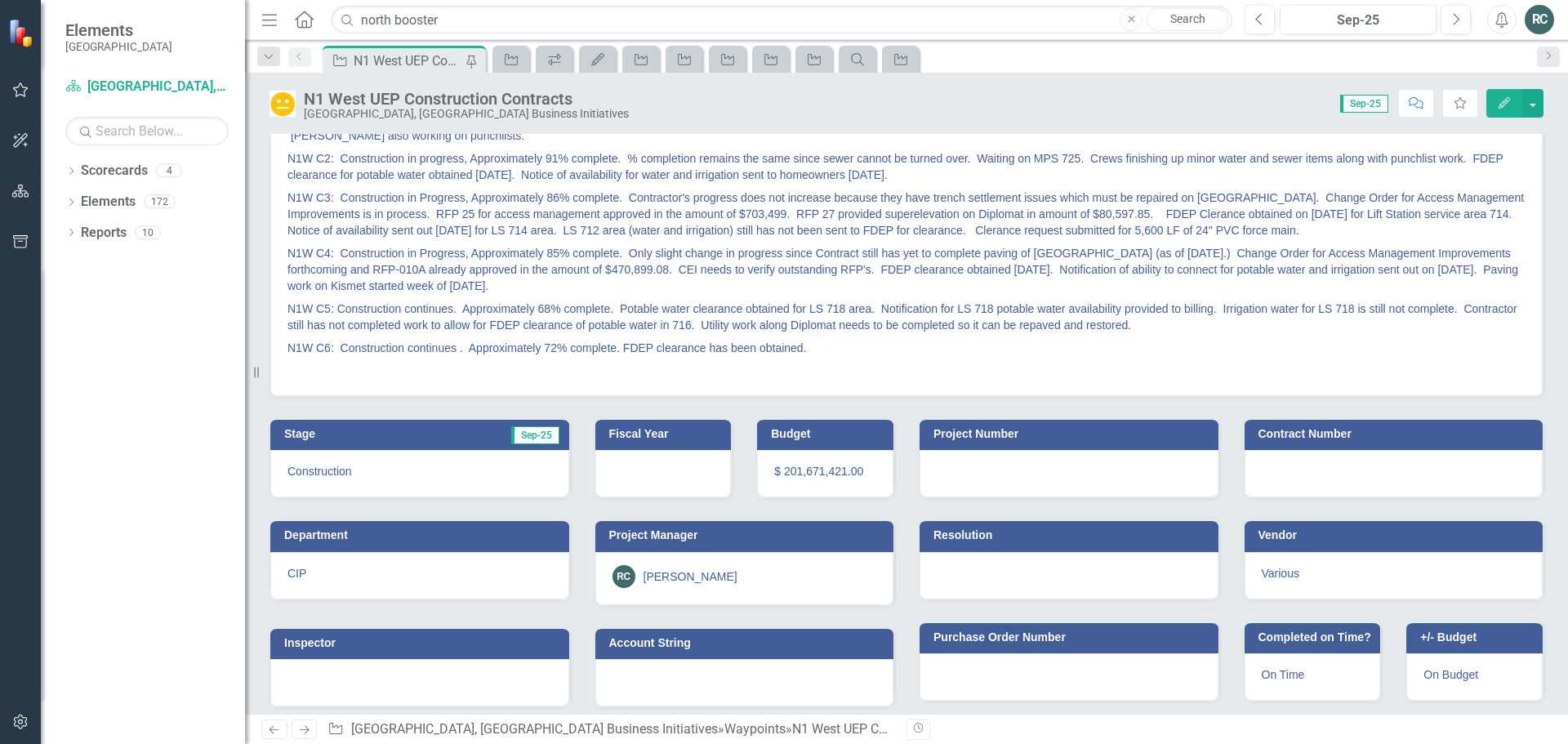
scroll to position [0, 0]
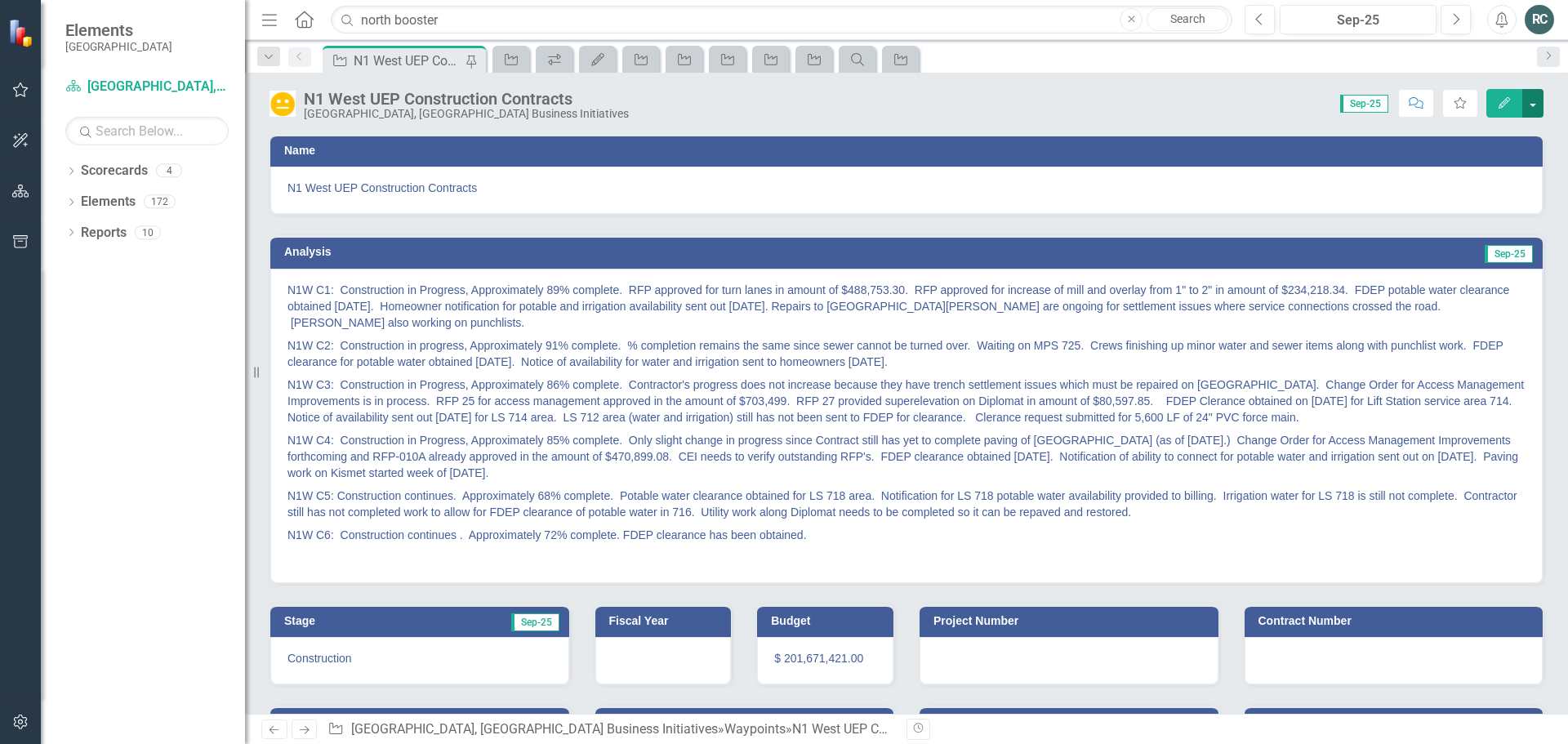
click at [1537, 111] on button "button" at bounding box center [1532, 104] width 21 height 29
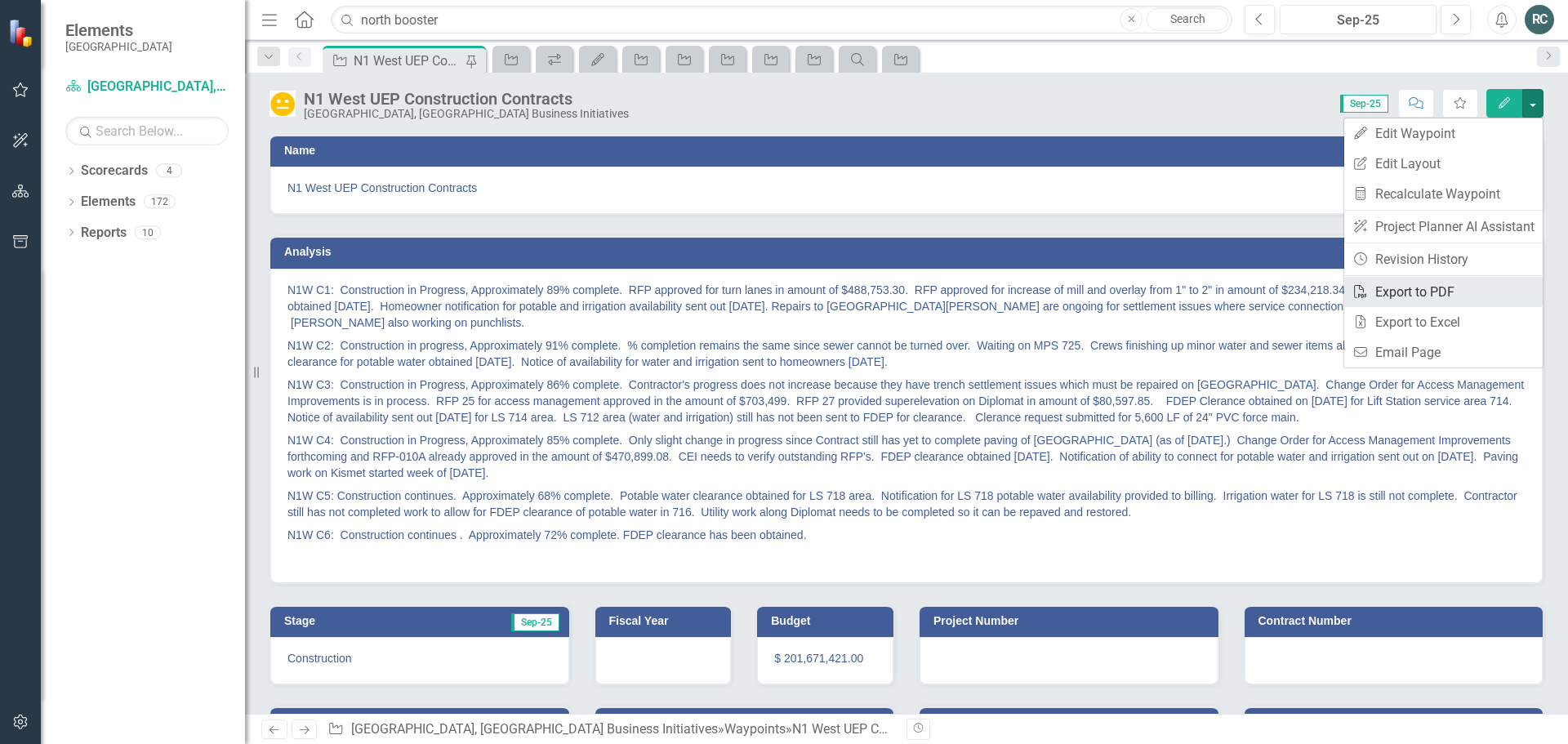
click at [1428, 288] on link "PDF Export to PDF" at bounding box center [1442, 292] width 198 height 31
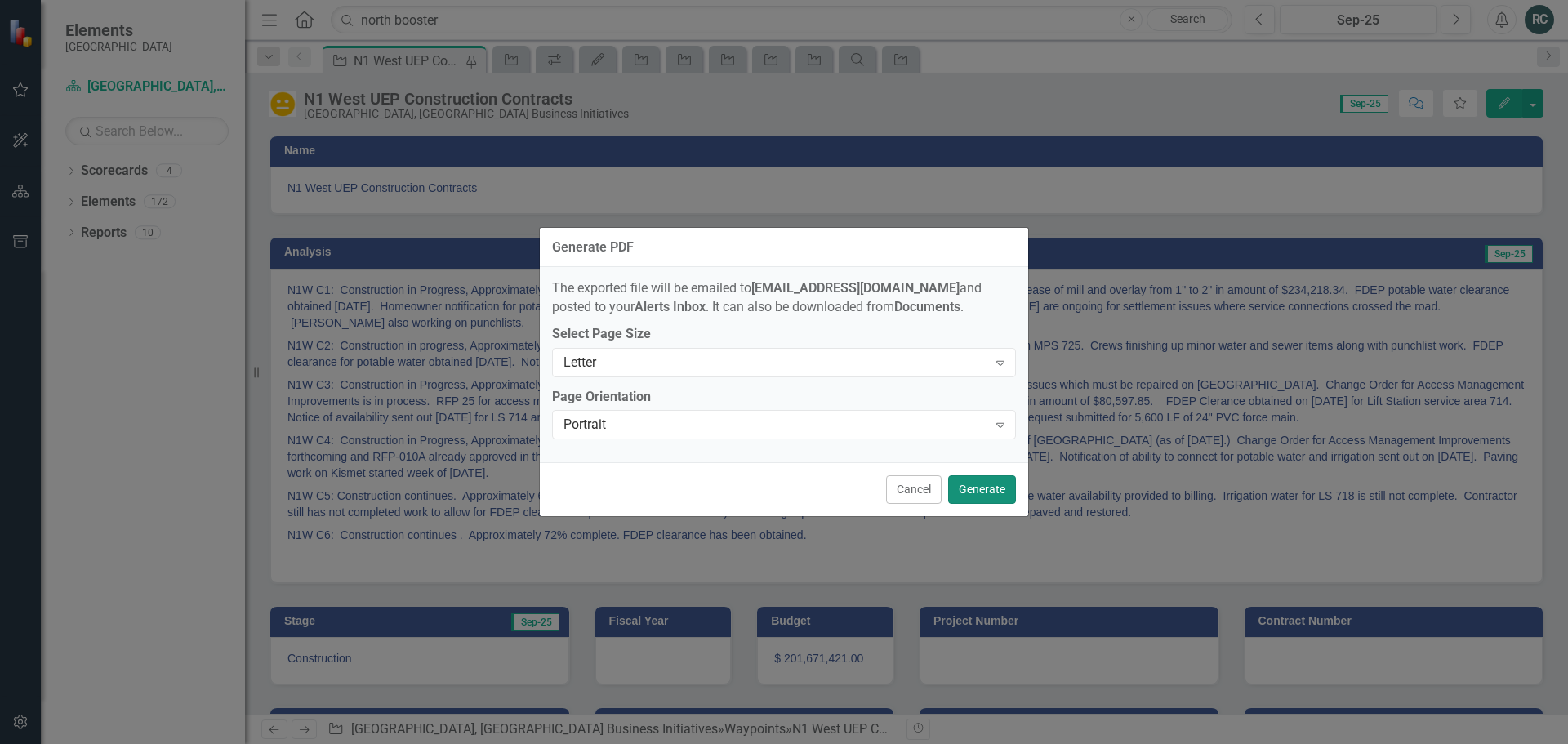
click at [976, 486] on button "Generate" at bounding box center [982, 490] width 68 height 29
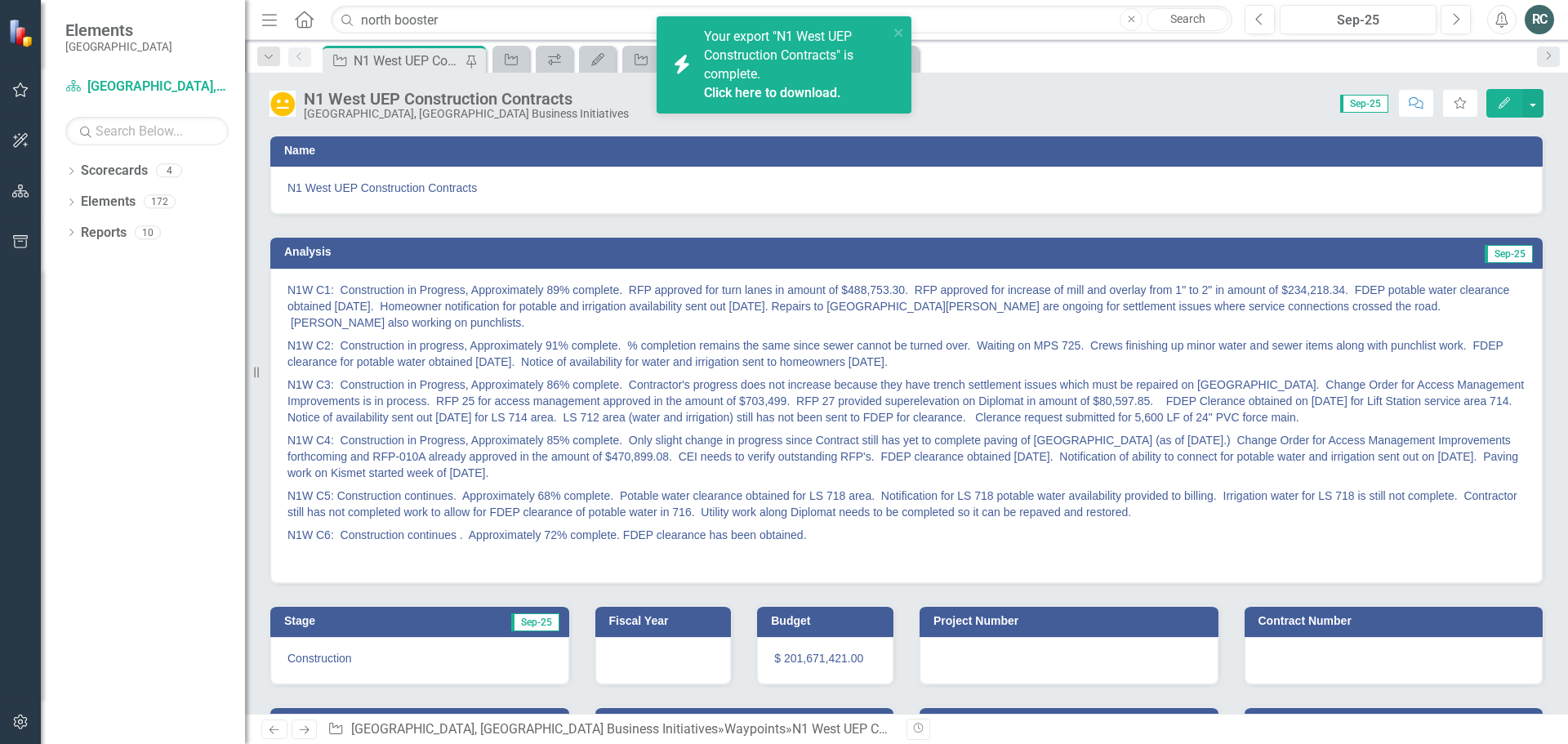
click at [770, 87] on link "Click here to download." at bounding box center [772, 93] width 137 height 15
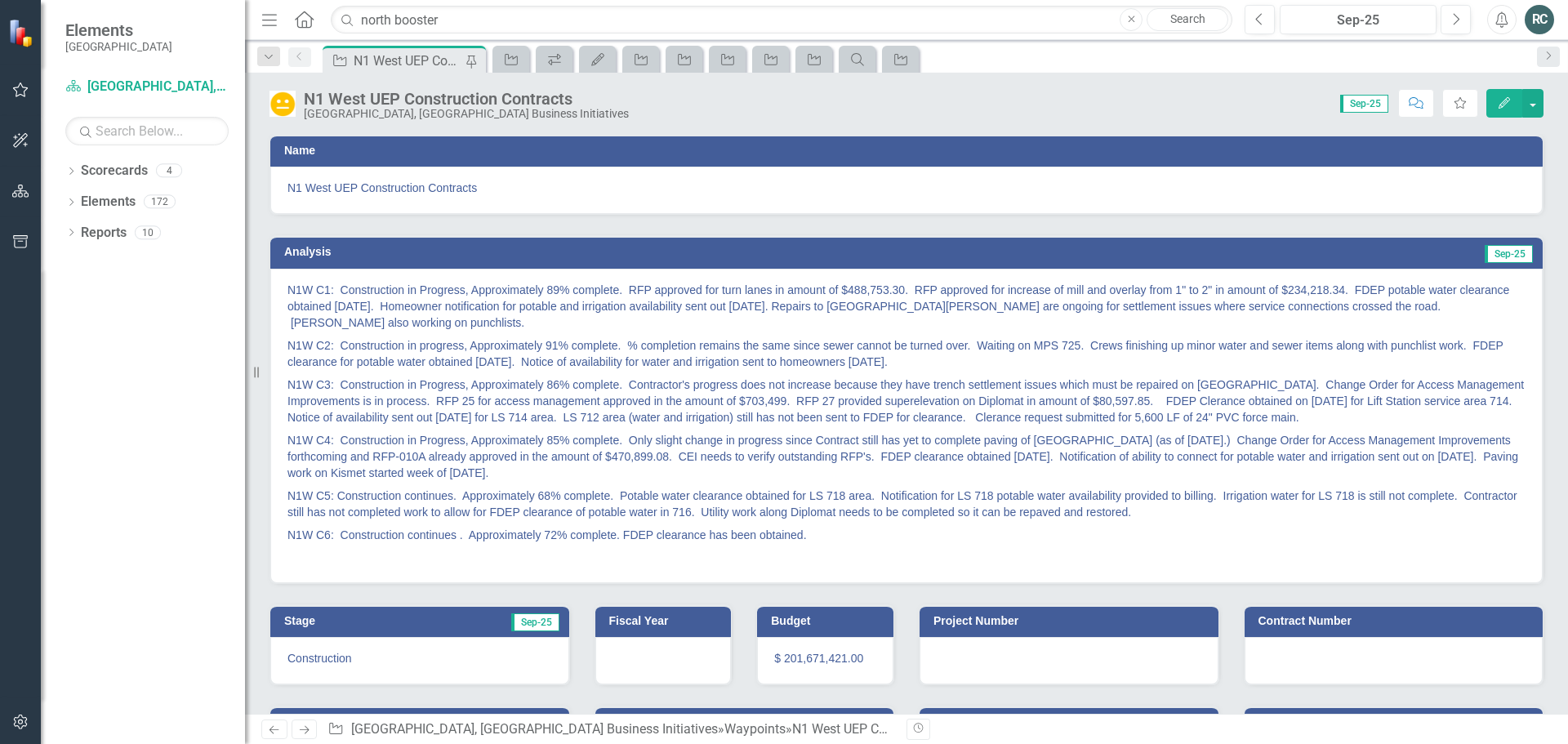
click at [1542, 14] on div "RC" at bounding box center [1539, 20] width 30 height 30
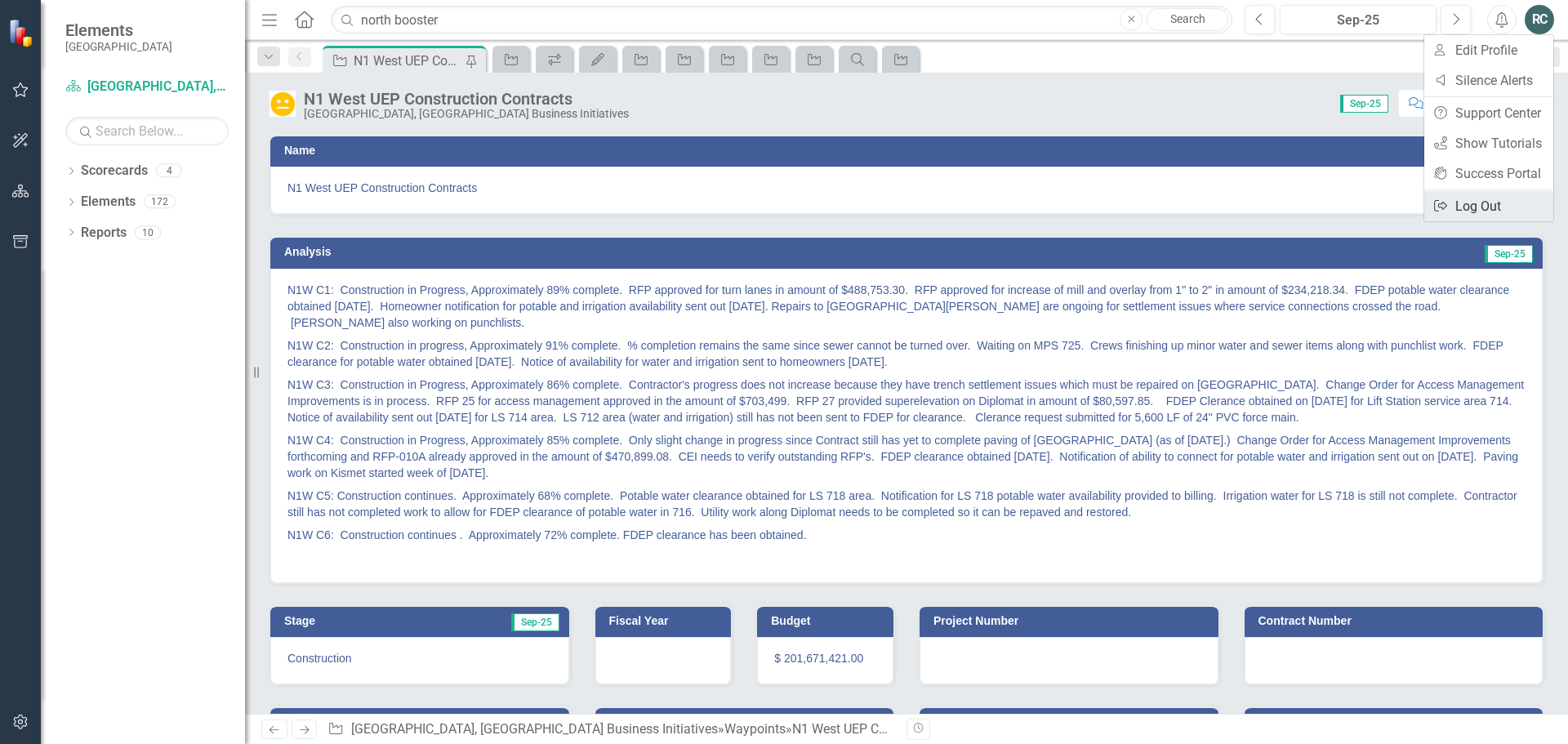
click at [1481, 211] on link "Logout Log Out" at bounding box center [1489, 207] width 129 height 31
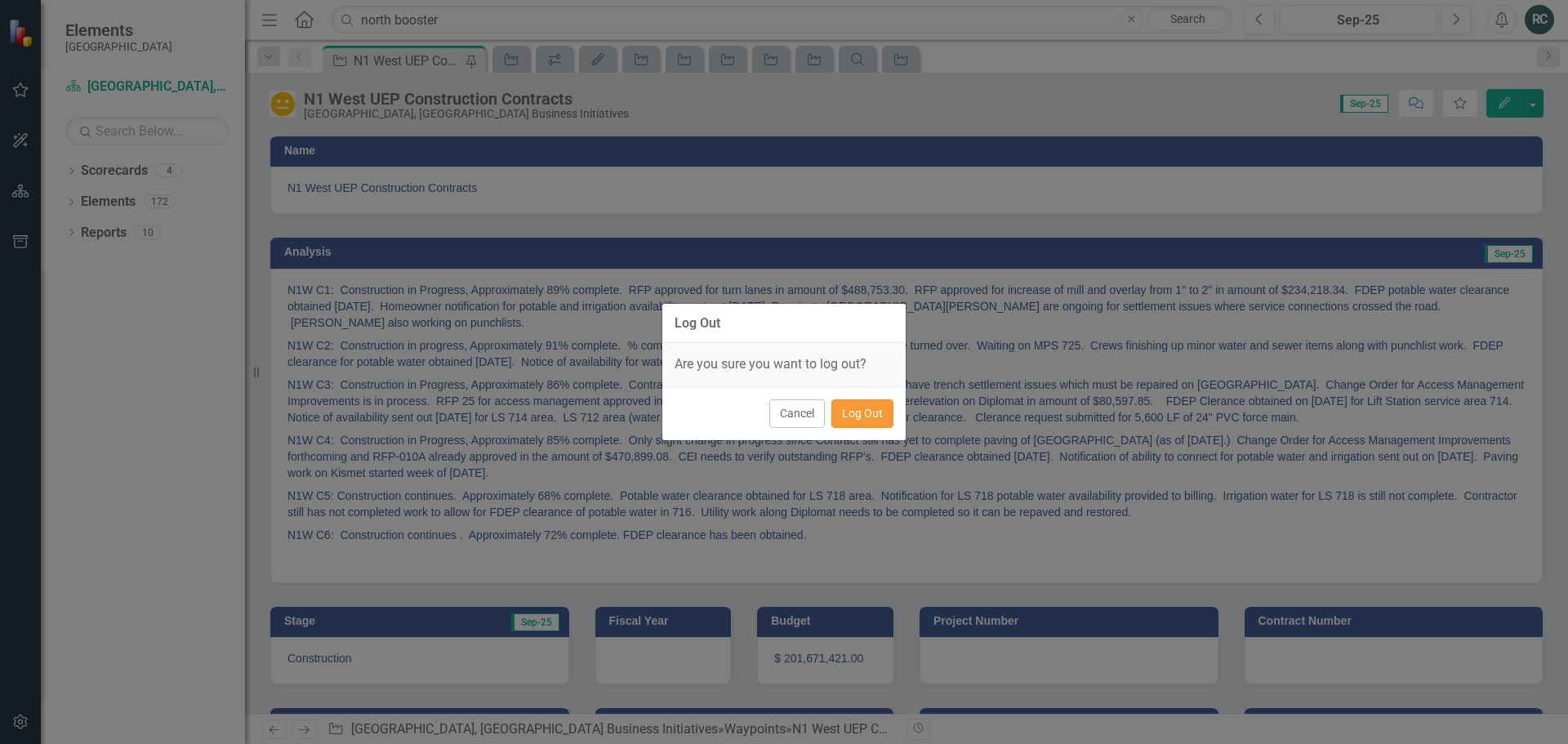
click at [861, 409] on button "Log Out" at bounding box center [861, 414] width 62 height 29
